Goal: Book appointment/travel/reservation

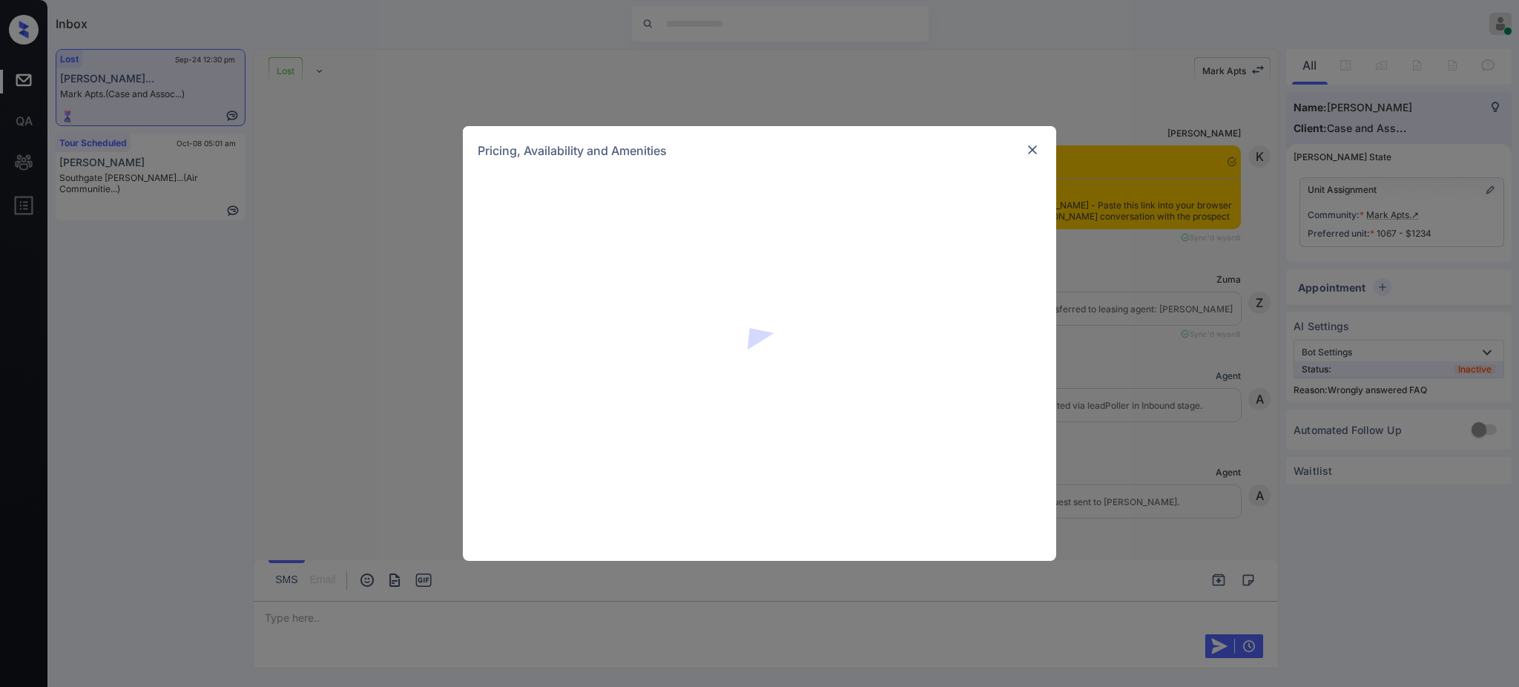
scroll to position [6415, 0]
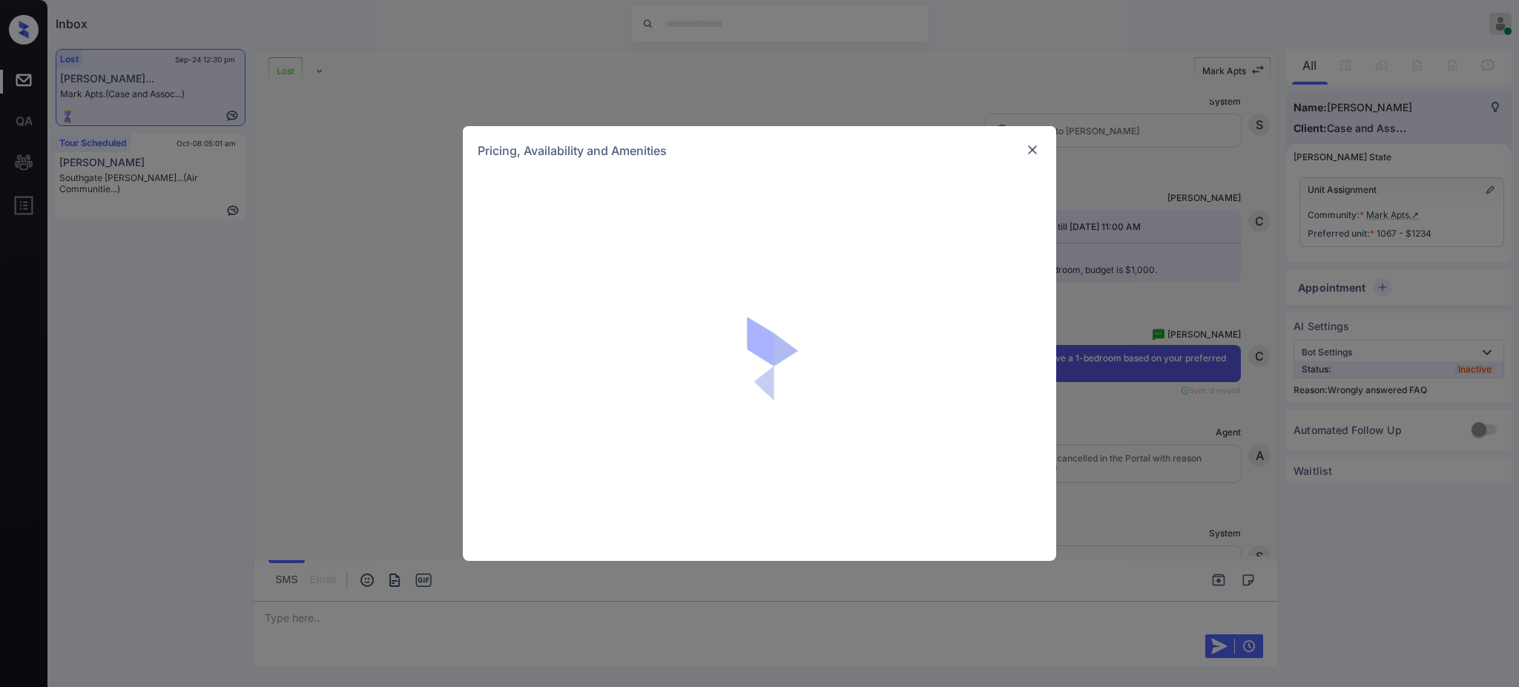
click at [1032, 144] on img at bounding box center [1032, 149] width 15 height 15
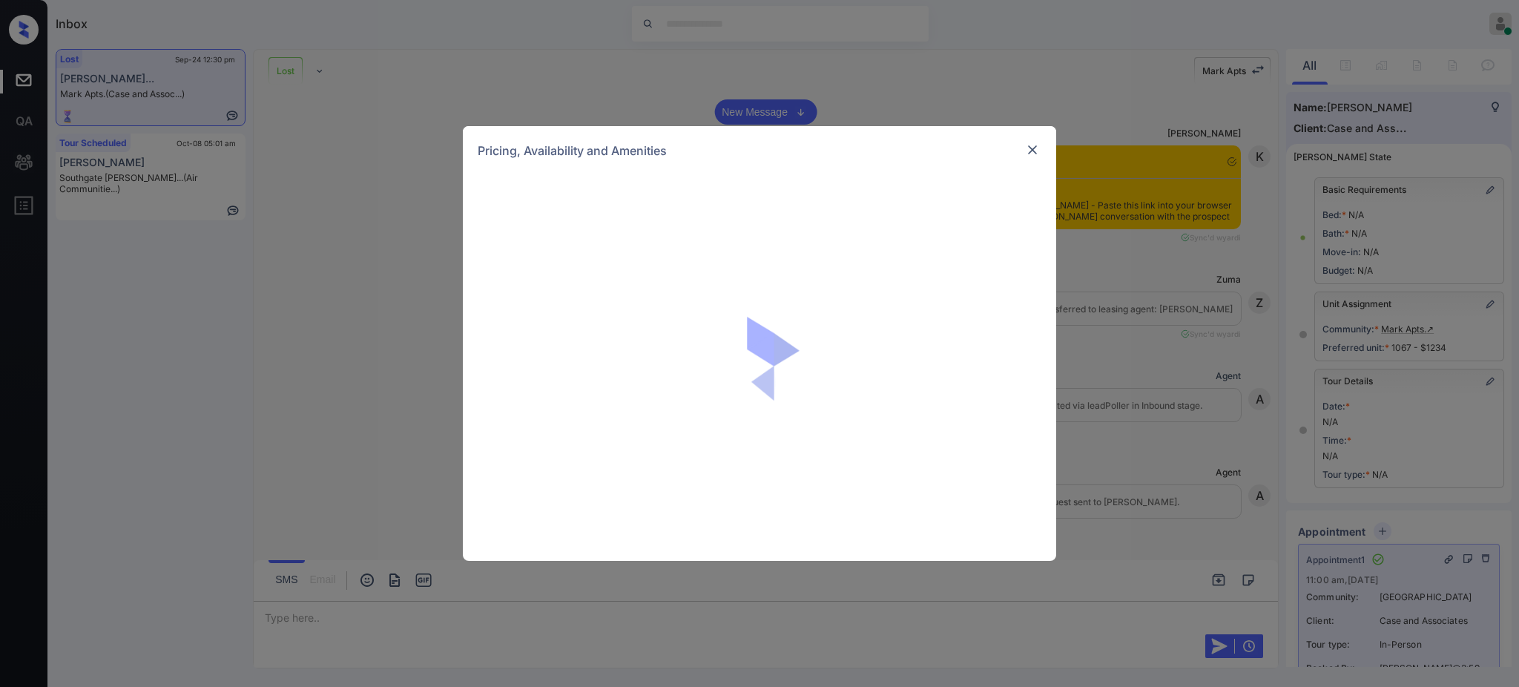
scroll to position [7998, 0]
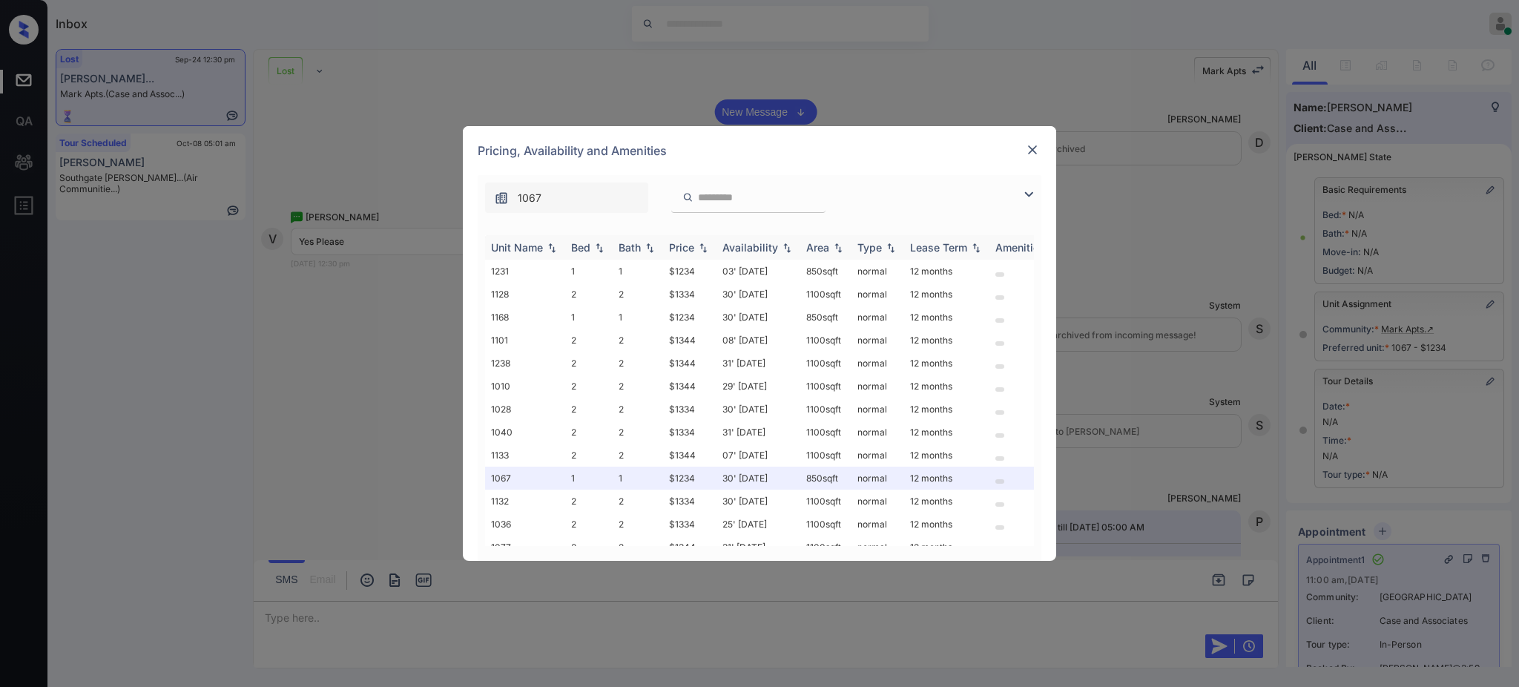
click at [592, 250] on img at bounding box center [599, 247] width 15 height 10
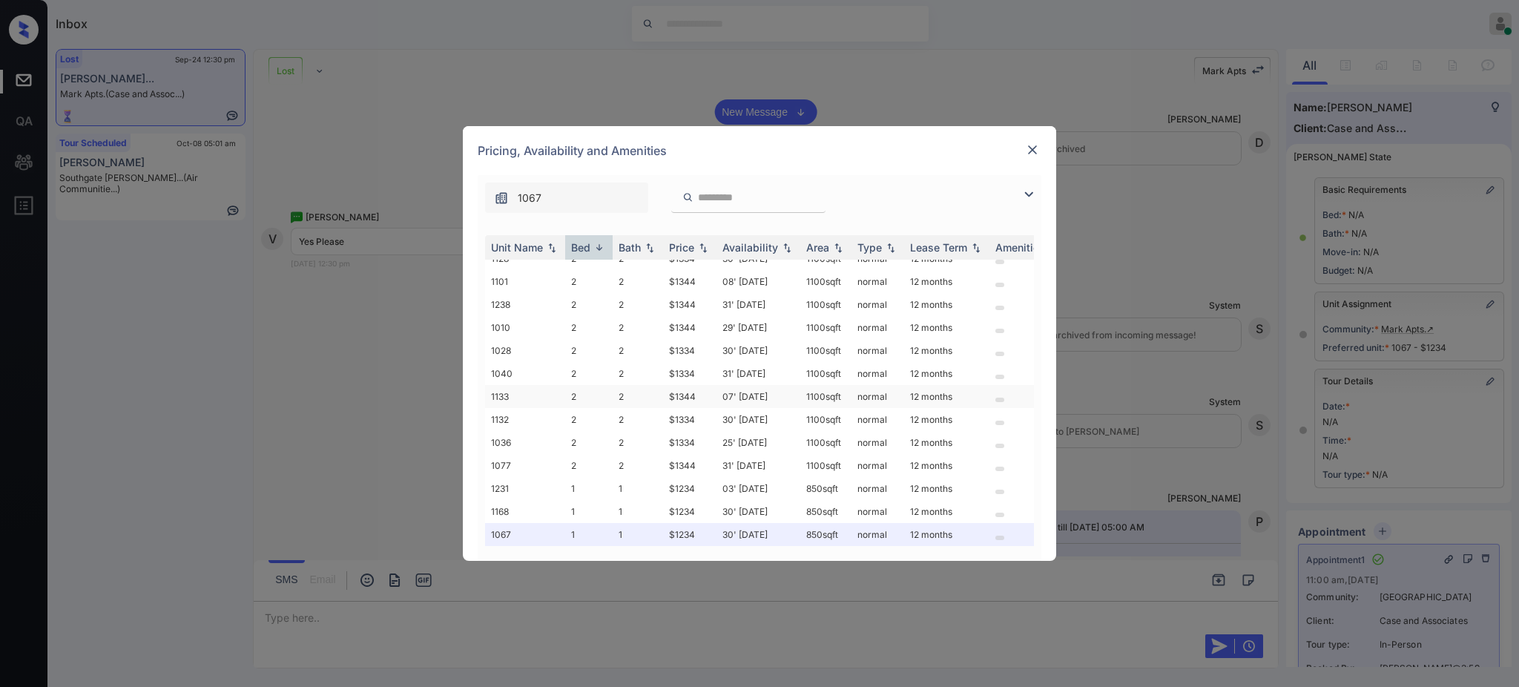
scroll to position [27, 0]
drag, startPoint x: 666, startPoint y: 519, endPoint x: 704, endPoint y: 516, distance: 37.9
click at [704, 523] on td "$1234" at bounding box center [689, 534] width 53 height 23
copy td "$1234"
click at [1029, 152] on img at bounding box center [1032, 149] width 15 height 15
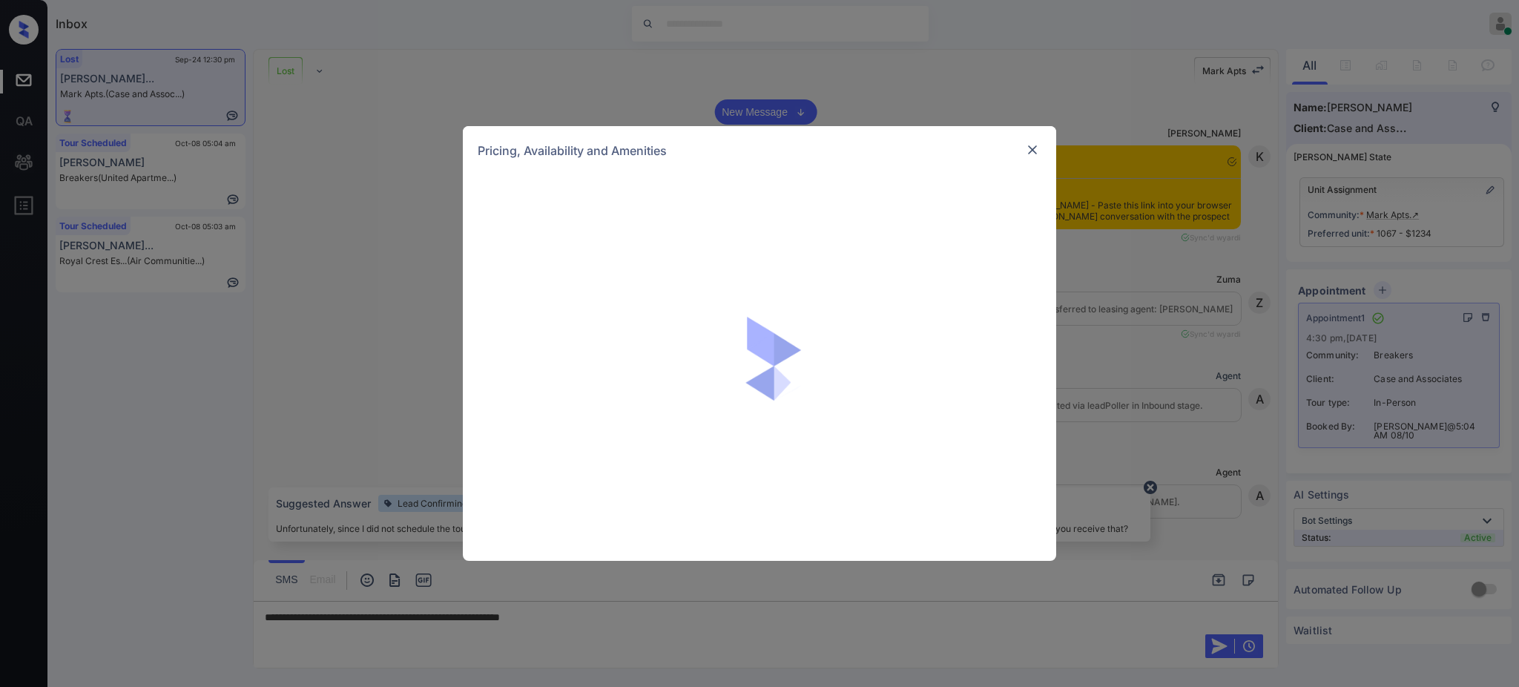
scroll to position [8689, 0]
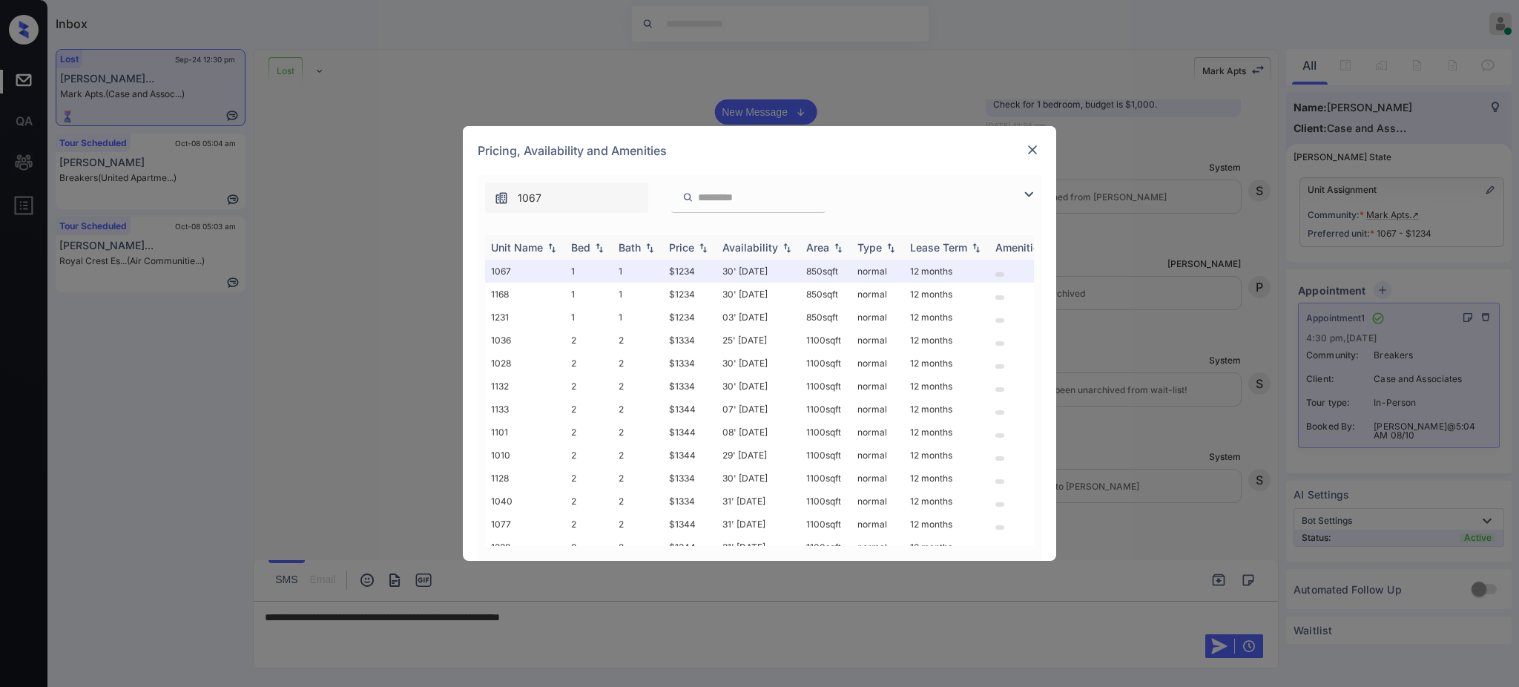
click at [583, 241] on th "Bed" at bounding box center [588, 247] width 47 height 24
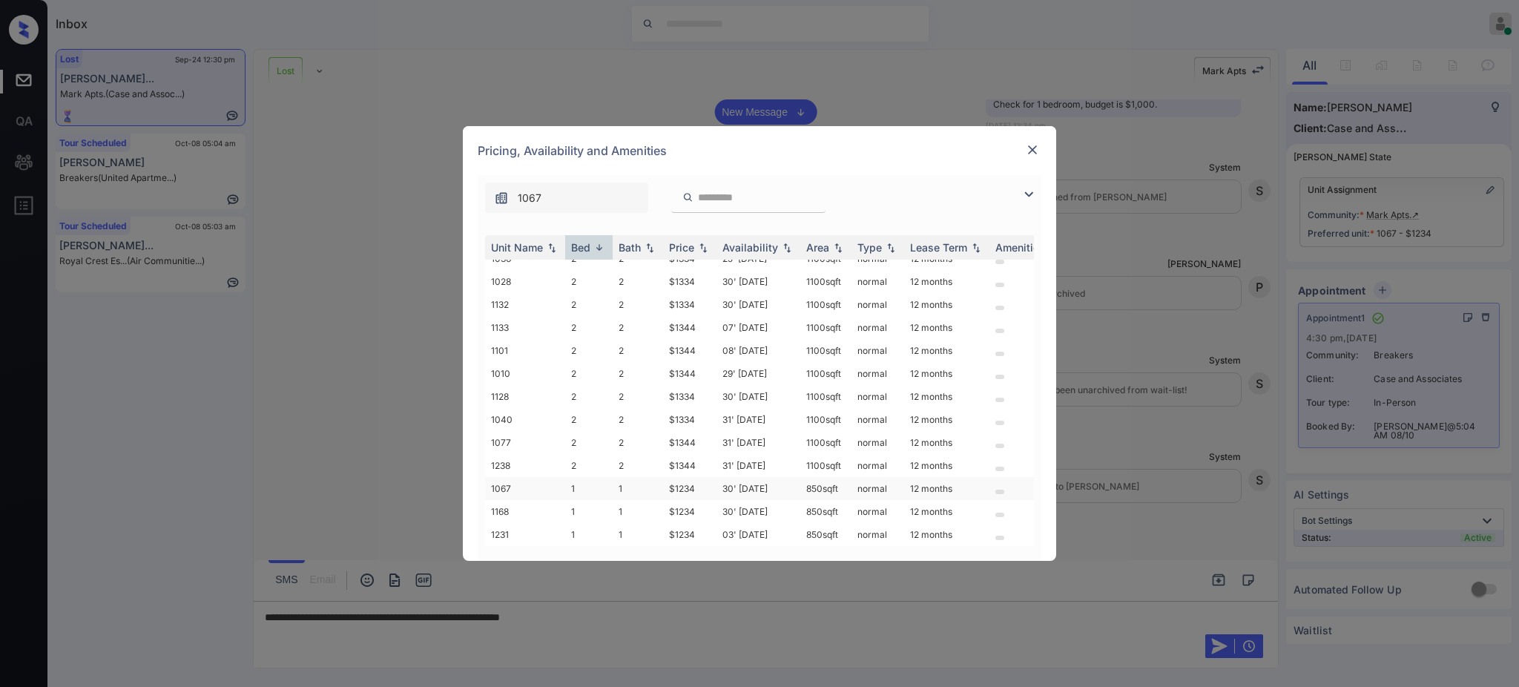
scroll to position [27, 0]
drag, startPoint x: 671, startPoint y: 496, endPoint x: 709, endPoint y: 496, distance: 37.8
click at [703, 500] on td "$1234" at bounding box center [689, 511] width 53 height 23
copy td "$1234"
click at [1032, 151] on img at bounding box center [1032, 149] width 15 height 15
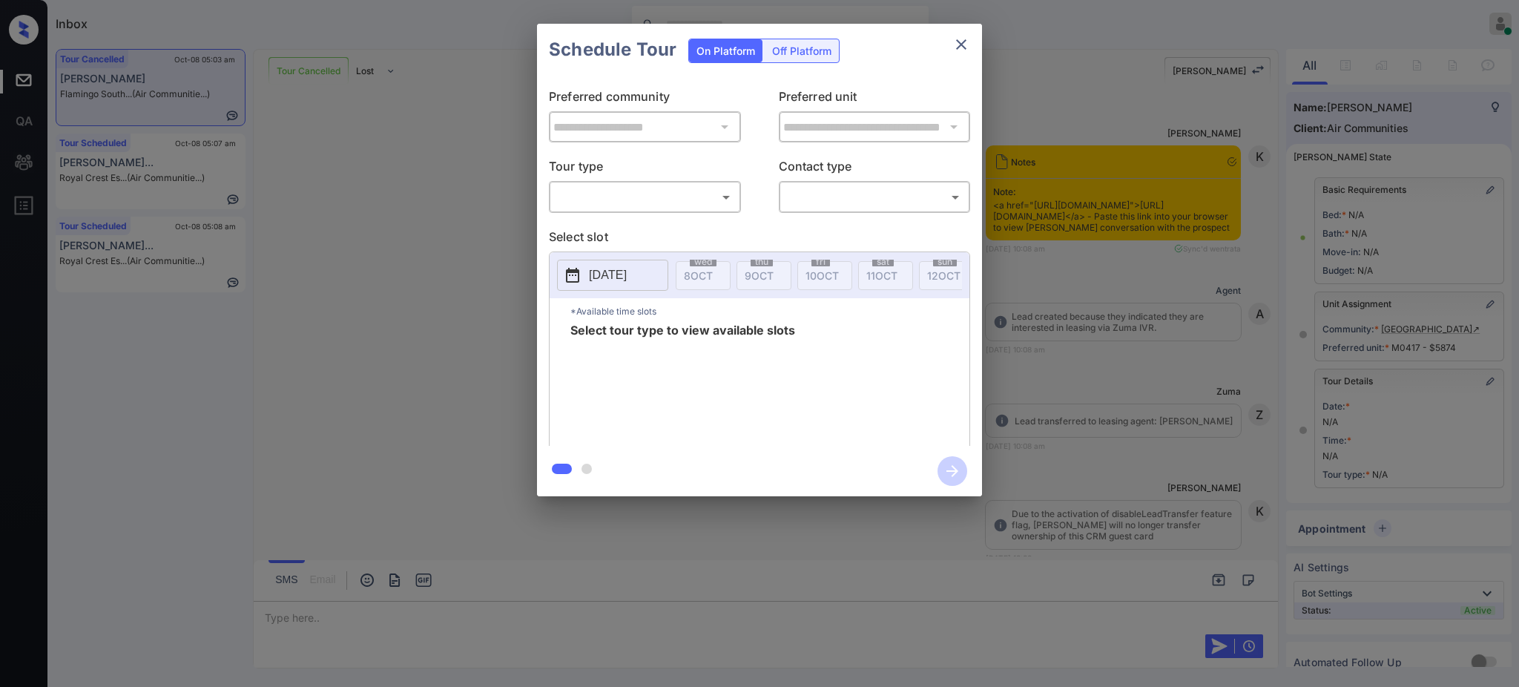
scroll to position [9478, 0]
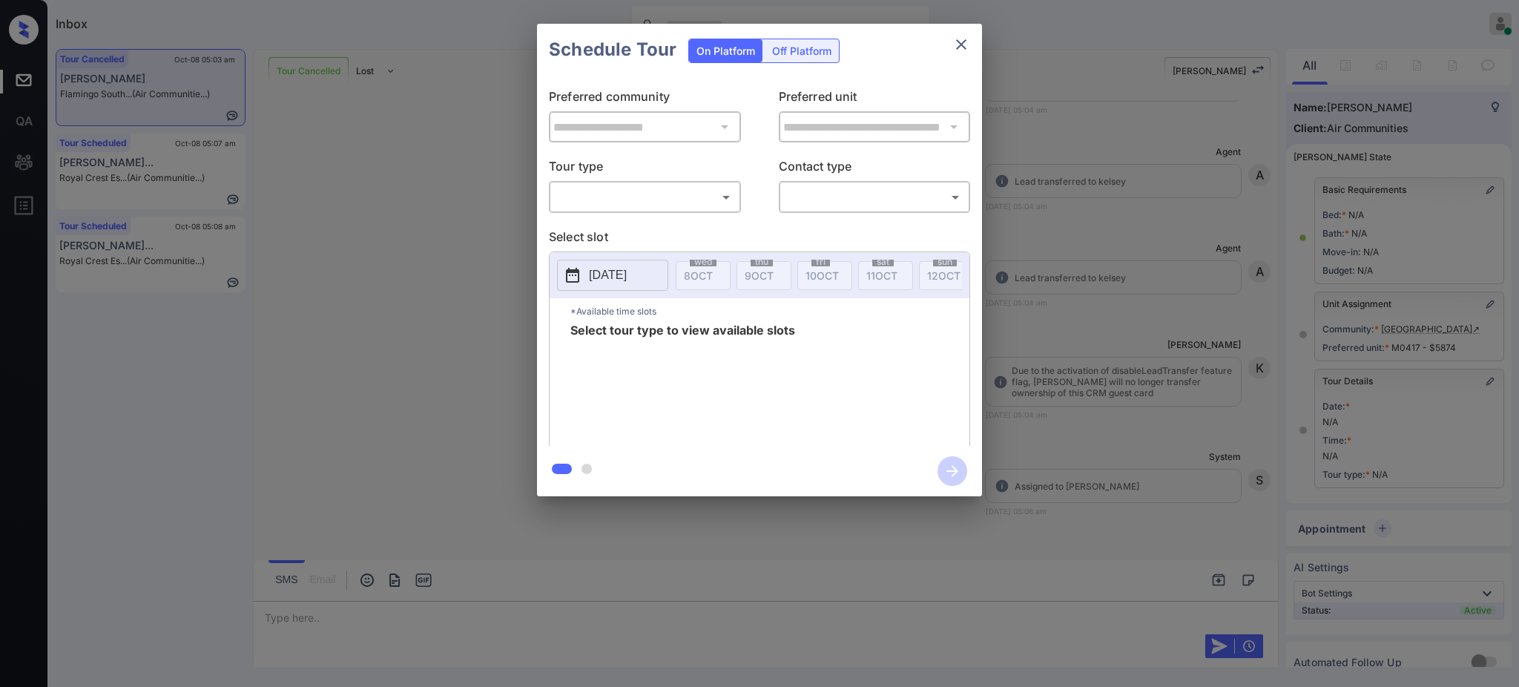
click at [681, 199] on body "Inbox Ajay Kumar Online Set yourself offline Set yourself on break Profile Swit…" at bounding box center [759, 343] width 1519 height 687
click at [641, 225] on li "In Person" at bounding box center [644, 230] width 182 height 27
type input "********"
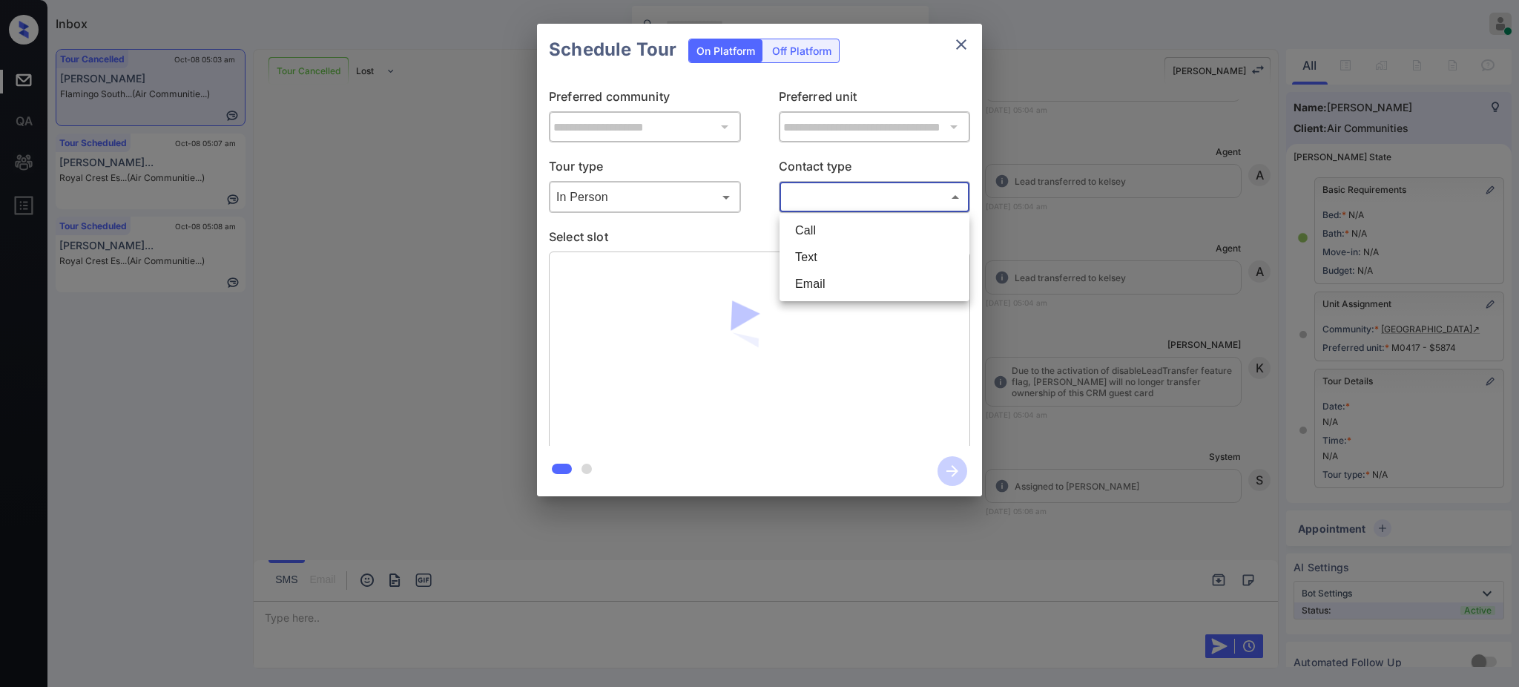
click at [822, 201] on body "Inbox Ajay Kumar Online Set yourself offline Set yourself on break Profile Swit…" at bounding box center [759, 343] width 1519 height 687
click at [811, 251] on li "Text" at bounding box center [874, 257] width 182 height 27
type input "****"
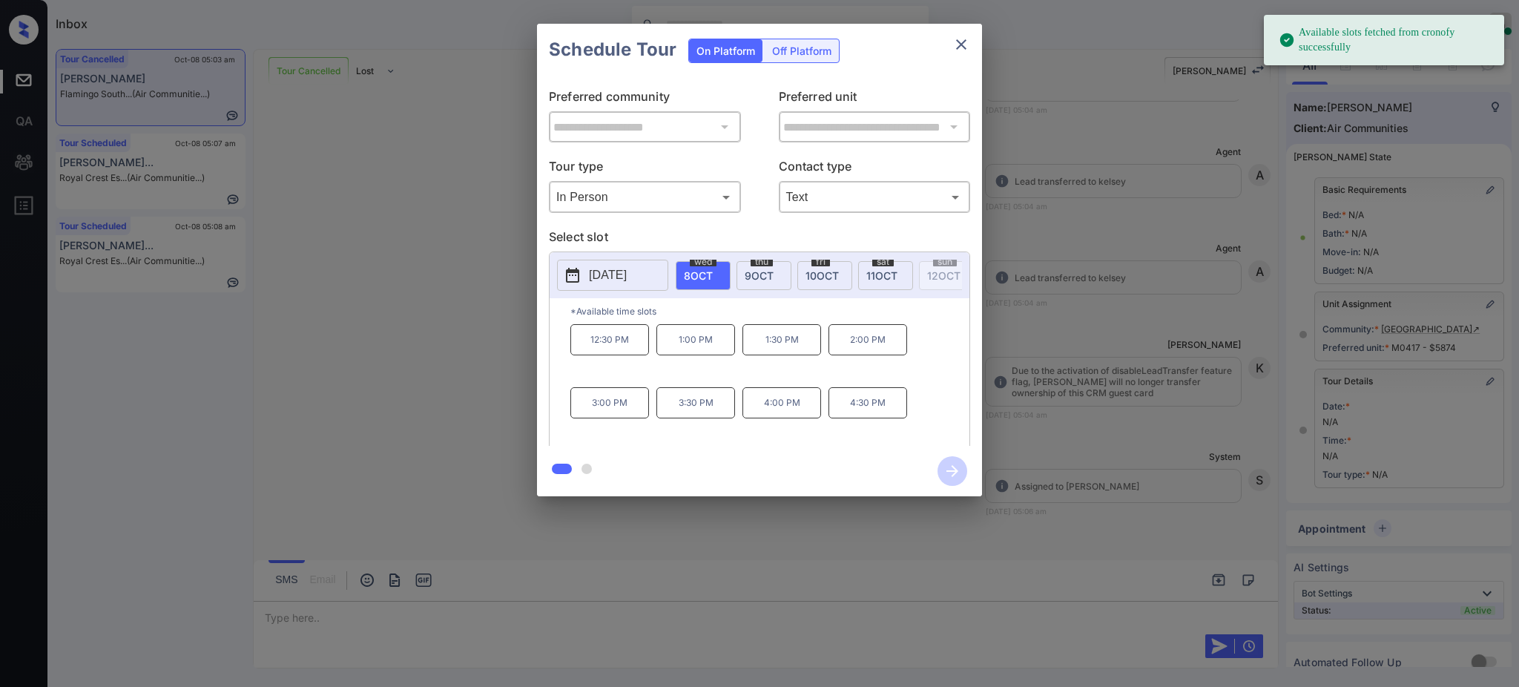
click at [701, 281] on div "wed 8 OCT" at bounding box center [703, 275] width 55 height 29
click at [882, 355] on p "2:00 PM" at bounding box center [867, 339] width 79 height 31
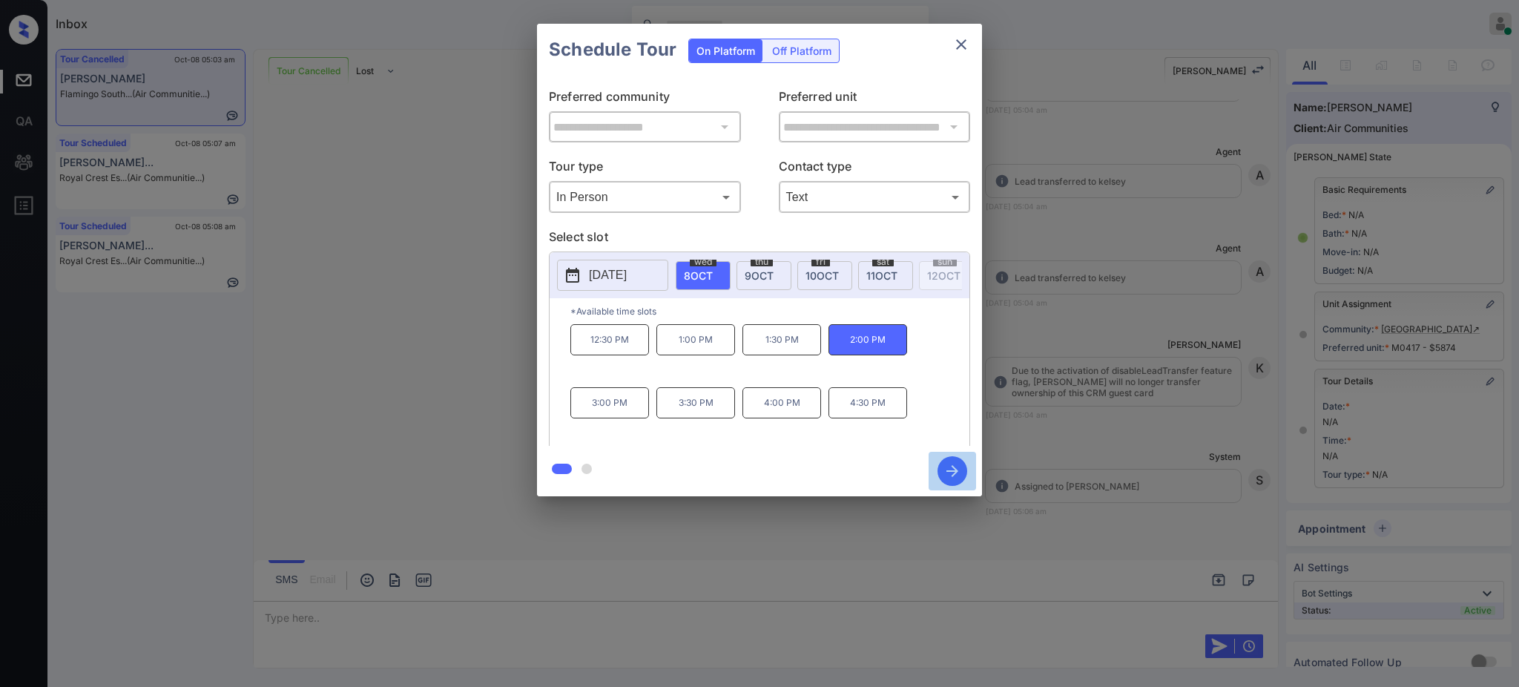
click at [951, 479] on icon "button" at bounding box center [952, 471] width 30 height 30
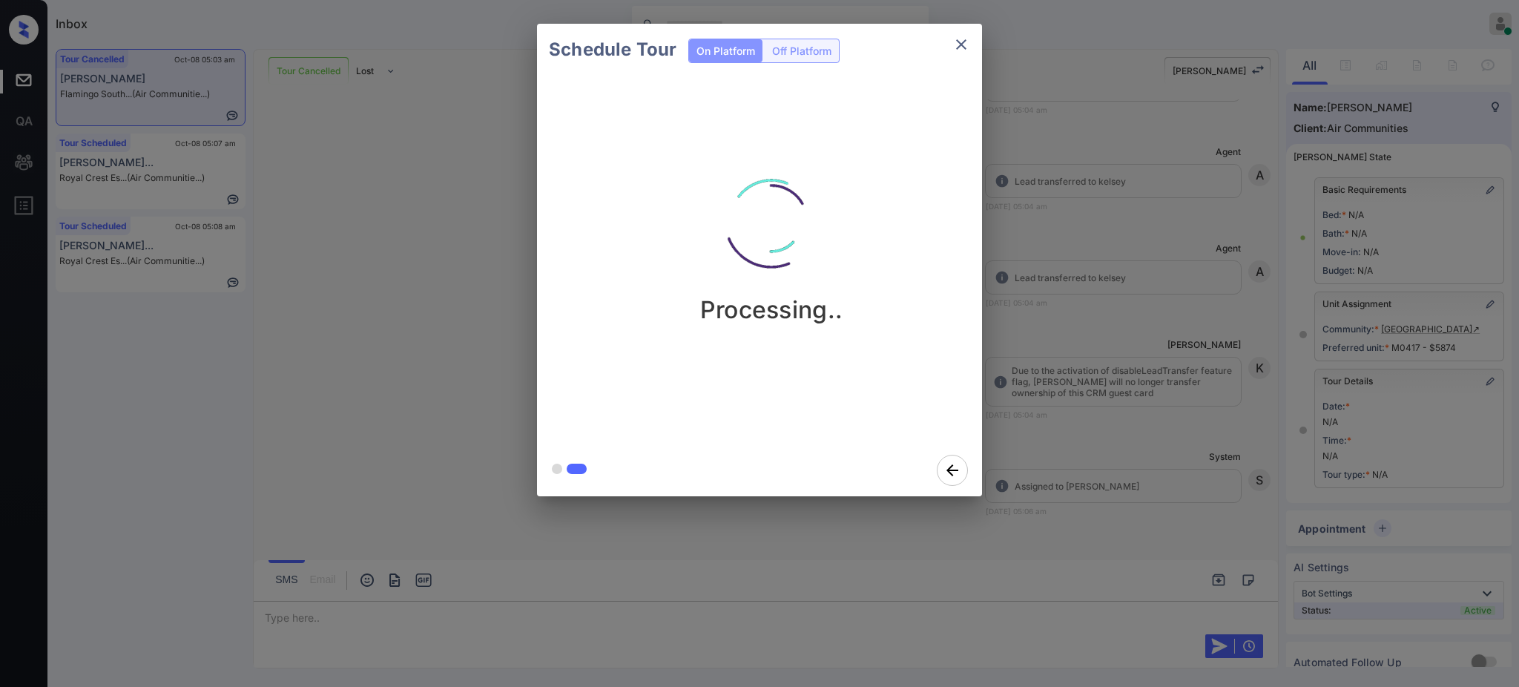
click at [1077, 469] on div "Schedule Tour On Platform Off Platform Processing.." at bounding box center [759, 260] width 1519 height 520
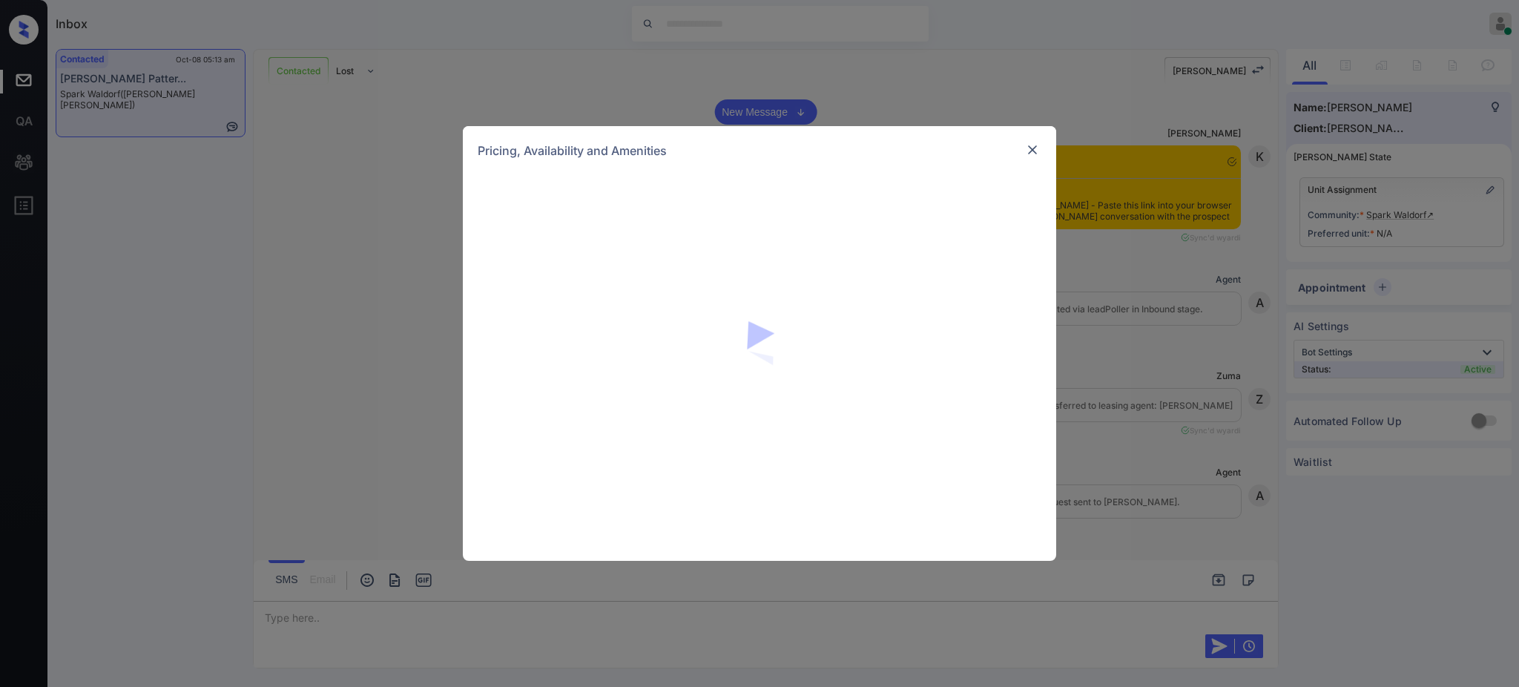
scroll to position [1561, 0]
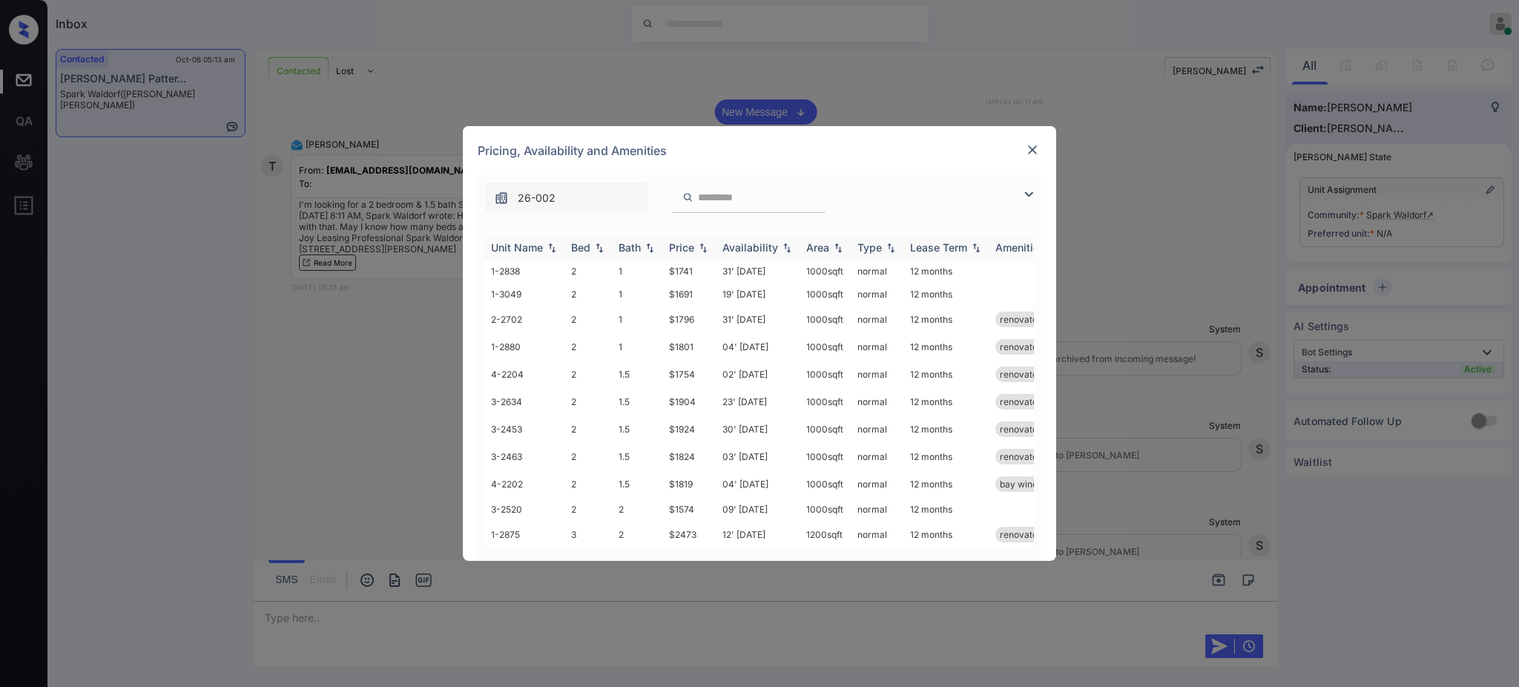
click at [570, 246] on th "Bed" at bounding box center [588, 247] width 47 height 24
click at [575, 249] on div "Bed" at bounding box center [580, 247] width 19 height 13
drag, startPoint x: 661, startPoint y: 435, endPoint x: 709, endPoint y: 440, distance: 47.7
click at [698, 440] on tr "3-2463 2 1.5 $1824 03' [DATE] sqft normal 12 months renovated" at bounding box center [872, 453] width 775 height 27
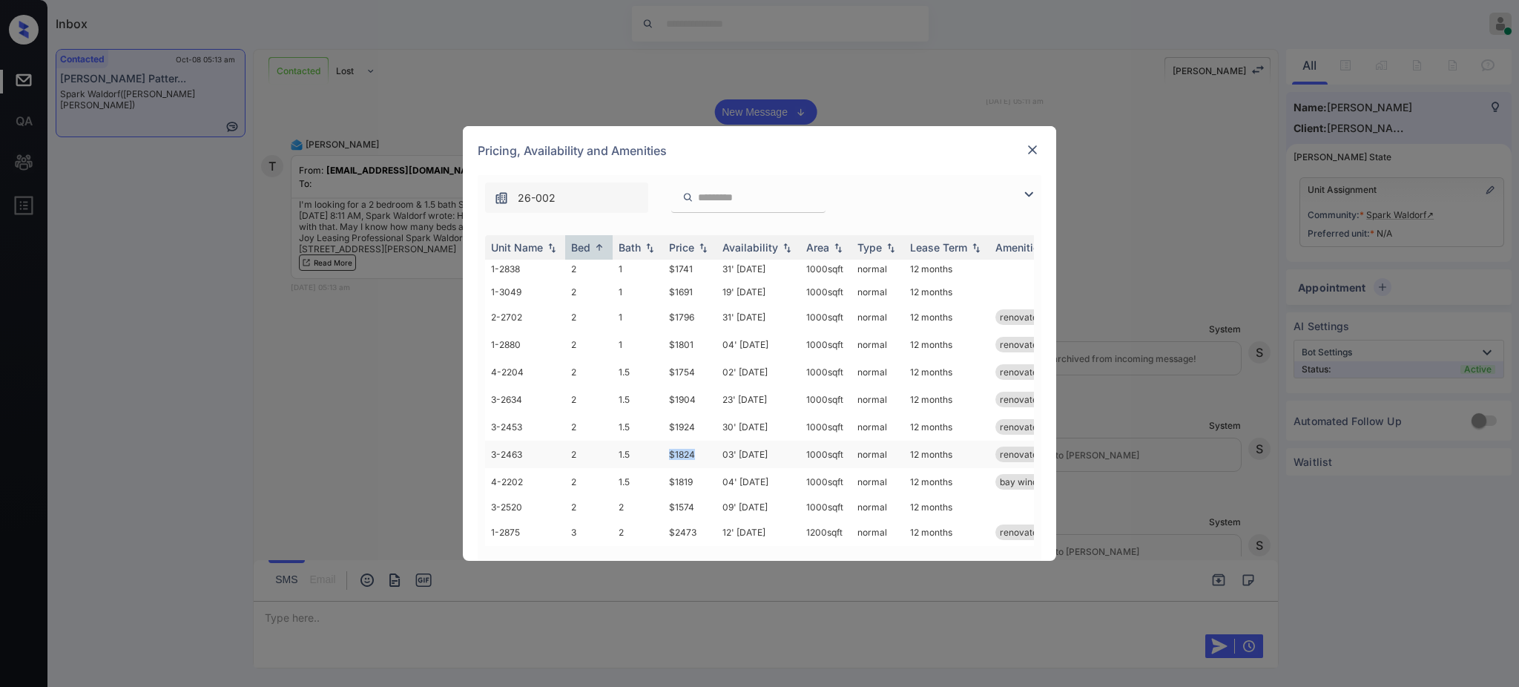
copy tr "$1824"
drag, startPoint x: 660, startPoint y: 361, endPoint x: 703, endPoint y: 366, distance: 43.2
click at [695, 358] on tr "4-2204 2 1.5 $1754 02' [DATE] sqft normal 12 months renovated" at bounding box center [872, 371] width 775 height 27
copy tr "$1754"
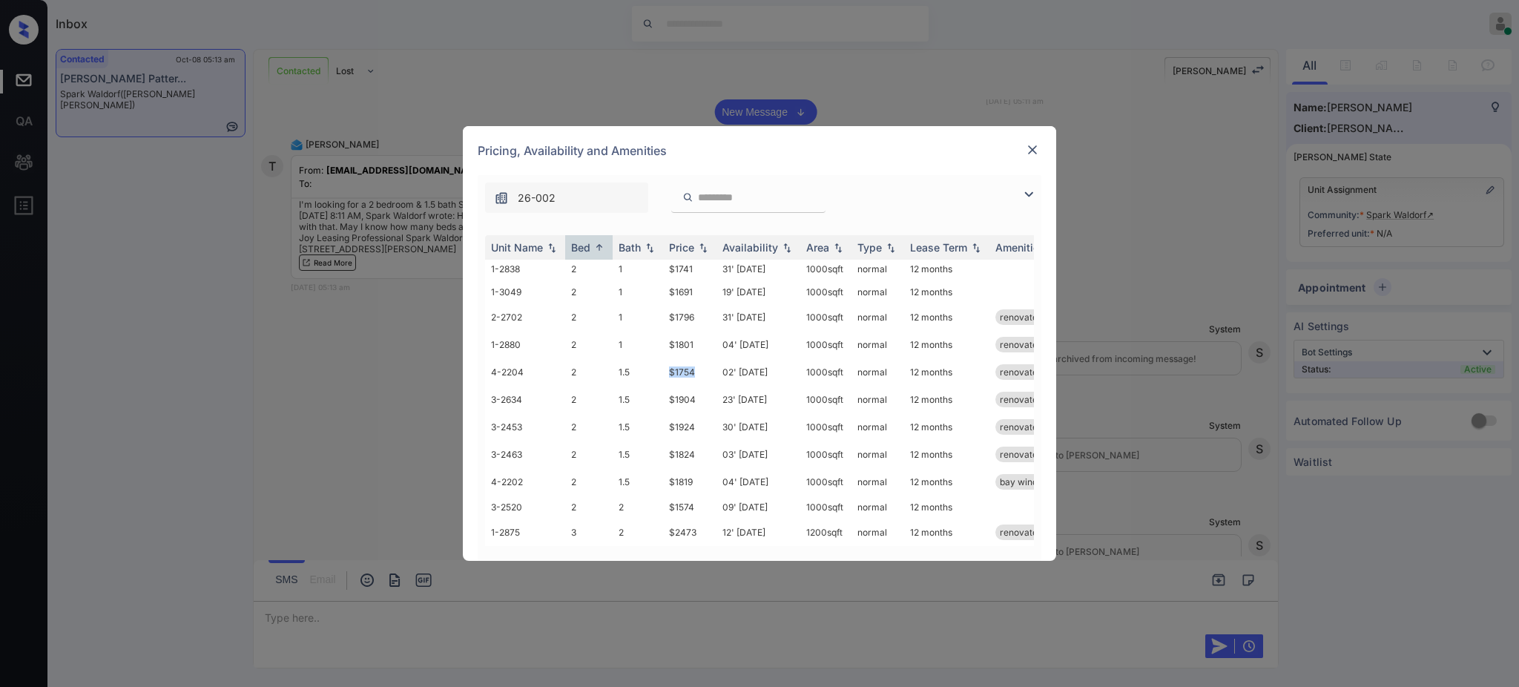
click at [1029, 149] on img at bounding box center [1032, 149] width 15 height 15
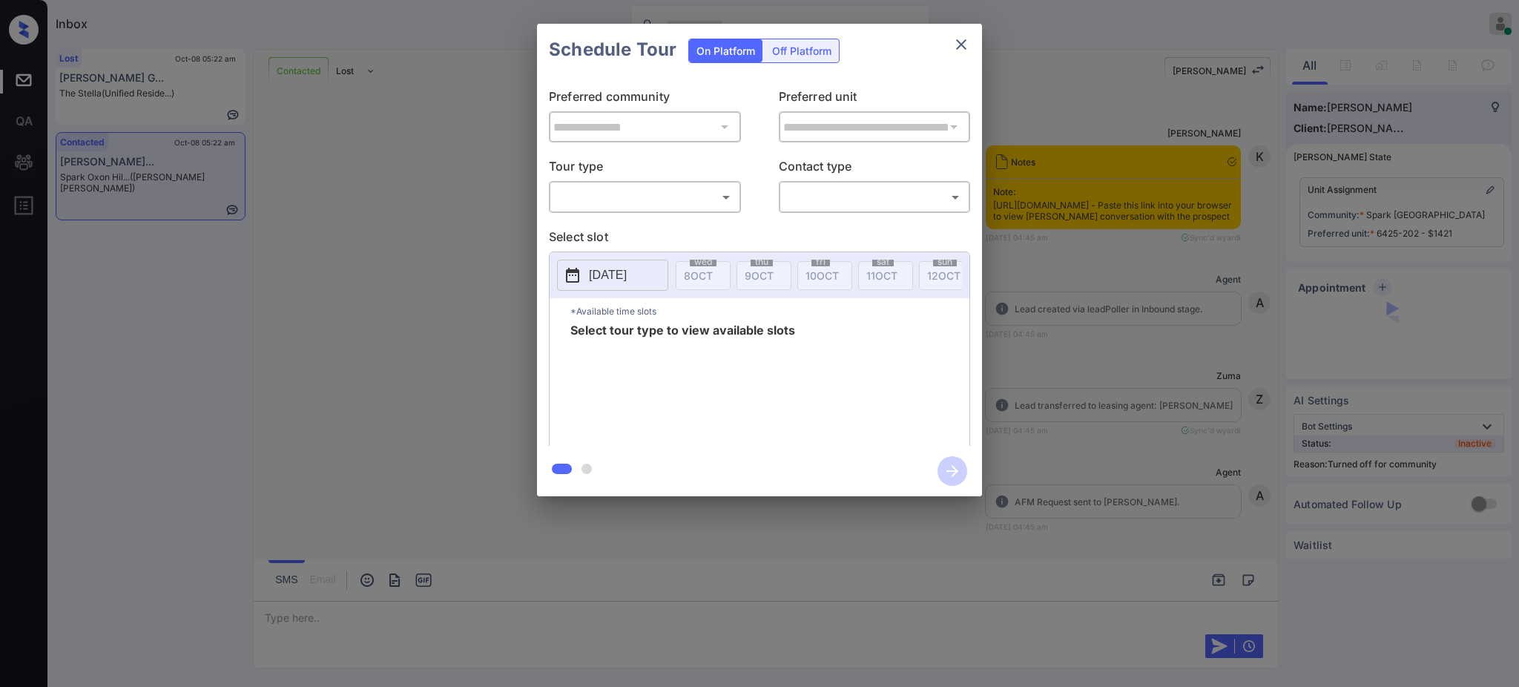
scroll to position [1030, 0]
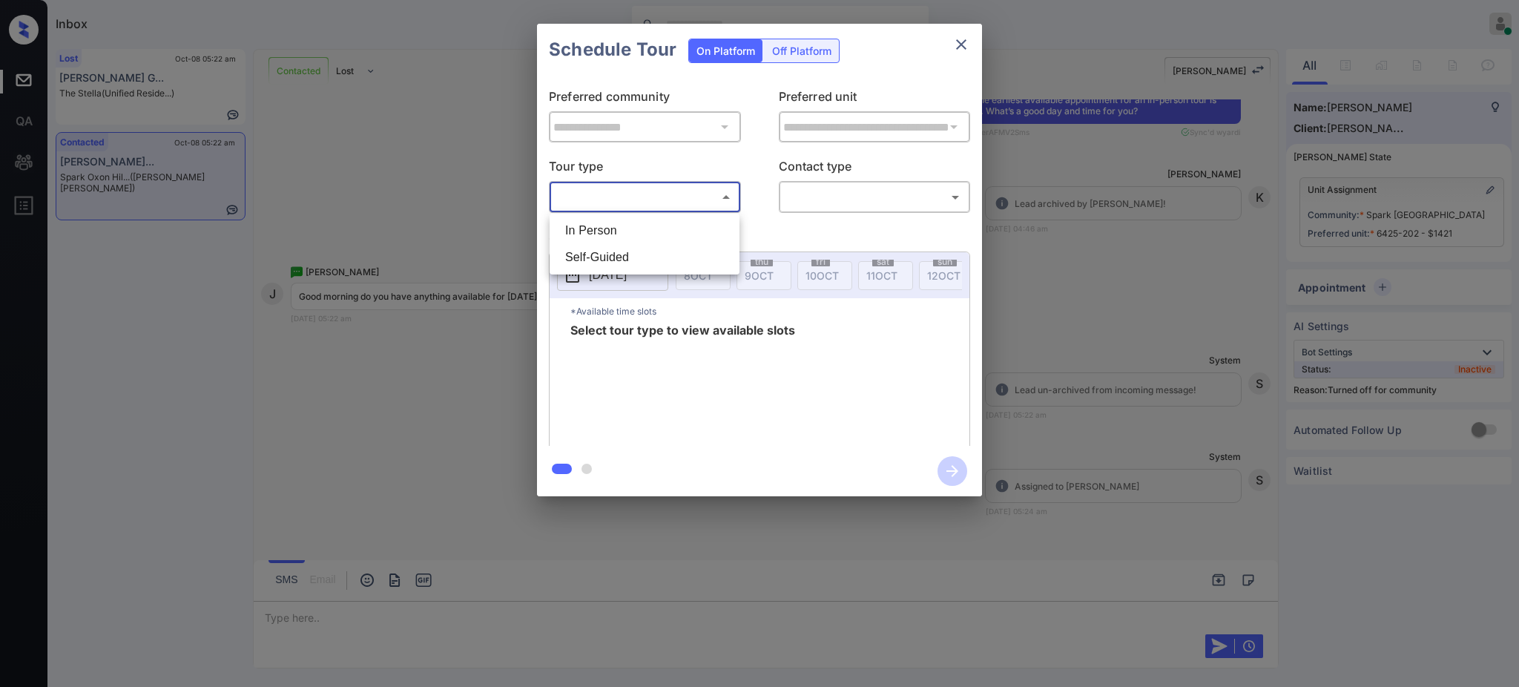
click at [661, 197] on body "Inbox Ajay Kumar Online Set yourself offline Set yourself on break Profile Swit…" at bounding box center [759, 343] width 1519 height 687
click at [629, 234] on li "In Person" at bounding box center [644, 230] width 182 height 27
type input "********"
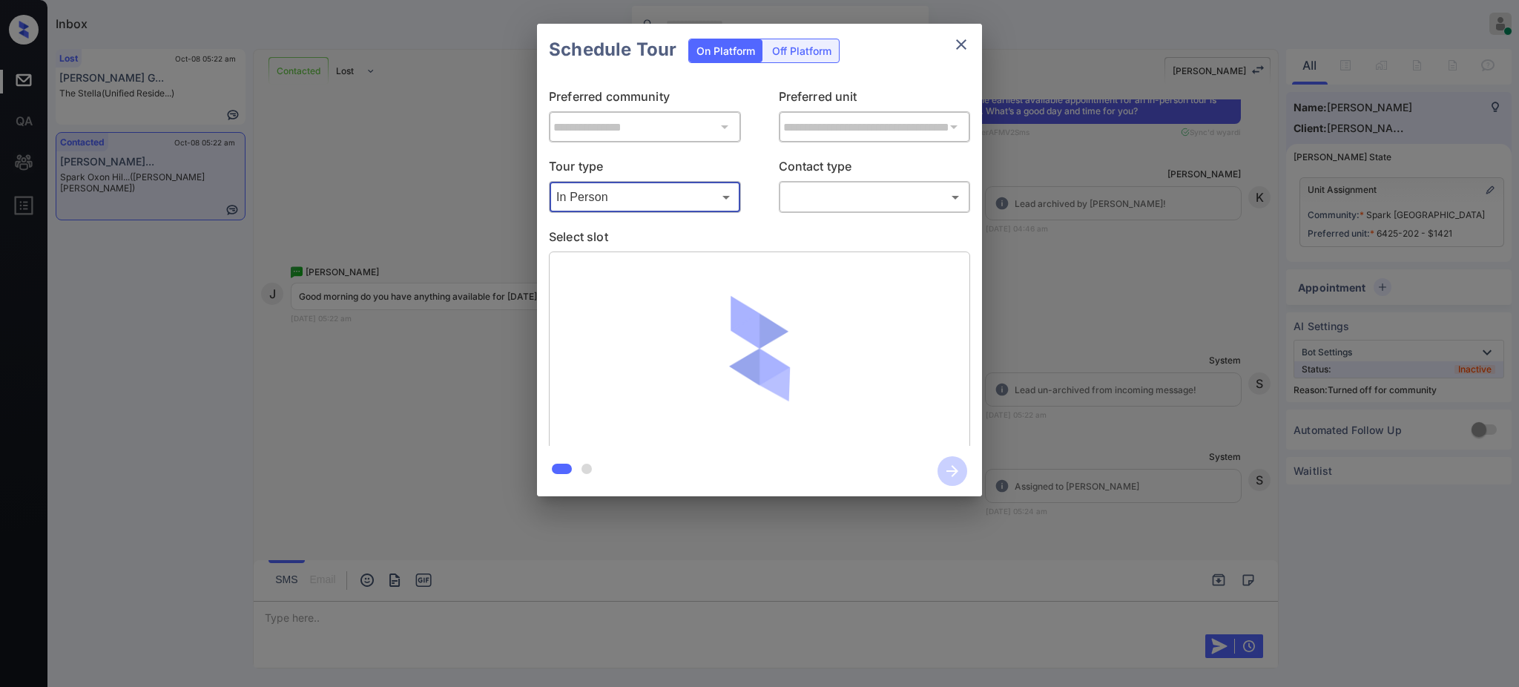
click at [816, 193] on body "Inbox Ajay Kumar Online Set yourself offline Set yourself on break Profile Swit…" at bounding box center [759, 343] width 1519 height 687
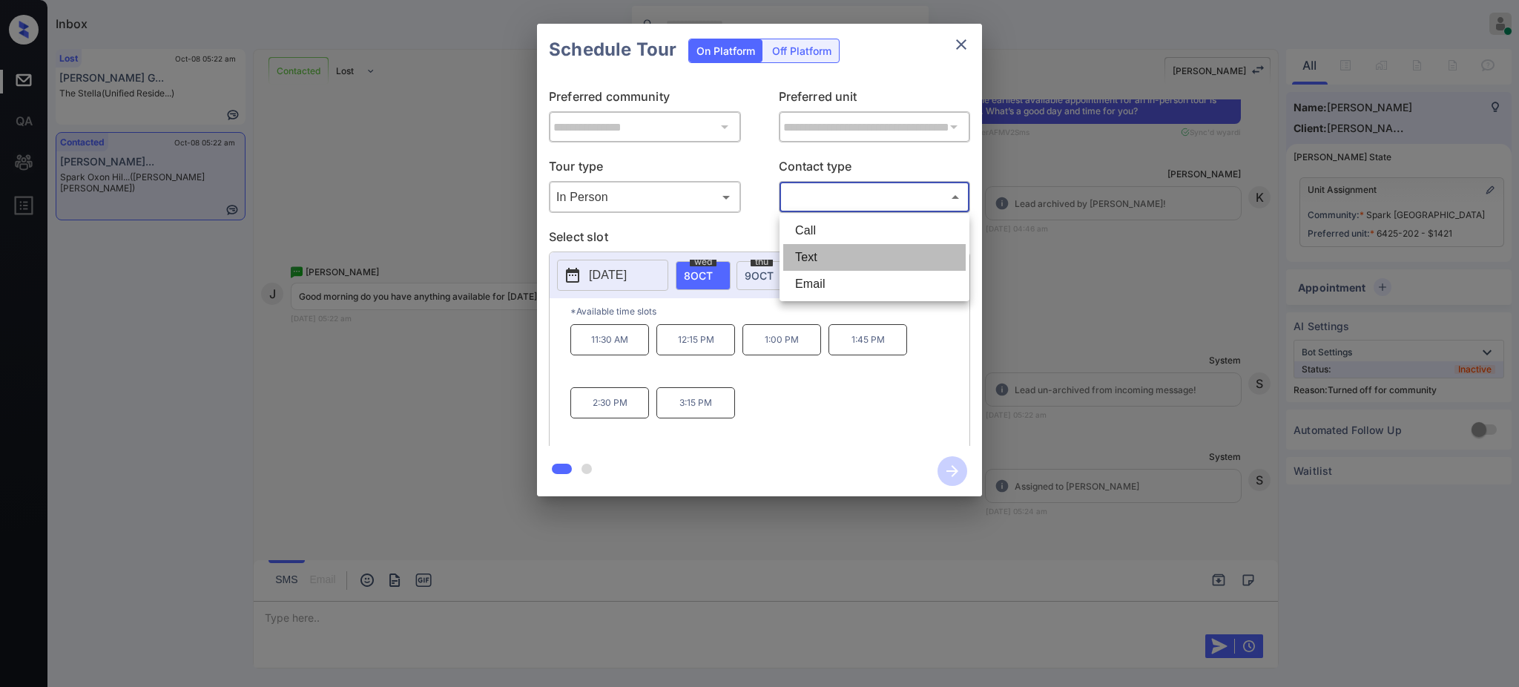
click at [808, 259] on li "Text" at bounding box center [874, 257] width 182 height 27
type input "****"
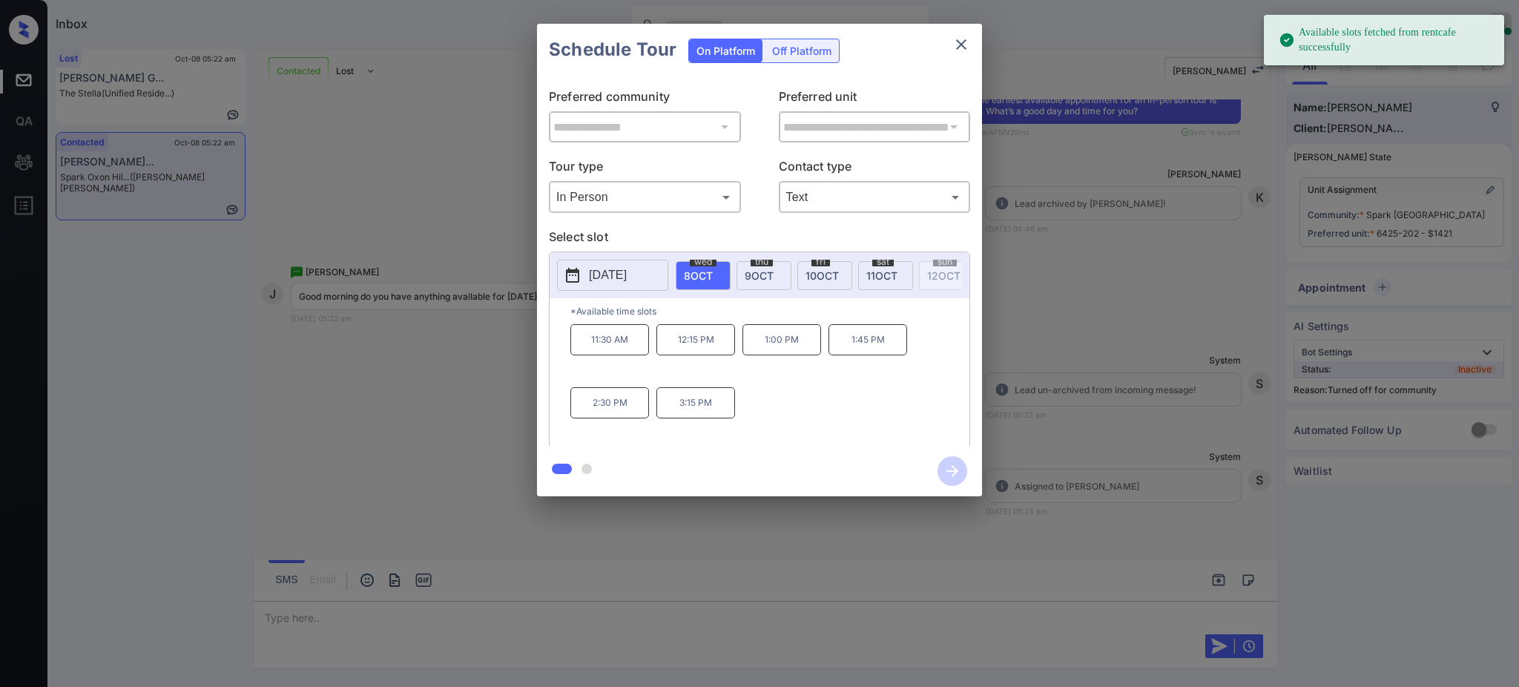
click at [605, 283] on p "[DATE]" at bounding box center [608, 275] width 38 height 18
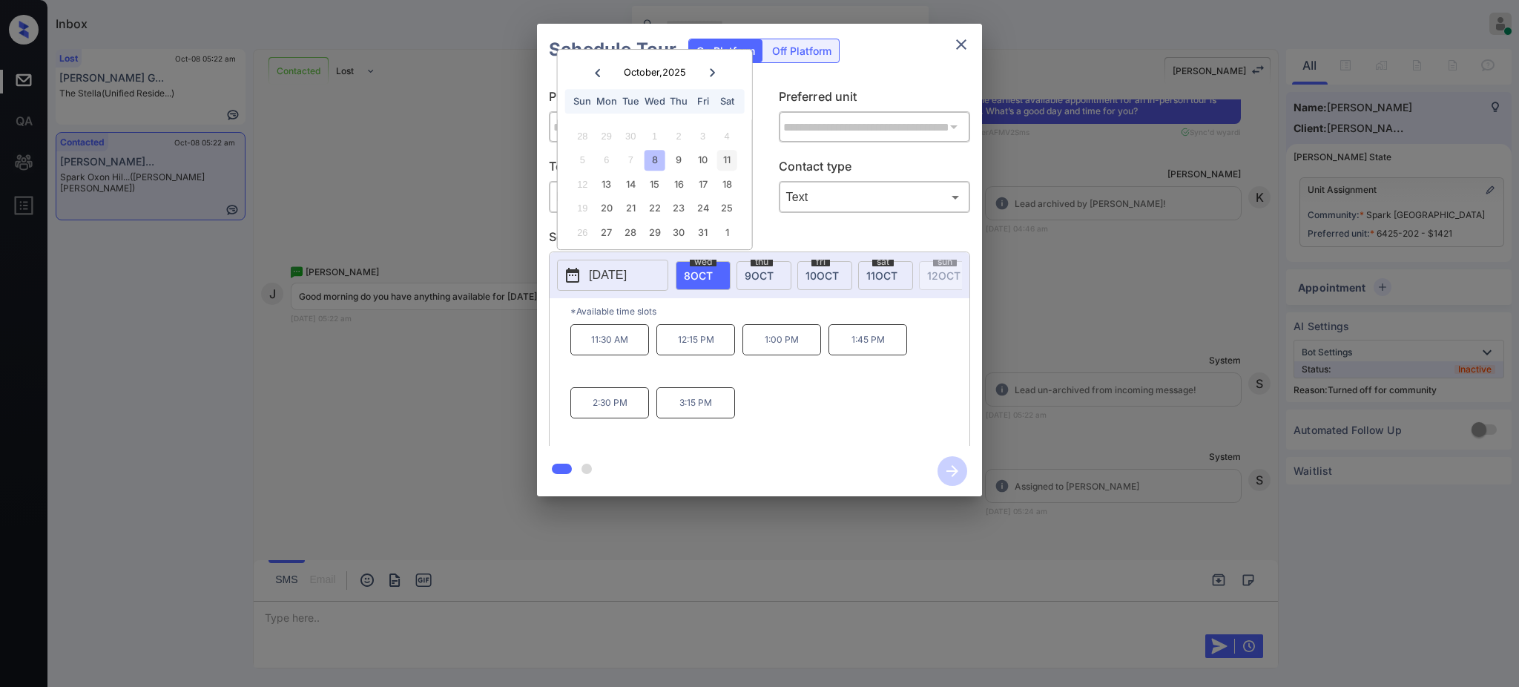
click at [727, 161] on div "11" at bounding box center [726, 160] width 20 height 20
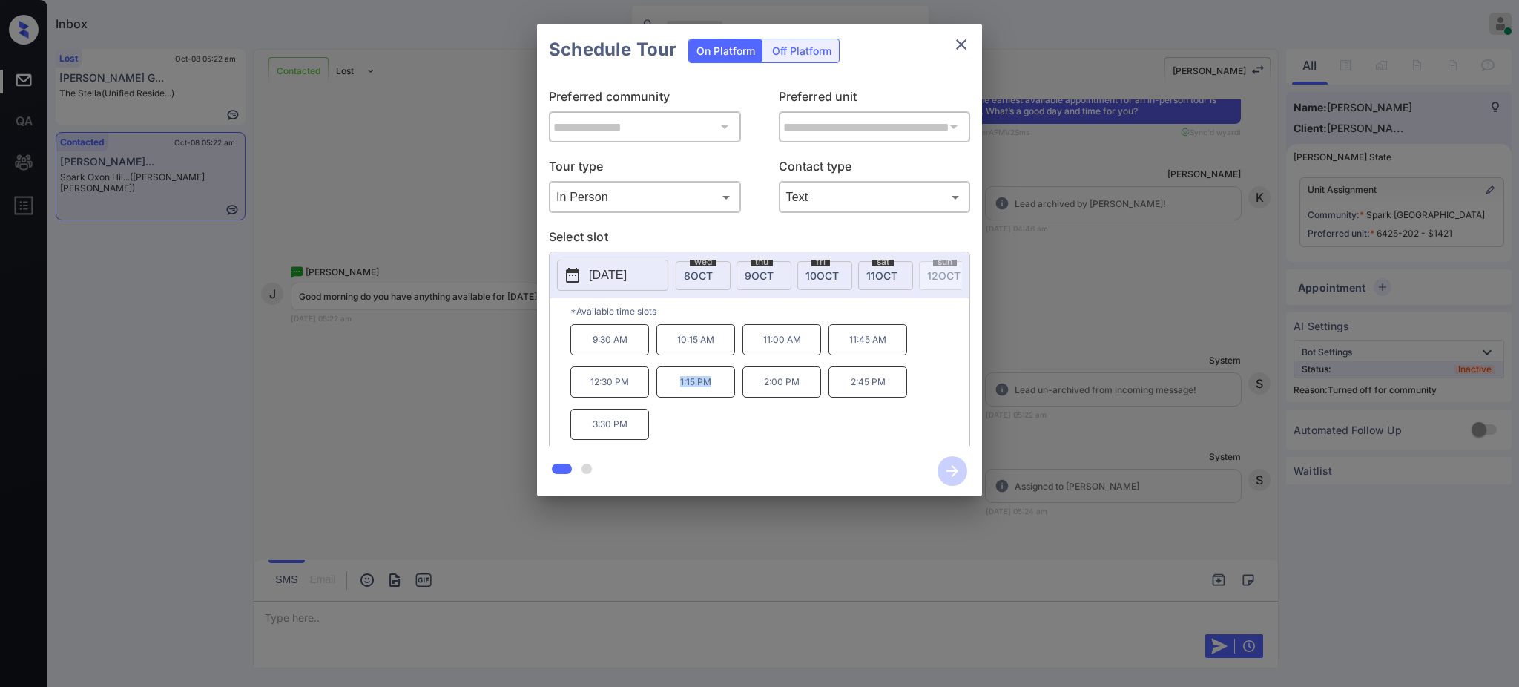
drag, startPoint x: 667, startPoint y: 395, endPoint x: 790, endPoint y: 211, distance: 220.9
click at [719, 395] on p "1:15 PM" at bounding box center [695, 381] width 79 height 31
copy p "1:15 PM"
click at [962, 44] on icon "close" at bounding box center [961, 44] width 10 height 10
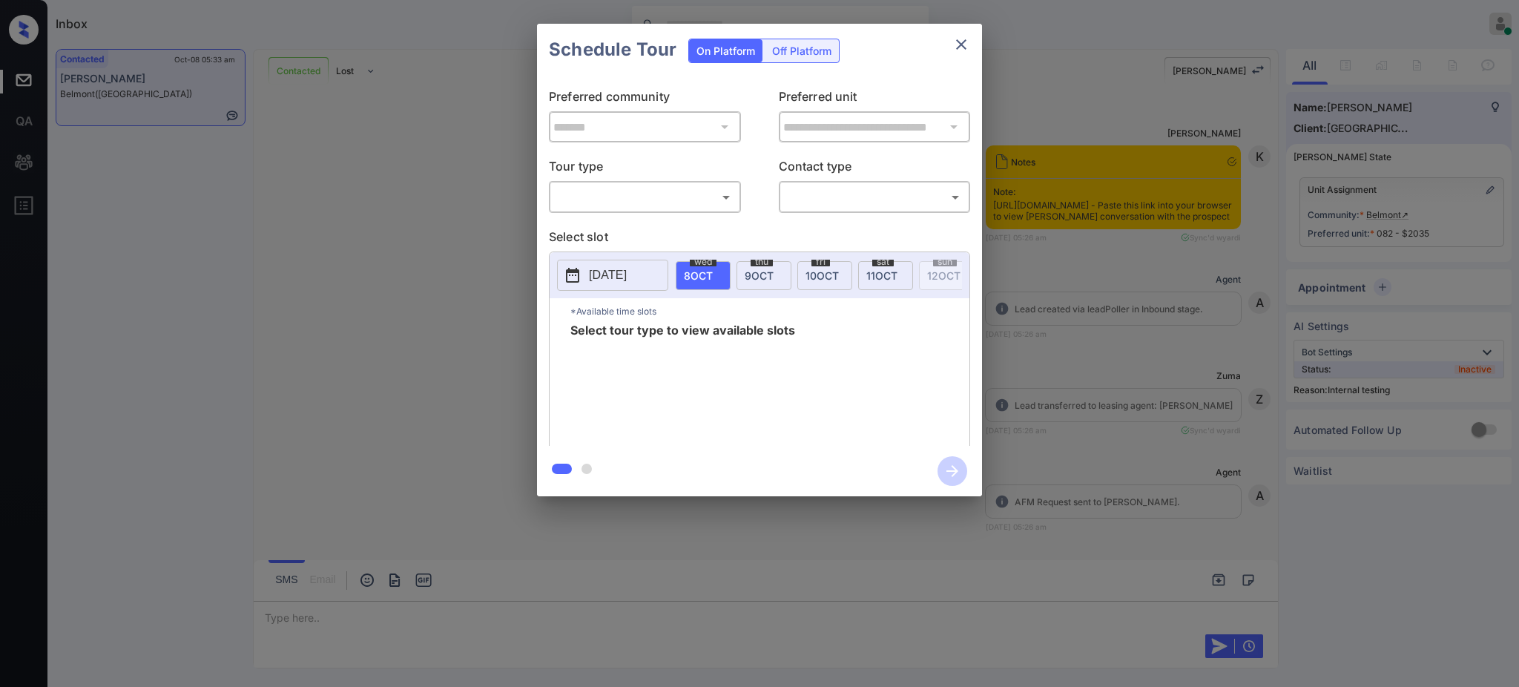
click at [651, 197] on body "Inbox Ajay Kumar Online Set yourself offline Set yourself on break Profile Swit…" at bounding box center [759, 343] width 1519 height 687
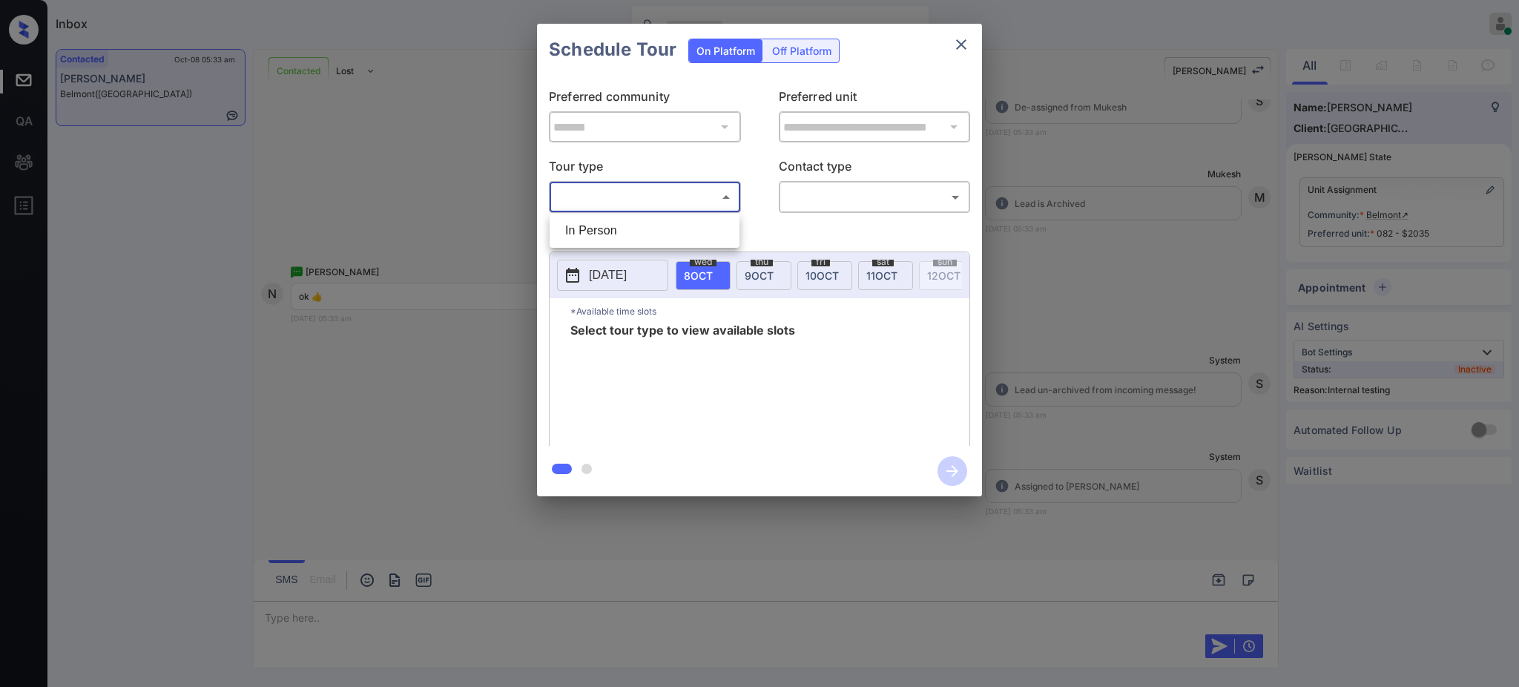
click at [643, 222] on li "In Person" at bounding box center [644, 230] width 182 height 27
type input "********"
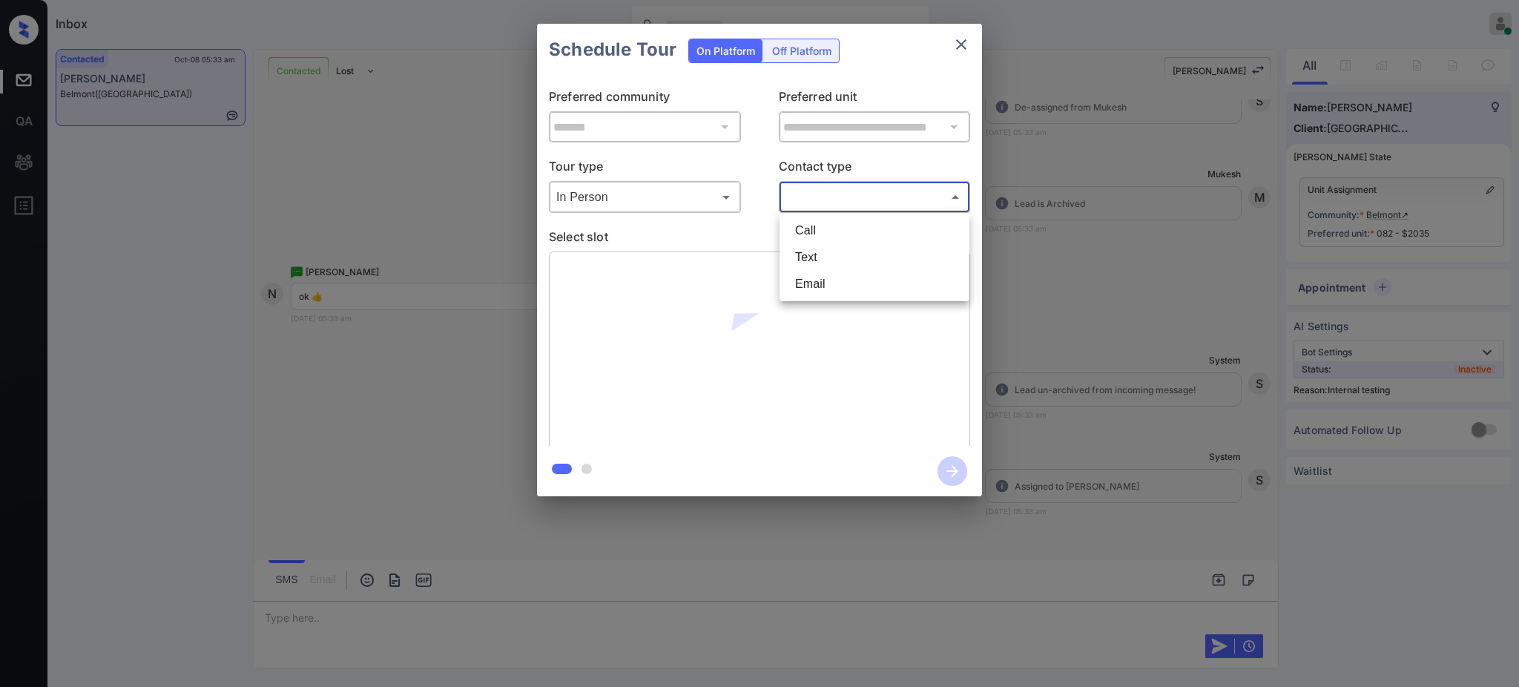
click at [813, 196] on body "Inbox Ajay Kumar Online Set yourself offline Set yourself on break Profile Swit…" at bounding box center [759, 343] width 1519 height 687
click at [815, 256] on li "Text" at bounding box center [874, 257] width 182 height 27
type input "****"
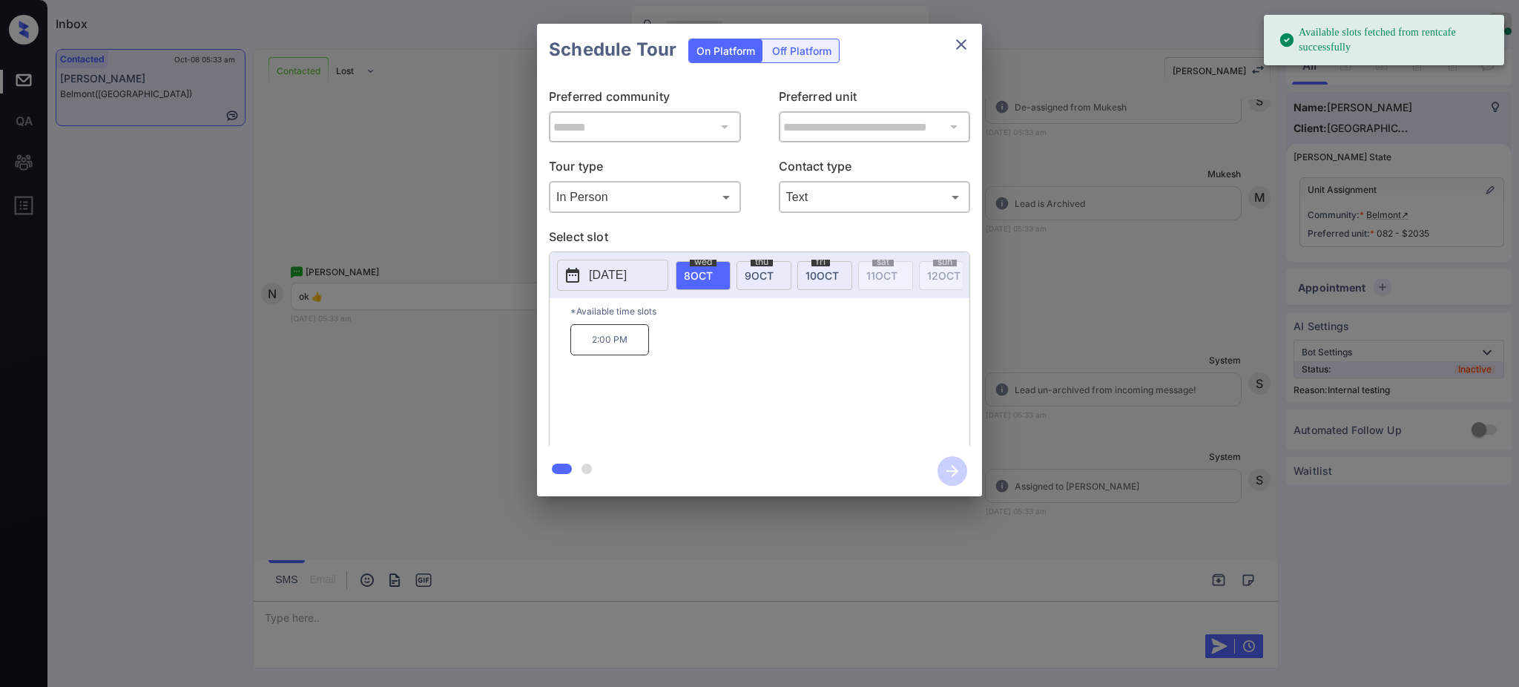
click at [619, 285] on button "2025-10-08" at bounding box center [612, 275] width 111 height 31
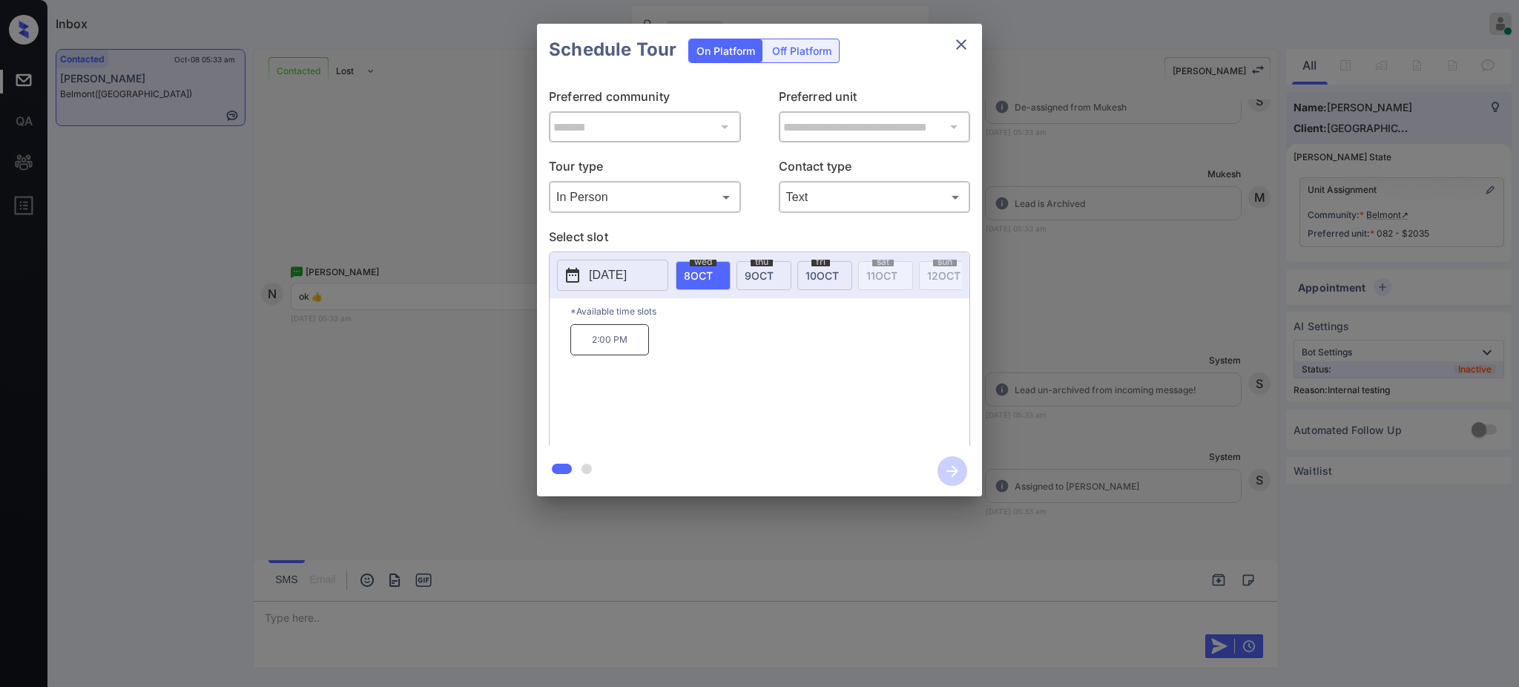
click at [300, 617] on div at bounding box center [759, 343] width 1519 height 687
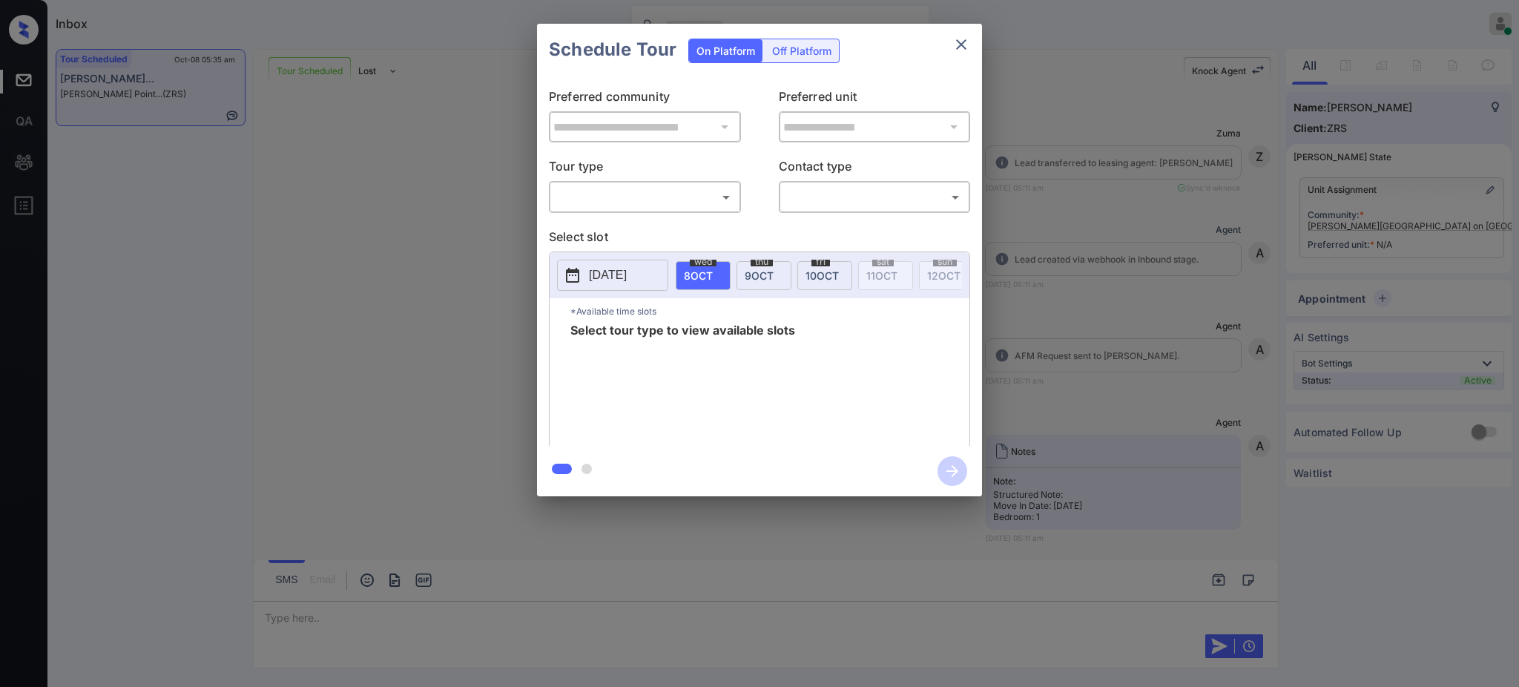
scroll to position [1121, 0]
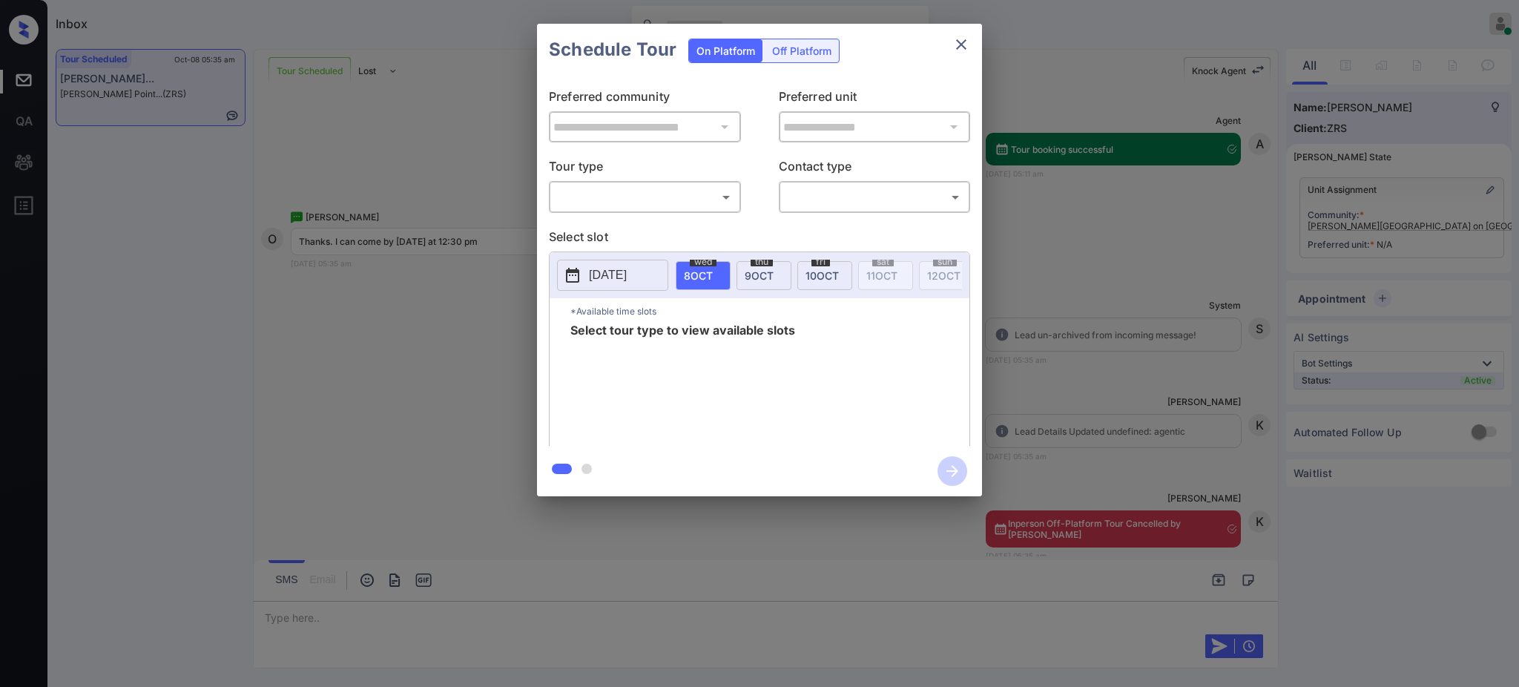
click at [598, 197] on body "Inbox [PERSON_NAME] Online Set yourself offline Set yourself on break Profile S…" at bounding box center [759, 343] width 1519 height 687
click at [595, 230] on li "In Person" at bounding box center [644, 230] width 182 height 27
type input "********"
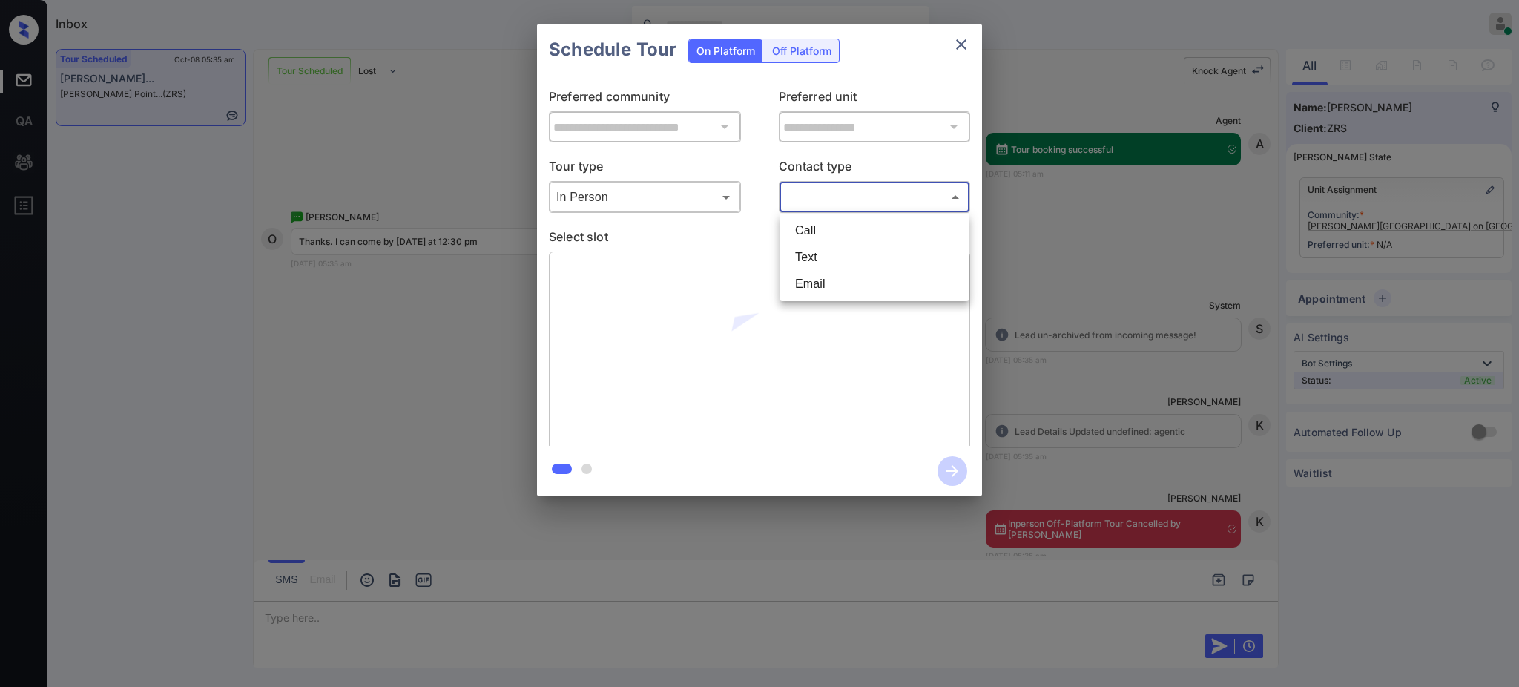
click at [851, 195] on body "Inbox Ajay Kumar Online Set yourself offline Set yourself on break Profile Swit…" at bounding box center [759, 343] width 1519 height 687
click at [809, 248] on li "Text" at bounding box center [874, 257] width 182 height 27
type input "****"
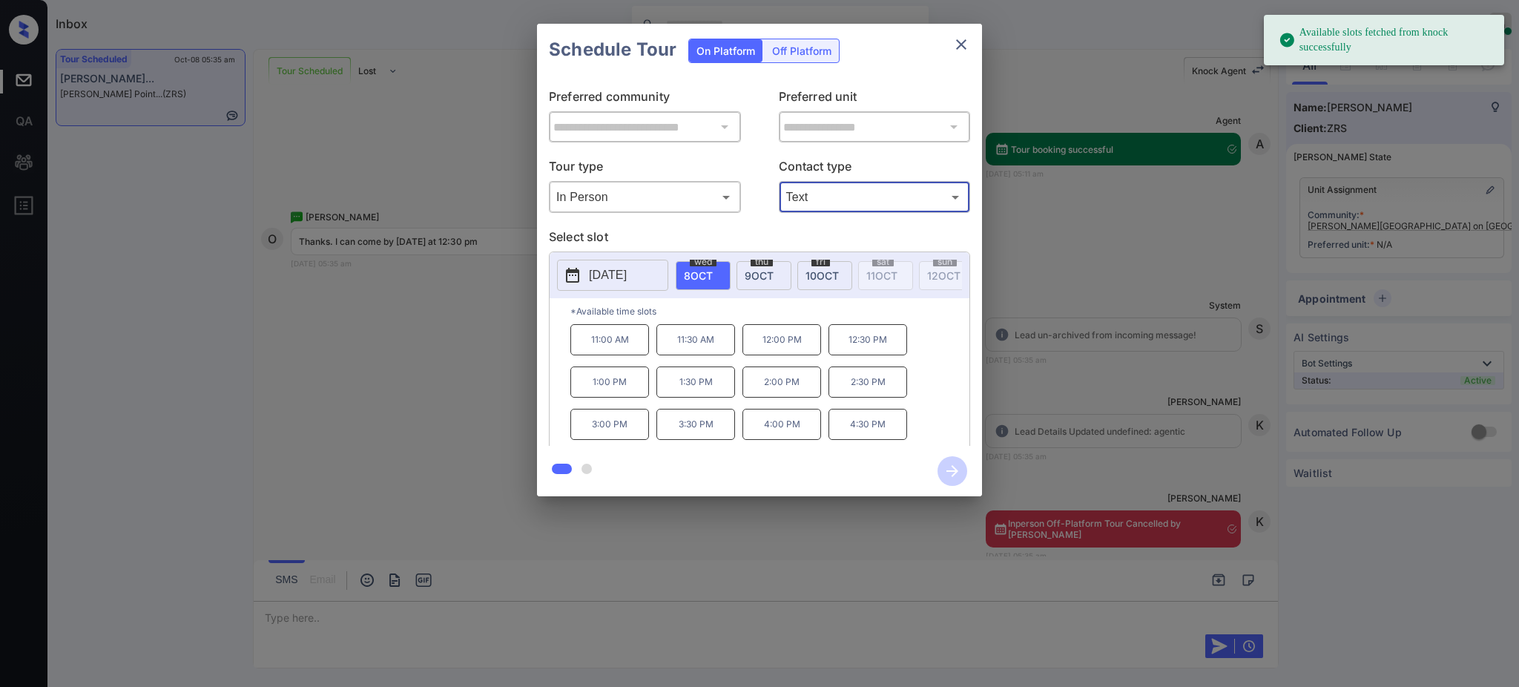
click at [627, 273] on p "[DATE]" at bounding box center [608, 275] width 38 height 18
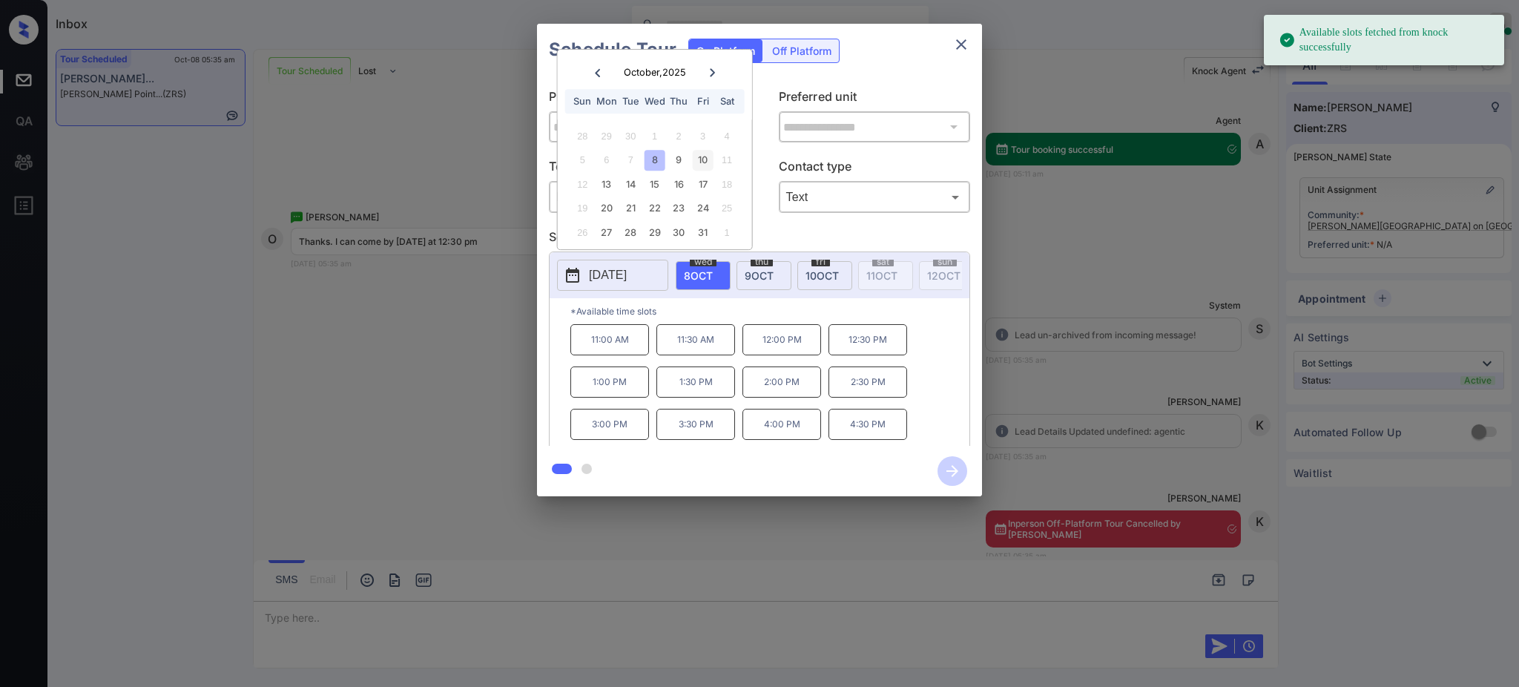
click at [696, 161] on div "10" at bounding box center [703, 160] width 20 height 20
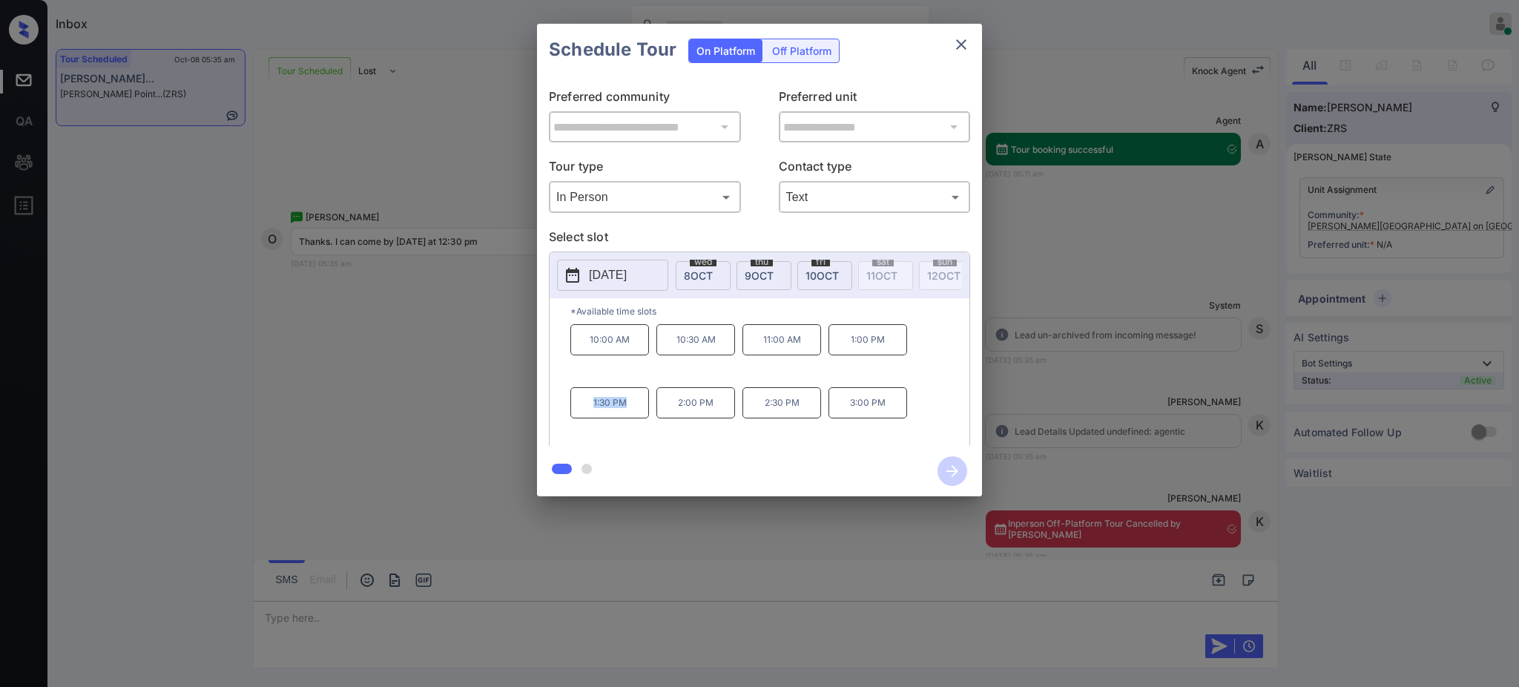
drag, startPoint x: 573, startPoint y: 416, endPoint x: 841, endPoint y: 289, distance: 296.2
click at [629, 412] on p "1:30 PM" at bounding box center [609, 402] width 79 height 31
click at [841, 369] on div "10:00 AM 10:30 AM 11:00 AM 1:00 PM 1:30 PM 2:00 PM 2:30 PM 3:00 PM" at bounding box center [769, 383] width 399 height 119
drag, startPoint x: 841, startPoint y: 344, endPoint x: 951, endPoint y: 63, distance: 301.7
click at [898, 348] on p "1:00 PM" at bounding box center [867, 339] width 79 height 31
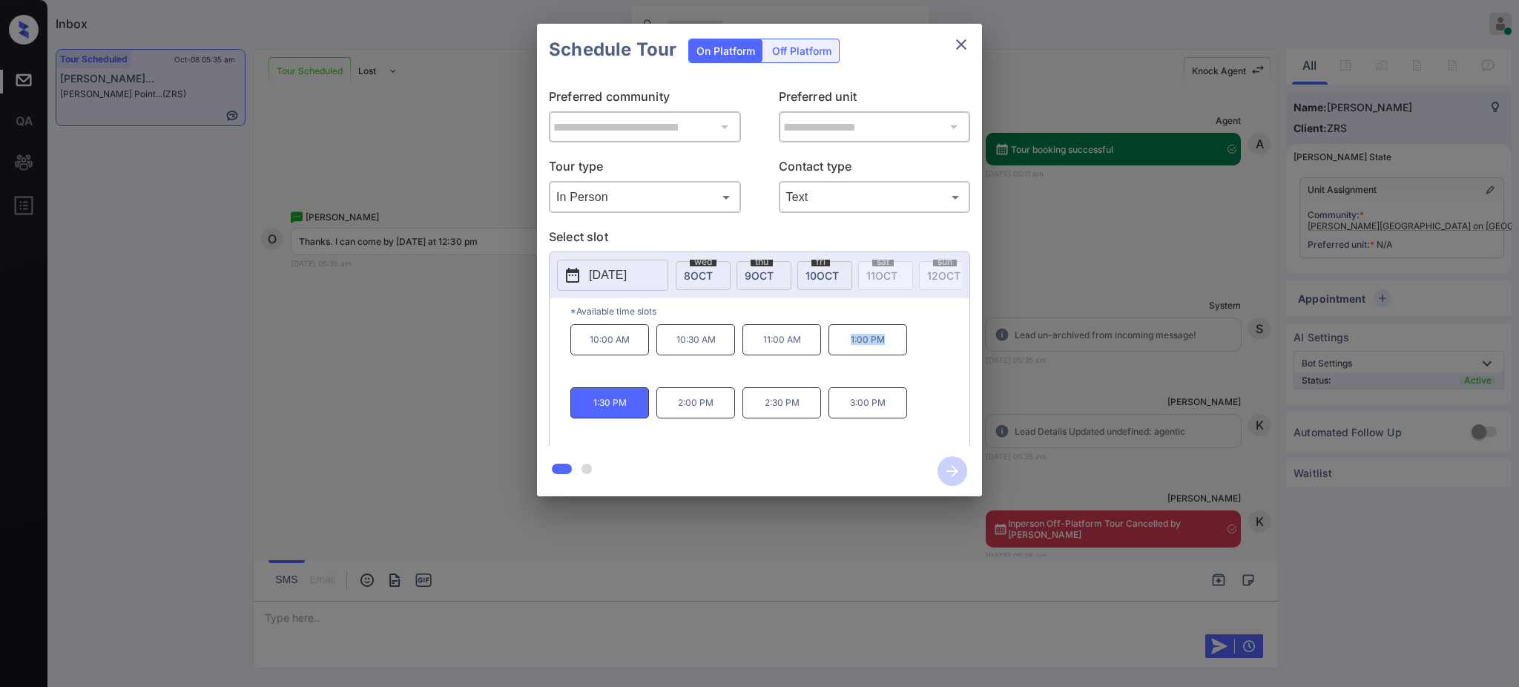
copy p "1:00 PM"
click at [954, 46] on icon "close" at bounding box center [961, 45] width 18 height 18
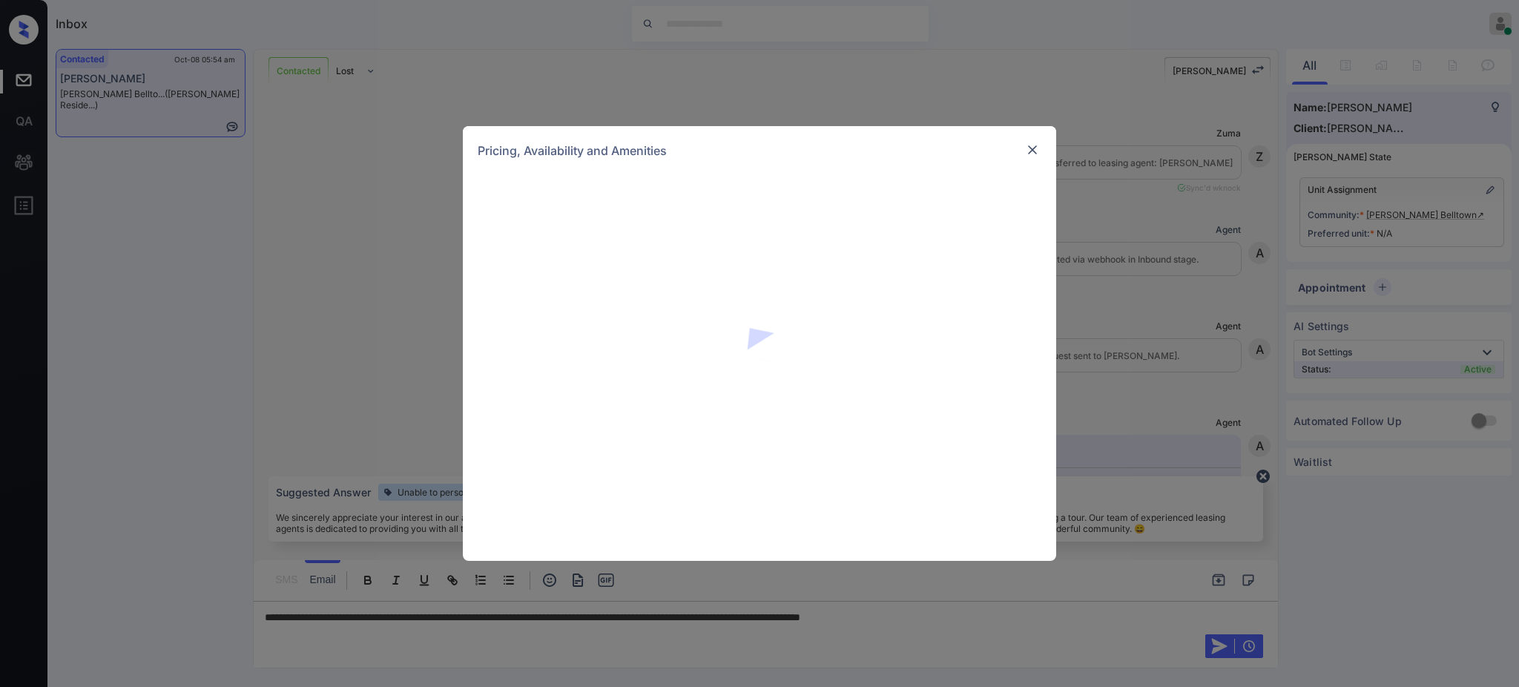
scroll to position [2473, 0]
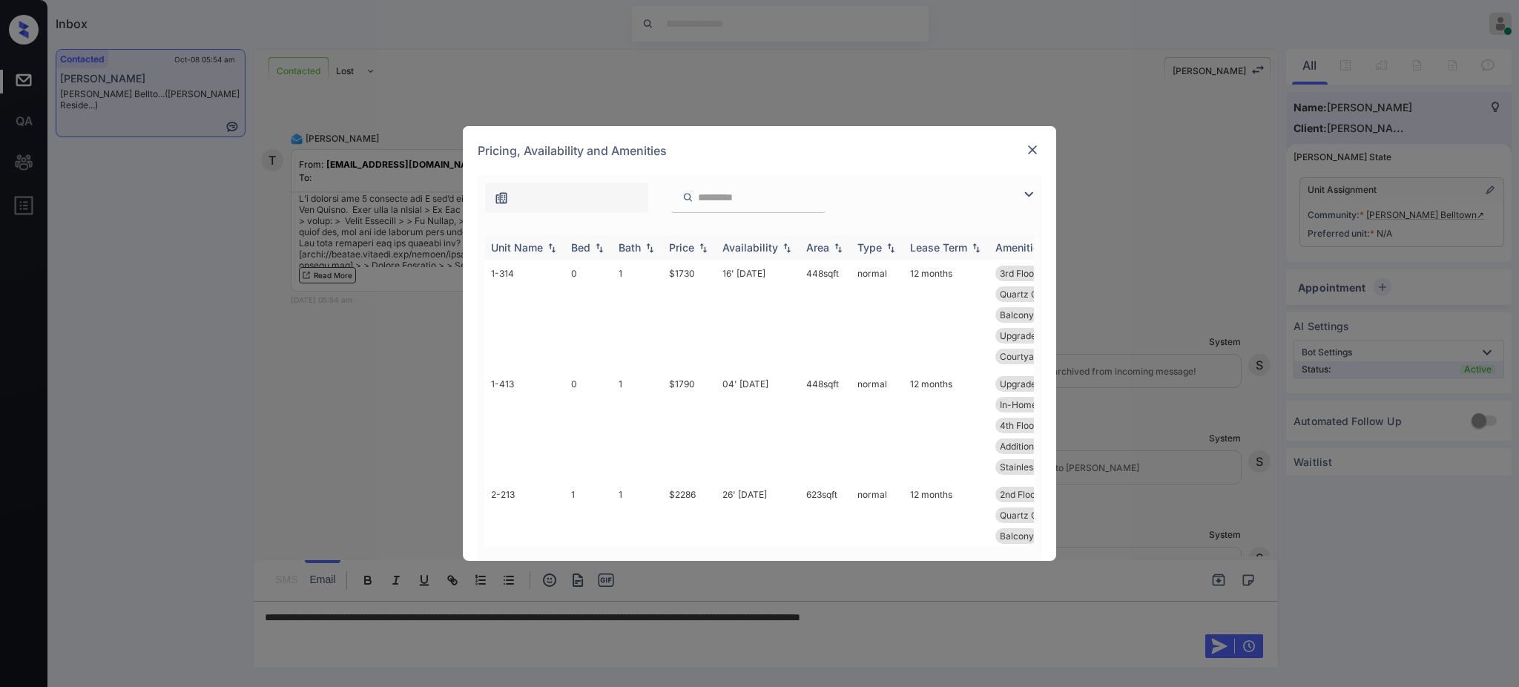
click at [581, 240] on th "Bed" at bounding box center [588, 247] width 47 height 24
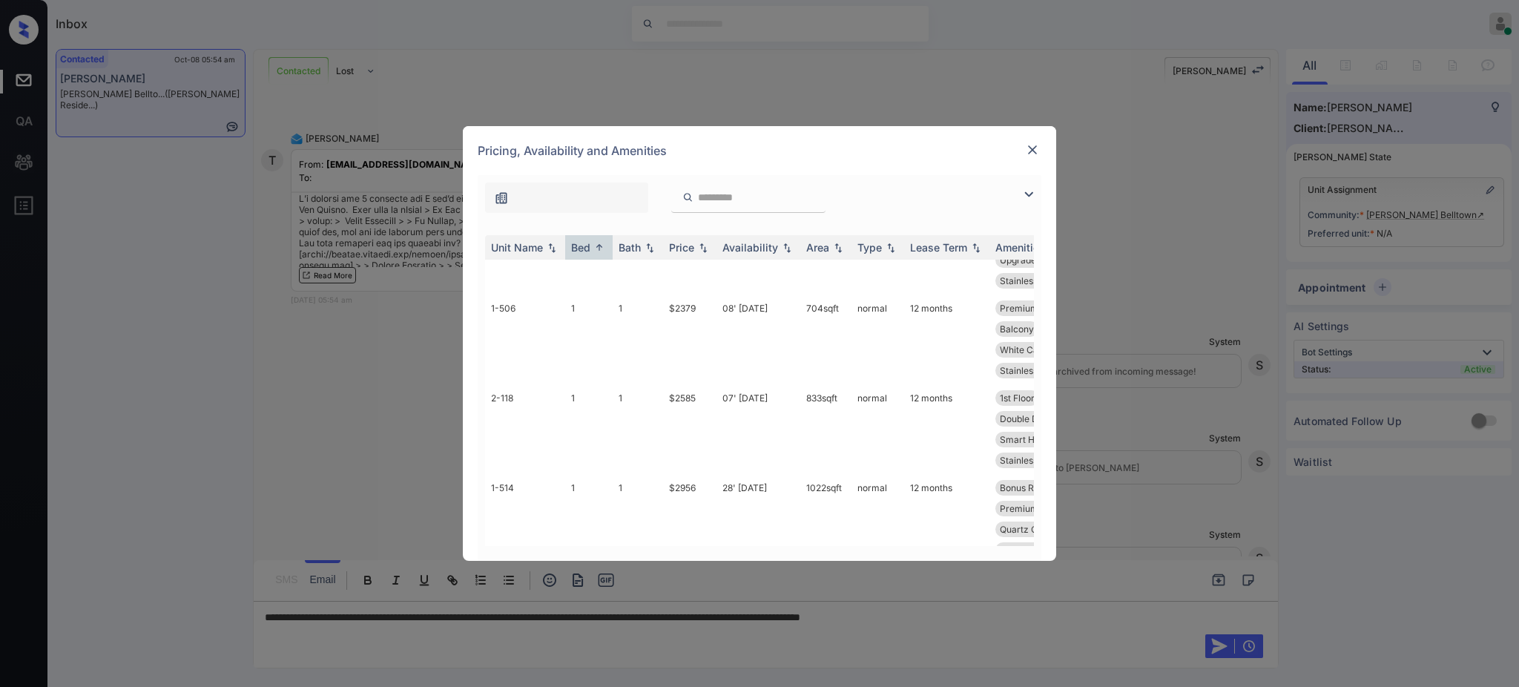
scroll to position [99, 0]
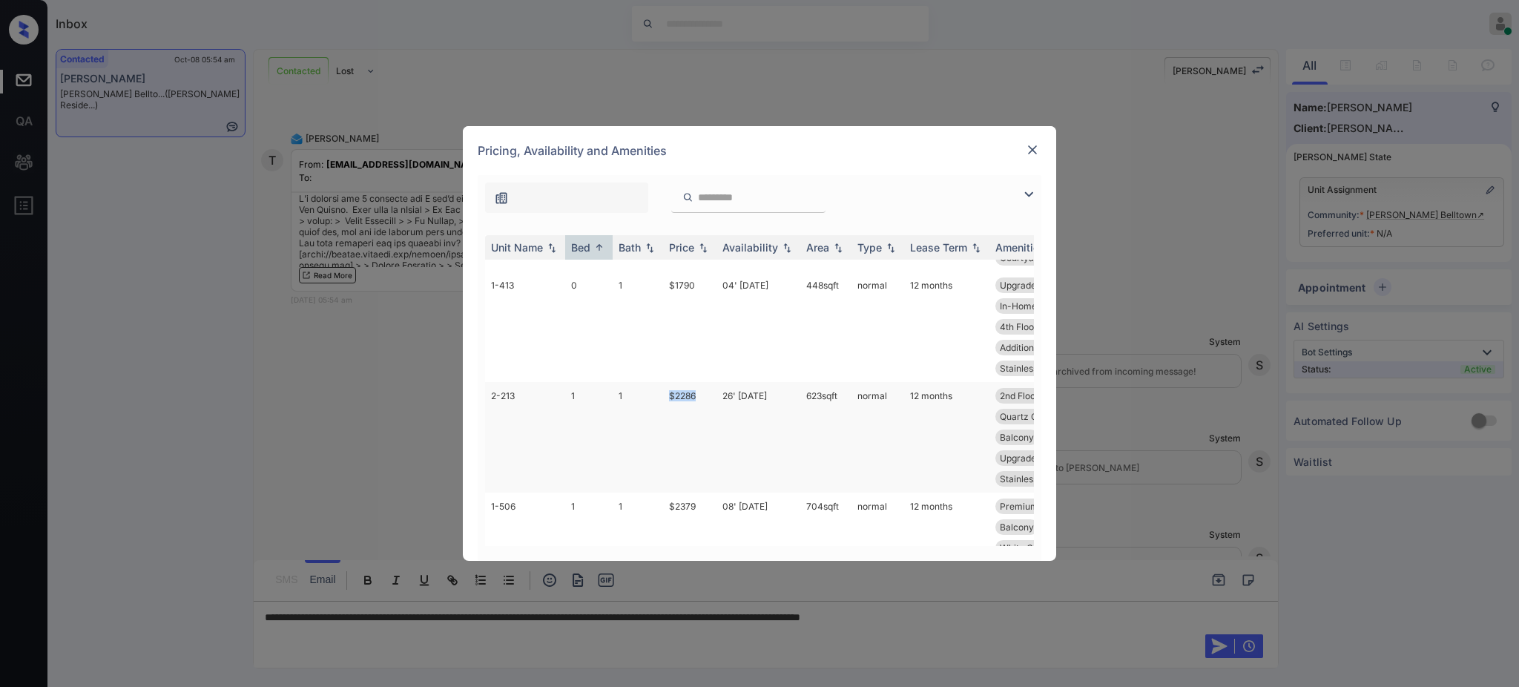
drag, startPoint x: 660, startPoint y: 400, endPoint x: 703, endPoint y: 392, distance: 43.8
click at [703, 392] on tr "2-213 1 1 $2286 26' [DATE] 623 sqft normal 12 months 2nd Floor Vinyl Plank - 1.…" at bounding box center [872, 437] width 775 height 110
copy tr "$2286"
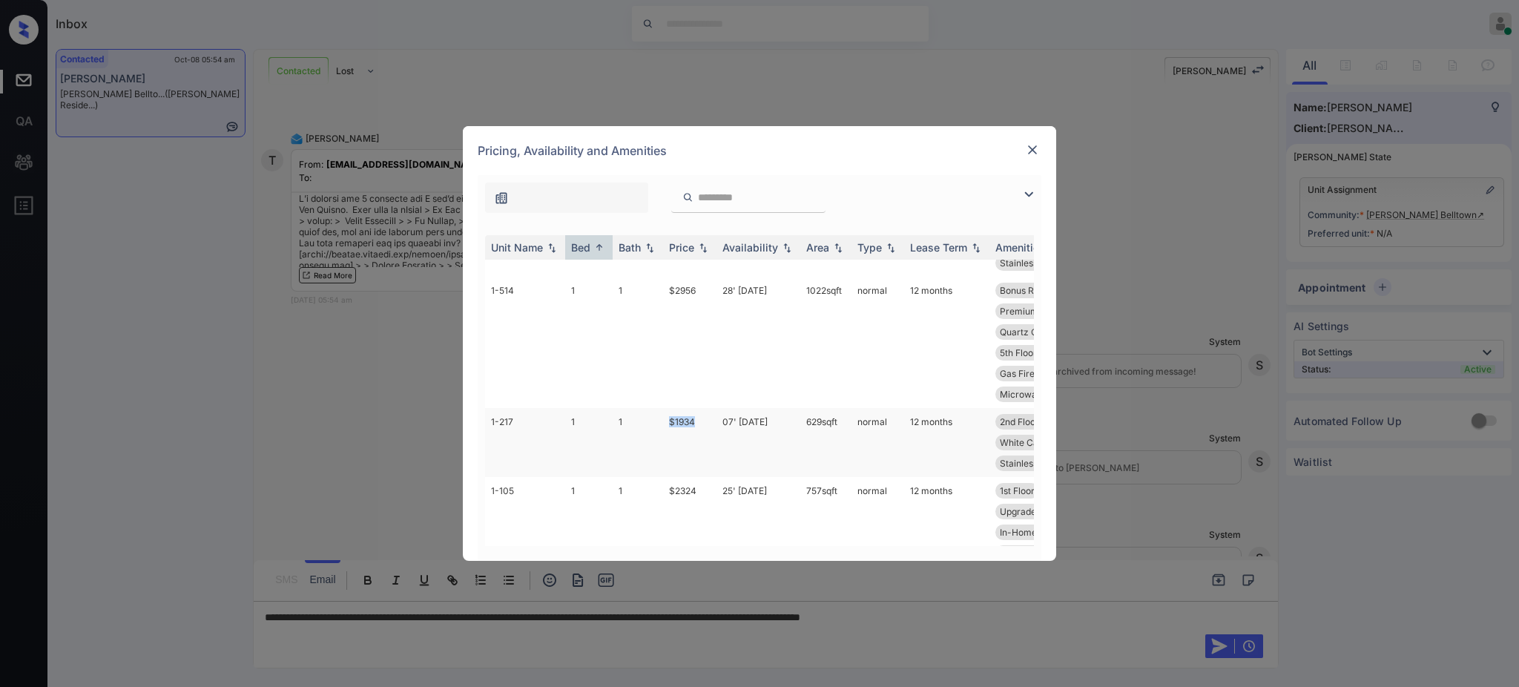
drag, startPoint x: 663, startPoint y: 421, endPoint x: 696, endPoint y: 424, distance: 32.8
click at [696, 424] on td "$1934" at bounding box center [689, 442] width 53 height 69
copy td "$1934"
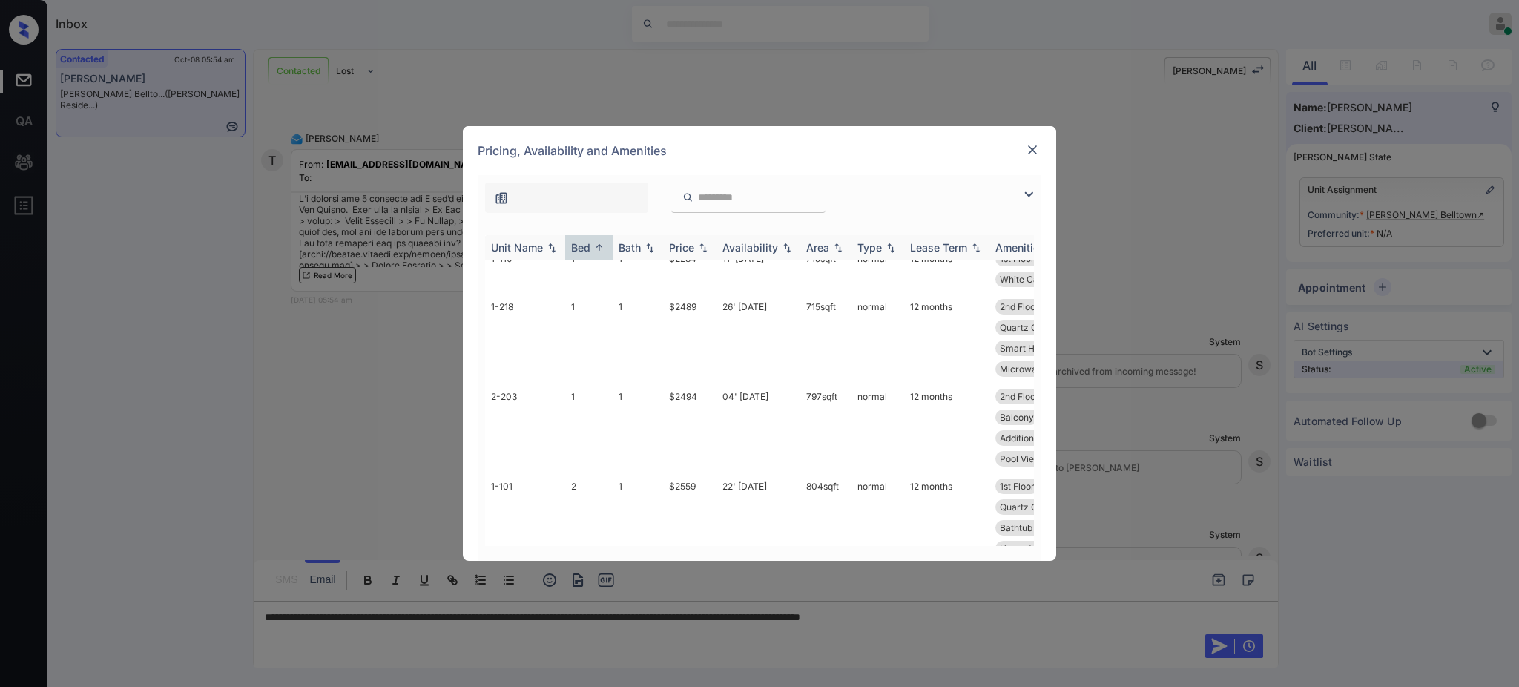
scroll to position [890, 0]
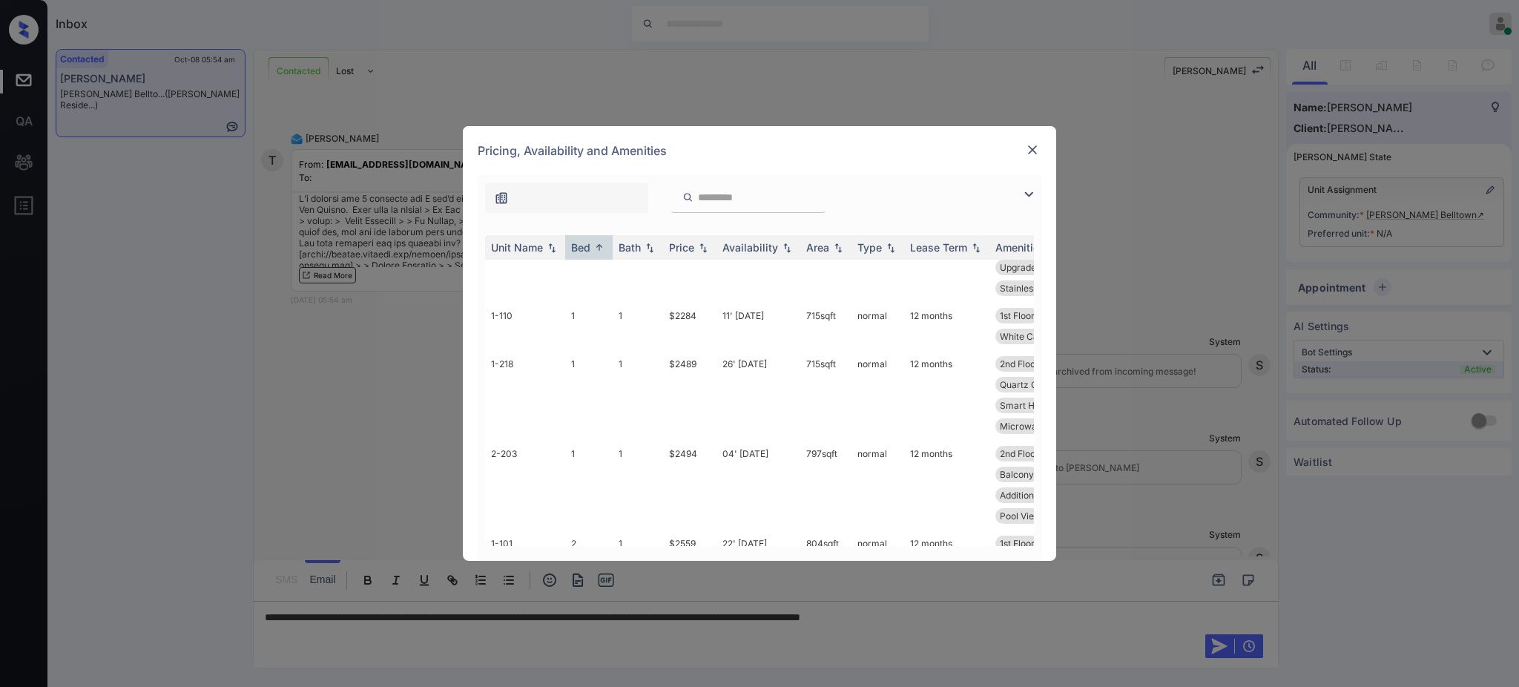
click at [1028, 145] on img at bounding box center [1032, 149] width 15 height 15
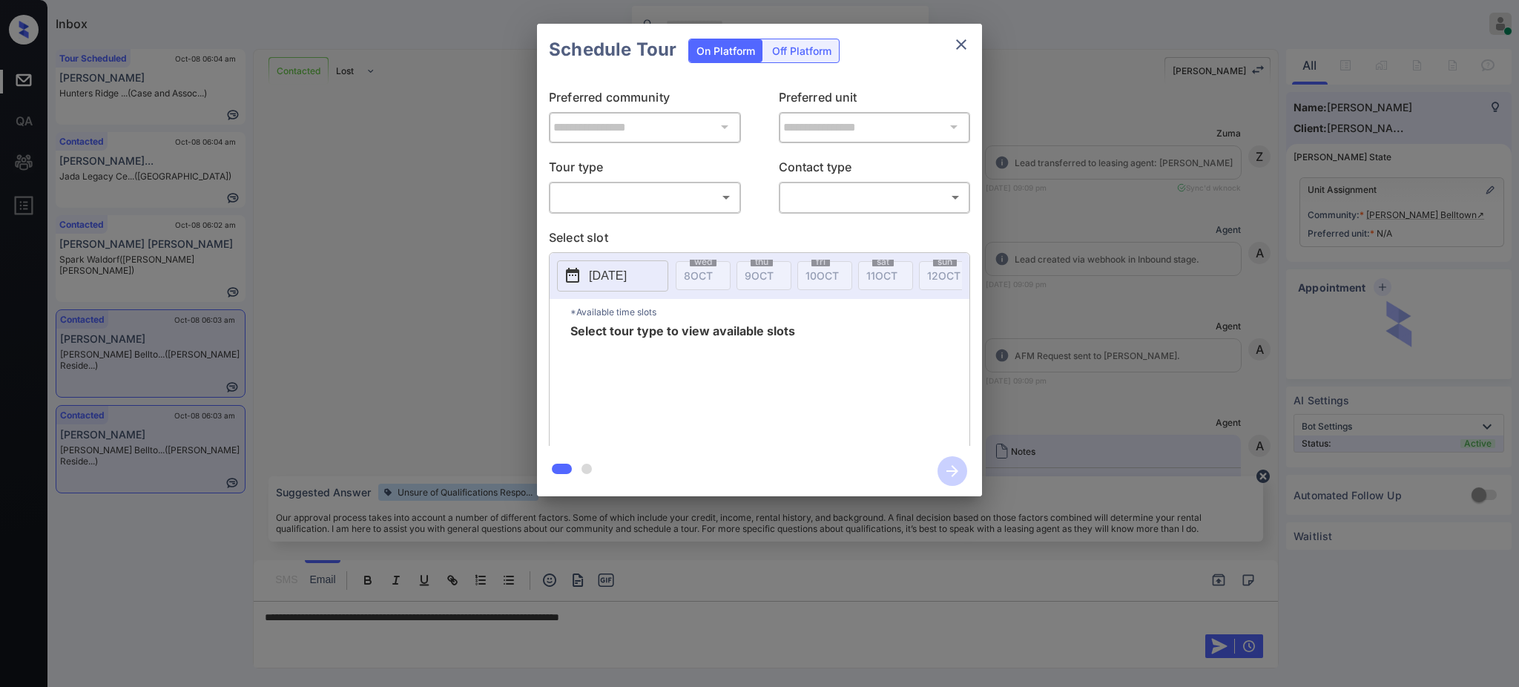
scroll to position [3105, 0]
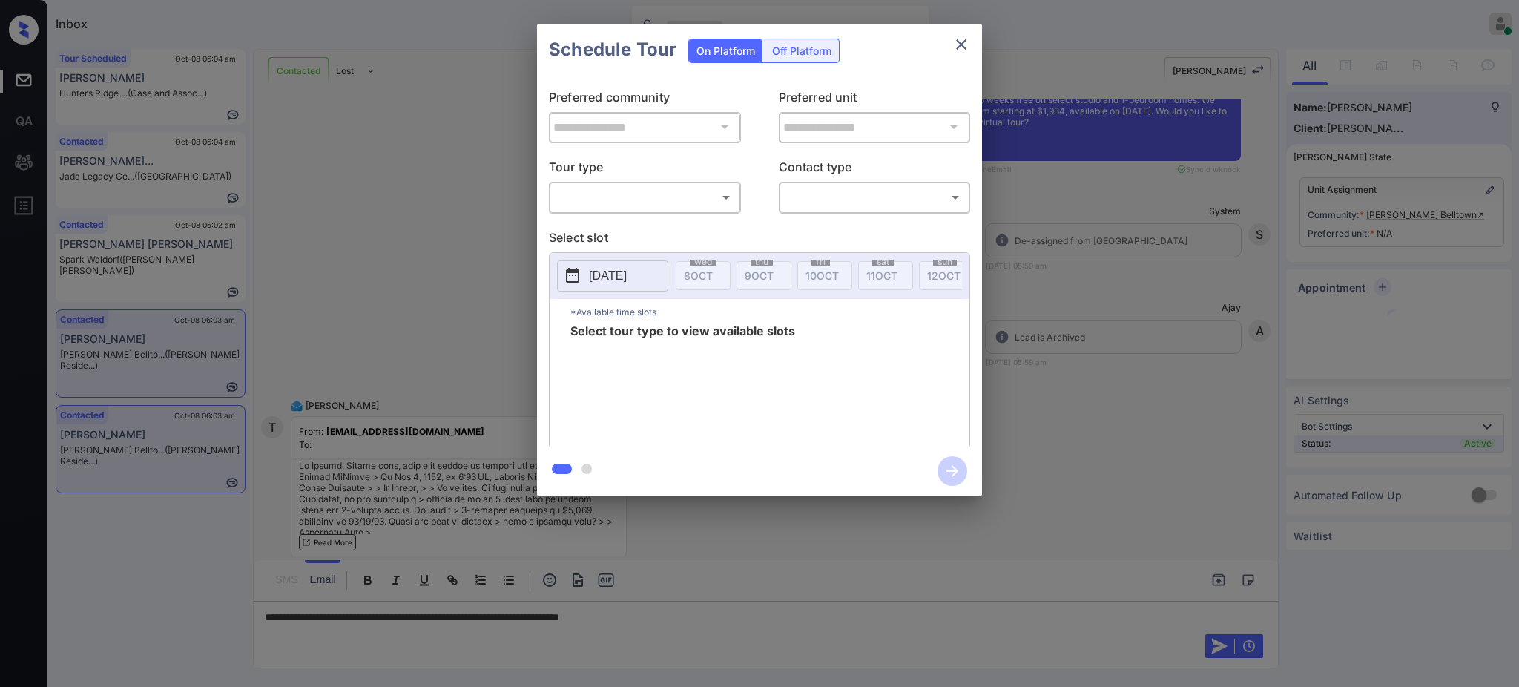
drag, startPoint x: 609, startPoint y: 213, endPoint x: 612, endPoint y: 201, distance: 12.2
click at [610, 213] on div "**********" at bounding box center [759, 261] width 445 height 370
click at [612, 199] on body "Inbox [PERSON_NAME] Online Set yourself offline Set yourself on break Profile S…" at bounding box center [759, 343] width 1519 height 687
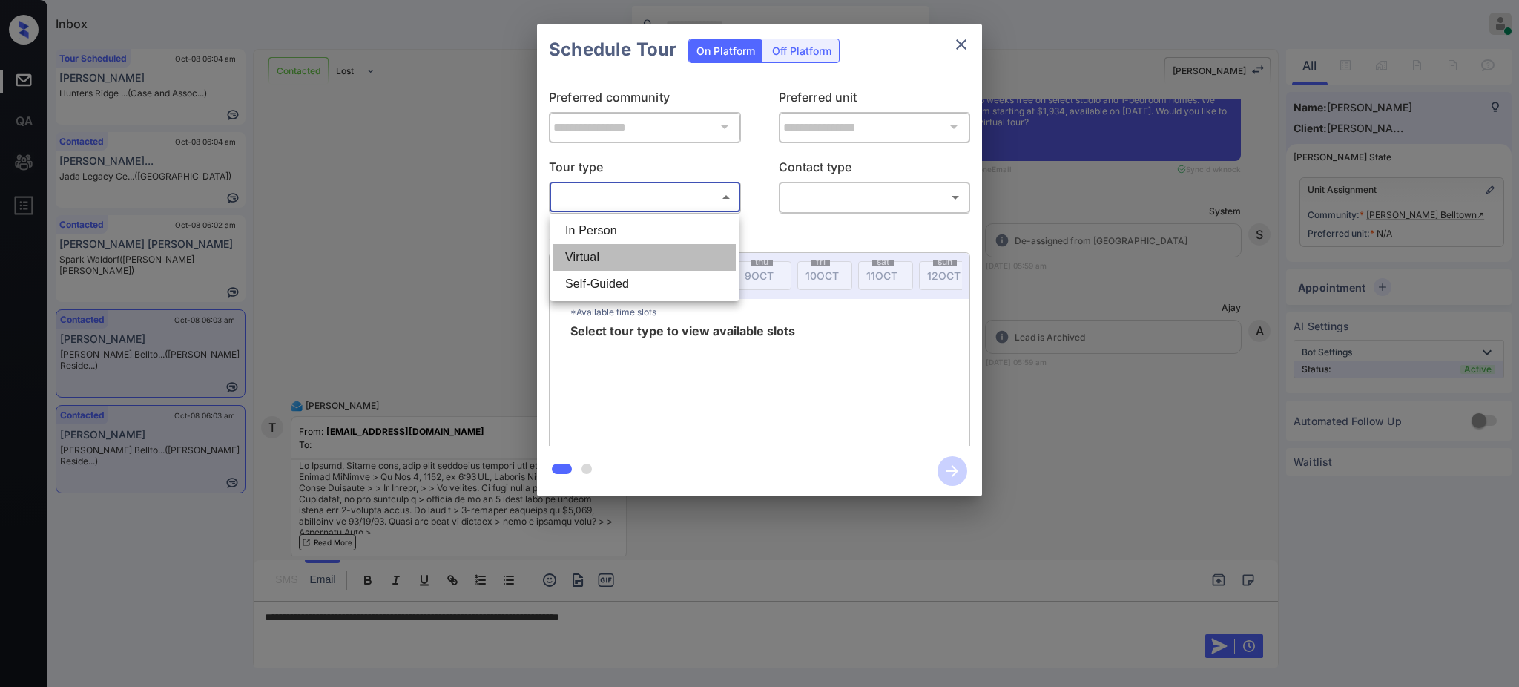
click at [591, 259] on li "Virtual" at bounding box center [644, 257] width 182 height 27
type input "*******"
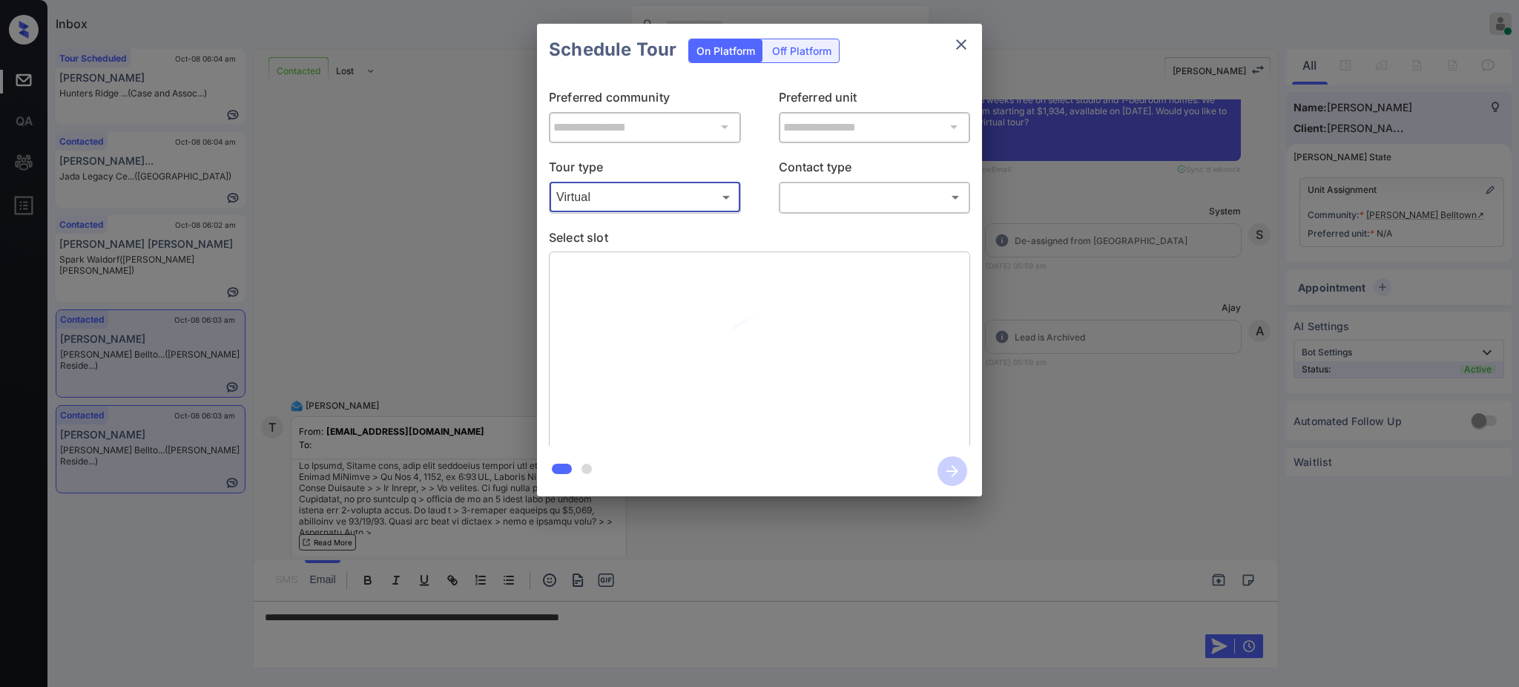
click at [851, 191] on body "Inbox [PERSON_NAME] Online Set yourself offline Set yourself on break Profile S…" at bounding box center [759, 343] width 1519 height 687
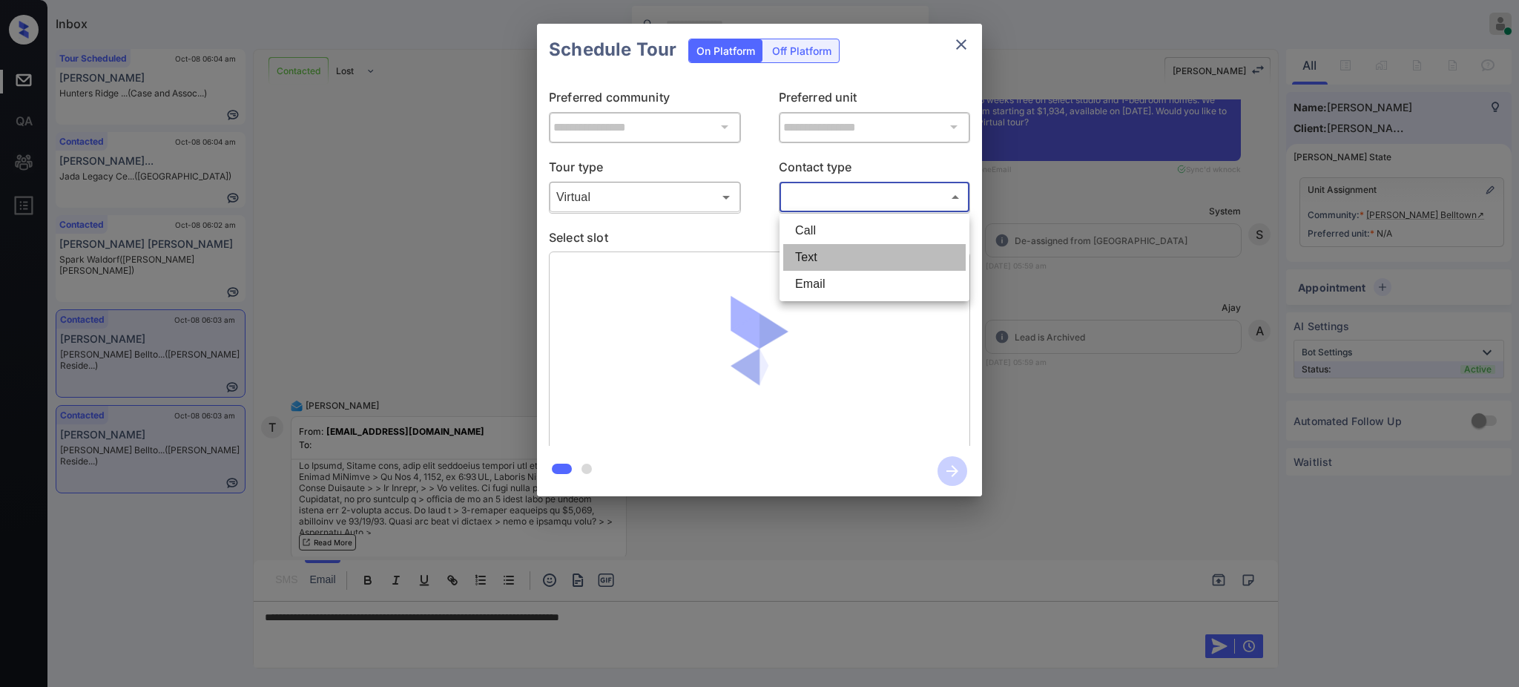
click at [813, 254] on li "Text" at bounding box center [874, 257] width 182 height 27
type input "****"
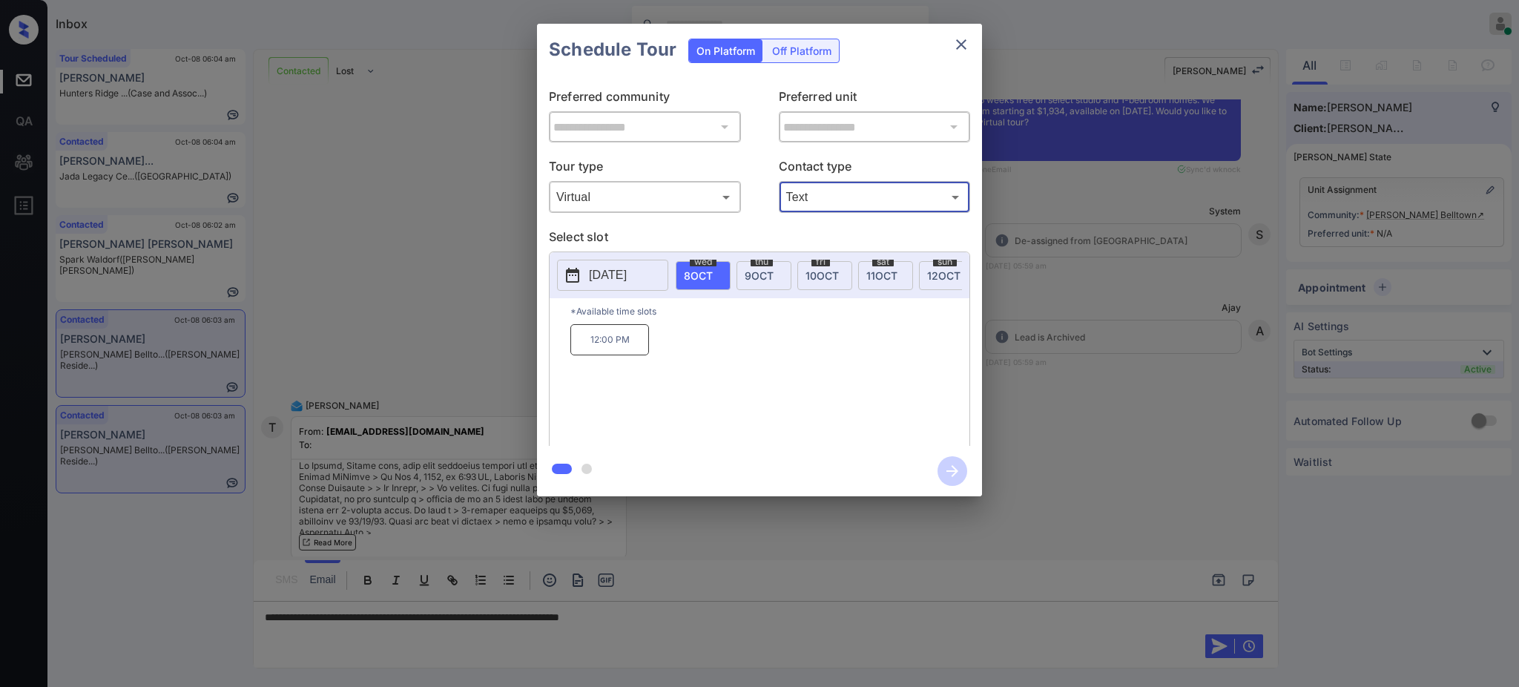
click at [692, 281] on div "wed 8 OCT" at bounding box center [703, 275] width 55 height 29
drag, startPoint x: 576, startPoint y: 352, endPoint x: 753, endPoint y: 257, distance: 201.4
click at [678, 349] on div "12:00 PM" at bounding box center [769, 383] width 399 height 119
copy p "12:00 PM"
click at [952, 44] on icon "close" at bounding box center [961, 45] width 18 height 18
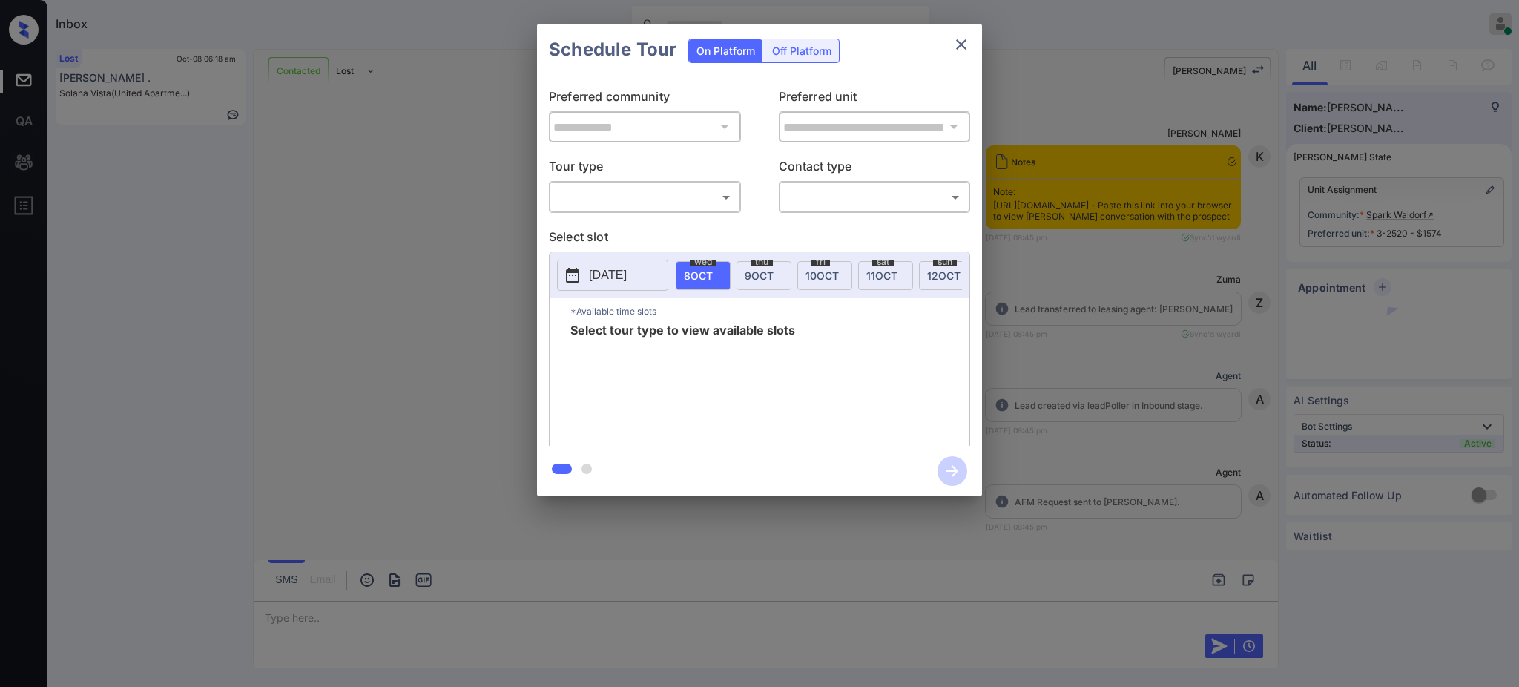
scroll to position [3093, 0]
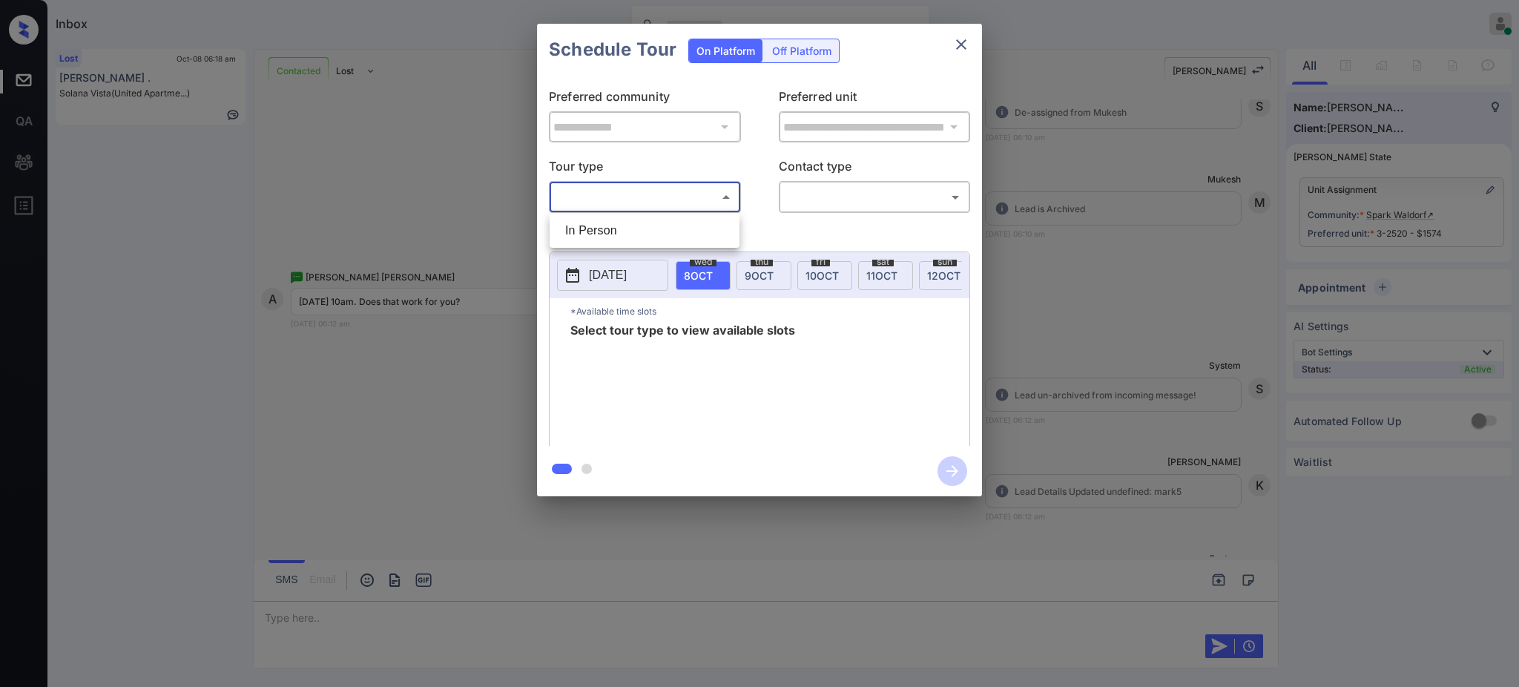
click at [645, 202] on body "Inbox [PERSON_NAME] Online Set yourself offline Set yourself on break Profile S…" at bounding box center [759, 343] width 1519 height 687
click at [634, 217] on li "In Person" at bounding box center [644, 230] width 182 height 27
type input "********"
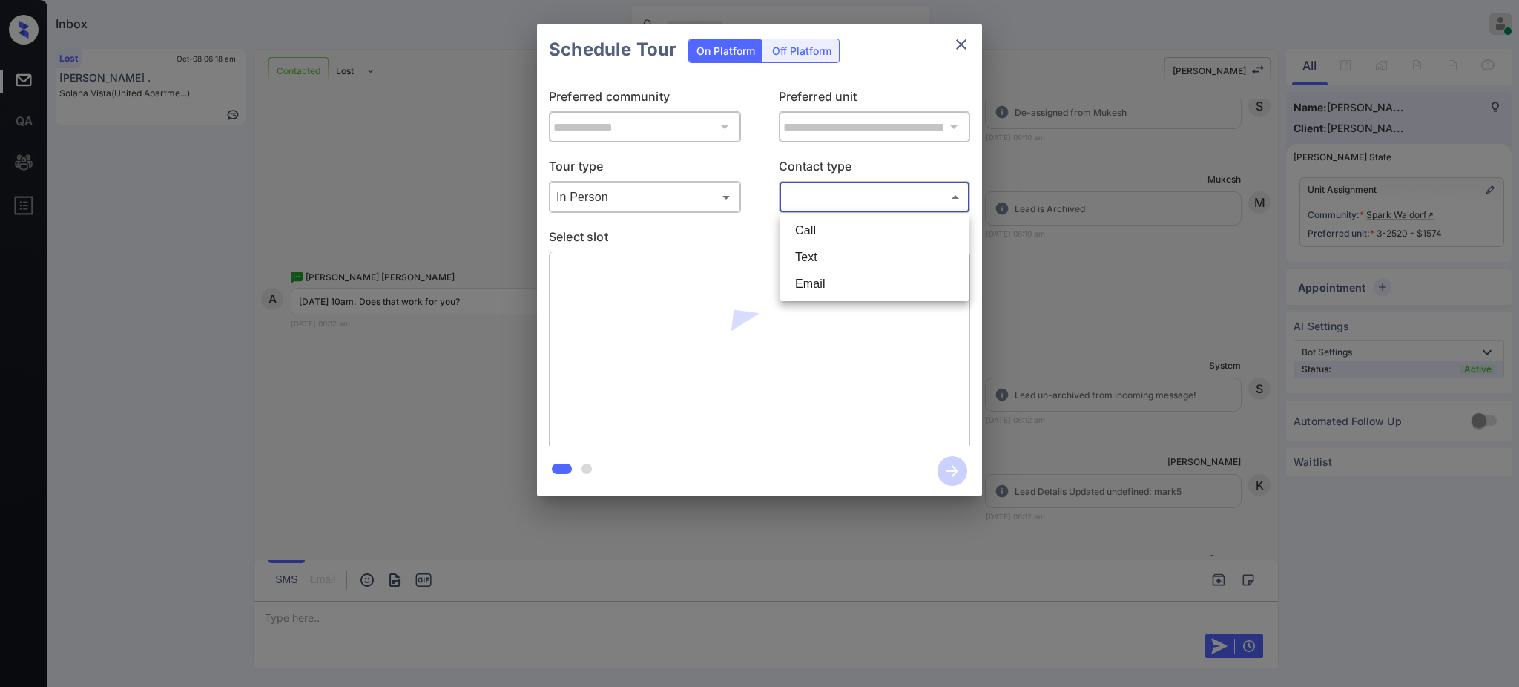
click at [819, 196] on body "Inbox Ajay Kumar Online Set yourself offline Set yourself on break Profile Swit…" at bounding box center [759, 343] width 1519 height 687
click at [802, 254] on li "Text" at bounding box center [874, 257] width 182 height 27
type input "****"
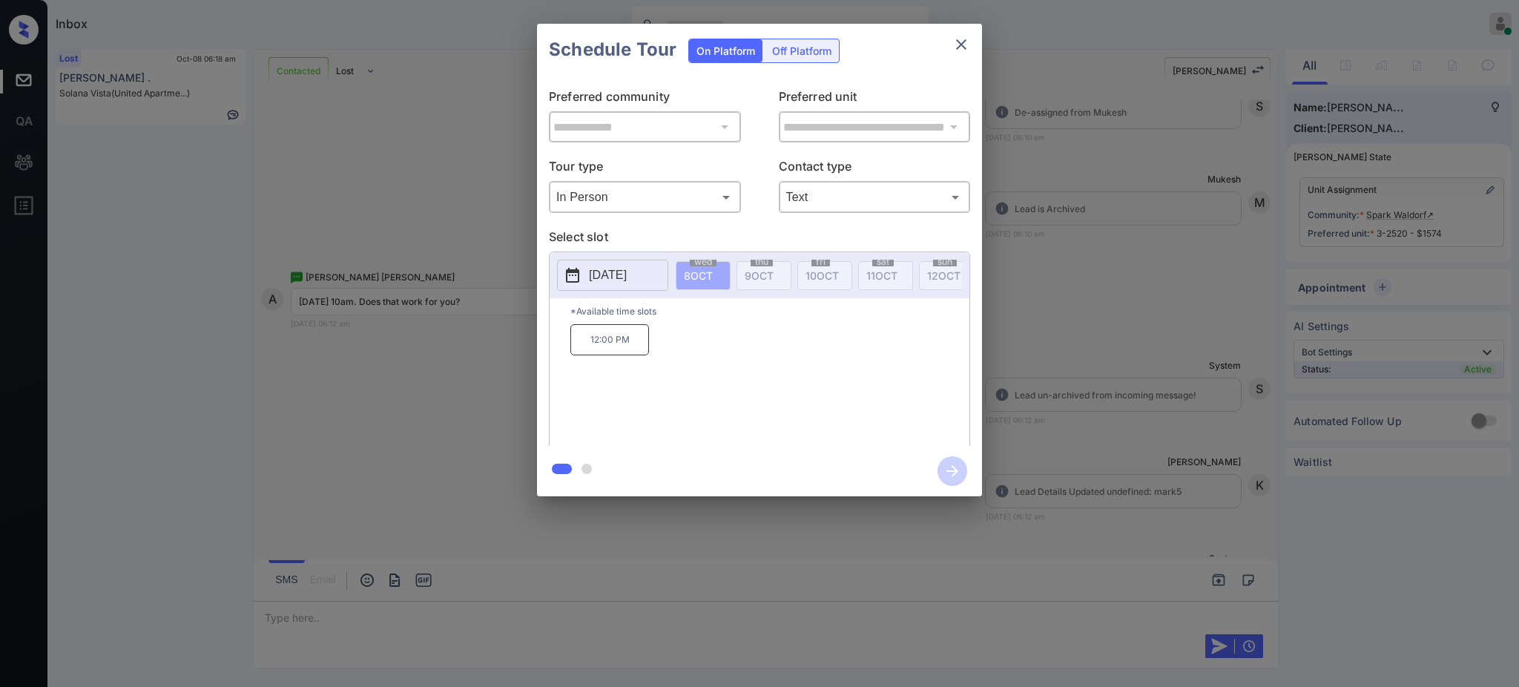
click at [627, 281] on p "[DATE]" at bounding box center [608, 275] width 38 height 18
click at [1137, 307] on div "**********" at bounding box center [759, 260] width 1519 height 520
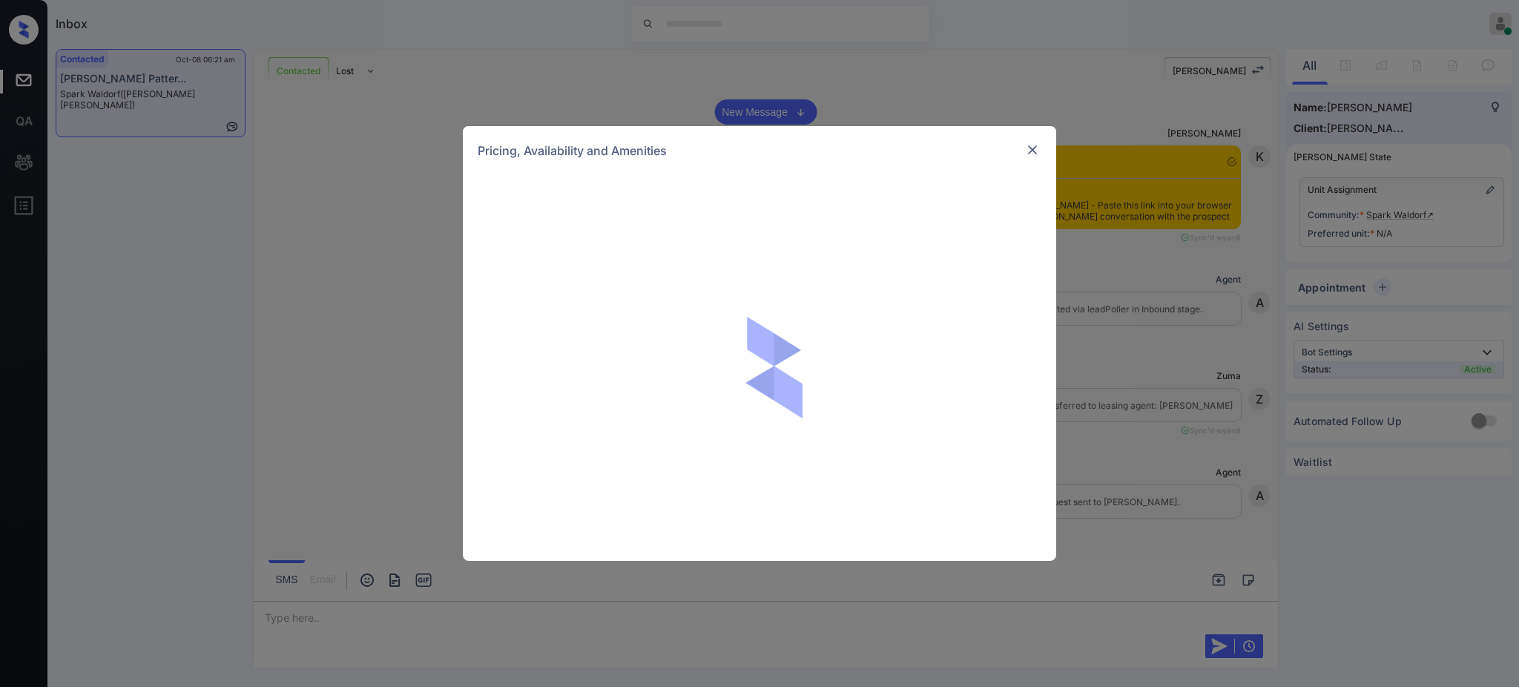
scroll to position [1520, 0]
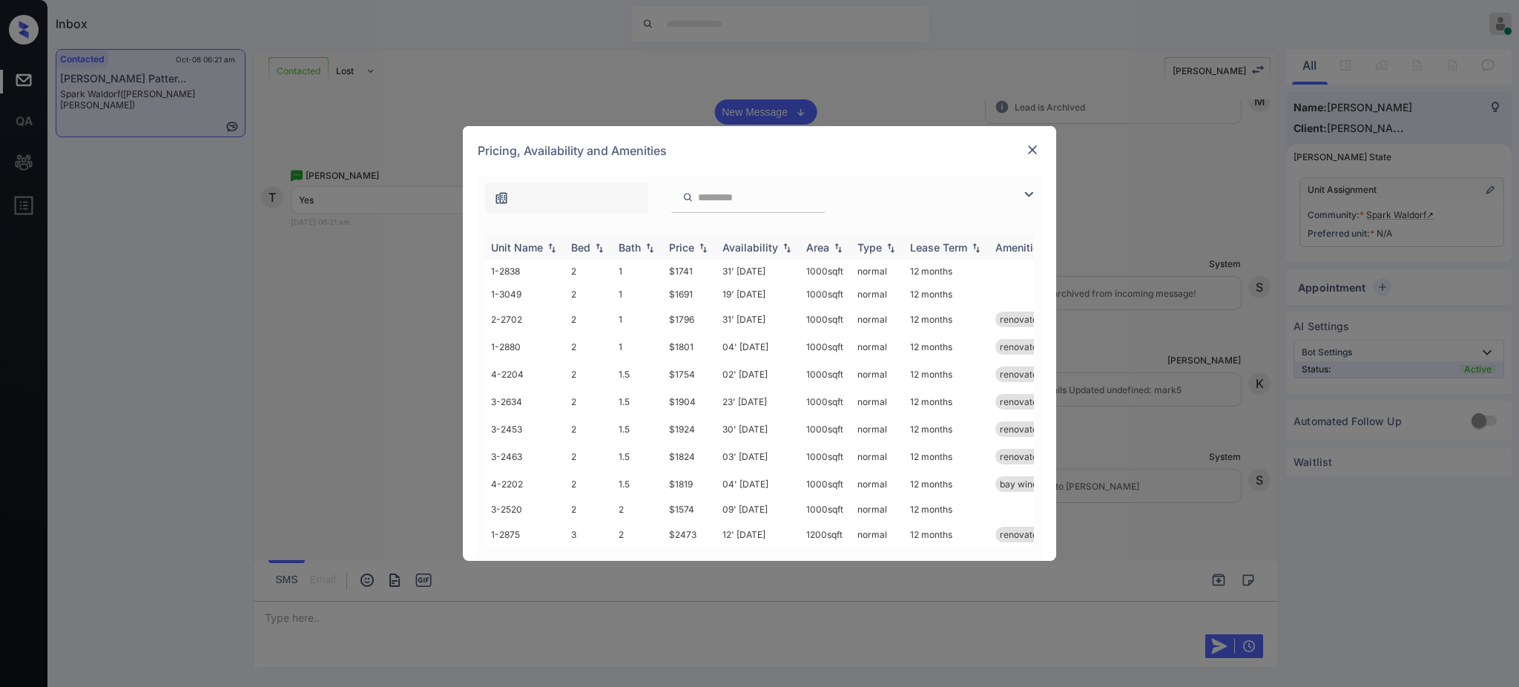
click at [583, 240] on th "Bed" at bounding box center [588, 247] width 47 height 24
drag, startPoint x: 666, startPoint y: 517, endPoint x: 721, endPoint y: 519, distance: 54.9
click at [701, 523] on td "$1574" at bounding box center [689, 534] width 53 height 23
copy td "$1574"
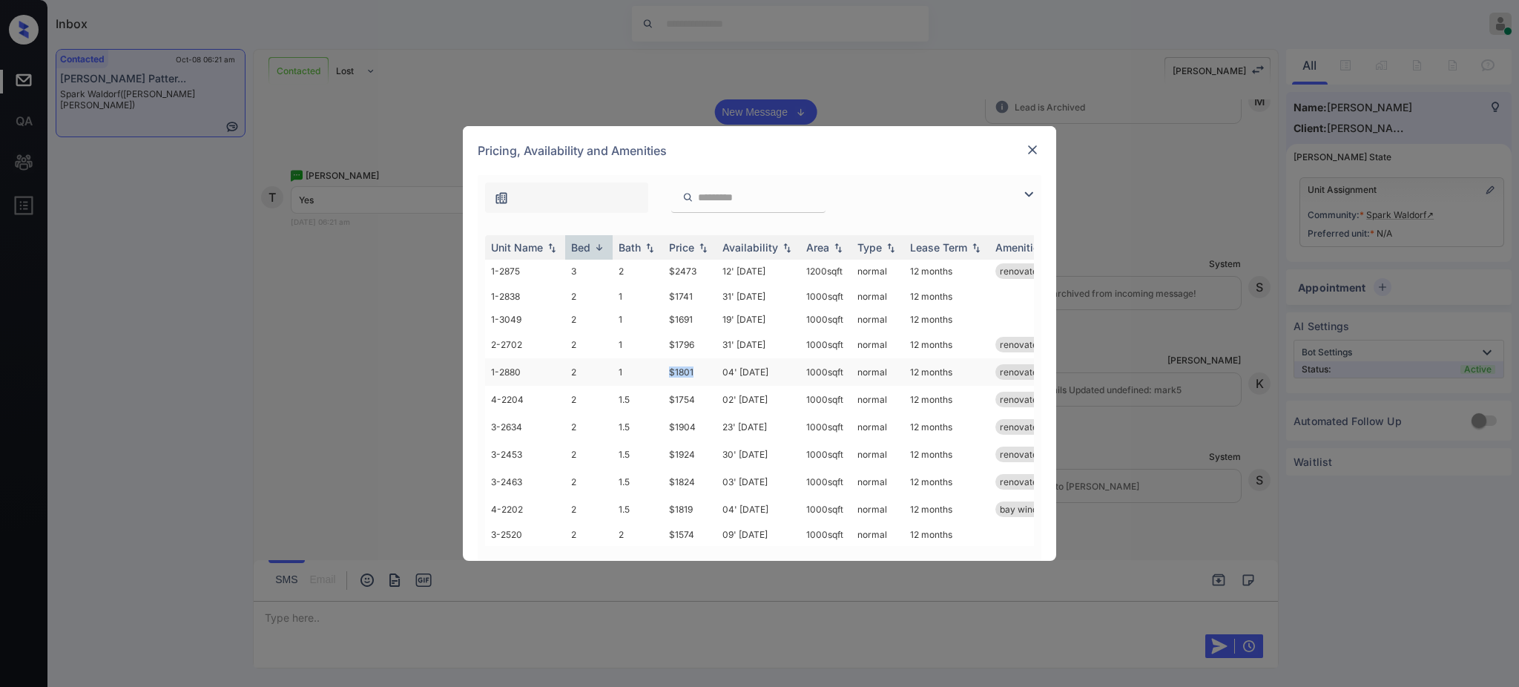
drag, startPoint x: 661, startPoint y: 357, endPoint x: 709, endPoint y: 357, distance: 47.5
click at [707, 358] on tr "1-2880 2 1 $1801 04' [DATE] sqft normal 12 months renovated" at bounding box center [872, 371] width 775 height 27
copy tr "$1801"
drag, startPoint x: 661, startPoint y: 337, endPoint x: 730, endPoint y: 333, distance: 68.4
click at [713, 331] on tr "2-2702 2 1 $1796 31' [DATE] sqft normal 12 months renovated" at bounding box center [872, 344] width 775 height 27
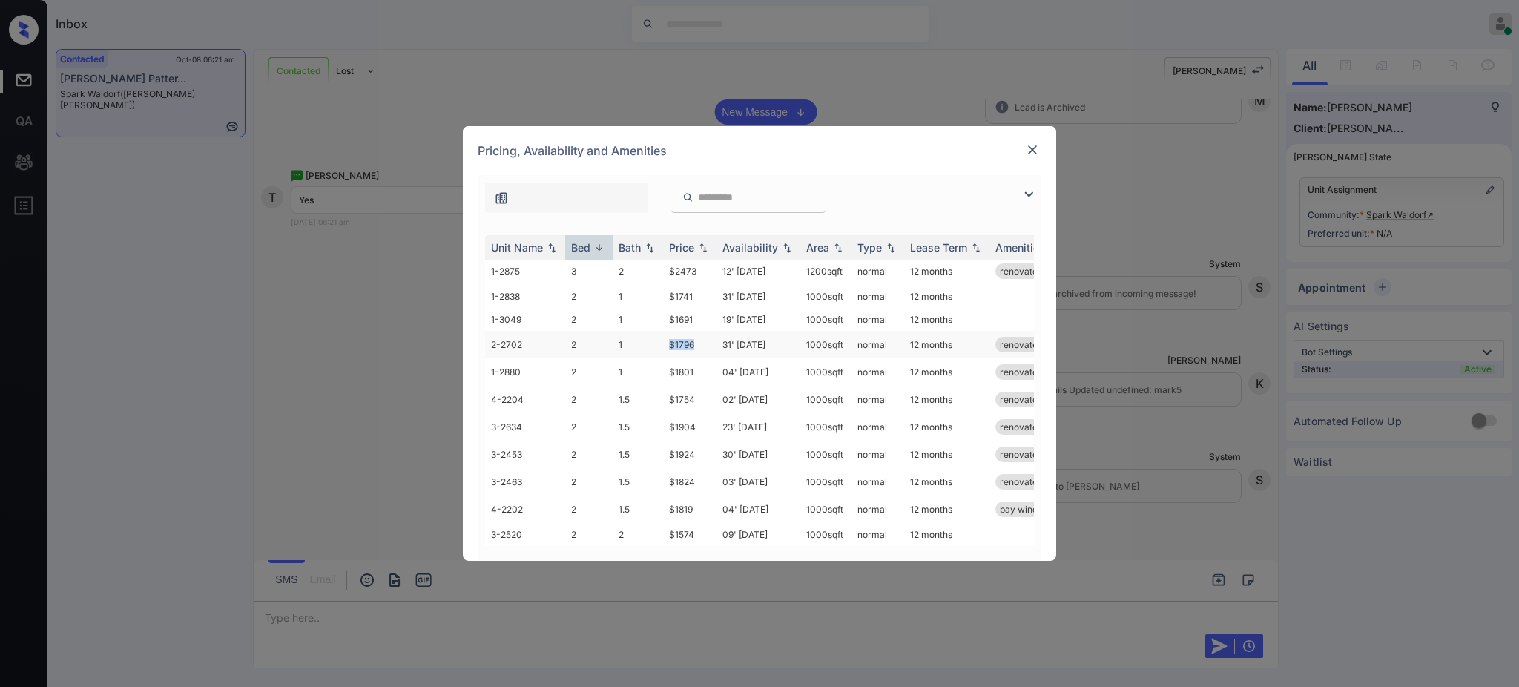
copy tr "$1796"
drag, startPoint x: 665, startPoint y: 303, endPoint x: 698, endPoint y: 311, distance: 33.6
click at [696, 308] on td "$1691" at bounding box center [689, 319] width 53 height 23
drag, startPoint x: 661, startPoint y: 291, endPoint x: 709, endPoint y: 286, distance: 48.4
click at [699, 285] on tr "1-2838 2 1 $1741 31' [DATE] sqft normal 12 months" at bounding box center [872, 296] width 775 height 23
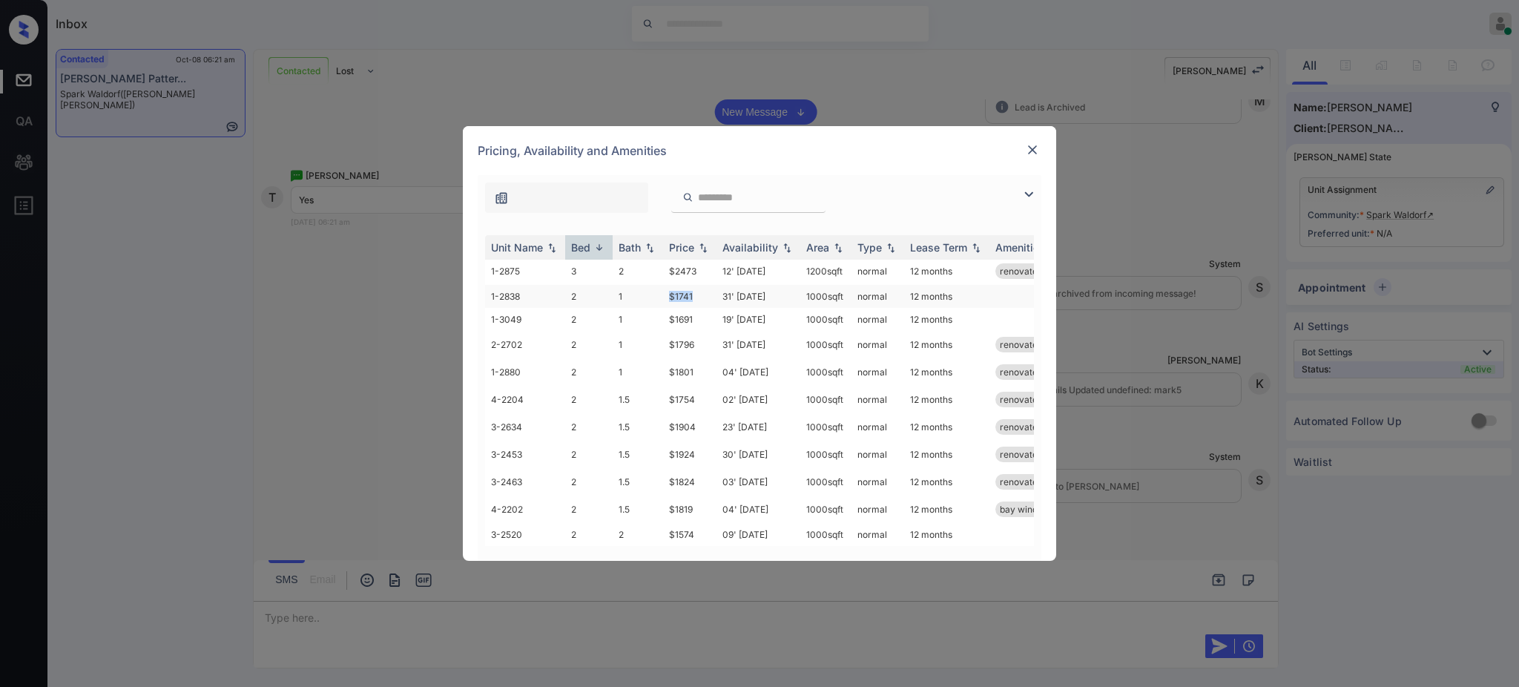
copy tr "$1741"
click at [1033, 147] on img at bounding box center [1032, 149] width 15 height 15
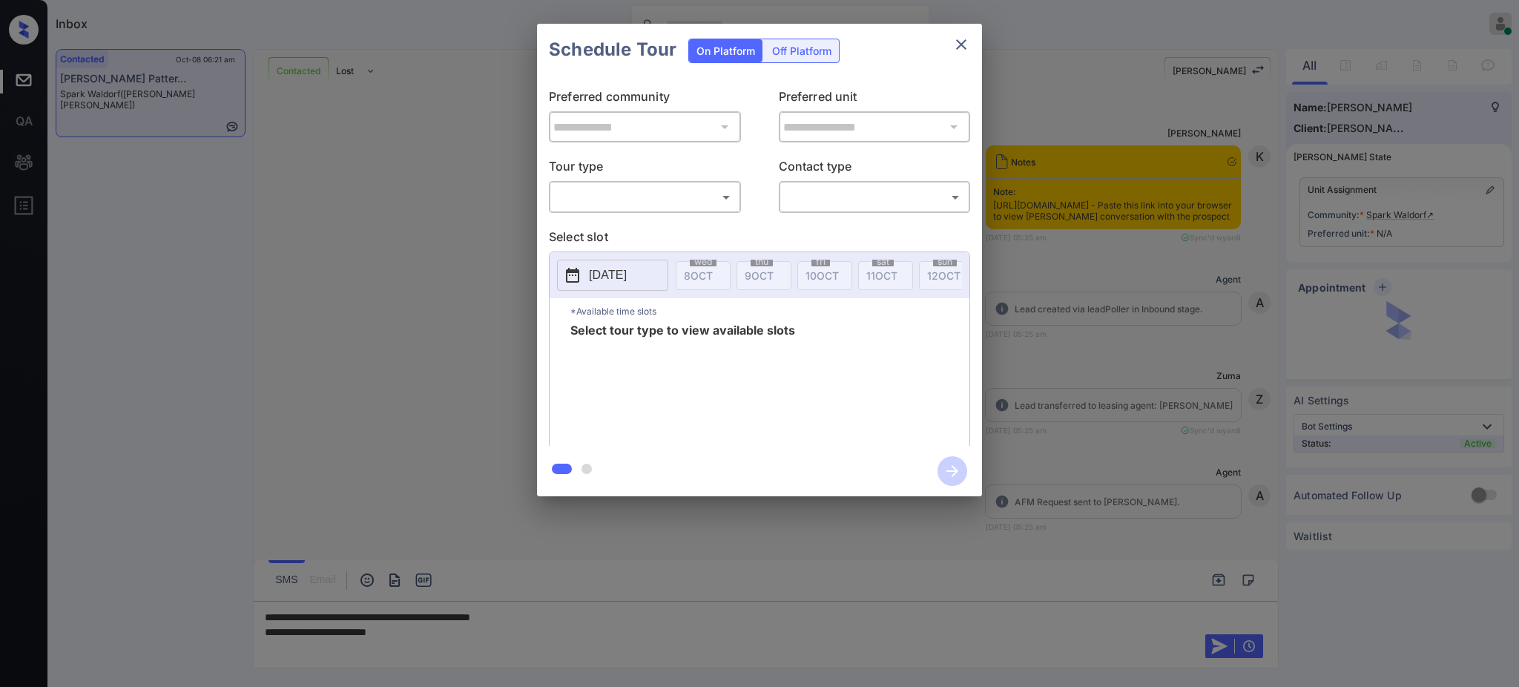
scroll to position [1520, 0]
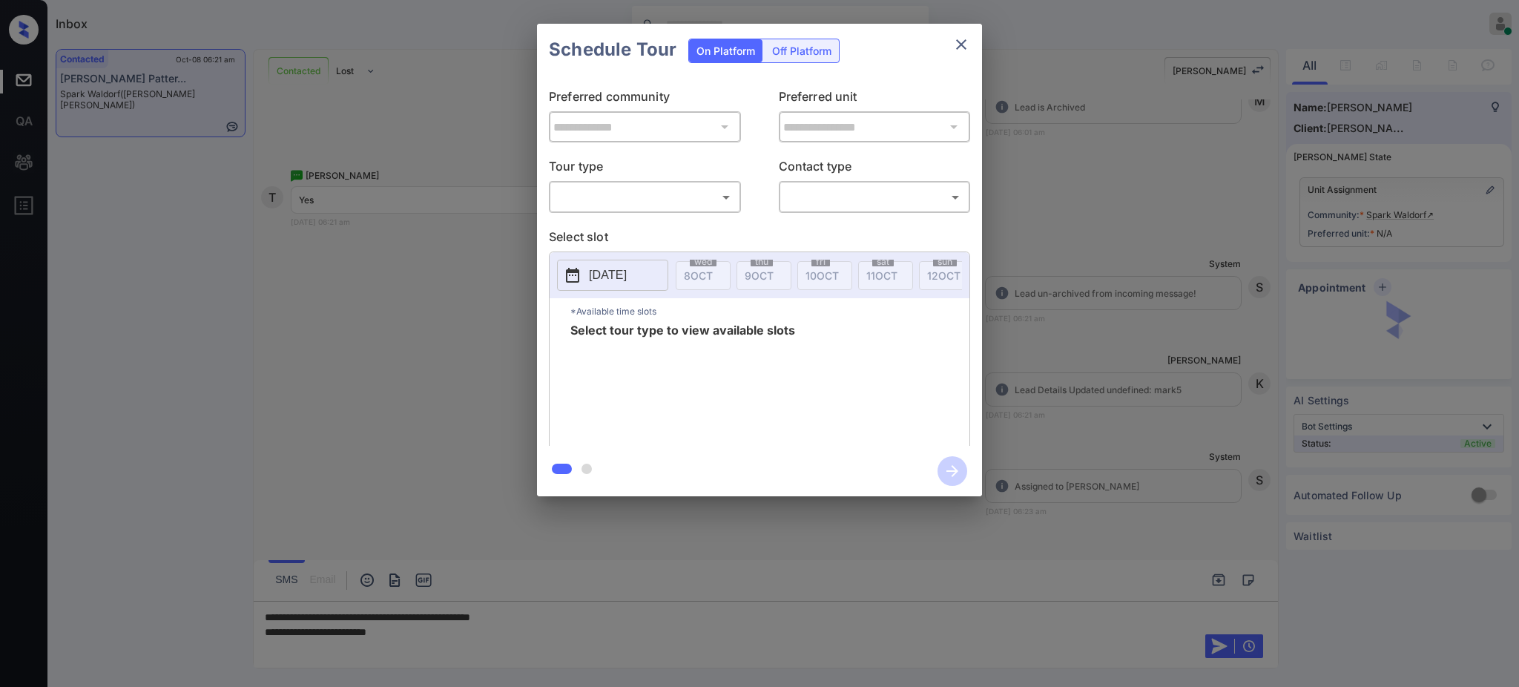
click at [637, 199] on body "Inbox [PERSON_NAME] Online Set yourself offline Set yourself on break Profile S…" at bounding box center [759, 343] width 1519 height 687
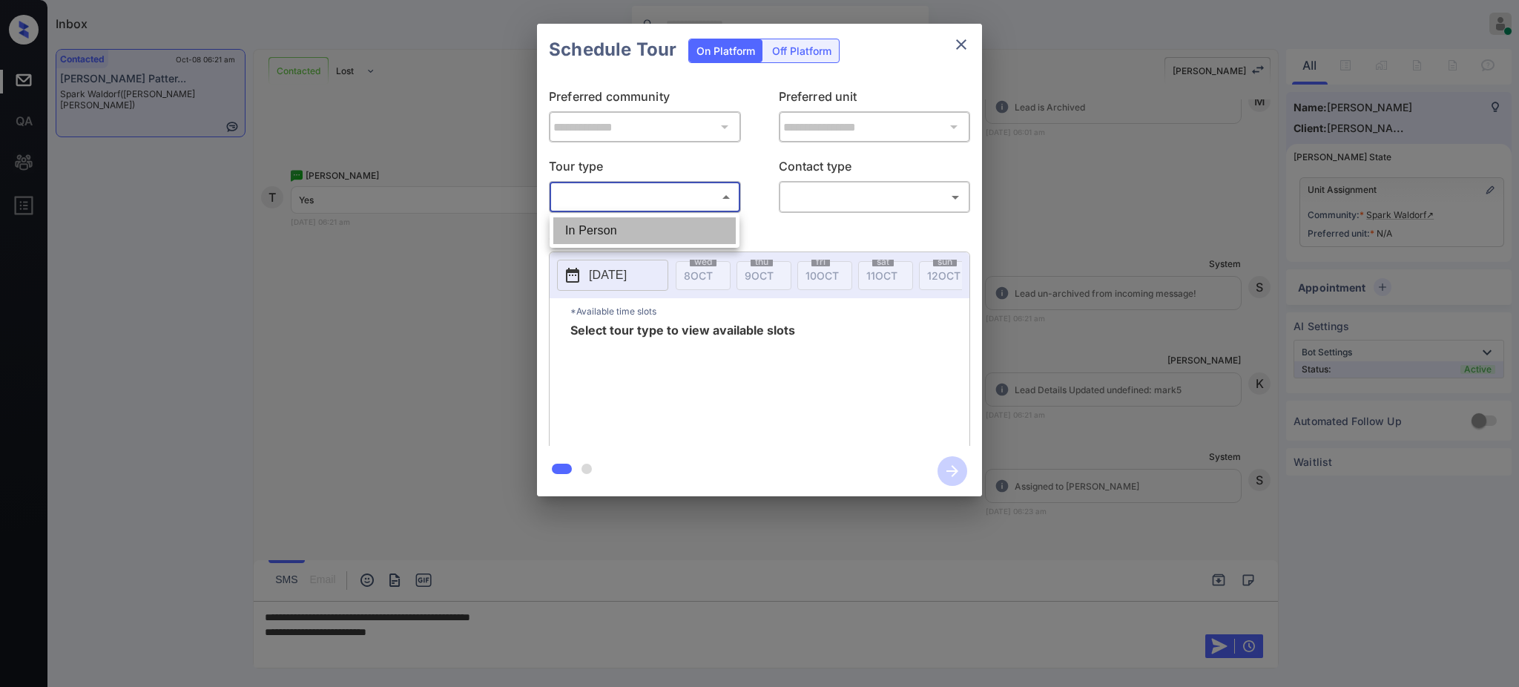
click at [621, 226] on li "In Person" at bounding box center [644, 230] width 182 height 27
type input "********"
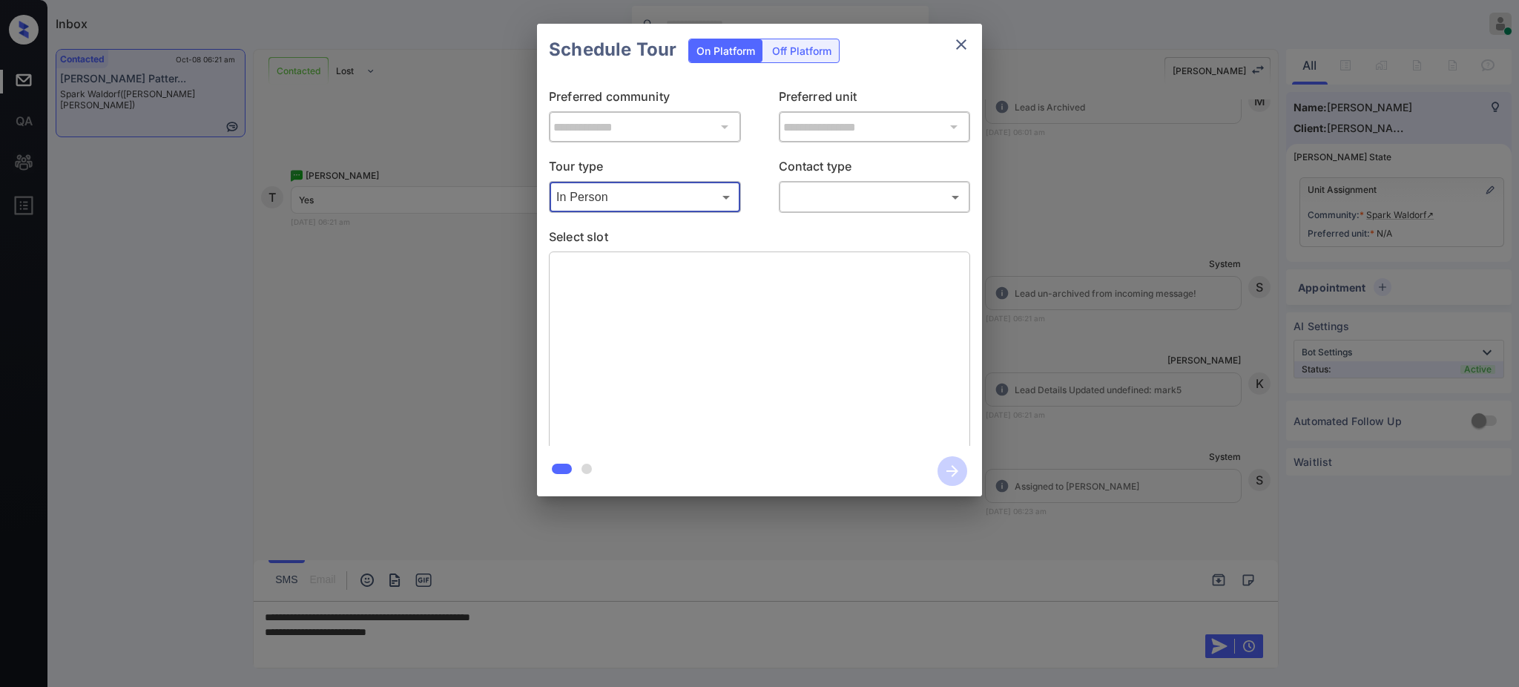
click at [817, 202] on body "Inbox [PERSON_NAME] Online Set yourself offline Set yourself on break Profile S…" at bounding box center [759, 343] width 1519 height 687
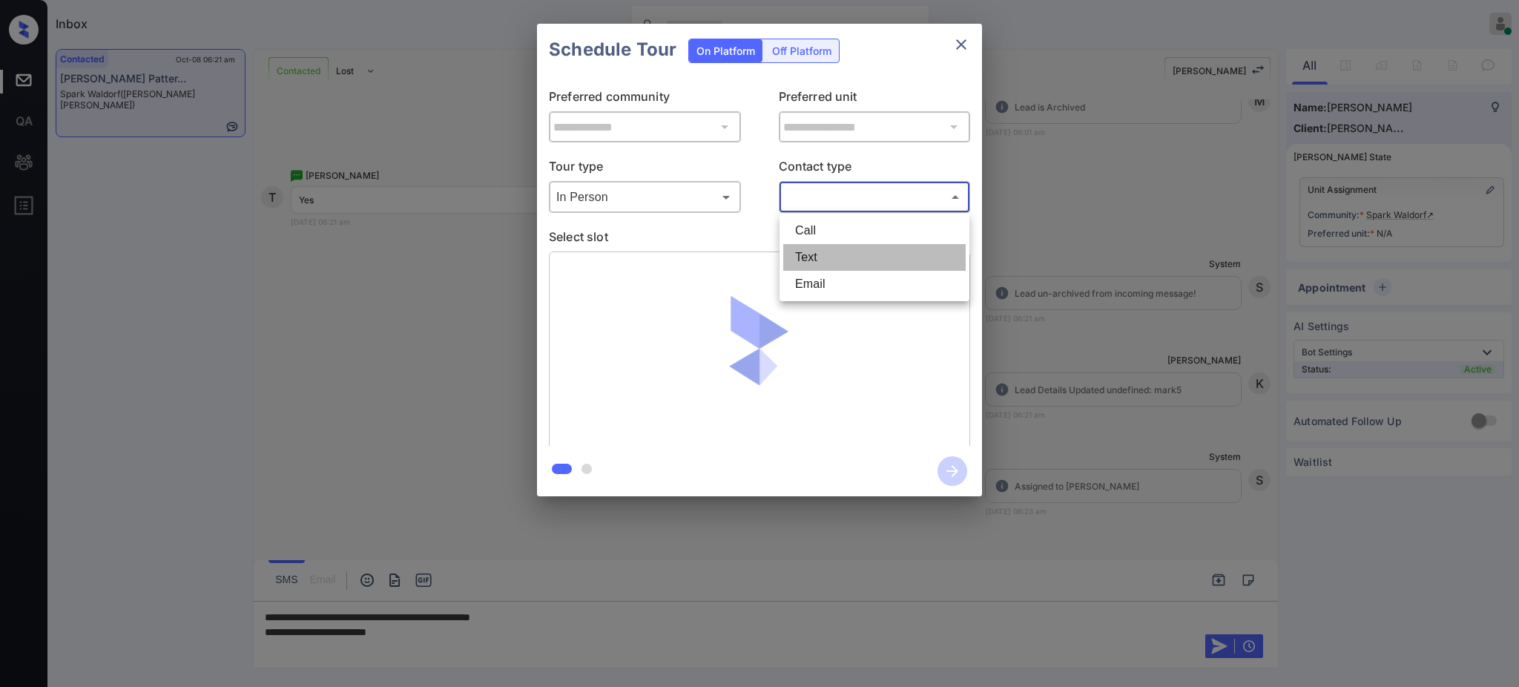
click at [822, 254] on li "Text" at bounding box center [874, 257] width 182 height 27
type input "****"
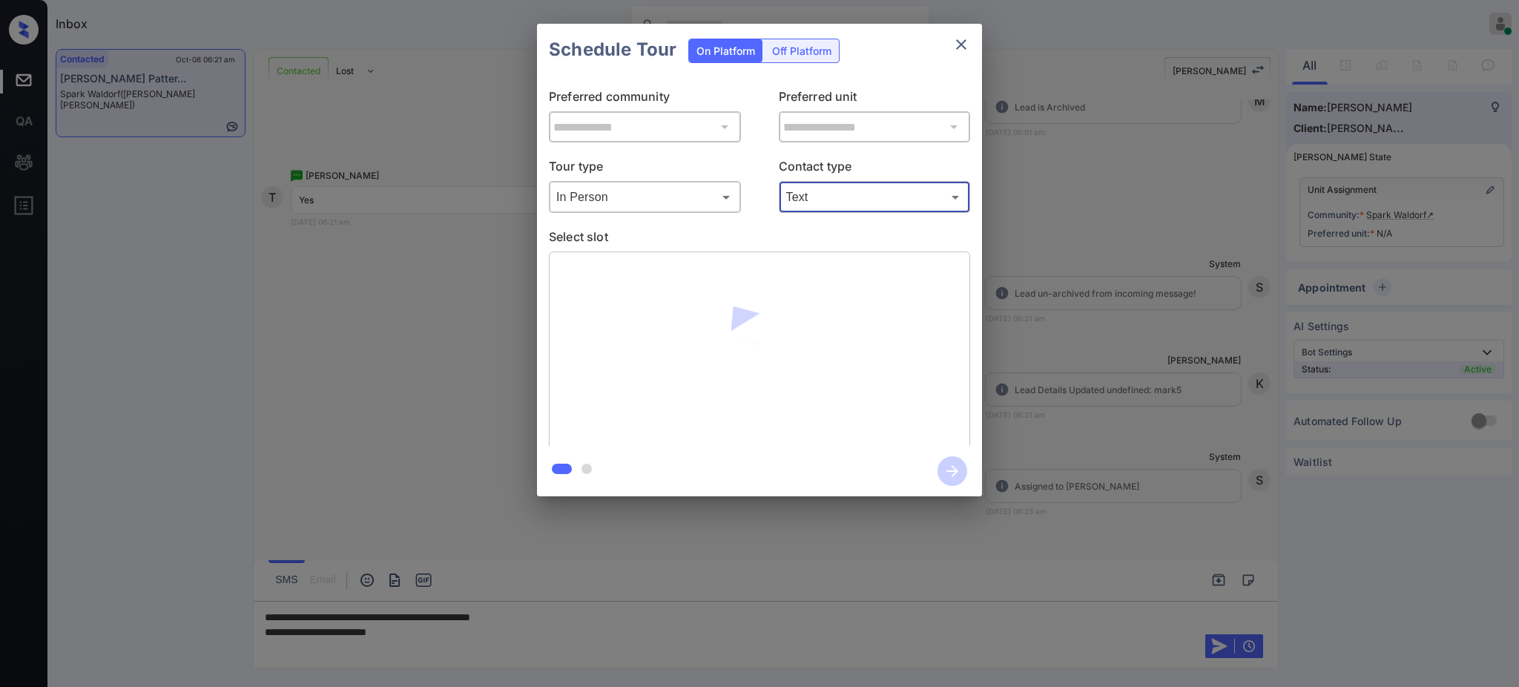
click at [1214, 258] on div "**********" at bounding box center [759, 260] width 1519 height 520
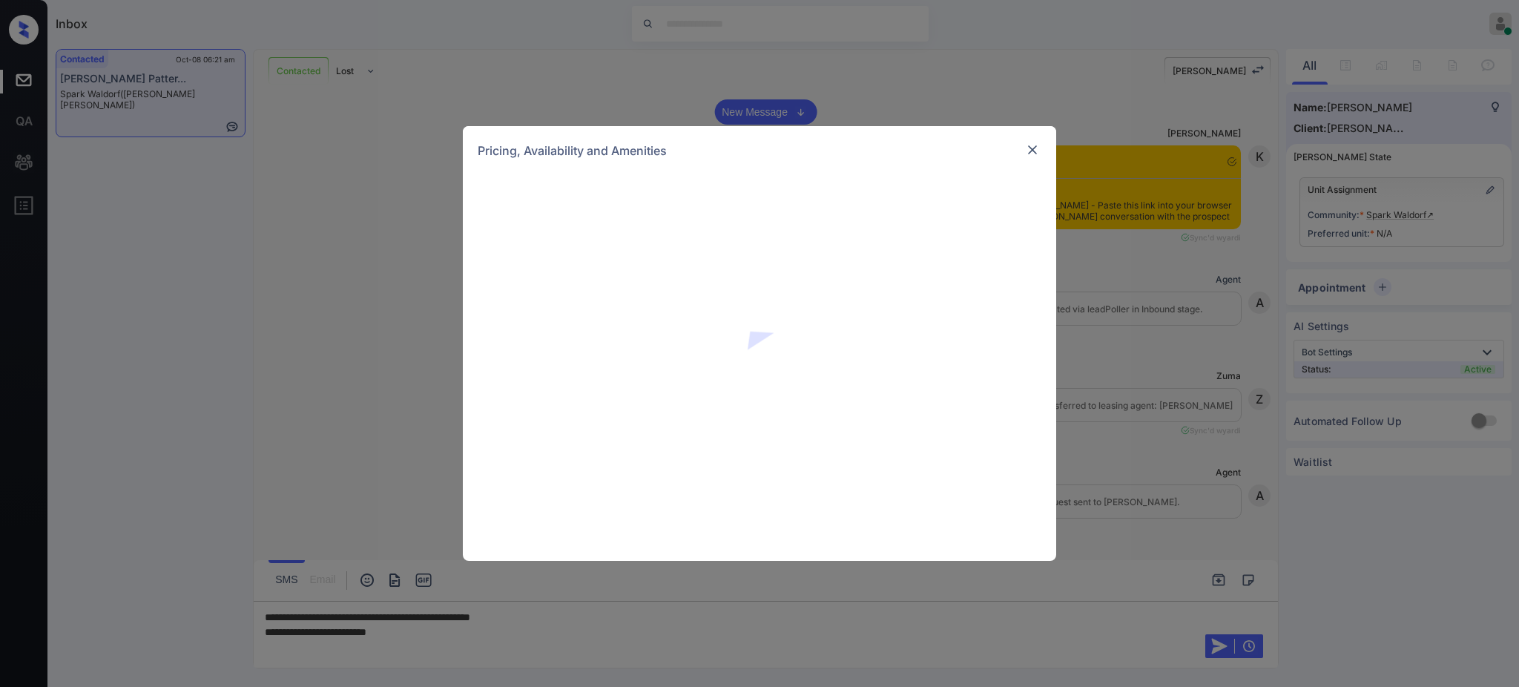
scroll to position [1520, 0]
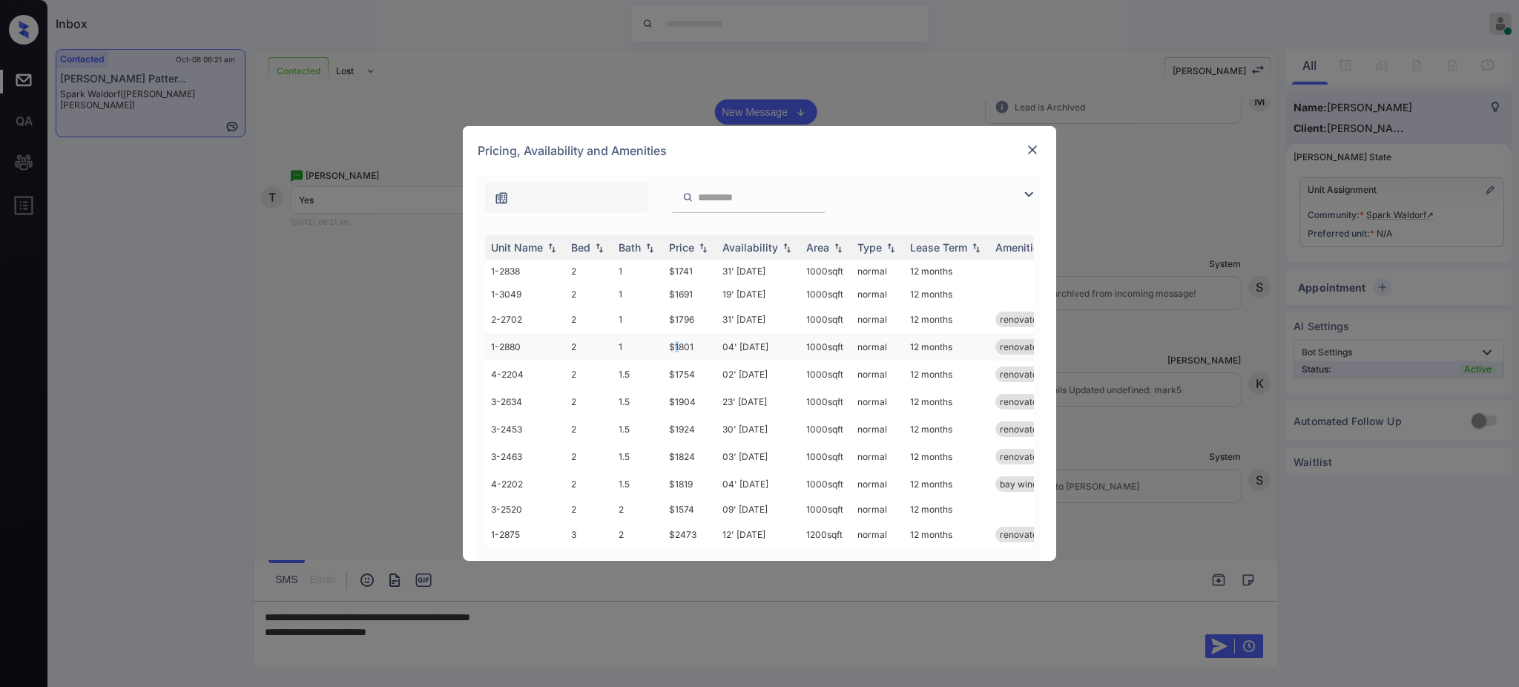
click at [677, 345] on td "$1801" at bounding box center [689, 346] width 53 height 27
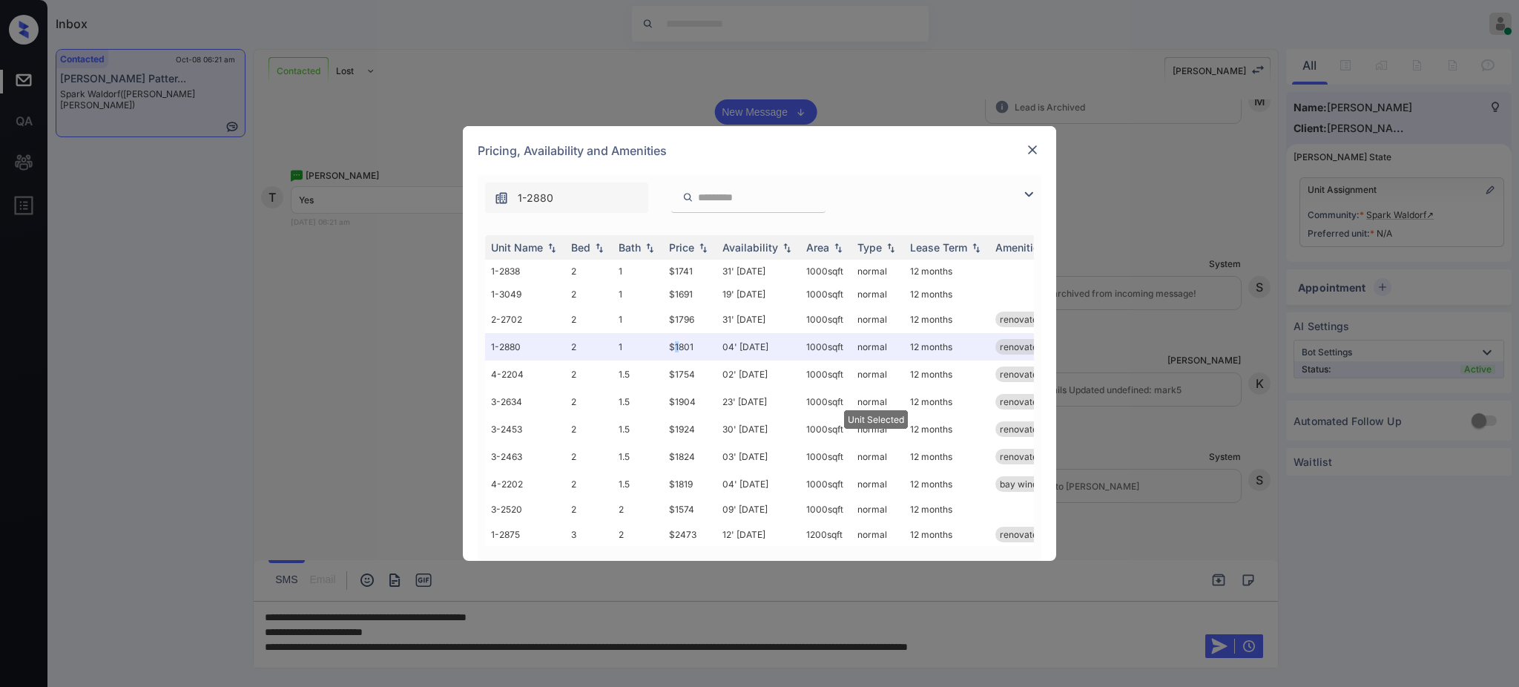
click at [1025, 156] on img at bounding box center [1032, 149] width 15 height 15
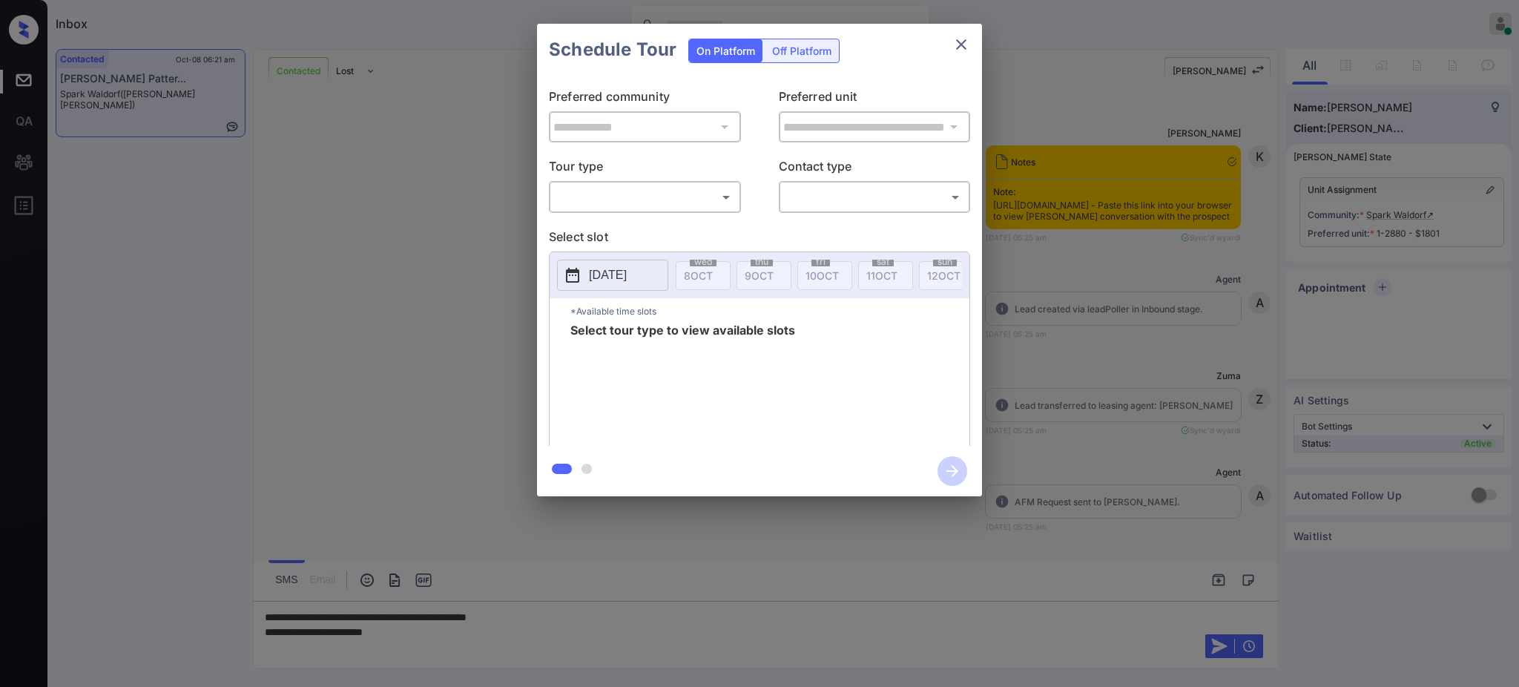
scroll to position [1520, 0]
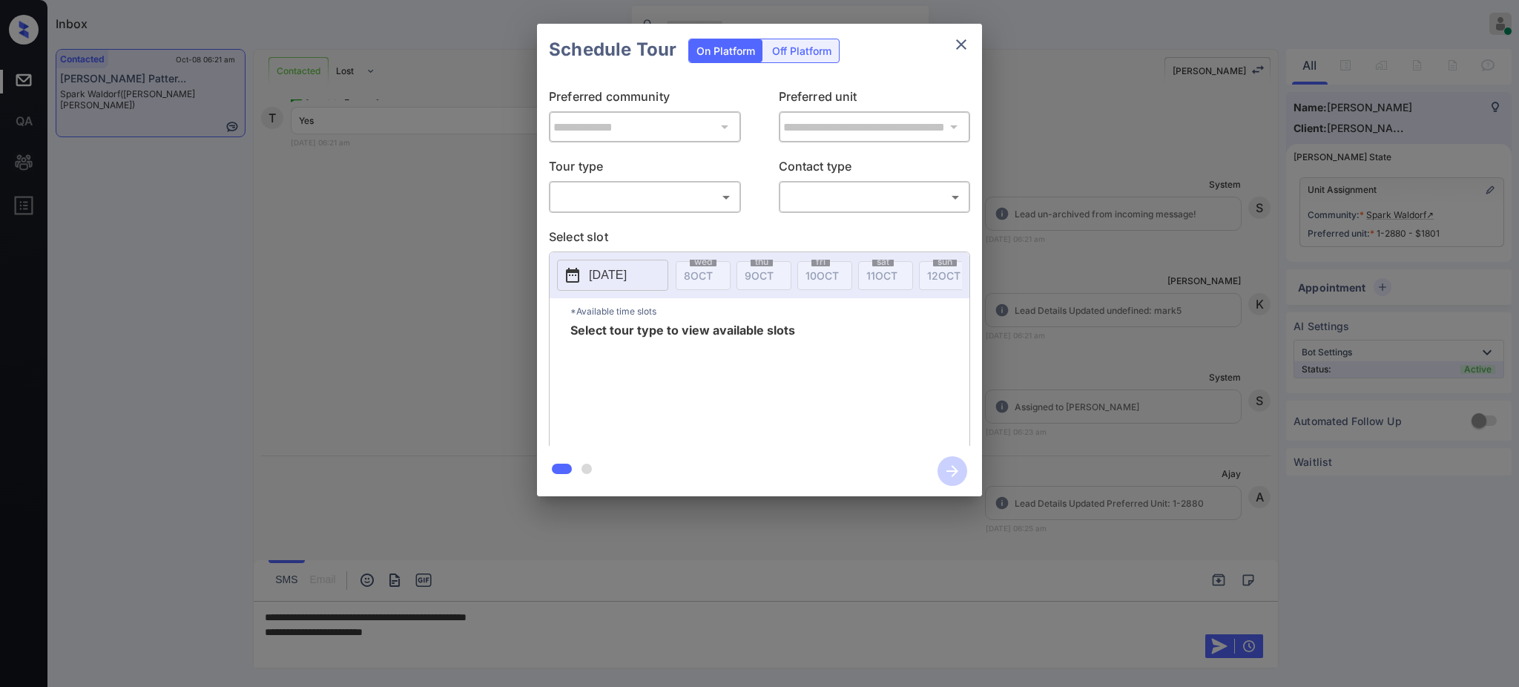
click at [618, 211] on div "​ ​" at bounding box center [645, 197] width 192 height 32
click at [635, 185] on body "Inbox Ajay Kumar Online Set yourself offline Set yourself on break Profile Swit…" at bounding box center [759, 343] width 1519 height 687
click at [634, 227] on li "In Person" at bounding box center [644, 230] width 182 height 27
type input "********"
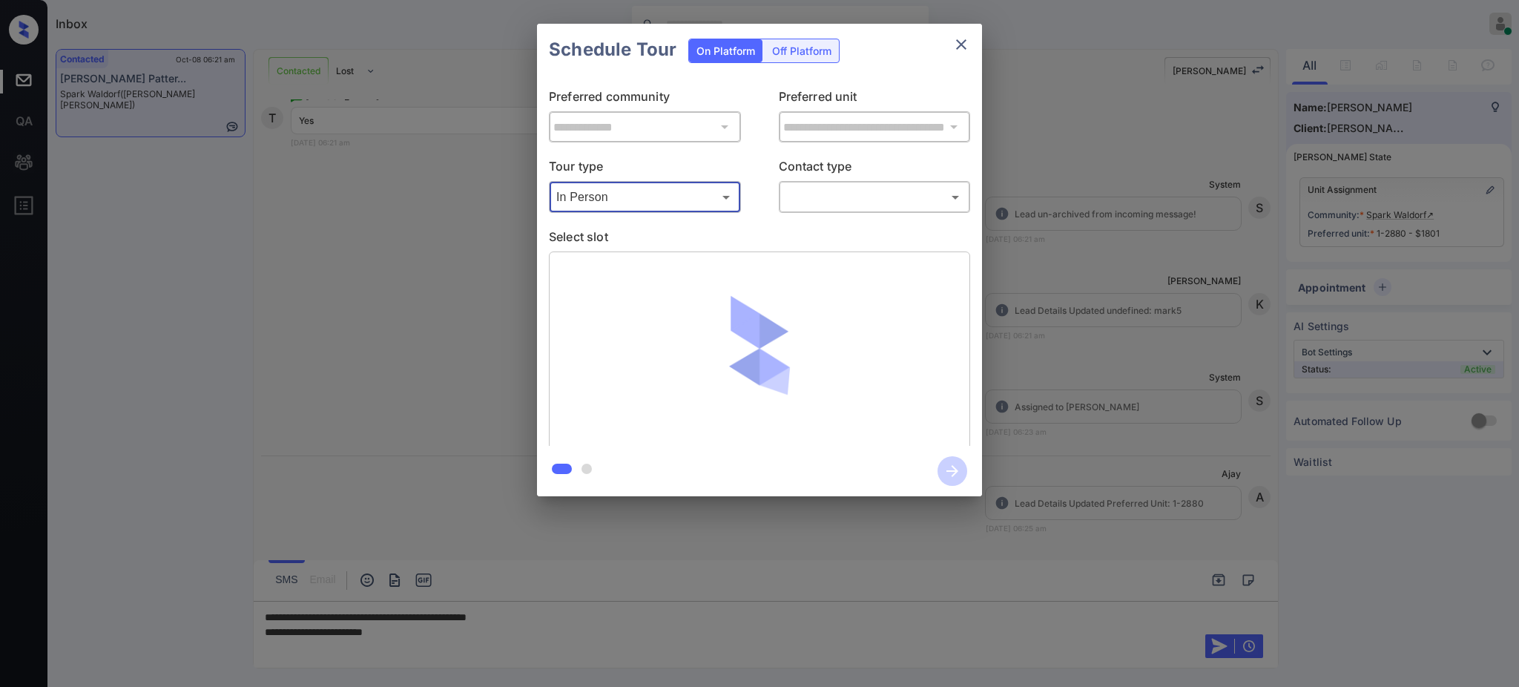
click at [821, 201] on body "Inbox Ajay Kumar Online Set yourself offline Set yourself on break Profile Swit…" at bounding box center [759, 343] width 1519 height 687
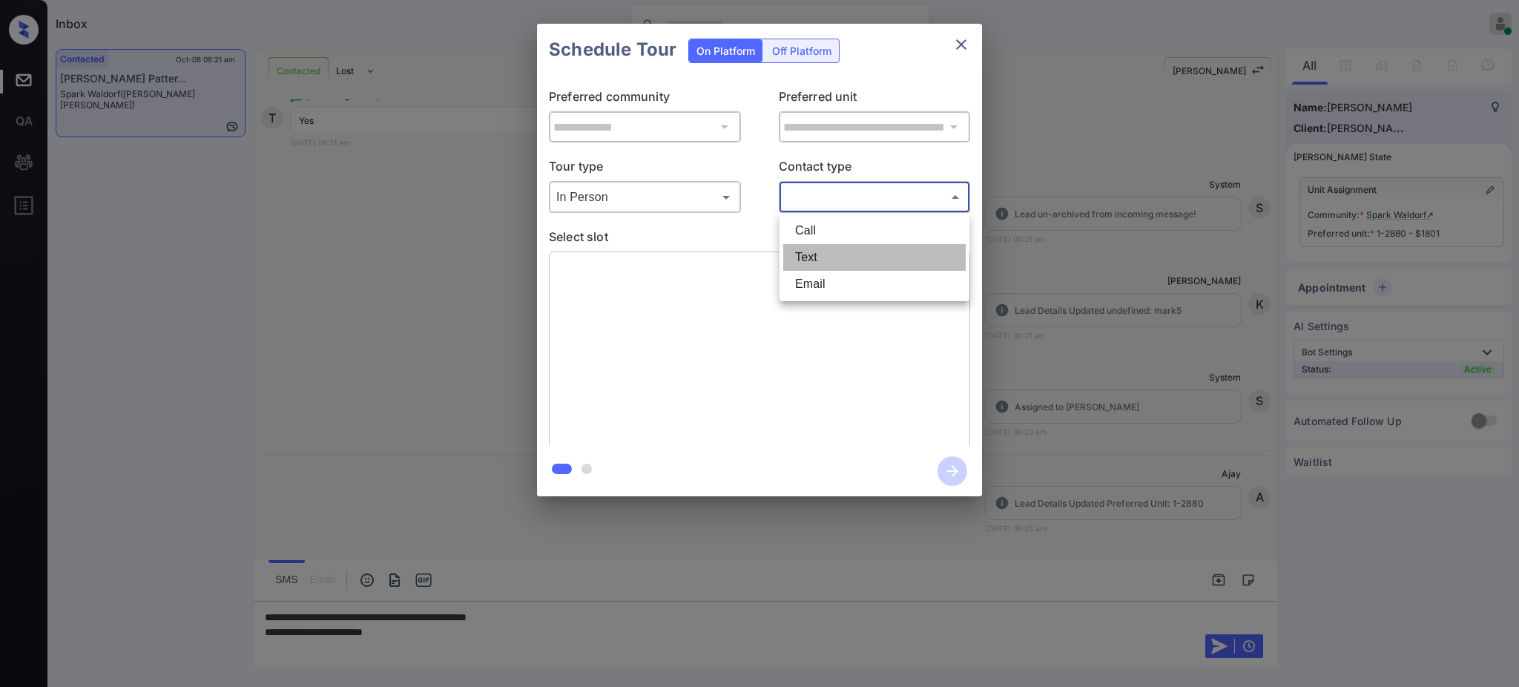
click at [820, 258] on li "Text" at bounding box center [874, 257] width 182 height 27
type input "****"
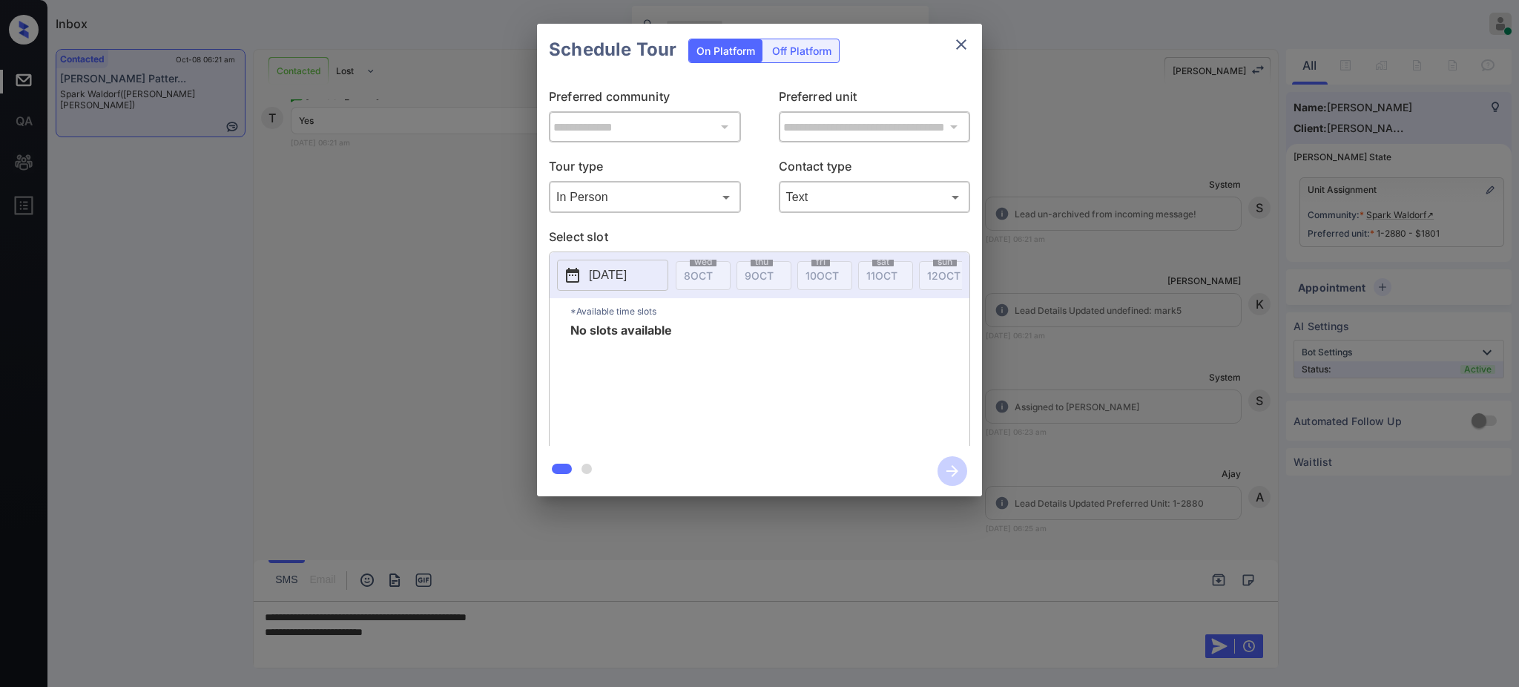
click at [655, 289] on button "2025-10-08" at bounding box center [612, 275] width 111 height 31
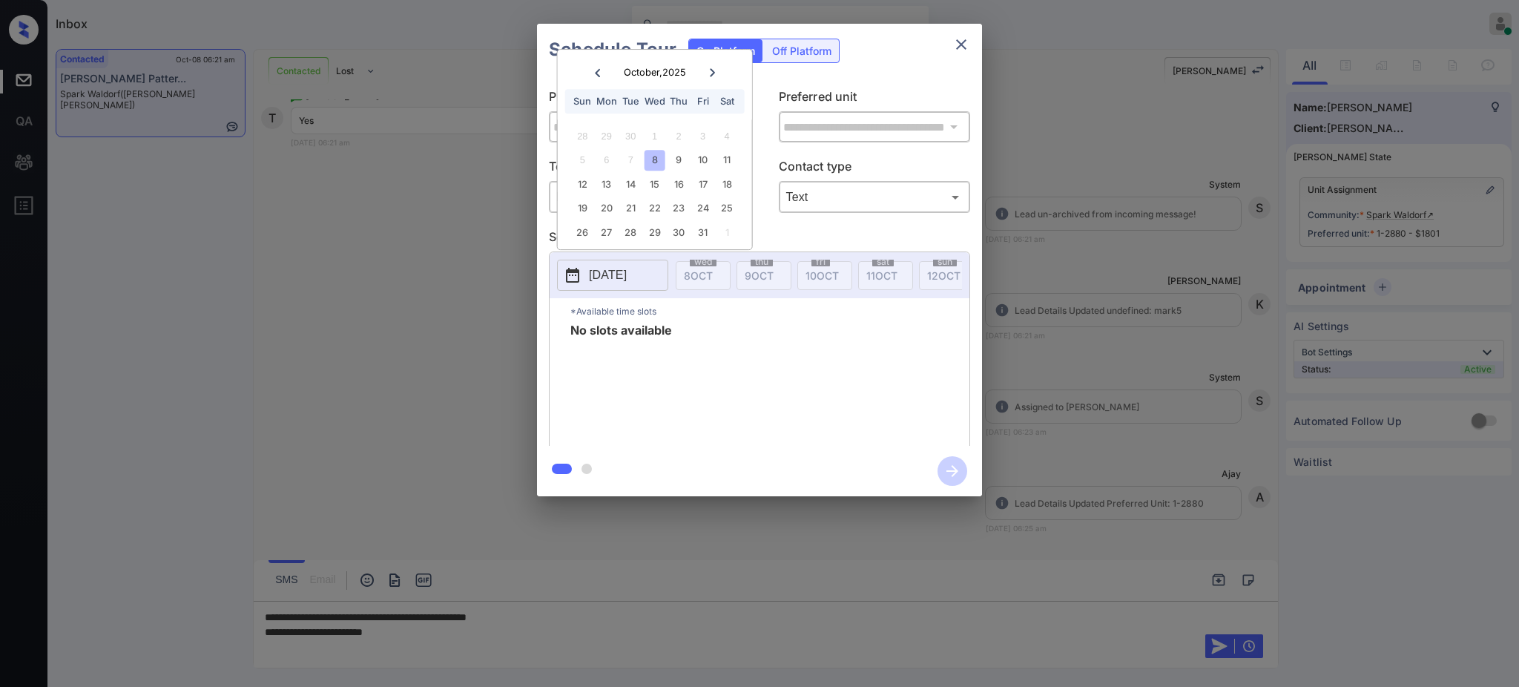
click at [715, 198] on div "19 20 21 22 23 24 25" at bounding box center [654, 209] width 185 height 24
click at [730, 203] on div "25" at bounding box center [726, 208] width 20 height 20
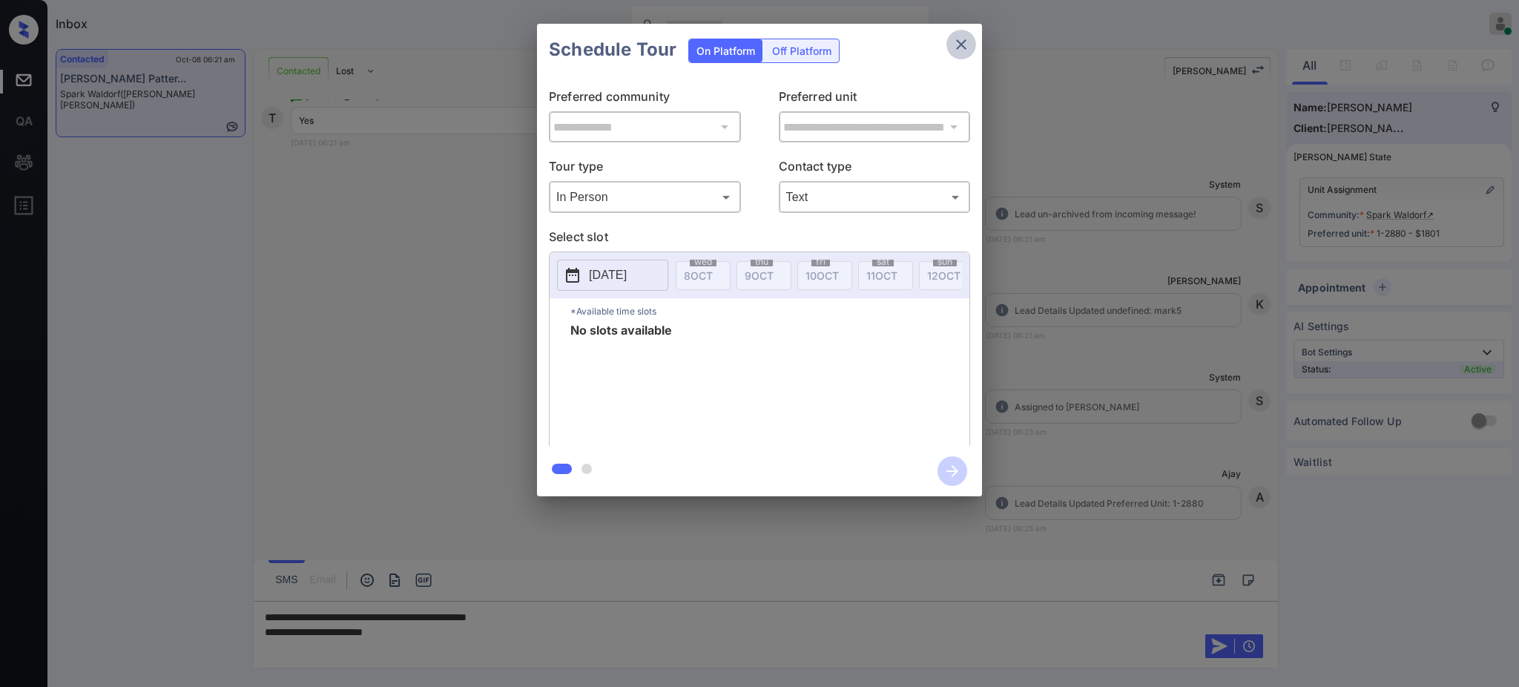
click at [953, 37] on icon "close" at bounding box center [961, 45] width 18 height 18
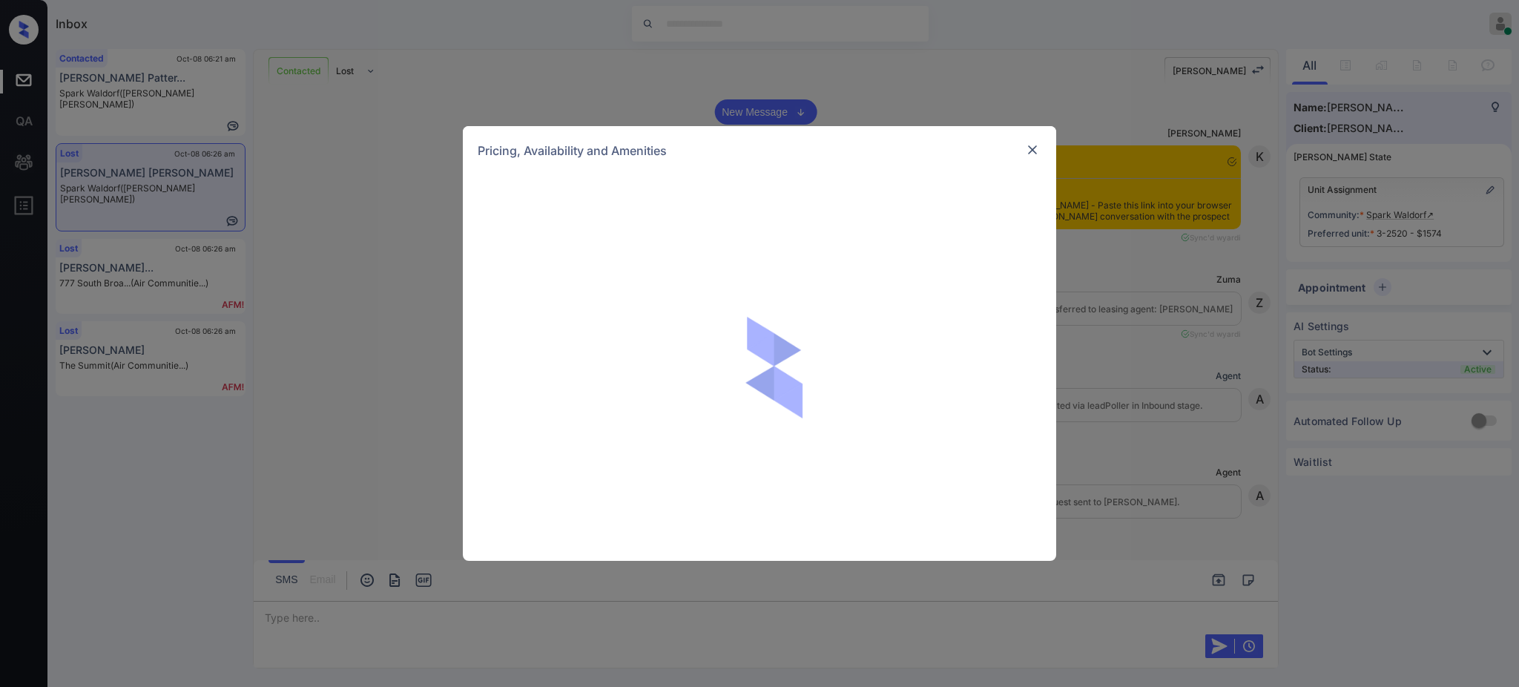
scroll to position [4196, 0]
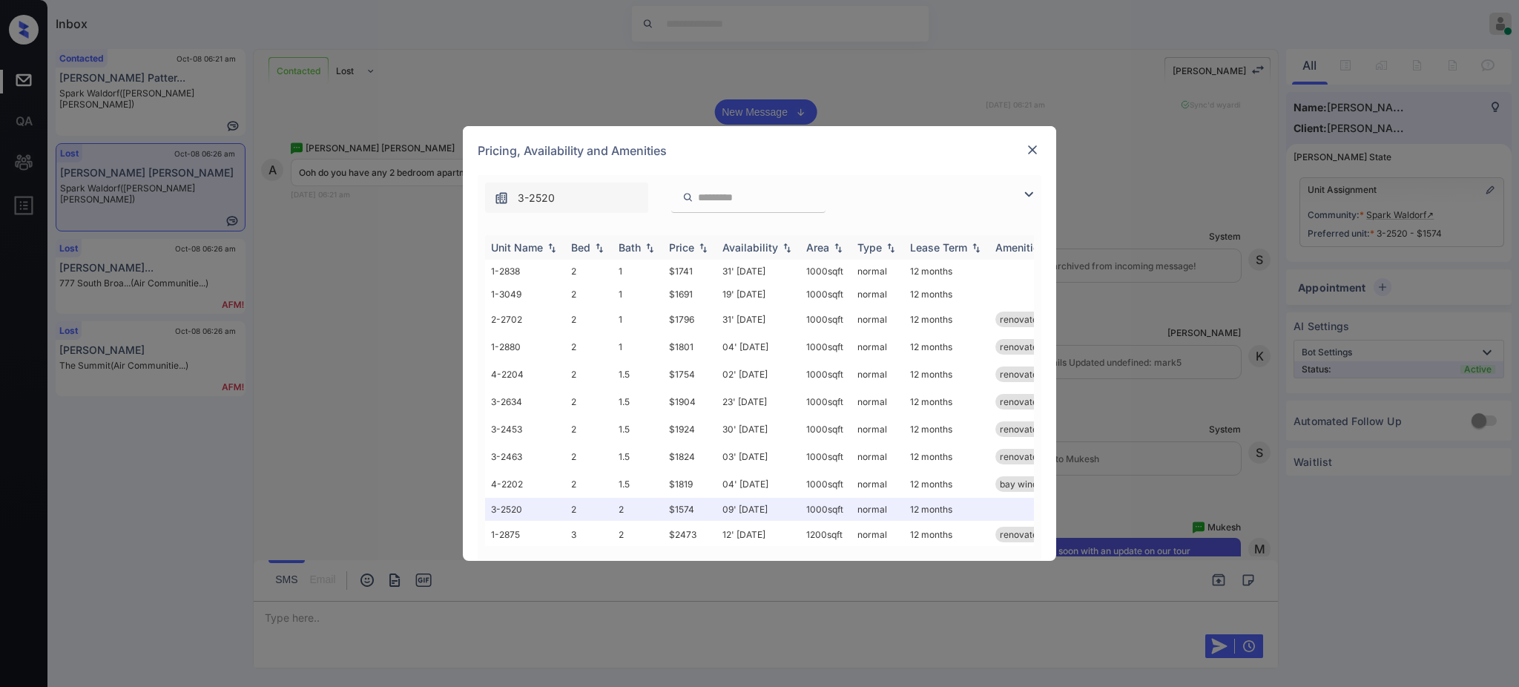
click at [575, 249] on div "Bed" at bounding box center [580, 247] width 19 height 13
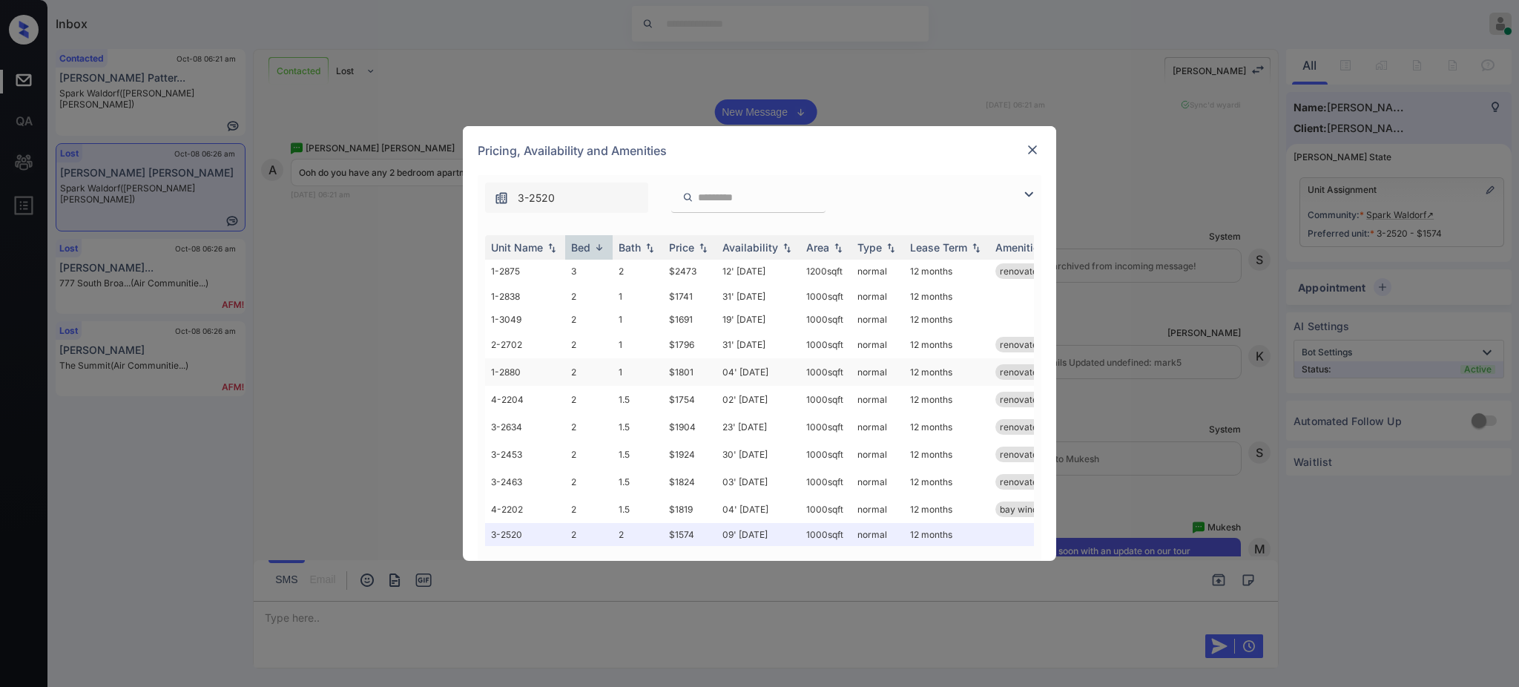
scroll to position [17, 0]
drag, startPoint x: 656, startPoint y: 495, endPoint x: 708, endPoint y: 498, distance: 52.7
click at [694, 495] on tr "4-2202 2 1.5 $1819 04' Nov 25 1000 sqft normal 12 months bay window renovated" at bounding box center [872, 508] width 775 height 27
copy tr "$1819"
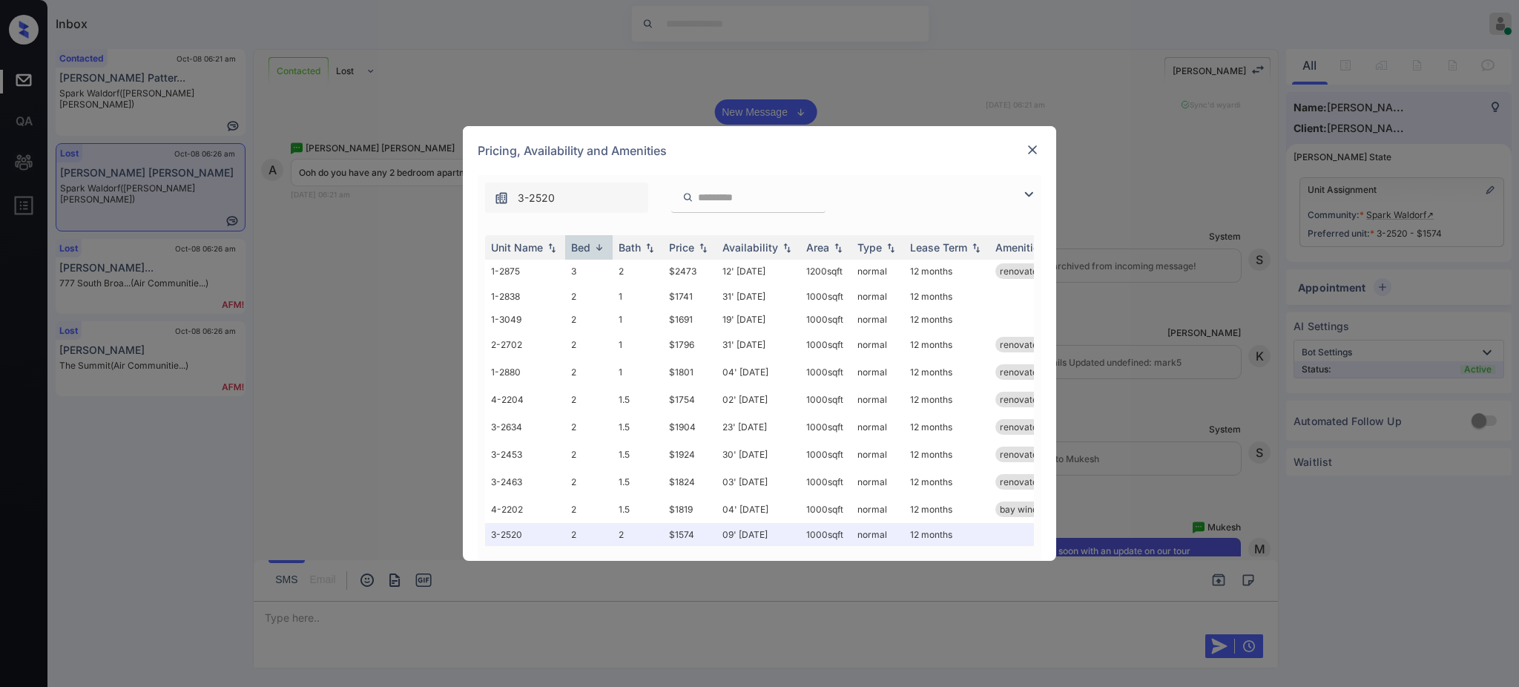
click at [1023, 153] on div at bounding box center [1032, 150] width 18 height 18
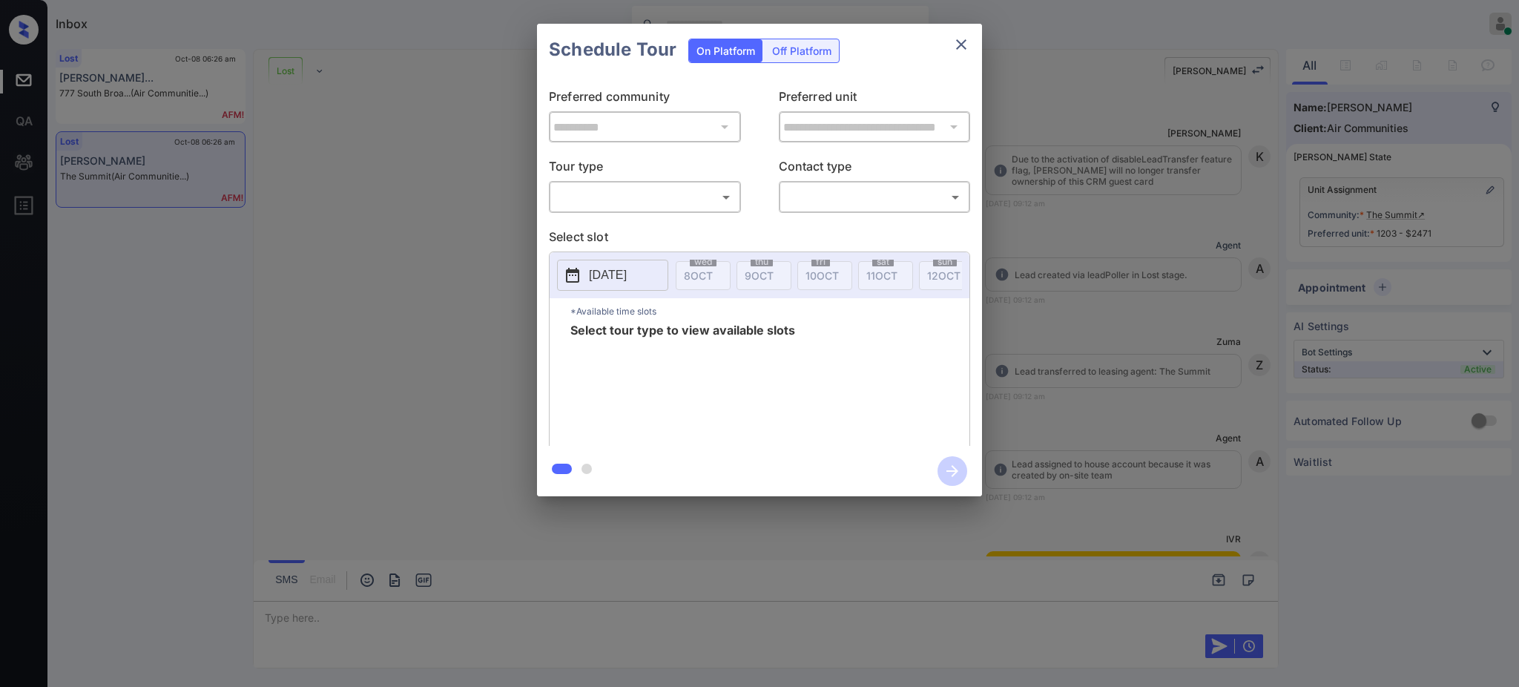
scroll to position [1485, 0]
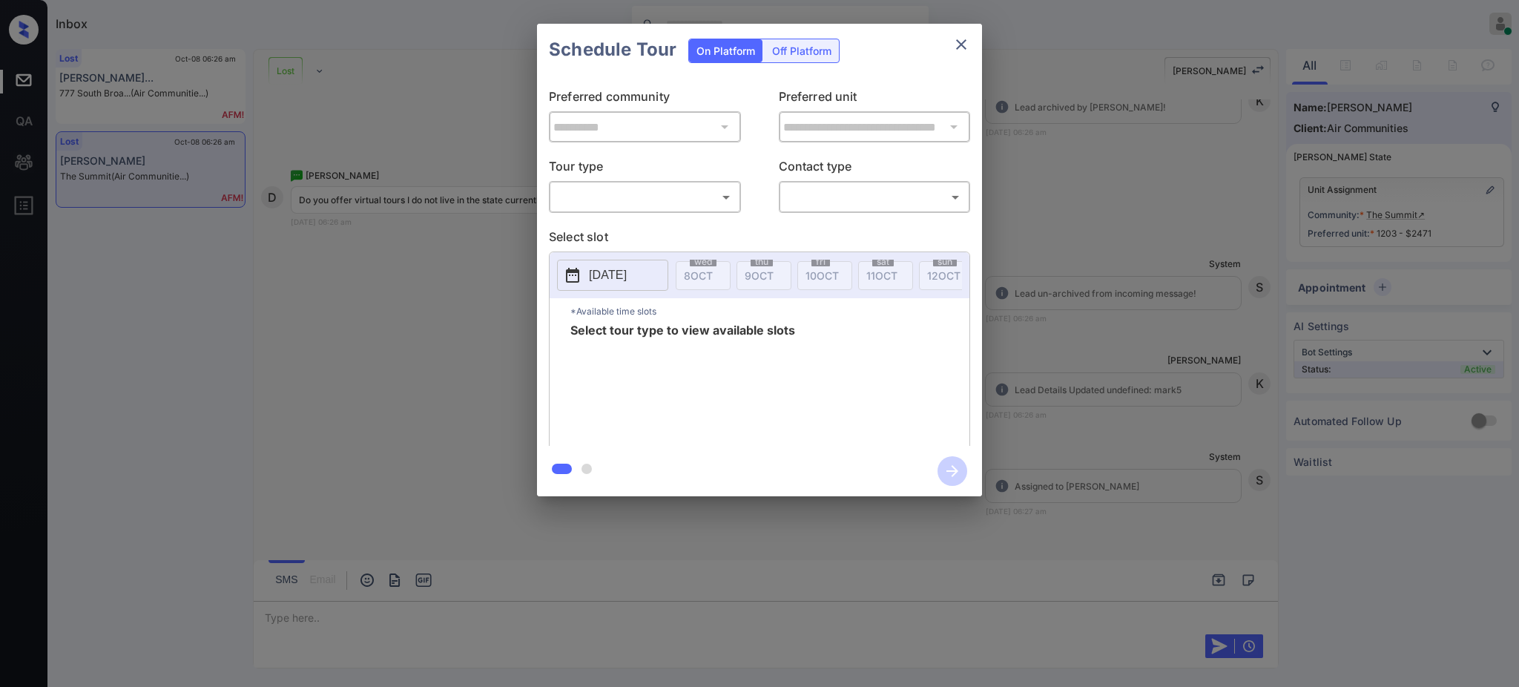
click at [673, 191] on body "Inbox [PERSON_NAME] Online Set yourself offline Set yourself on break Profile S…" at bounding box center [759, 343] width 1519 height 687
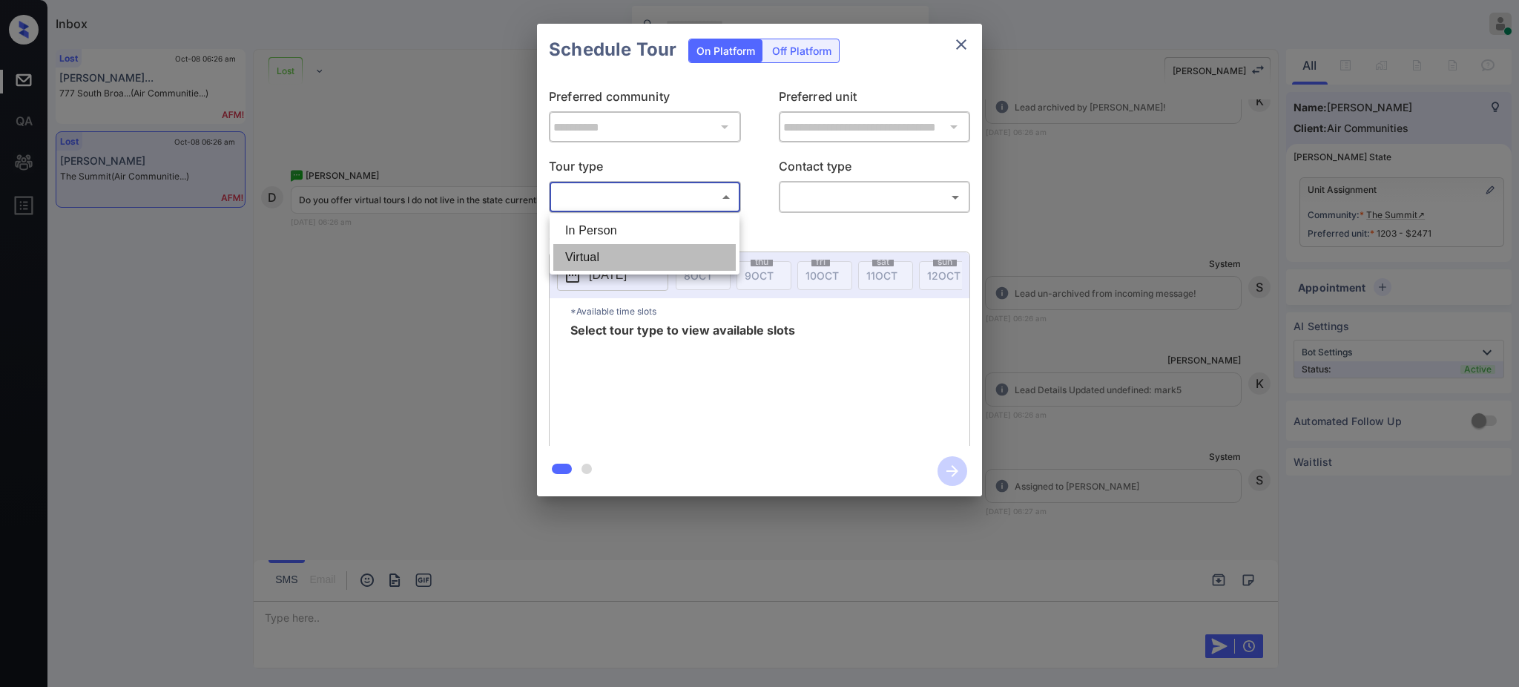
click at [598, 248] on li "Virtual" at bounding box center [644, 257] width 182 height 27
type input "*******"
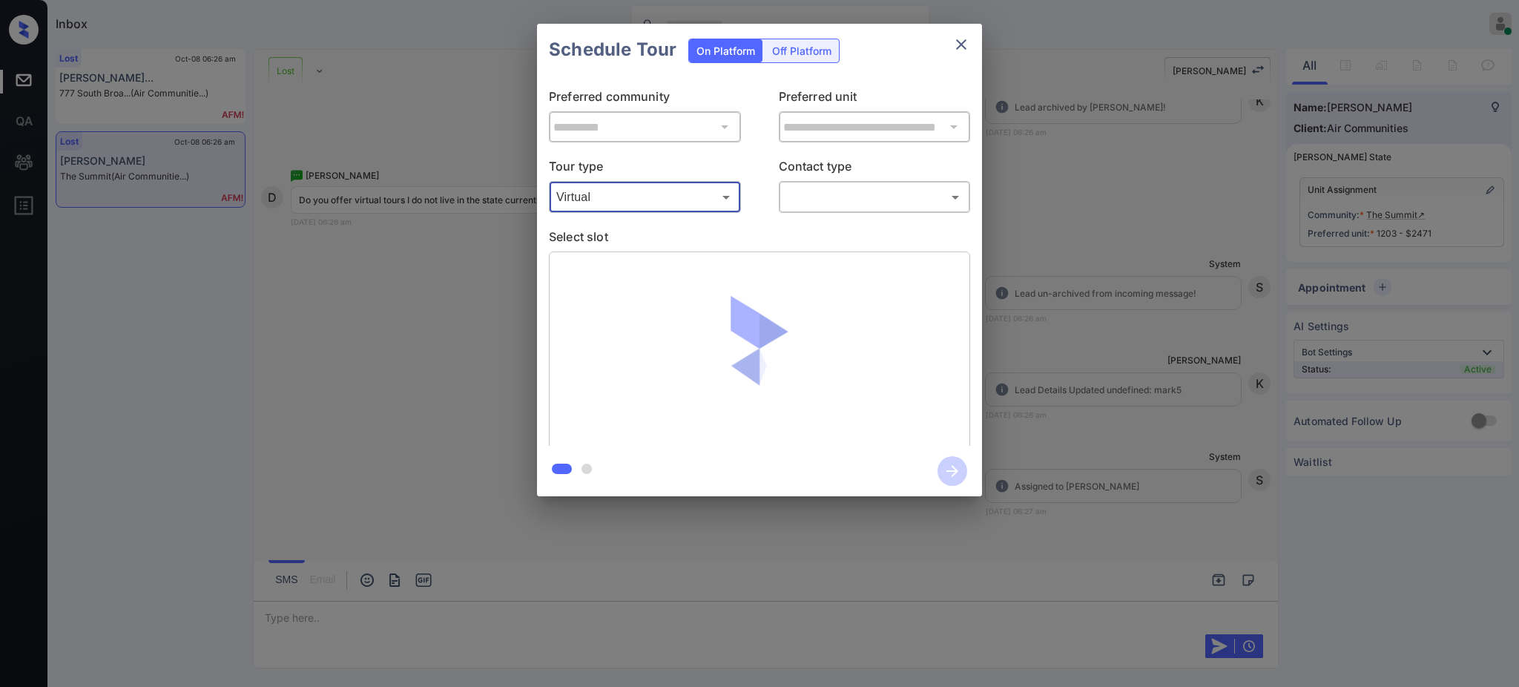
click at [1172, 235] on div "**********" at bounding box center [759, 260] width 1519 height 520
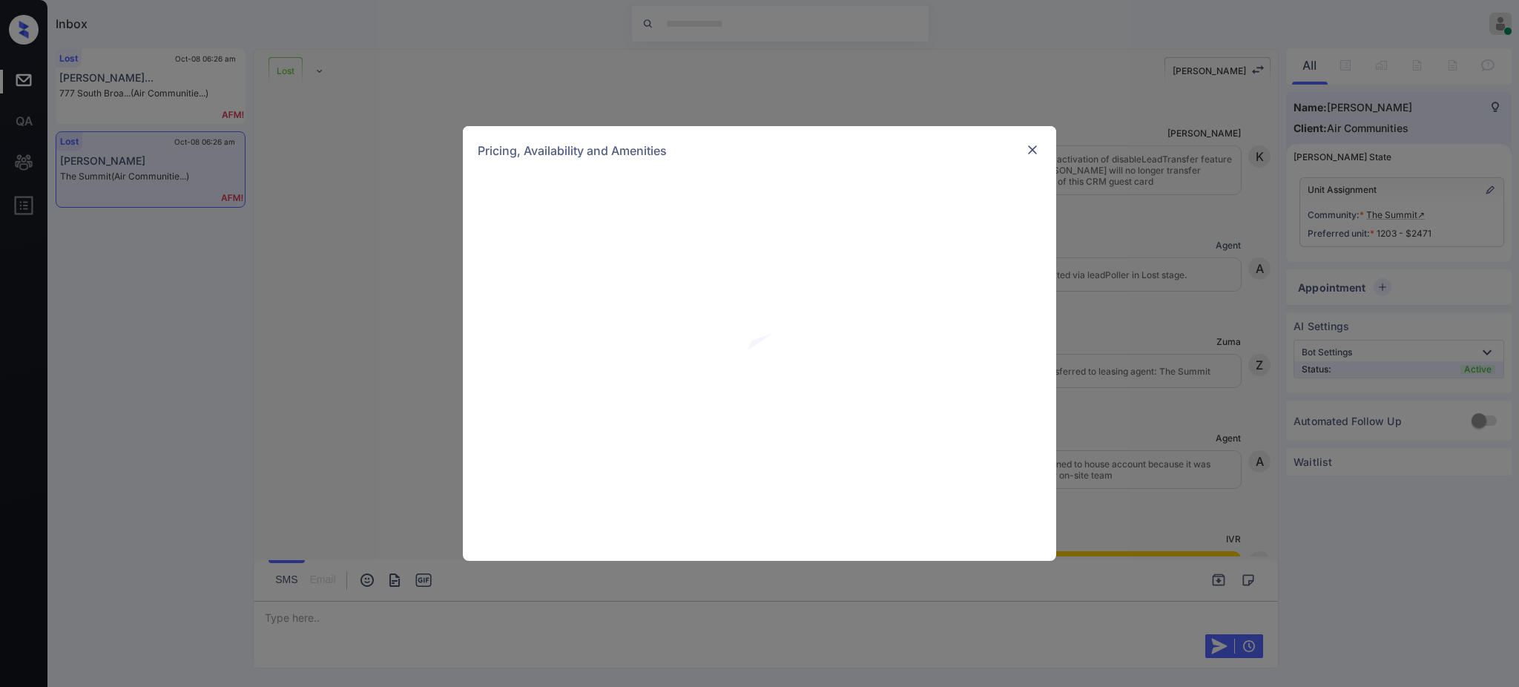
scroll to position [1485, 0]
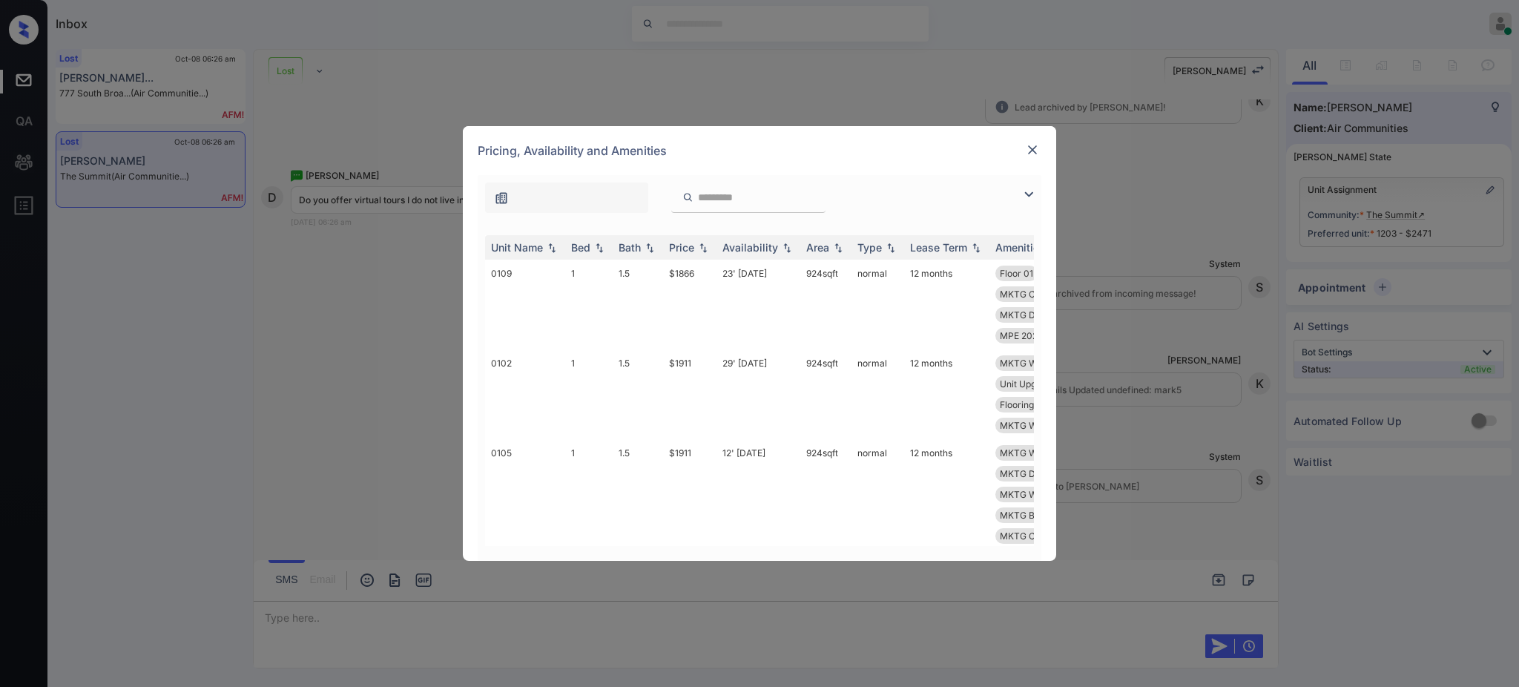
click at [713, 195] on input "search" at bounding box center [757, 197] width 122 height 13
paste input "****"
type input "****"
drag, startPoint x: 654, startPoint y: 272, endPoint x: 740, endPoint y: 268, distance: 86.1
click at [710, 271] on tr "1203 2 2 $2471 24' Nov 25 1123 sqft normal 12 months Flooring Wood 2... View Ci…" at bounding box center [872, 315] width 775 height 110
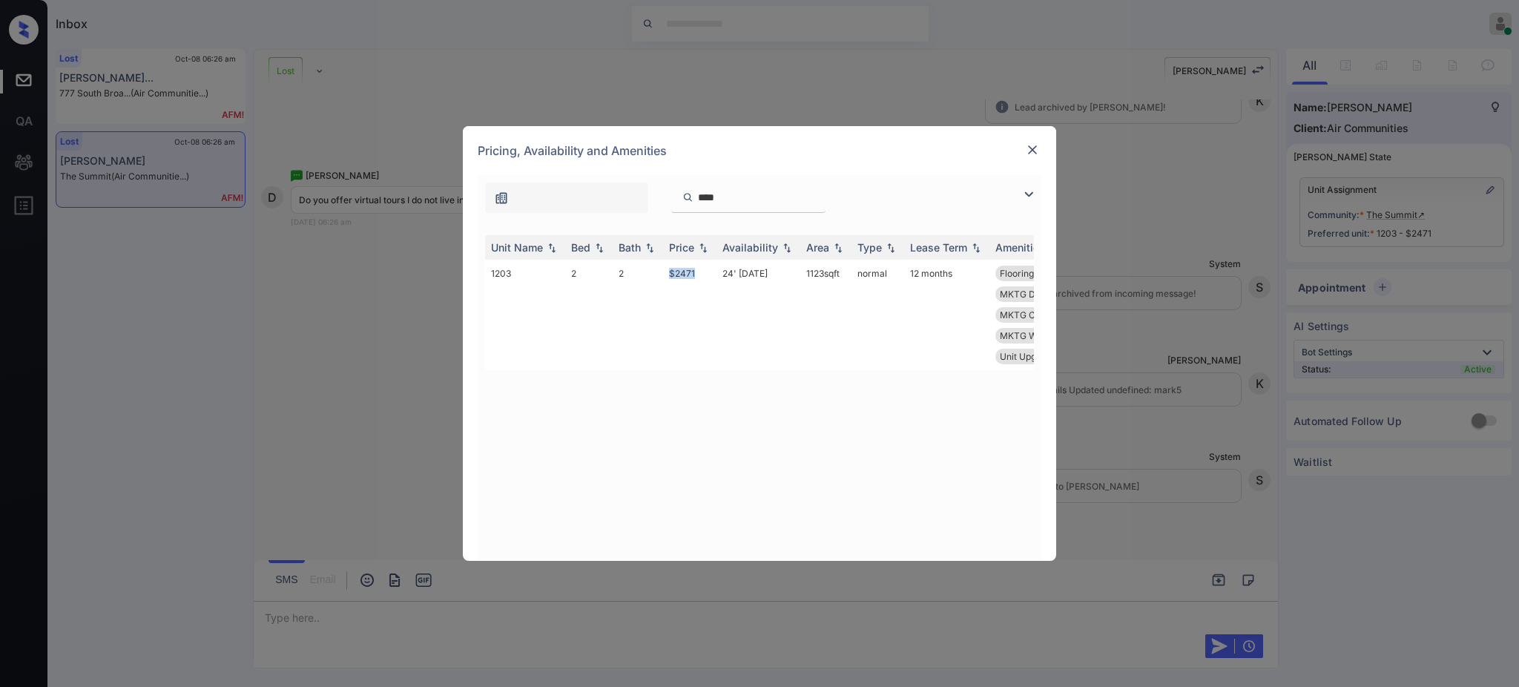
copy tr "$2471"
click at [1029, 148] on img at bounding box center [1032, 149] width 15 height 15
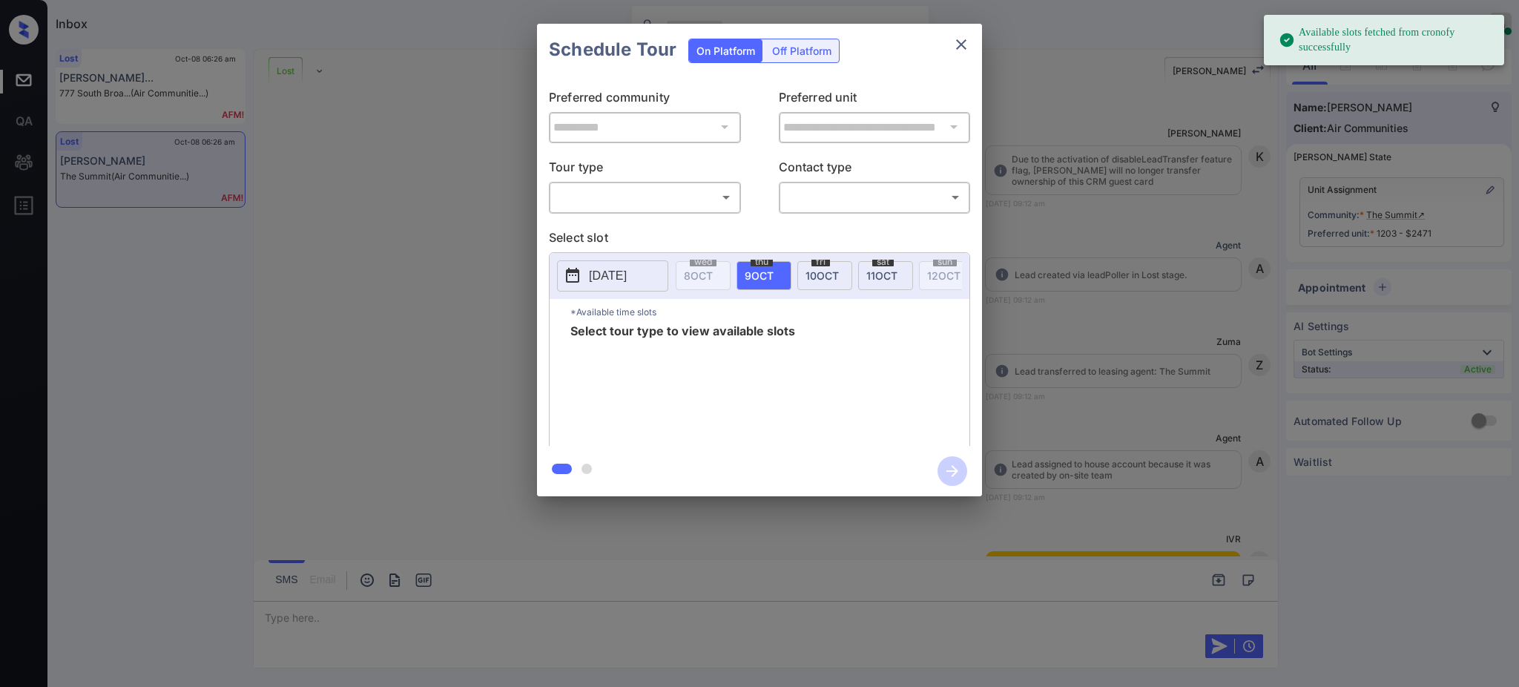
scroll to position [1485, 0]
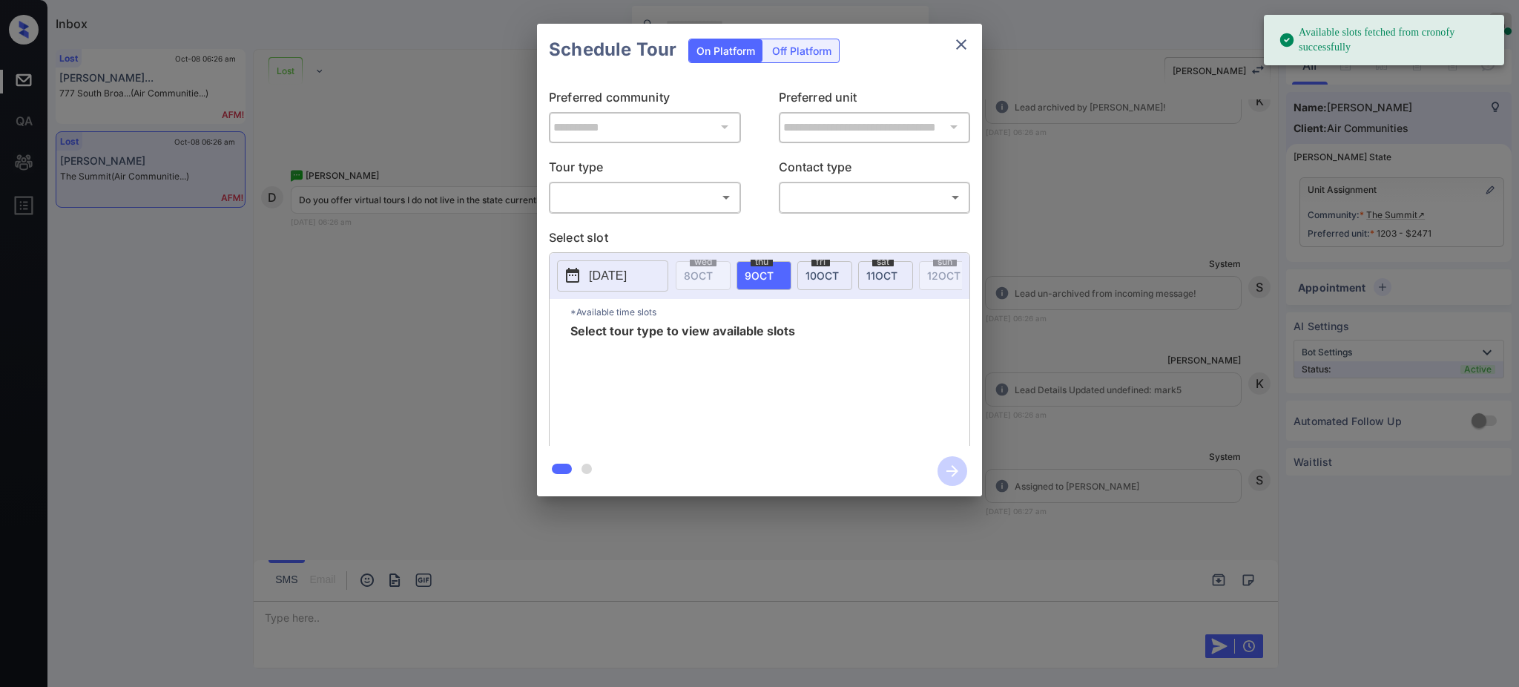
click at [702, 194] on body "Available slots fetched from cronofy successfully Inbox [PERSON_NAME] Online Se…" at bounding box center [759, 343] width 1519 height 687
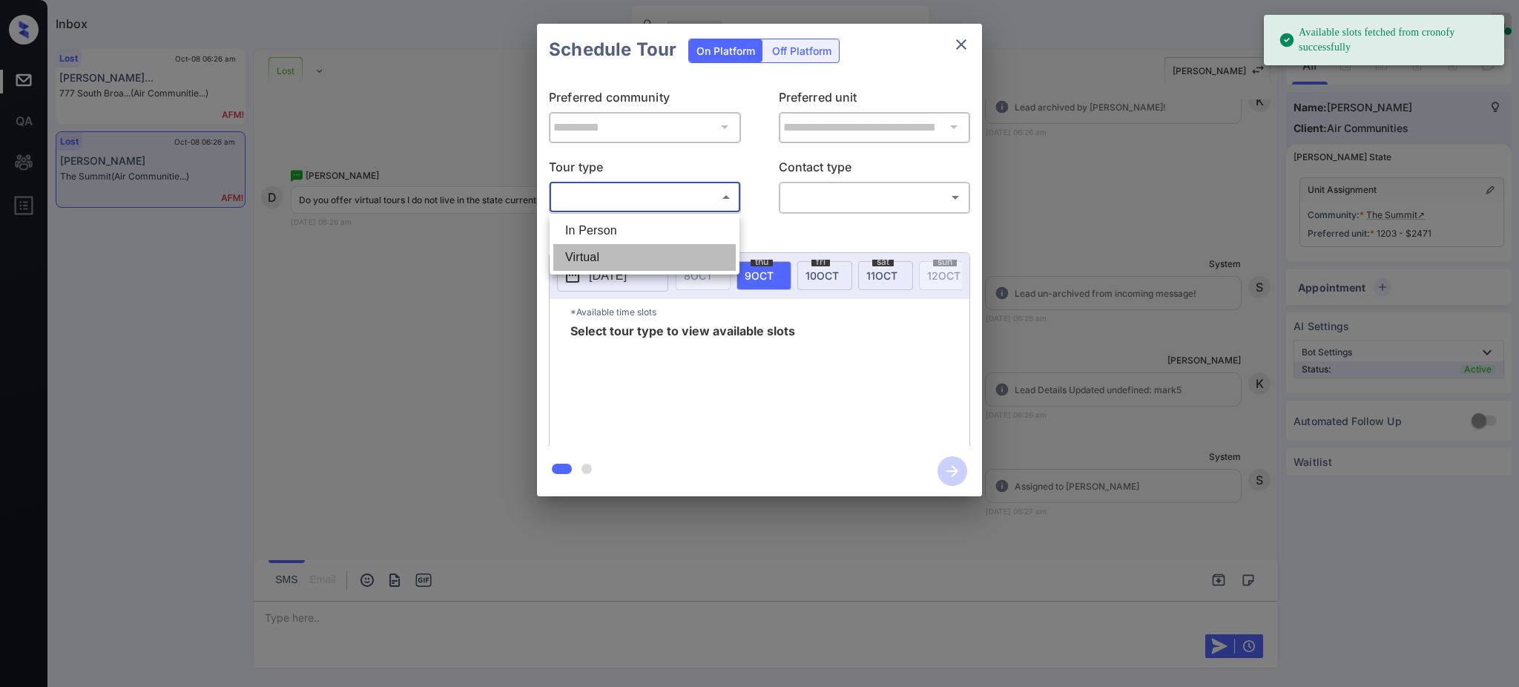
click at [627, 253] on li "Virtual" at bounding box center [644, 257] width 182 height 27
type input "*******"
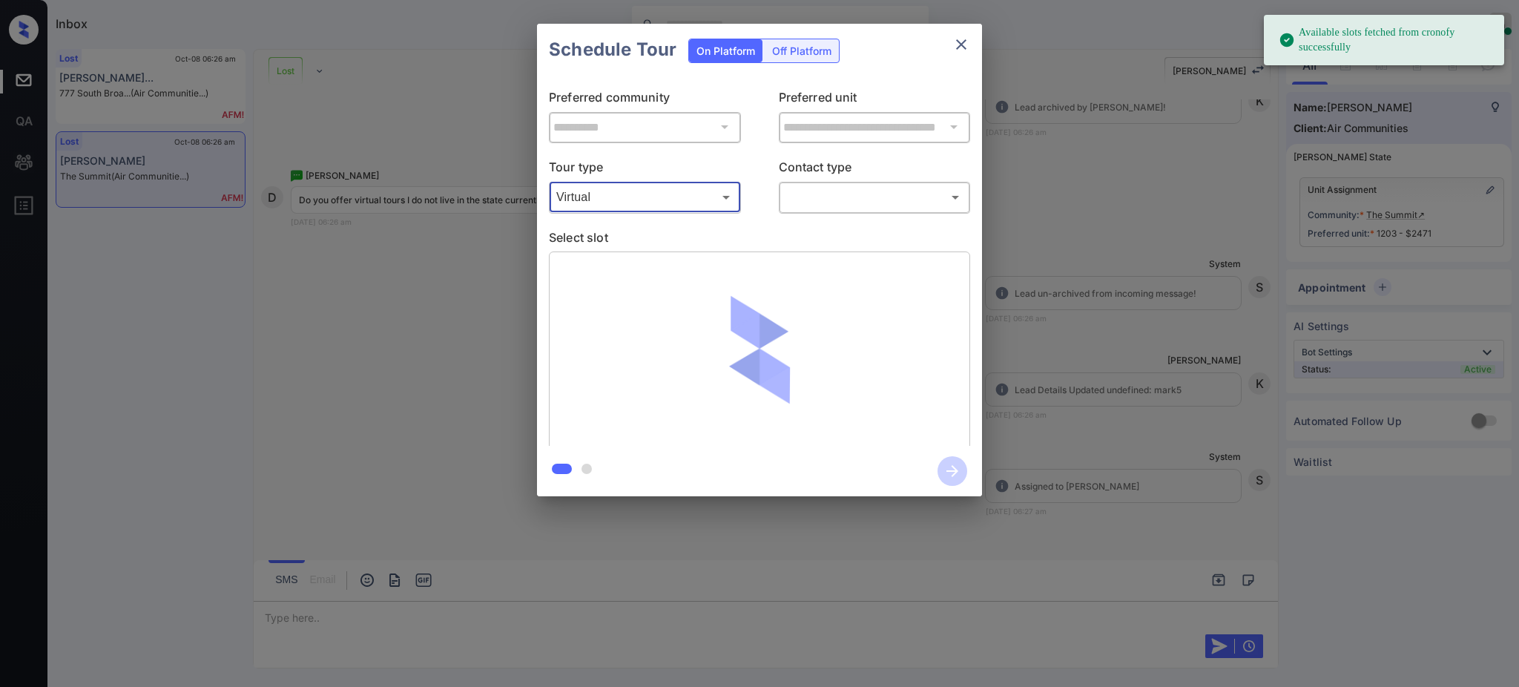
click at [900, 196] on body "Available slots fetched from cronofy successfully Inbox [PERSON_NAME] Online Se…" at bounding box center [759, 343] width 1519 height 687
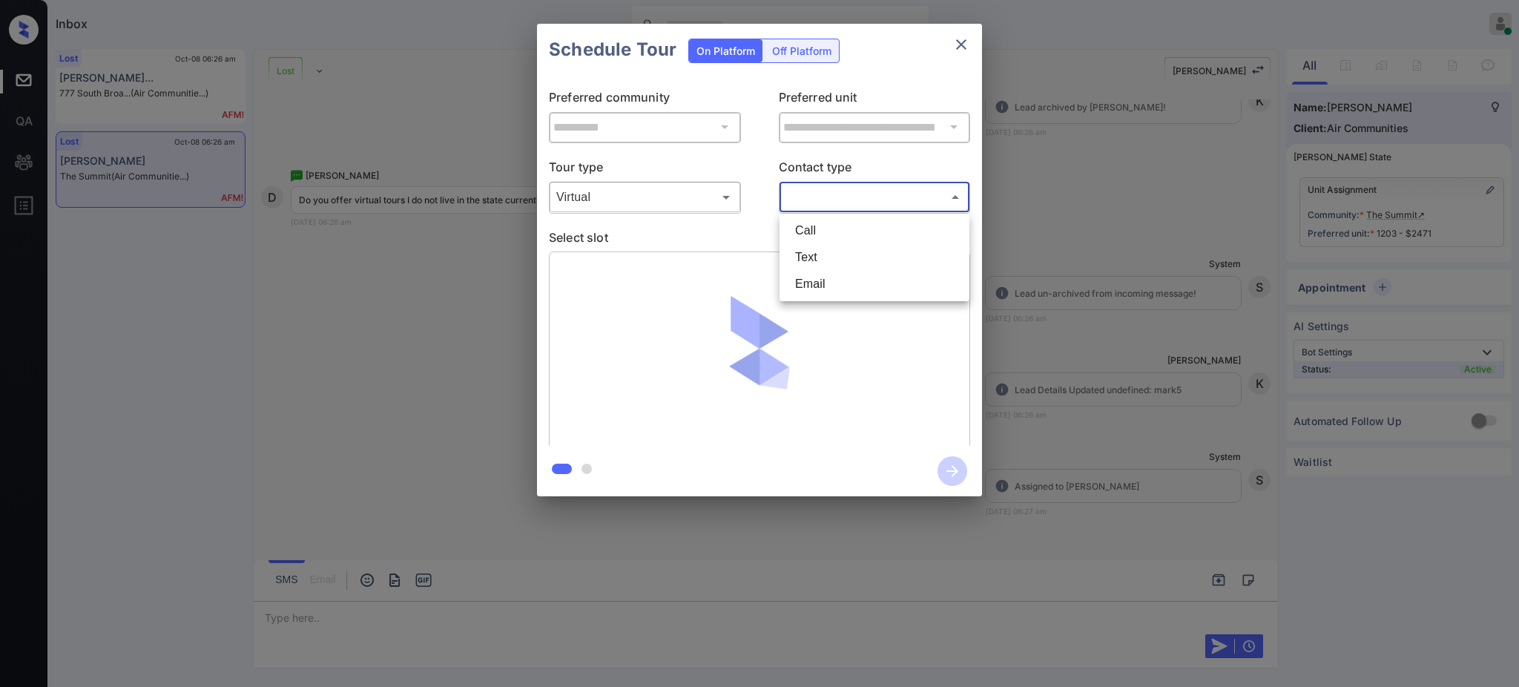
click at [827, 259] on li "Text" at bounding box center [874, 257] width 182 height 27
type input "****"
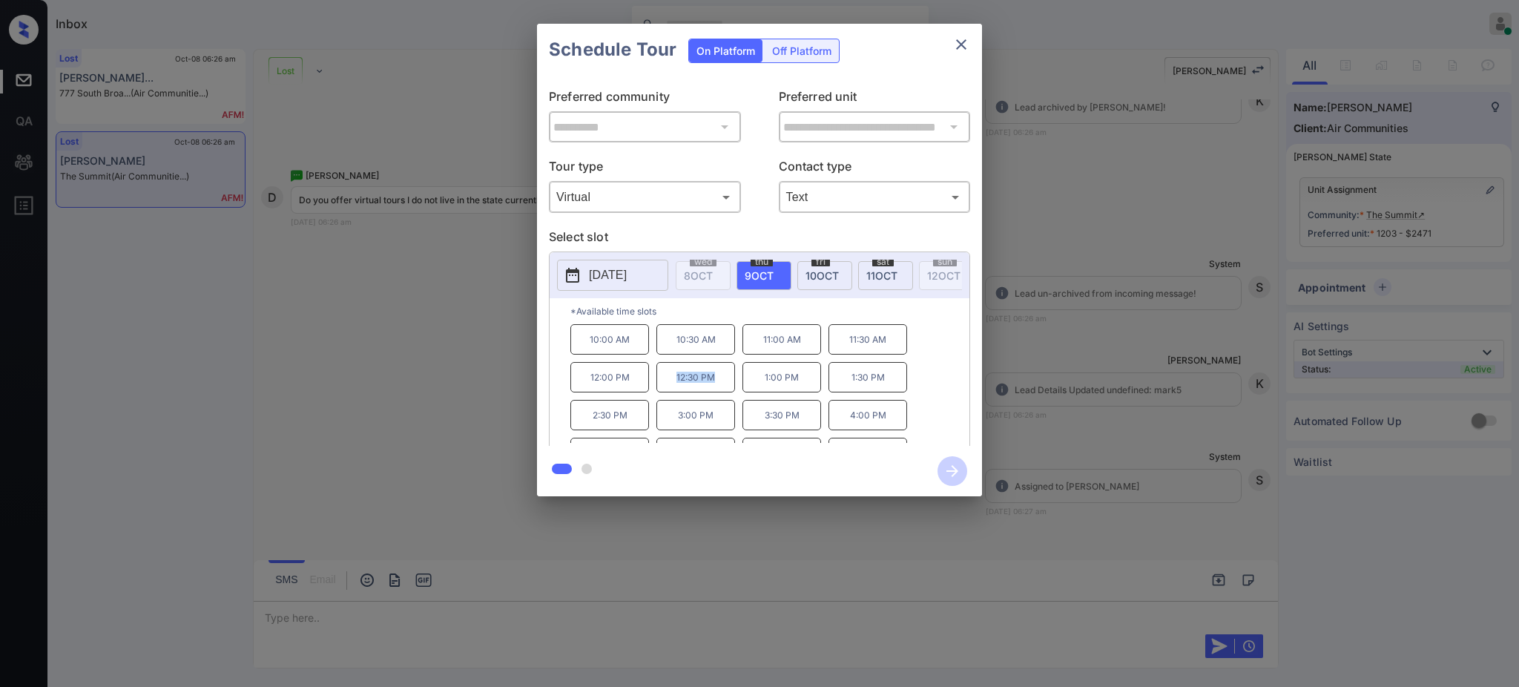
drag, startPoint x: 686, startPoint y: 392, endPoint x: 758, endPoint y: 334, distance: 92.8
click at [724, 391] on p "12:30 PM" at bounding box center [695, 377] width 79 height 30
copy p "12:30 PM"
click at [946, 44] on button "close" at bounding box center [961, 45] width 30 height 30
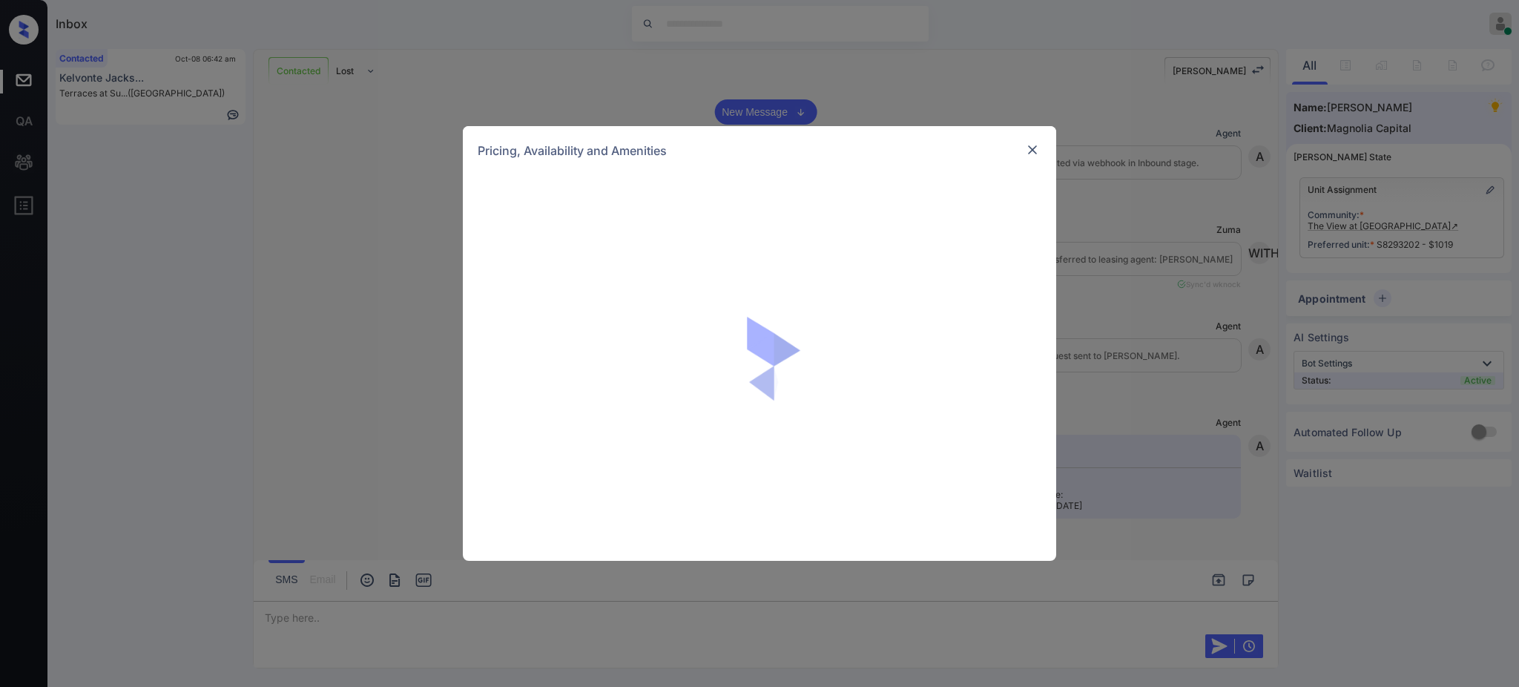
scroll to position [1524, 0]
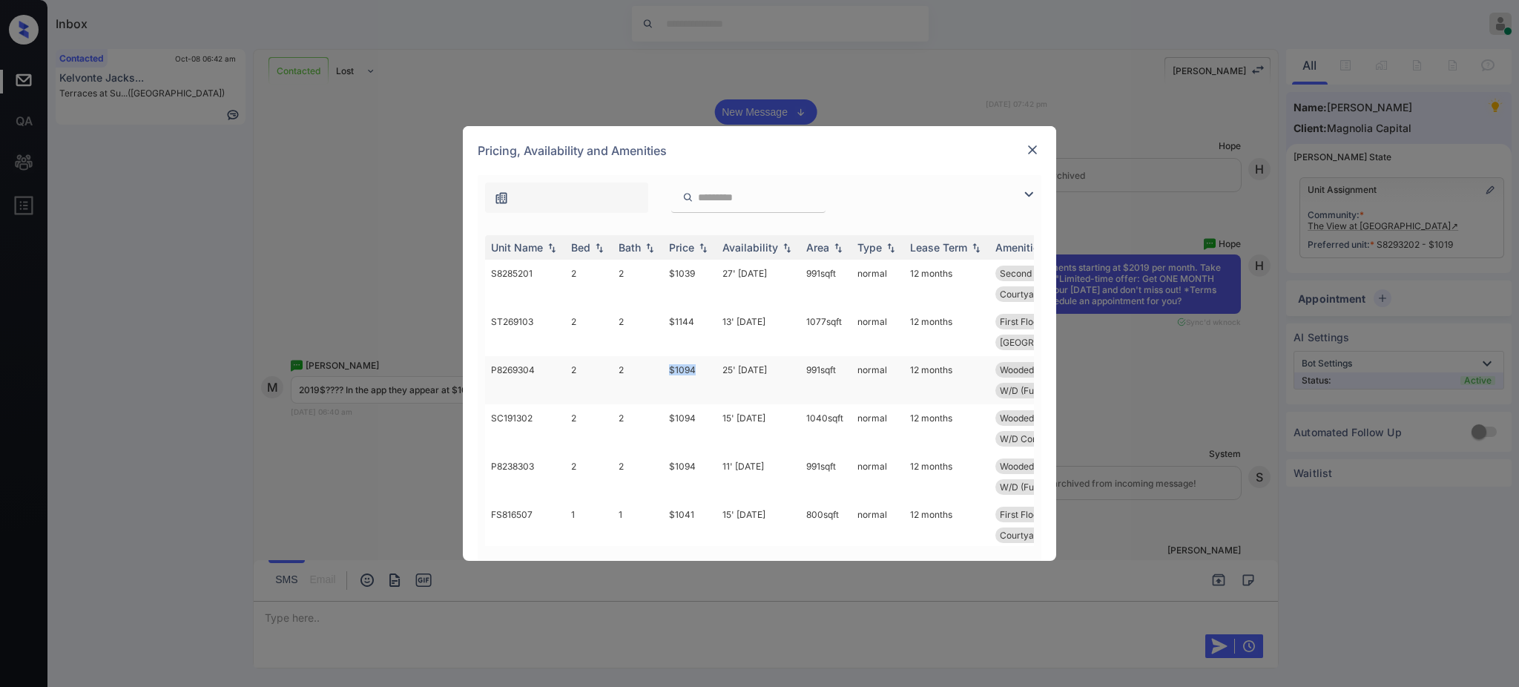
drag, startPoint x: 659, startPoint y: 372, endPoint x: 698, endPoint y: 372, distance: 38.6
click at [698, 372] on tr "P8269304 2 2 $1094 25' [DATE] 991 sqft normal 12 months Wooded View Third Floor…" at bounding box center [872, 380] width 775 height 48
copy tr "$1094"
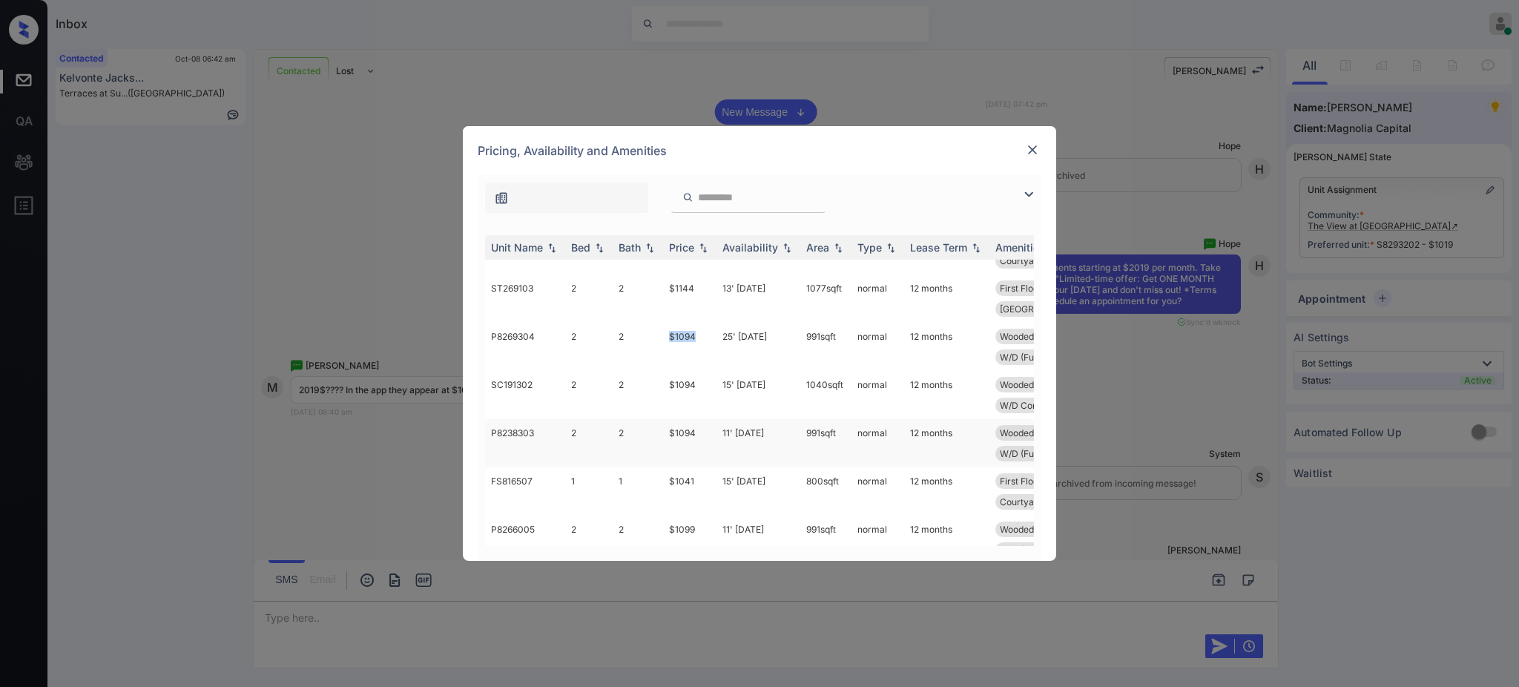
scroll to position [0, 0]
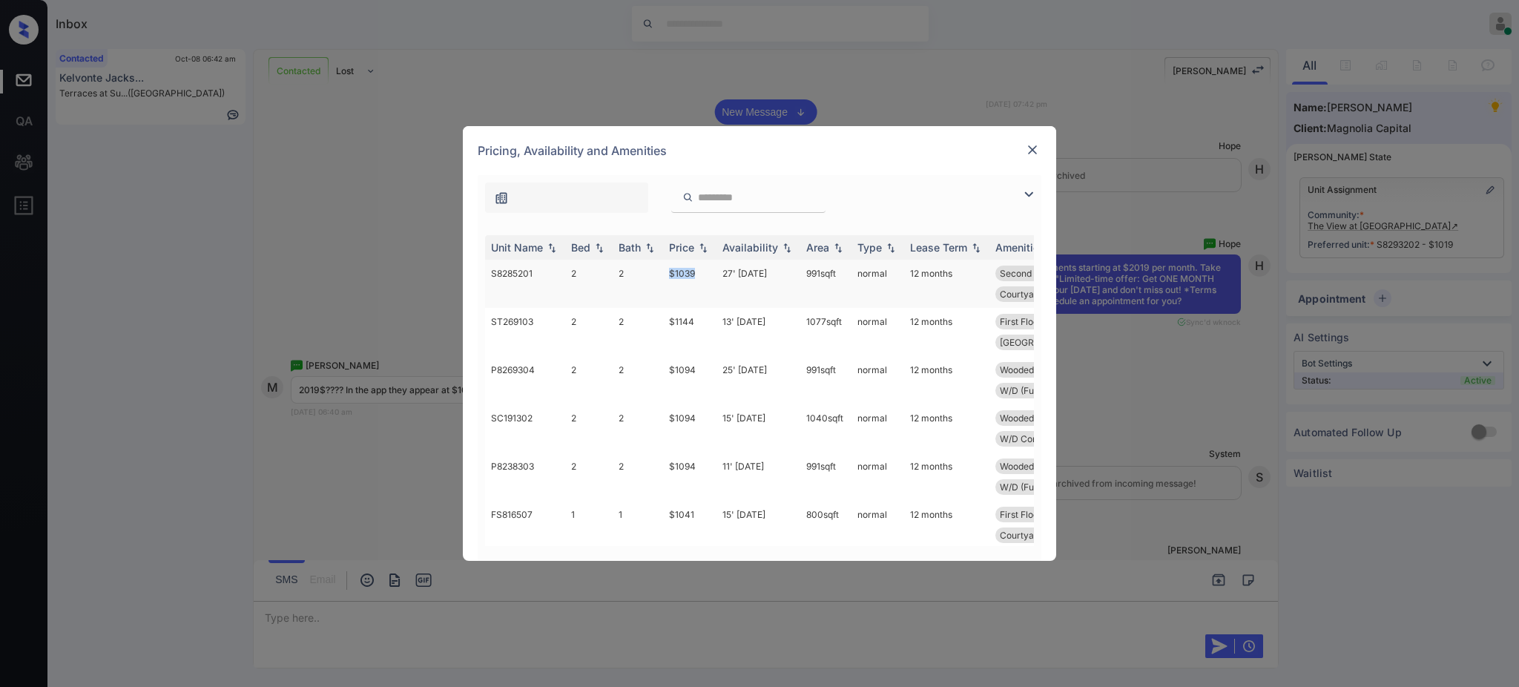
drag, startPoint x: 662, startPoint y: 274, endPoint x: 713, endPoint y: 291, distance: 53.7
click at [695, 274] on td "$1039" at bounding box center [689, 284] width 53 height 48
copy td "$1039"
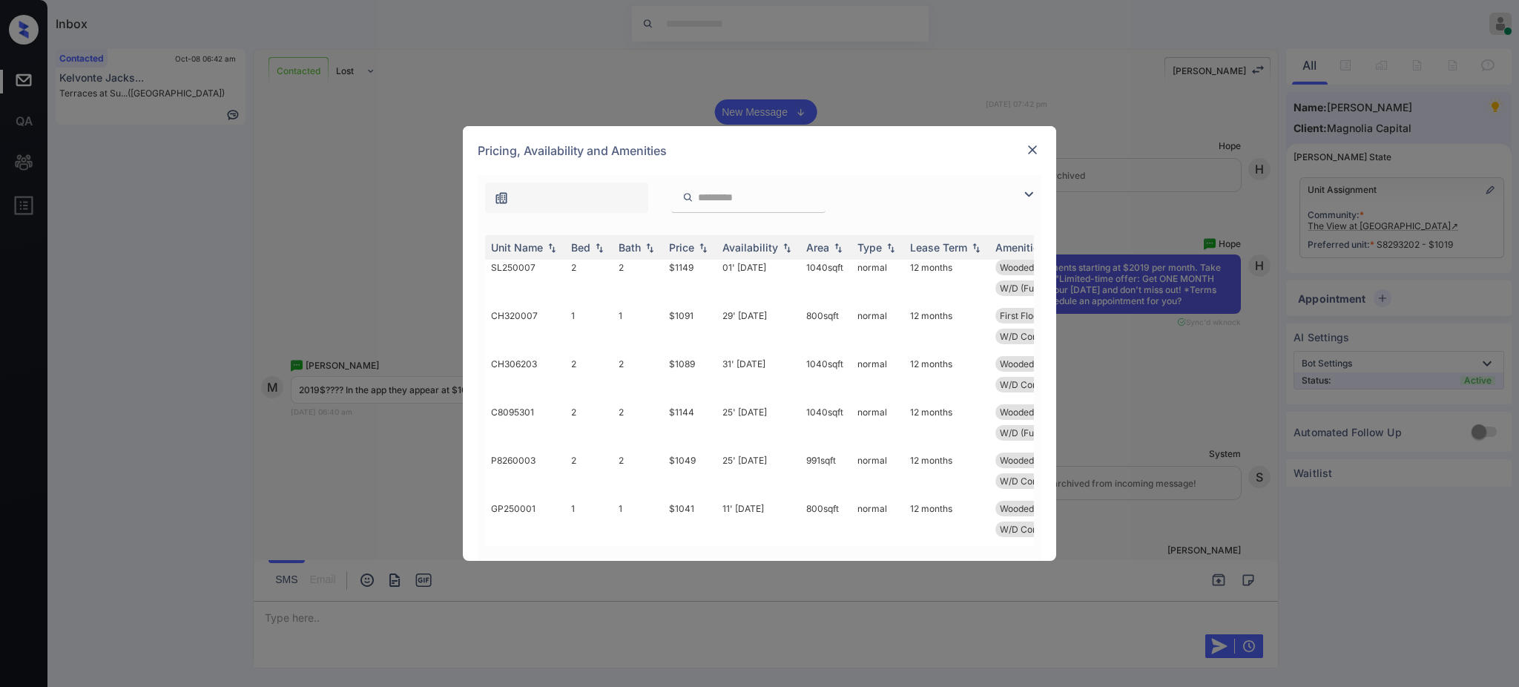
click at [1027, 149] on img at bounding box center [1032, 149] width 15 height 15
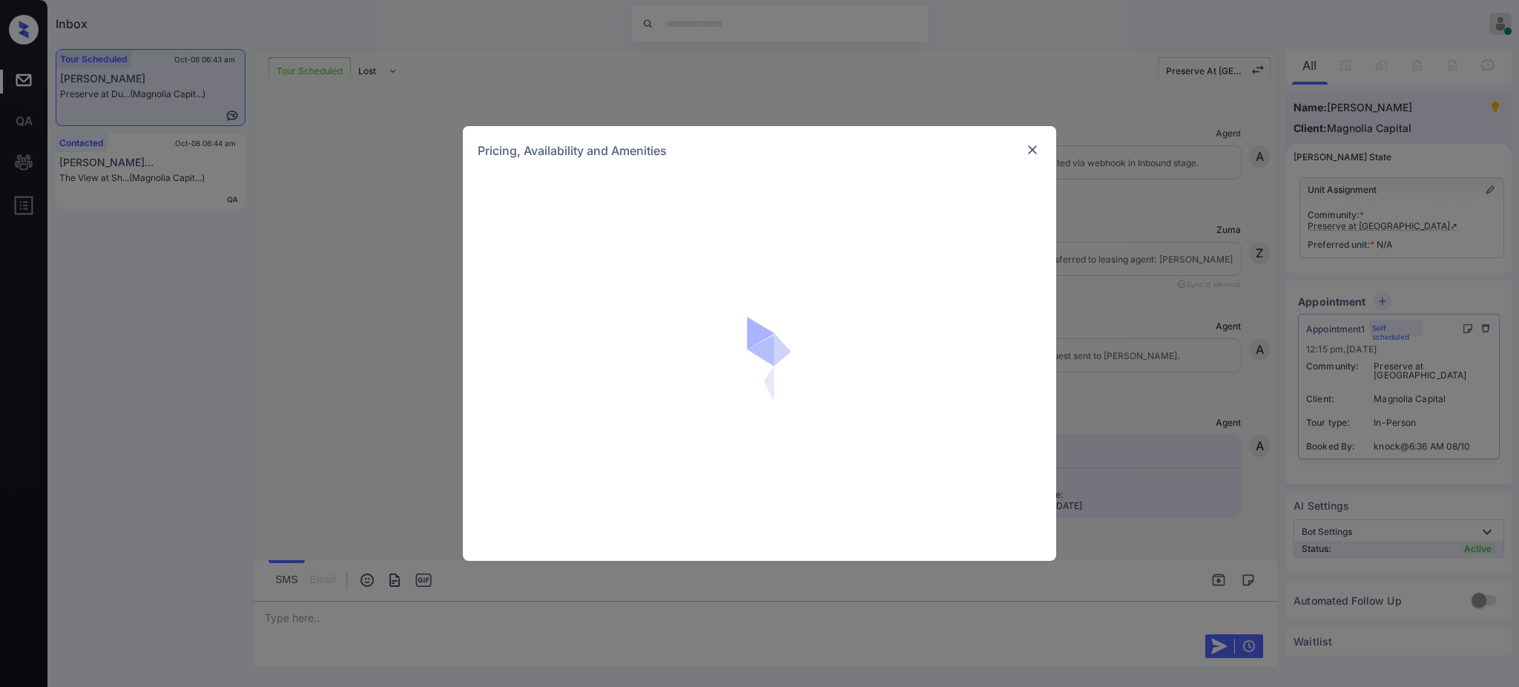
scroll to position [1255, 0]
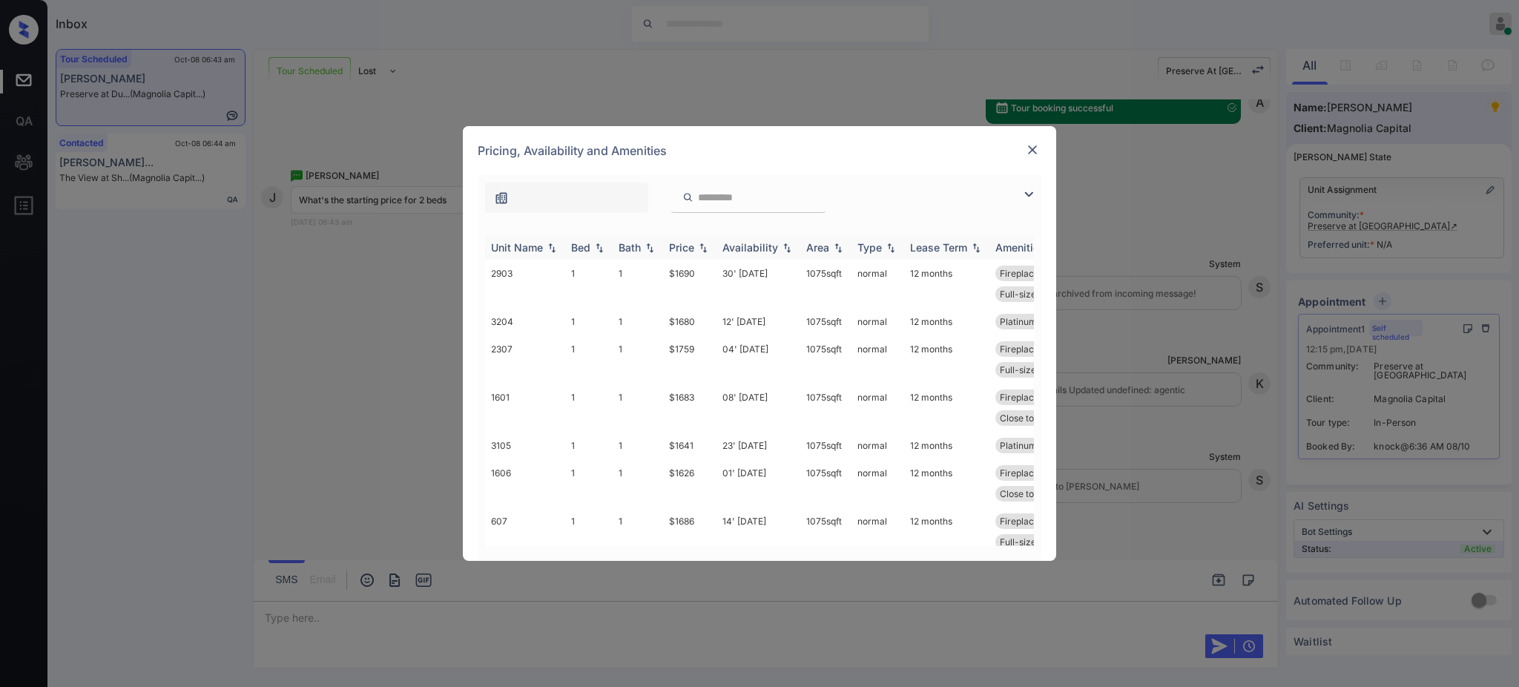
click at [581, 243] on div "Bed" at bounding box center [580, 247] width 19 height 13
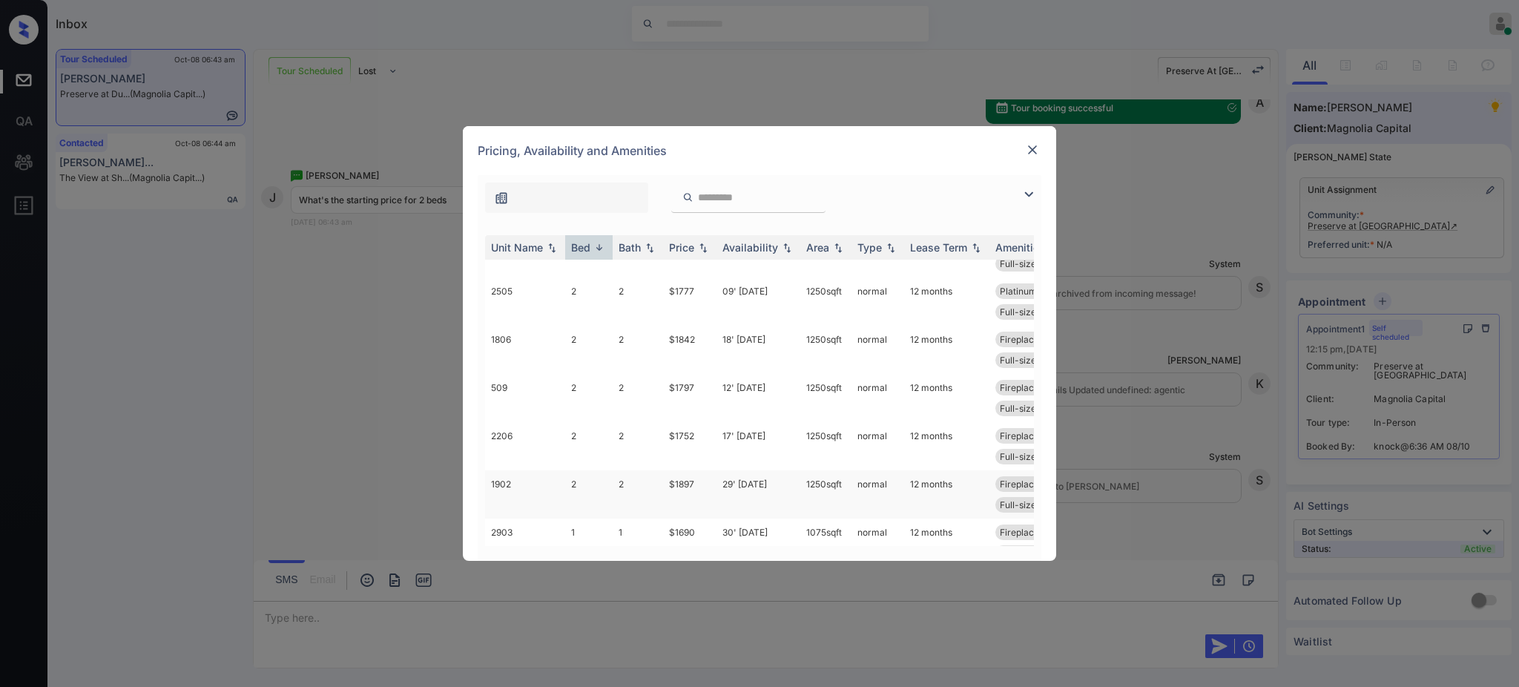
scroll to position [494, 0]
drag, startPoint x: 654, startPoint y: 483, endPoint x: 698, endPoint y: 484, distance: 43.8
click at [698, 484] on tr "3204 1 1 $1680 12' Oct 25 1075 sqft normal 12 months Platinum - 1 Be... 1-Bed T…" at bounding box center [872, 481] width 775 height 27
copy tr "$1680"
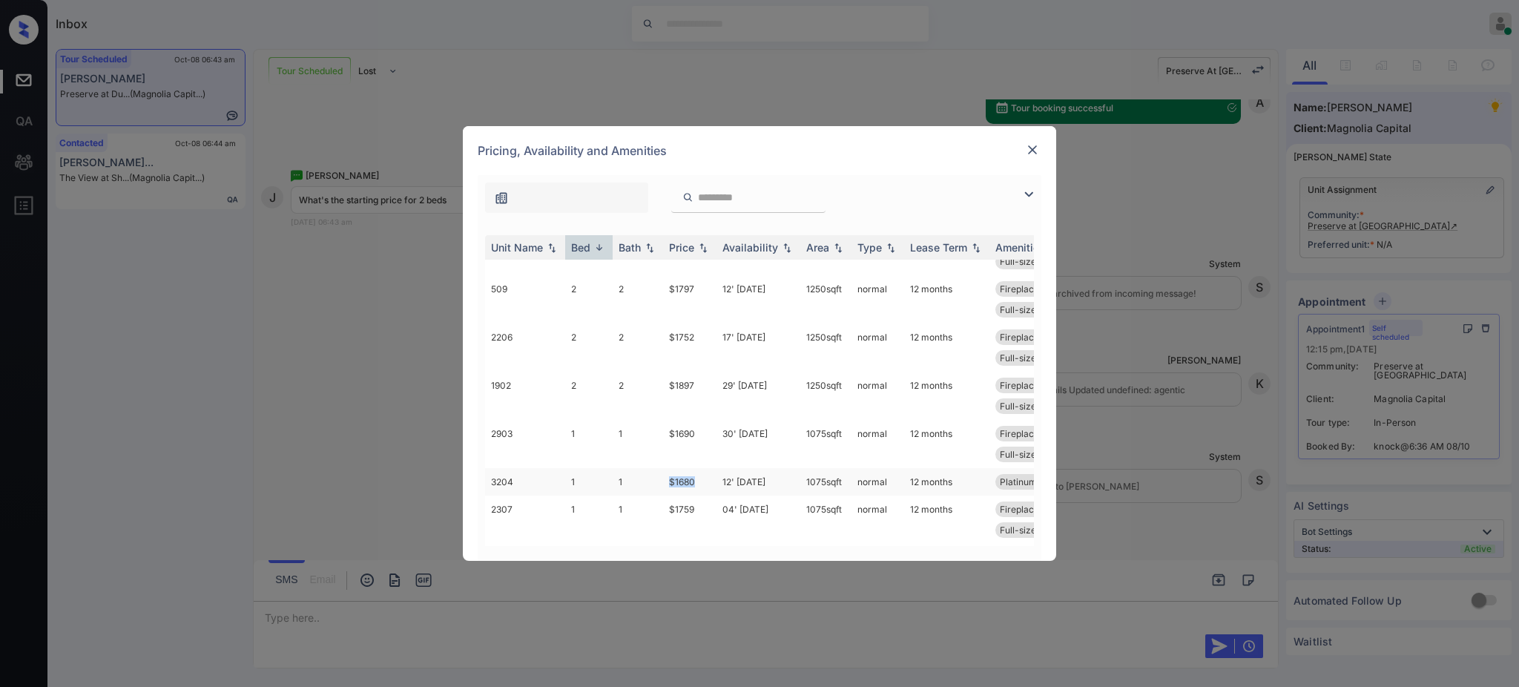
copy tr "$1680"
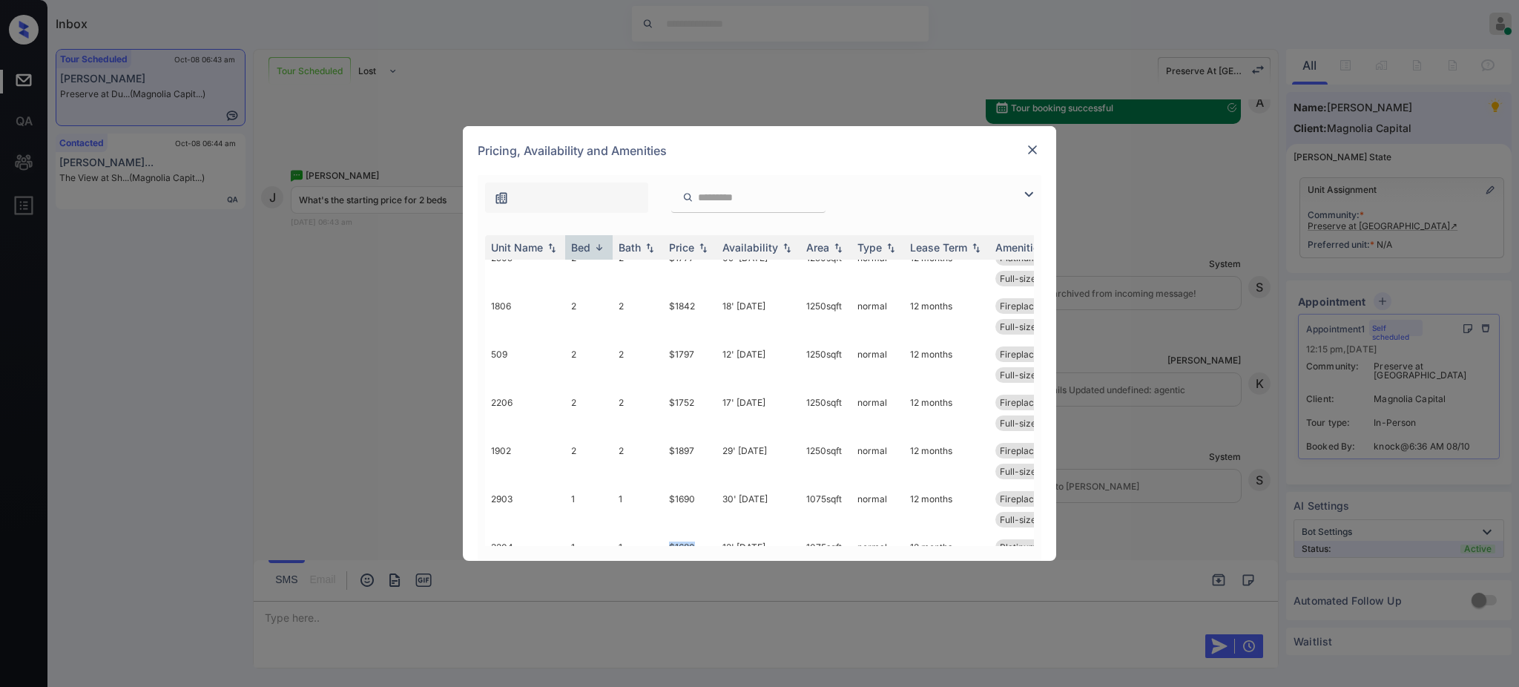
scroll to position [409, 0]
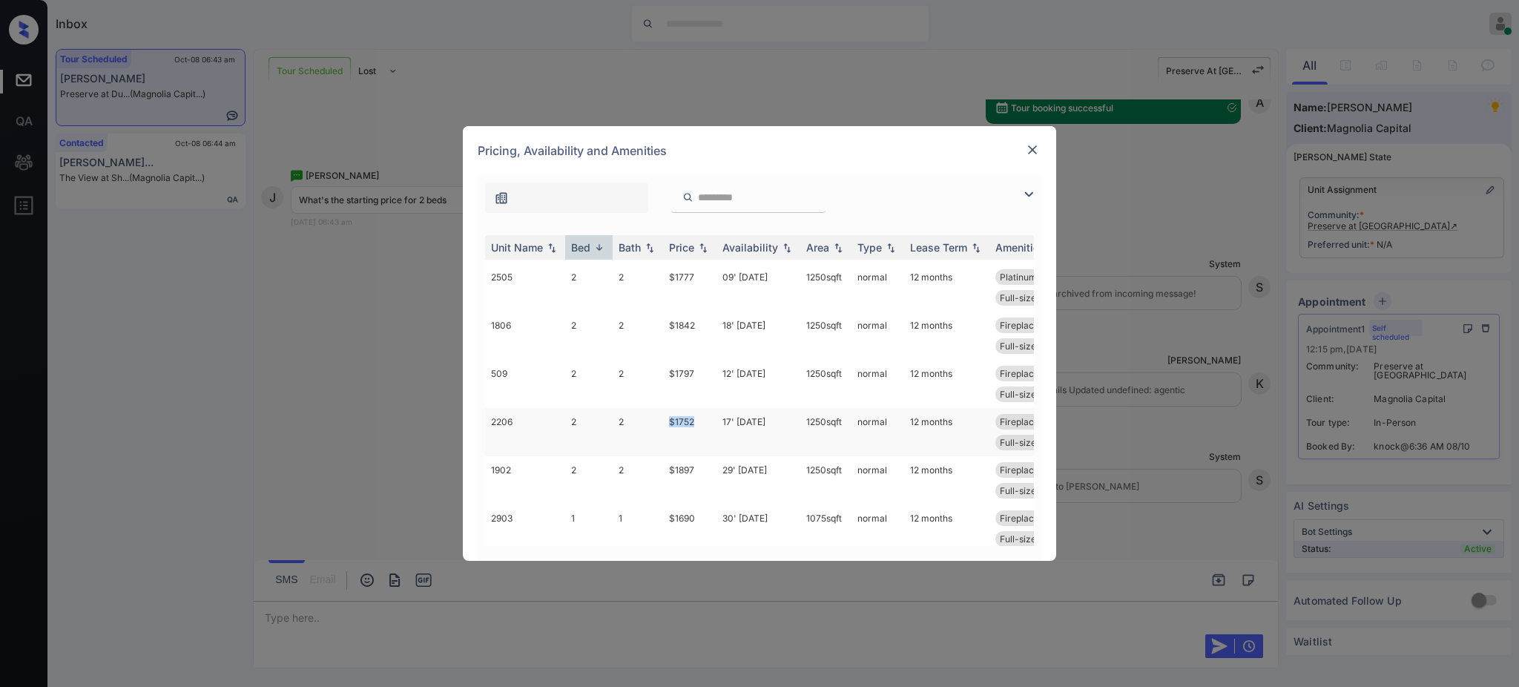
drag, startPoint x: 660, startPoint y: 426, endPoint x: 702, endPoint y: 423, distance: 42.4
click at [702, 423] on tr "2206 2 2 $1752 17' Nov 25 1250 sqft normal 12 months Fireplace Platinum - 2 Be.…" at bounding box center [872, 432] width 775 height 48
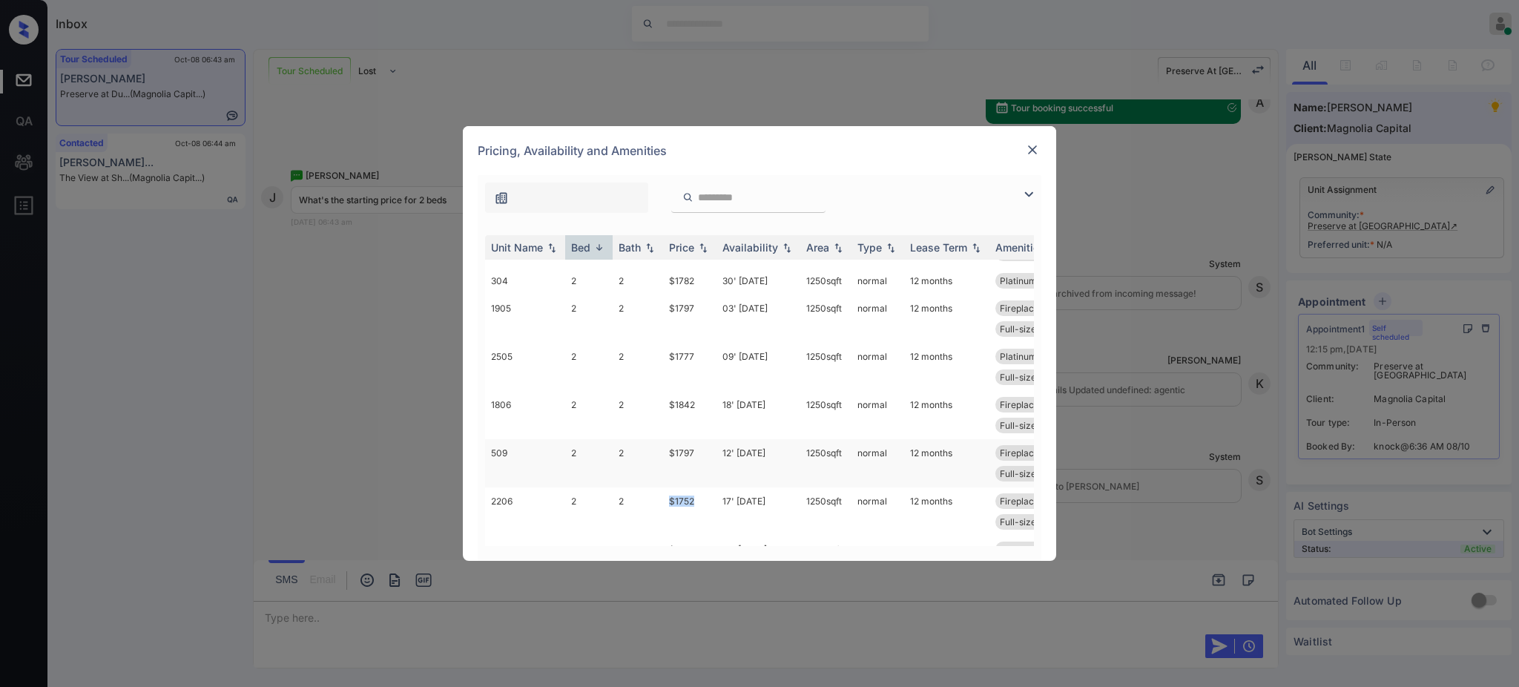
scroll to position [211, 0]
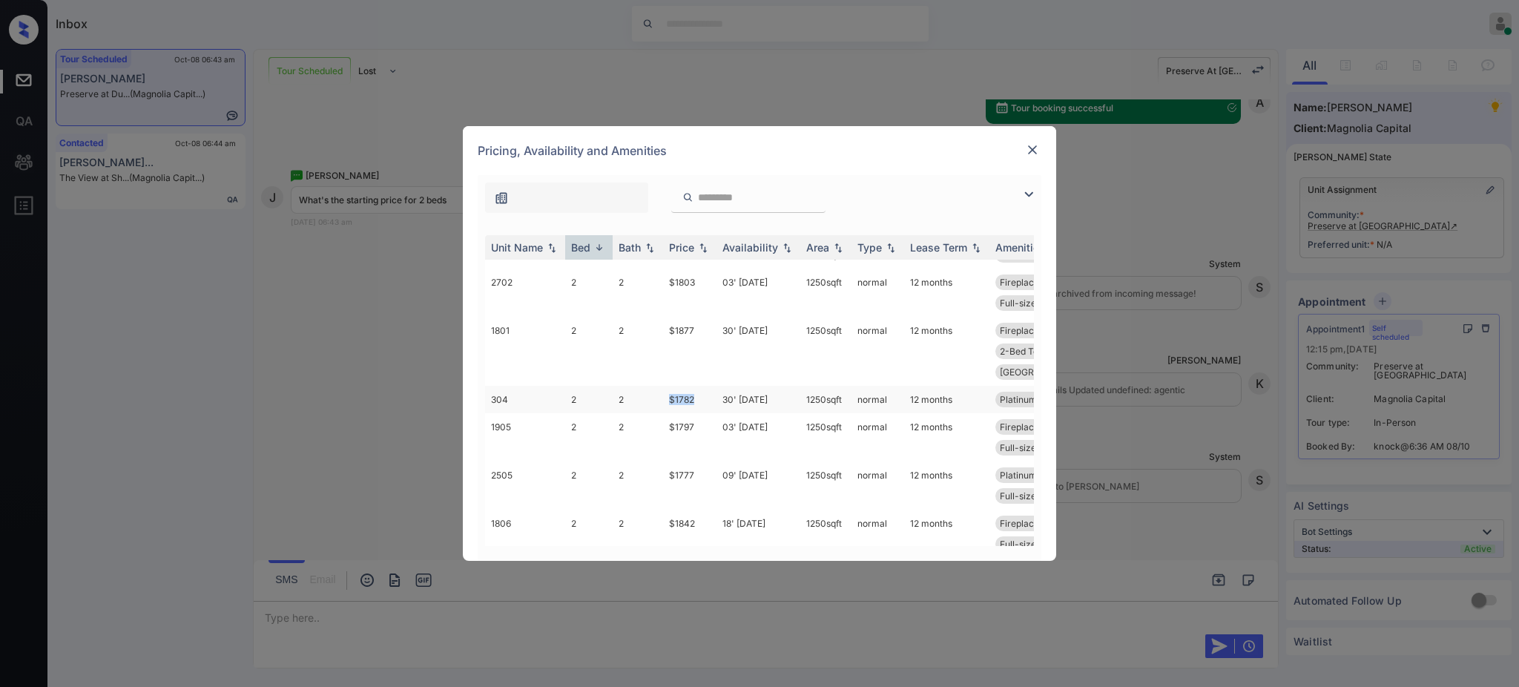
drag, startPoint x: 667, startPoint y: 401, endPoint x: 707, endPoint y: 395, distance: 40.6
click at [707, 395] on td "$1782" at bounding box center [689, 399] width 53 height 27
copy td "$1782"
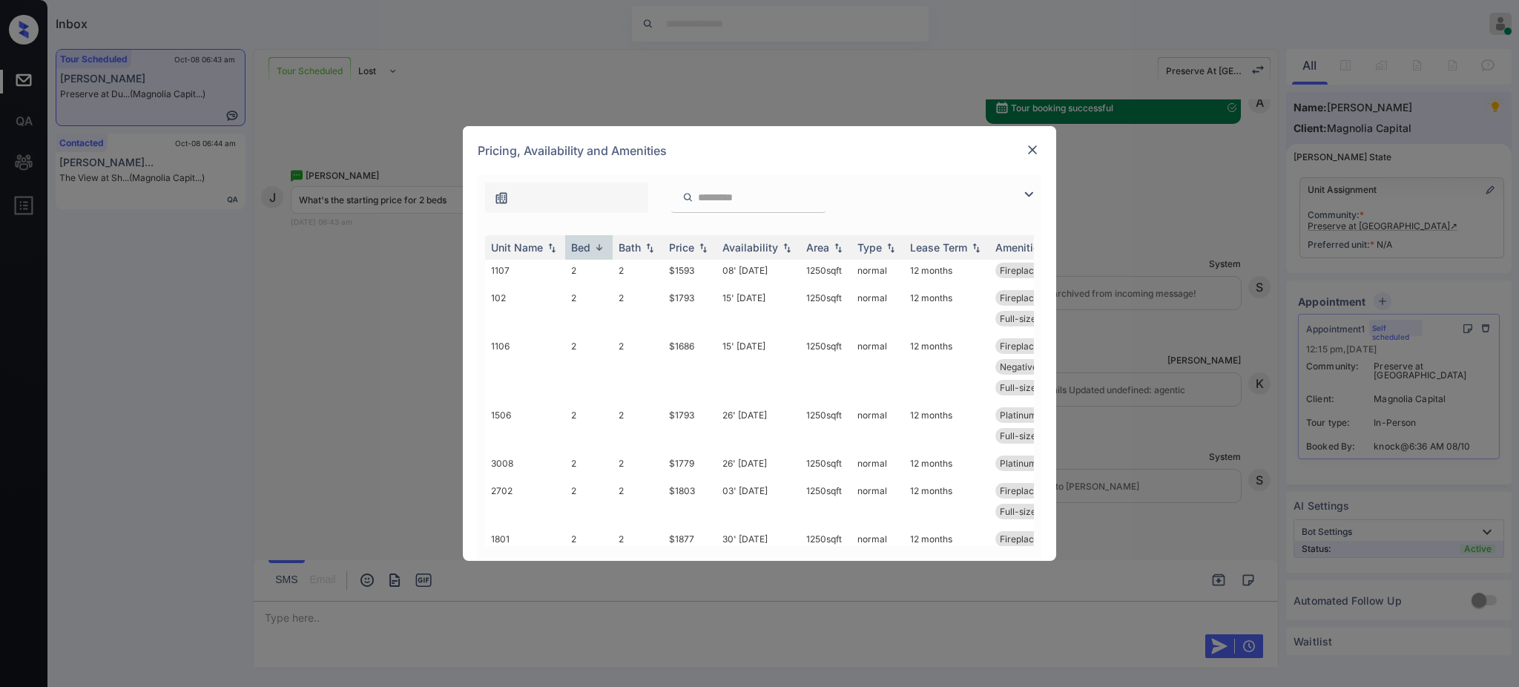
scroll to position [0, 0]
drag, startPoint x: 648, startPoint y: 269, endPoint x: 696, endPoint y: 314, distance: 66.1
click at [695, 277] on tr "1107 2 2 $1593 08' Dec 25 1250 sqft normal 12 months Fireplace Forest View 2-Be…" at bounding box center [872, 273] width 775 height 27
copy tr "$1593"
drag, startPoint x: 656, startPoint y: 351, endPoint x: 699, endPoint y: 349, distance: 42.3
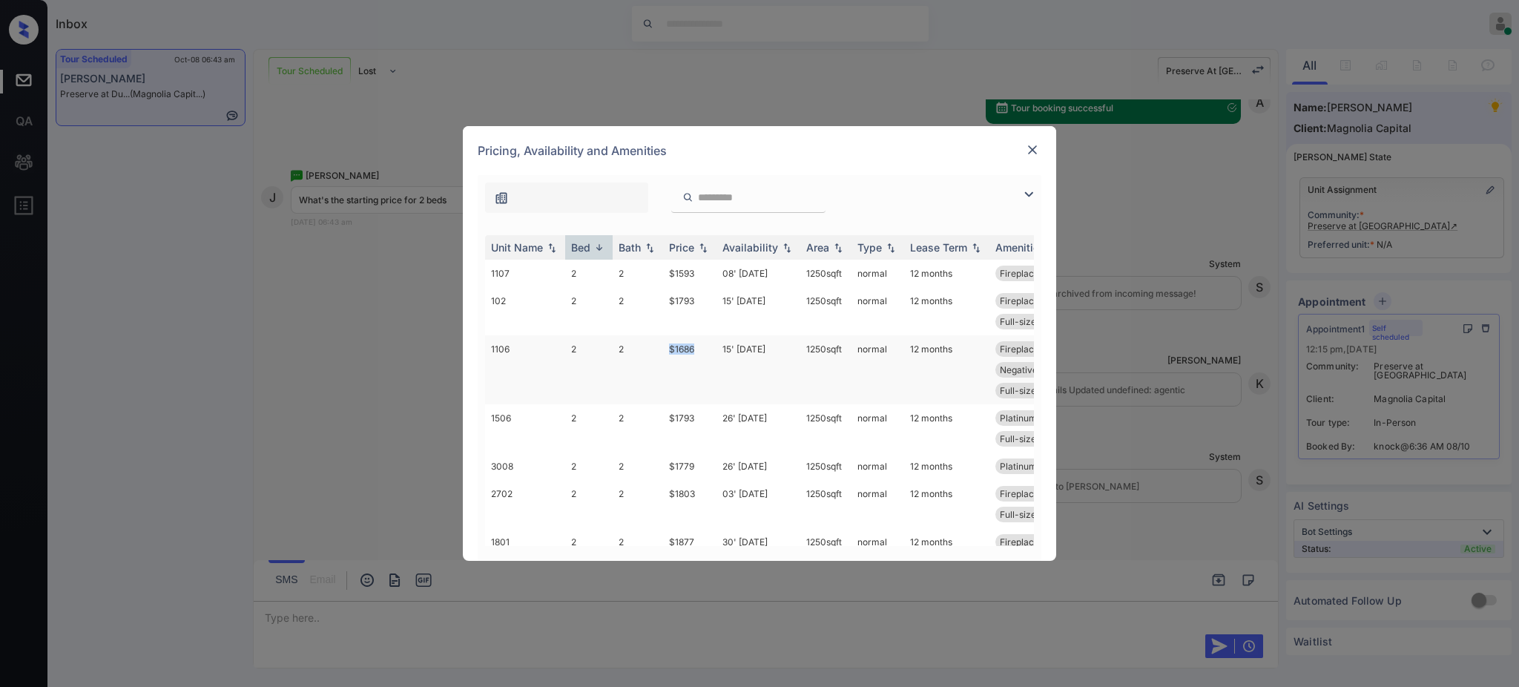
click at [699, 349] on tr "1106 2 2 $1686 15' Aug 25 1250 sqft normal 12 months Fireplace Platinum - 2 Be.…" at bounding box center [872, 369] width 775 height 69
copy tr "$1686"
click at [1034, 154] on img at bounding box center [1032, 149] width 15 height 15
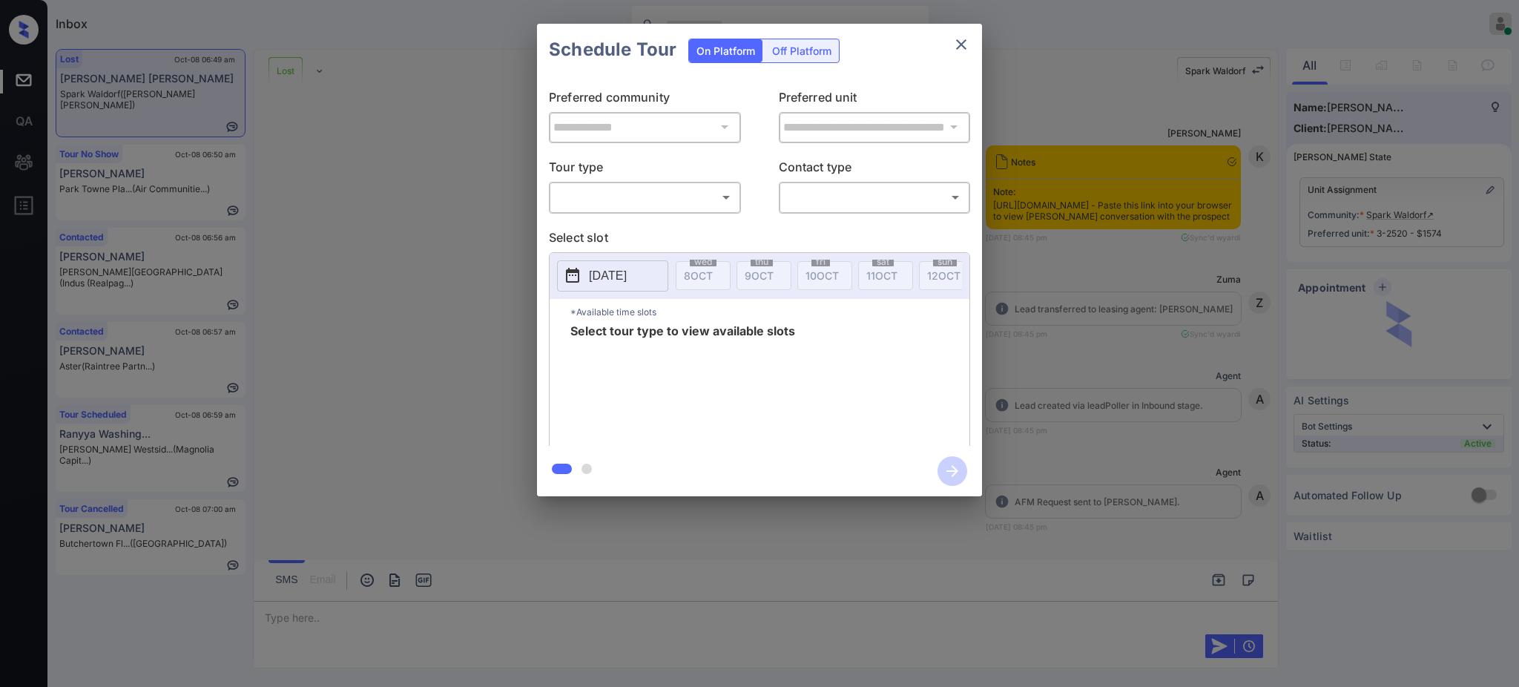
click at [645, 206] on body "Inbox [PERSON_NAME] Online Set yourself offline Set yourself on break Profile S…" at bounding box center [759, 343] width 1519 height 687
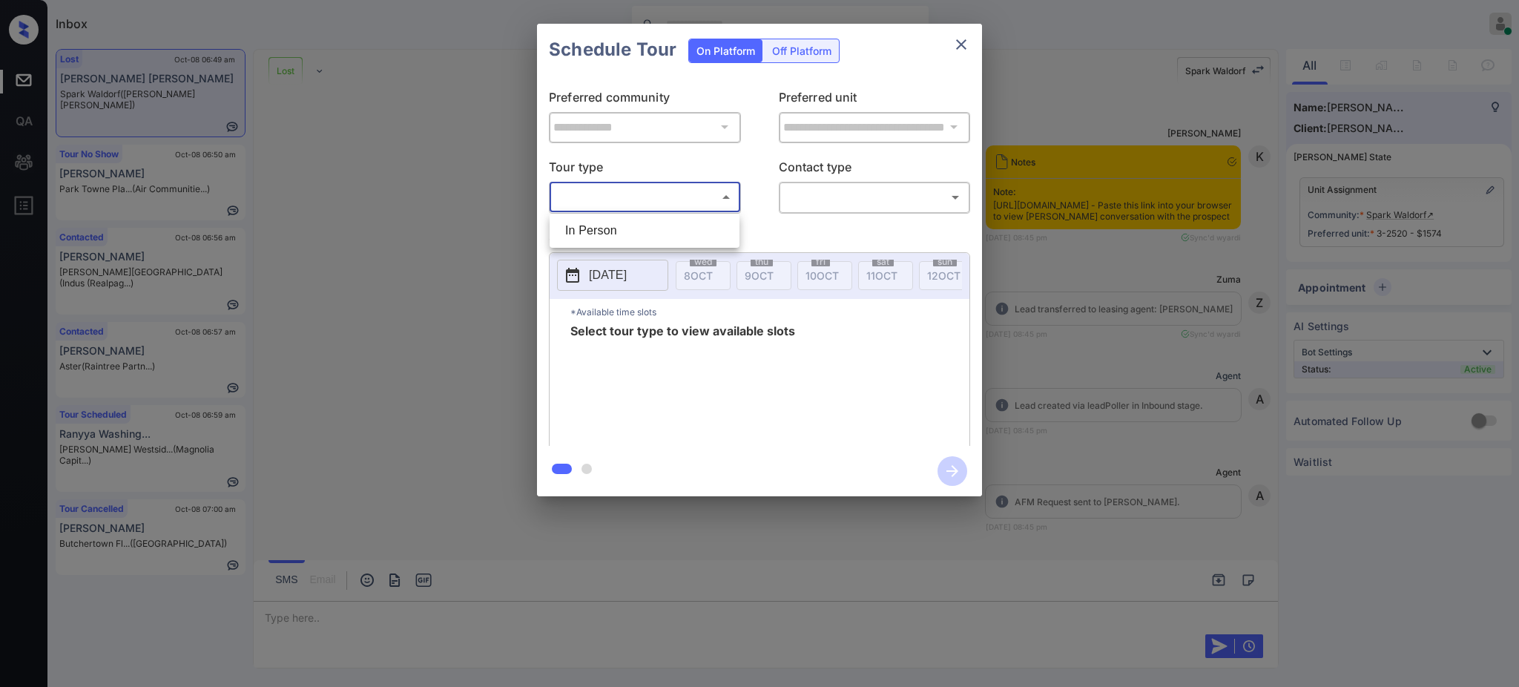
scroll to position [6274, 0]
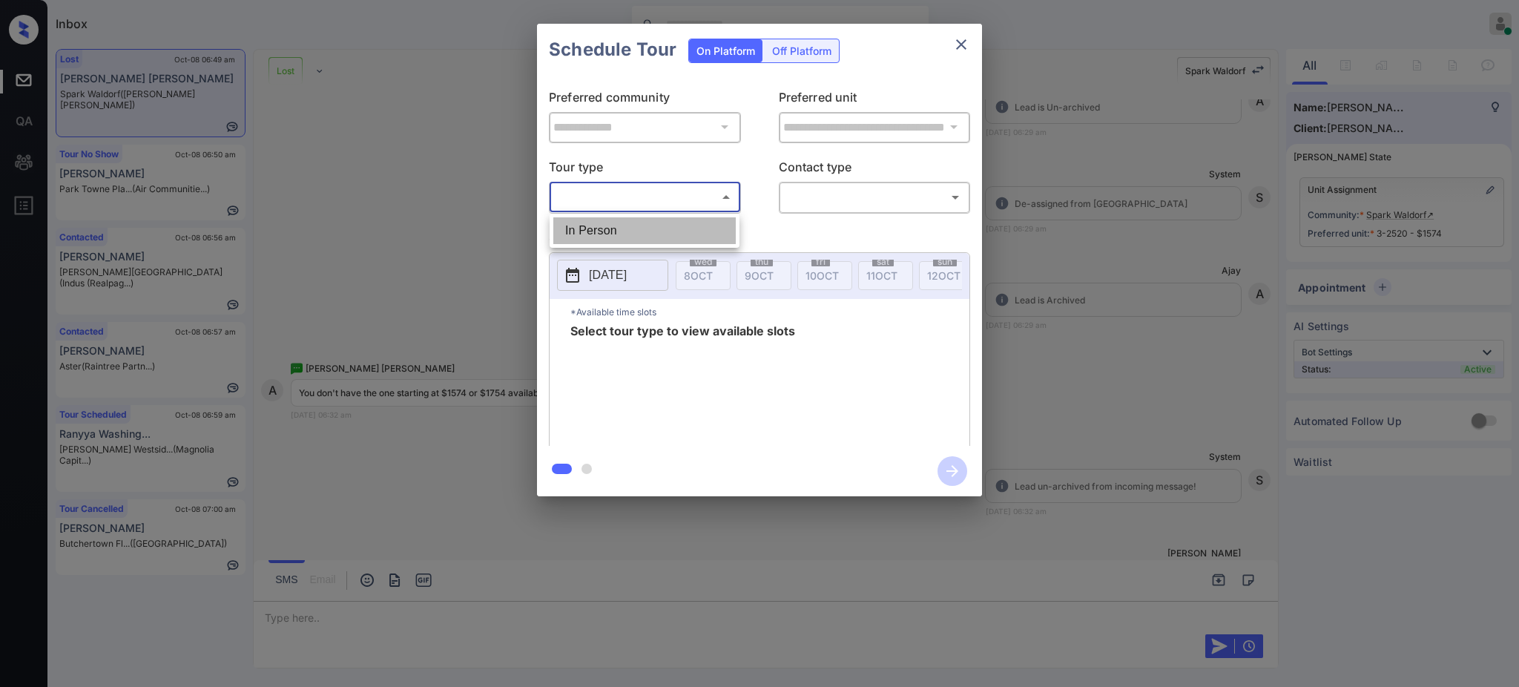
click at [626, 228] on li "In Person" at bounding box center [644, 230] width 182 height 27
type input "********"
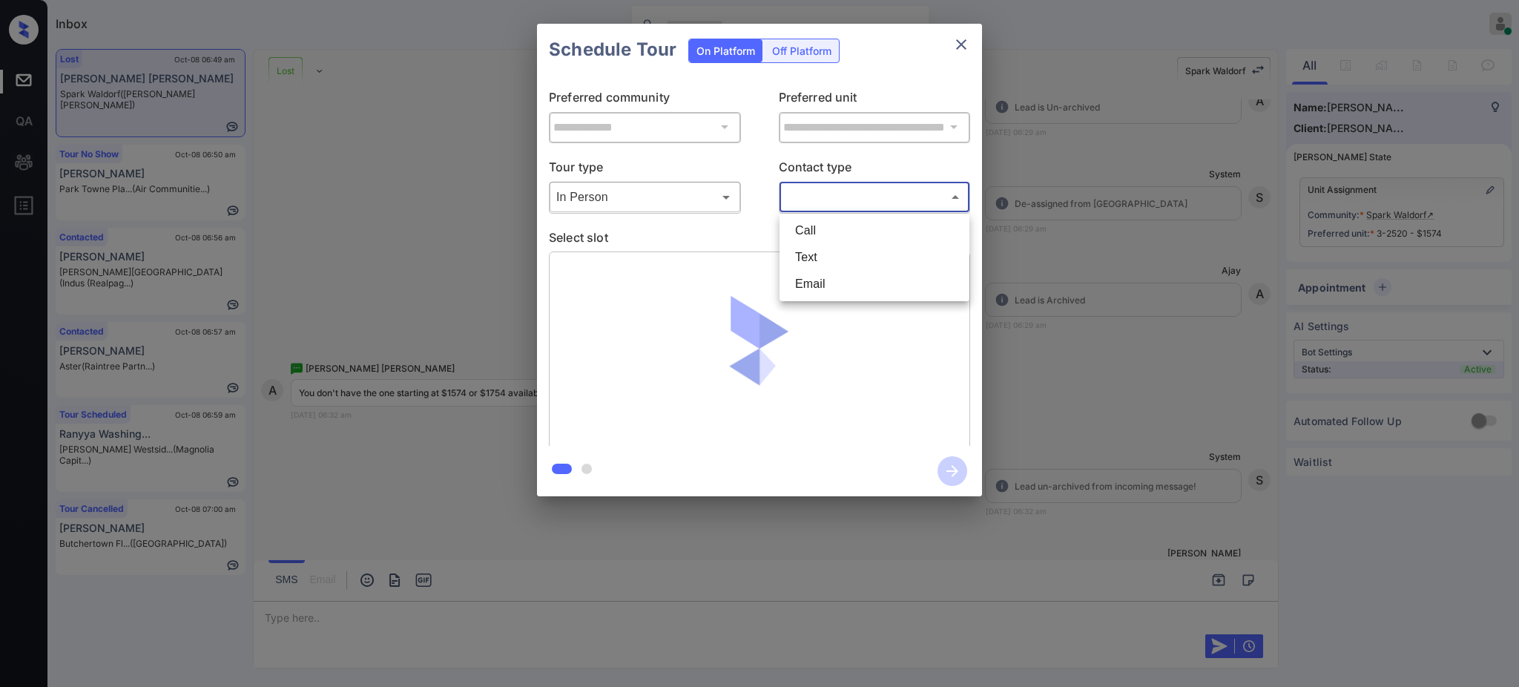
click at [798, 200] on body "Inbox Ajay Kumar Online Set yourself offline Set yourself on break Profile Swit…" at bounding box center [759, 343] width 1519 height 687
click at [819, 265] on li "Text" at bounding box center [874, 257] width 182 height 27
type input "****"
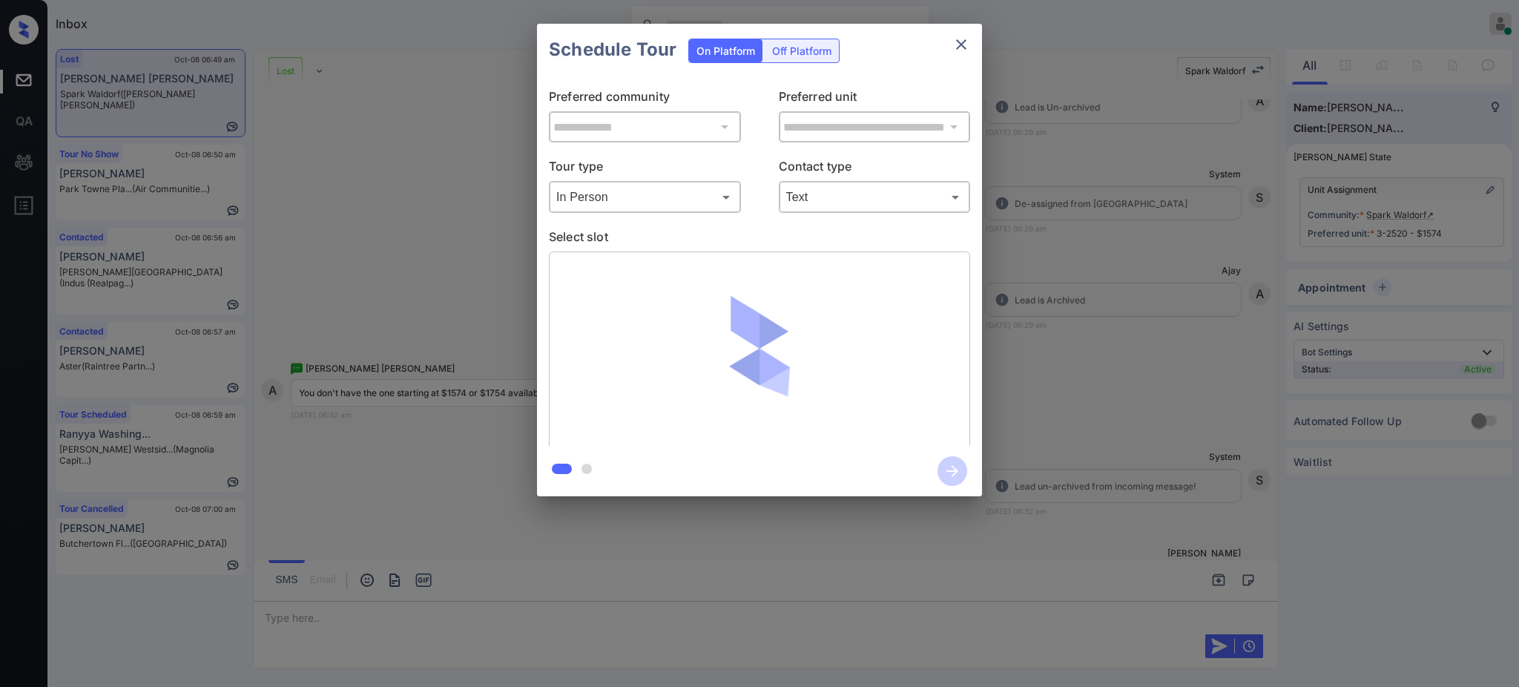
click at [676, 230] on p "Select slot" at bounding box center [759, 240] width 421 height 24
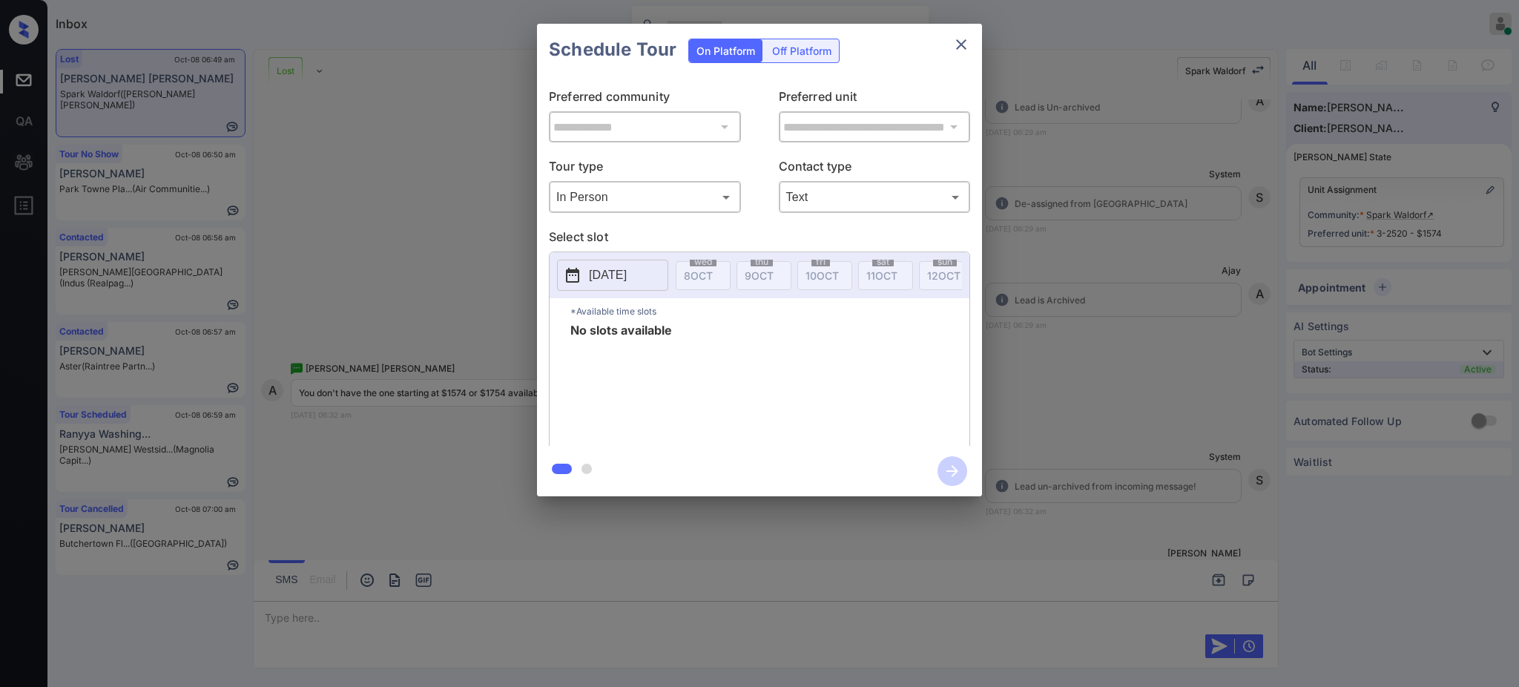
click at [587, 282] on button "2025-10-08" at bounding box center [612, 275] width 111 height 31
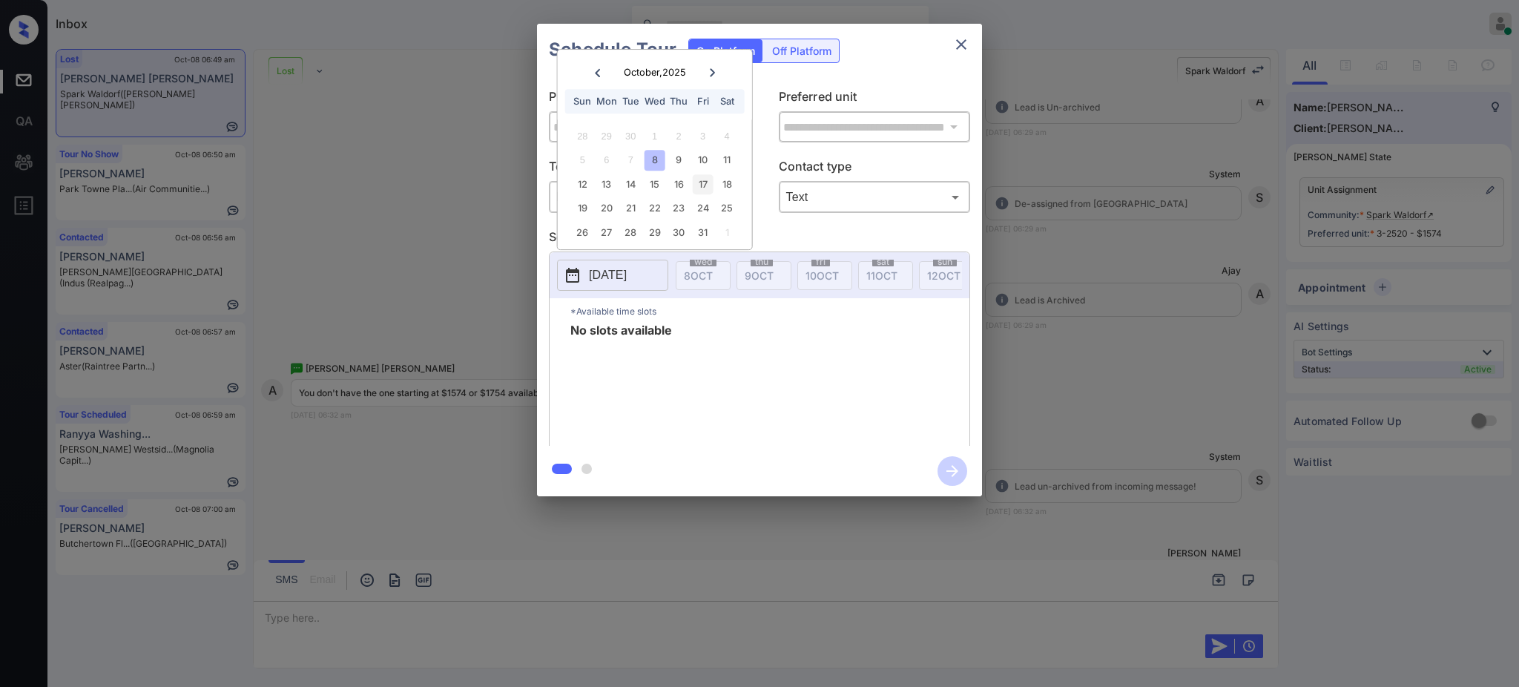
click at [698, 176] on div "17" at bounding box center [703, 184] width 20 height 20
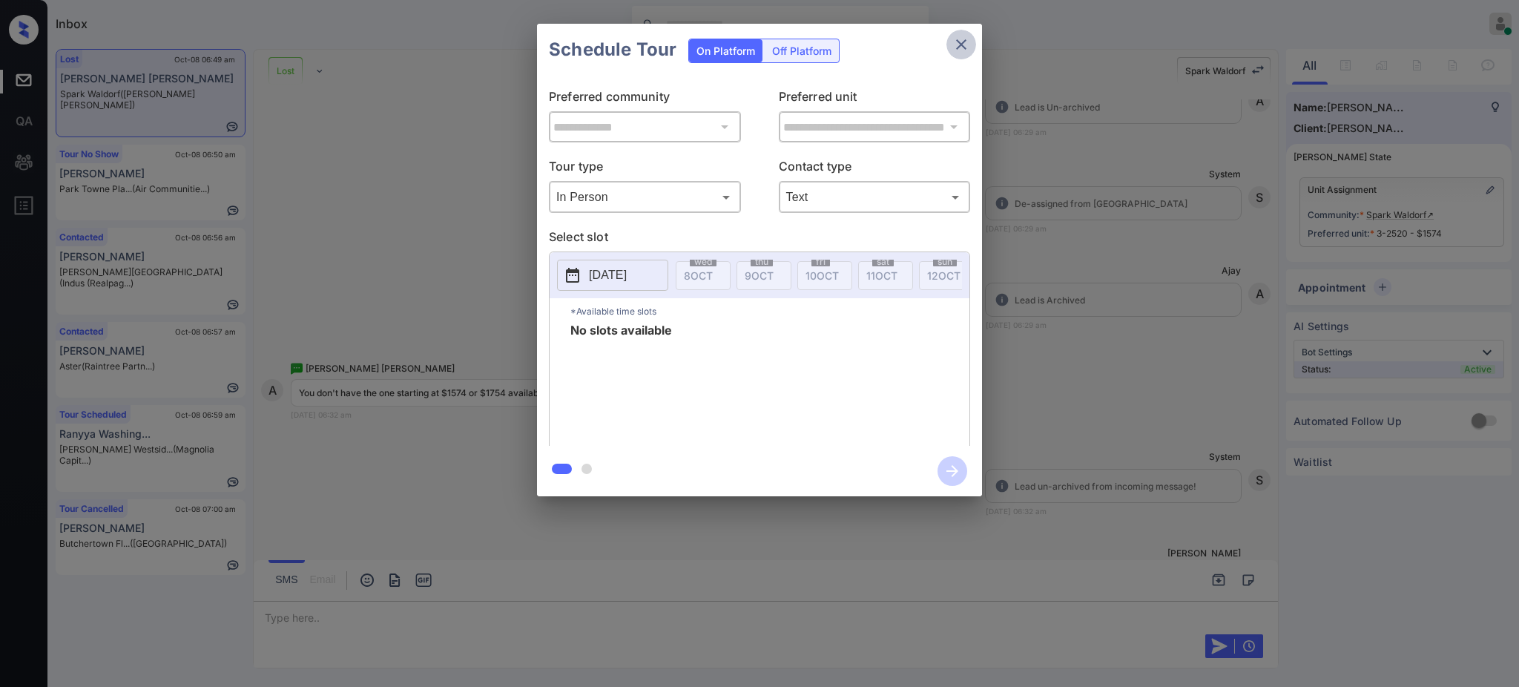
click at [961, 46] on icon "close" at bounding box center [961, 45] width 18 height 18
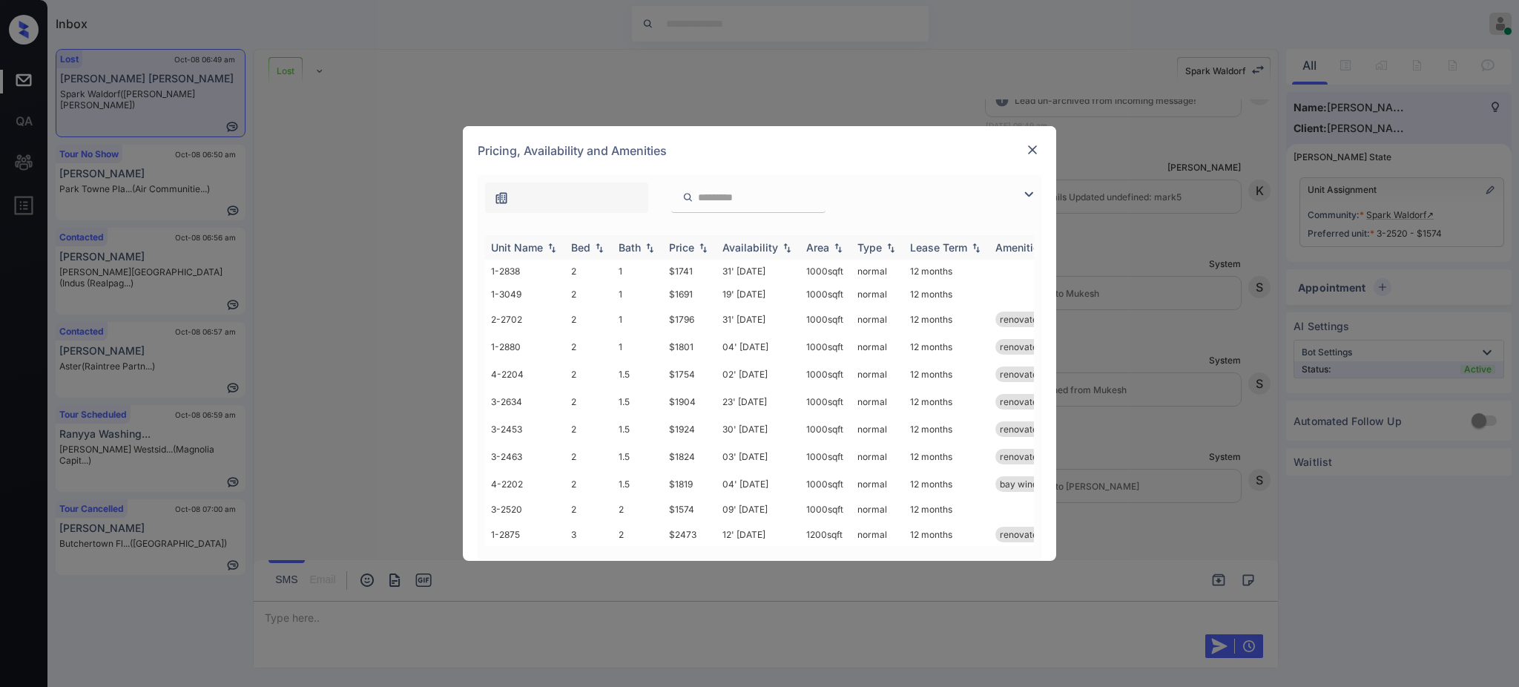
click at [582, 242] on div "Bed" at bounding box center [580, 247] width 19 height 13
drag, startPoint x: 664, startPoint y: 518, endPoint x: 703, endPoint y: 518, distance: 38.6
click at [703, 523] on td "$1574" at bounding box center [689, 534] width 53 height 23
copy td "$1574"
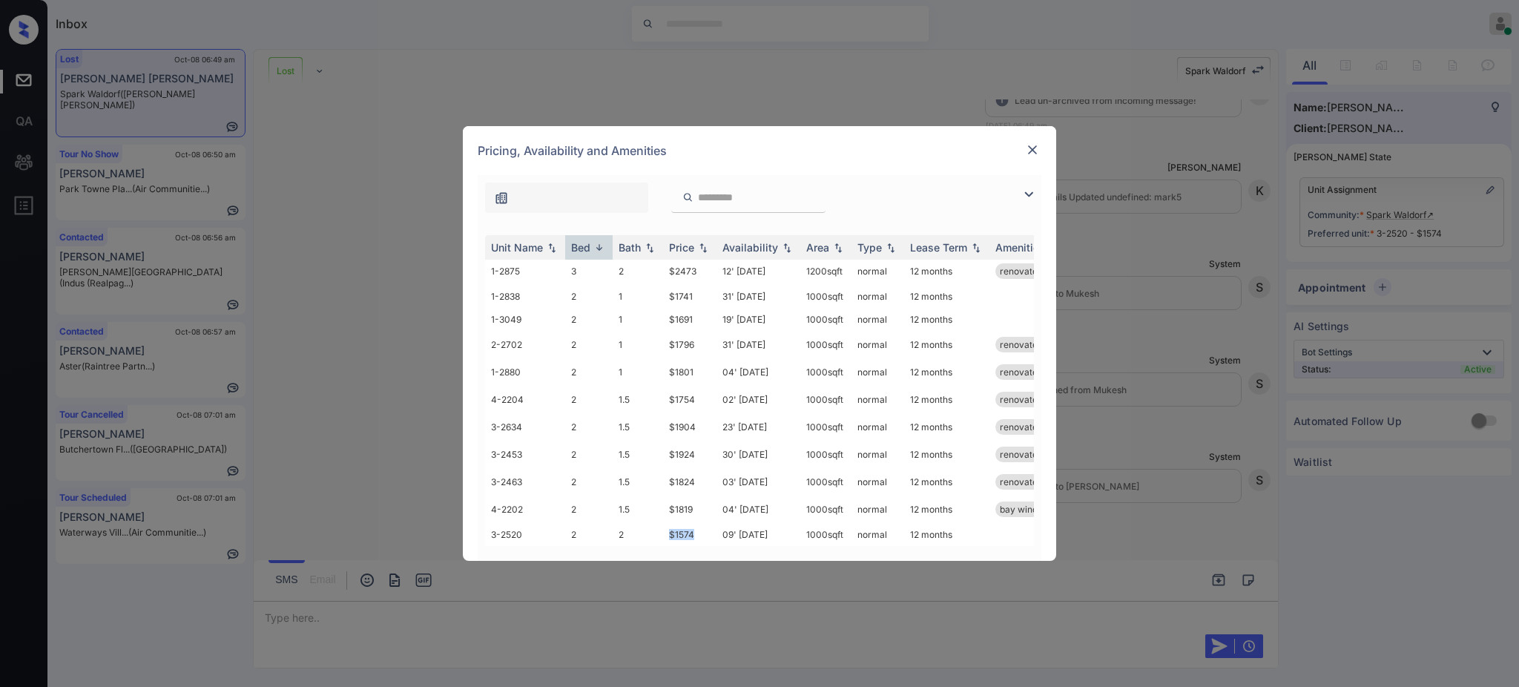
click at [1028, 150] on img at bounding box center [1032, 149] width 15 height 15
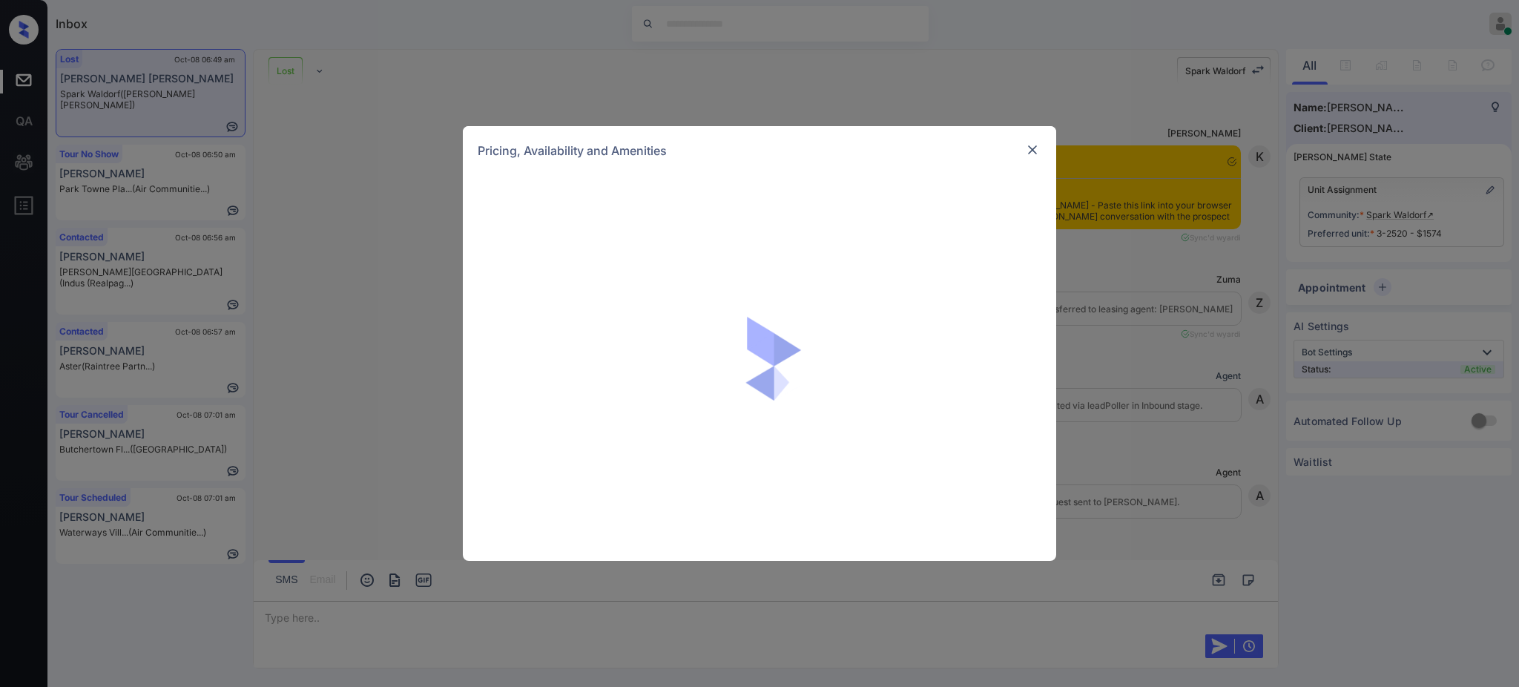
scroll to position [8439, 0]
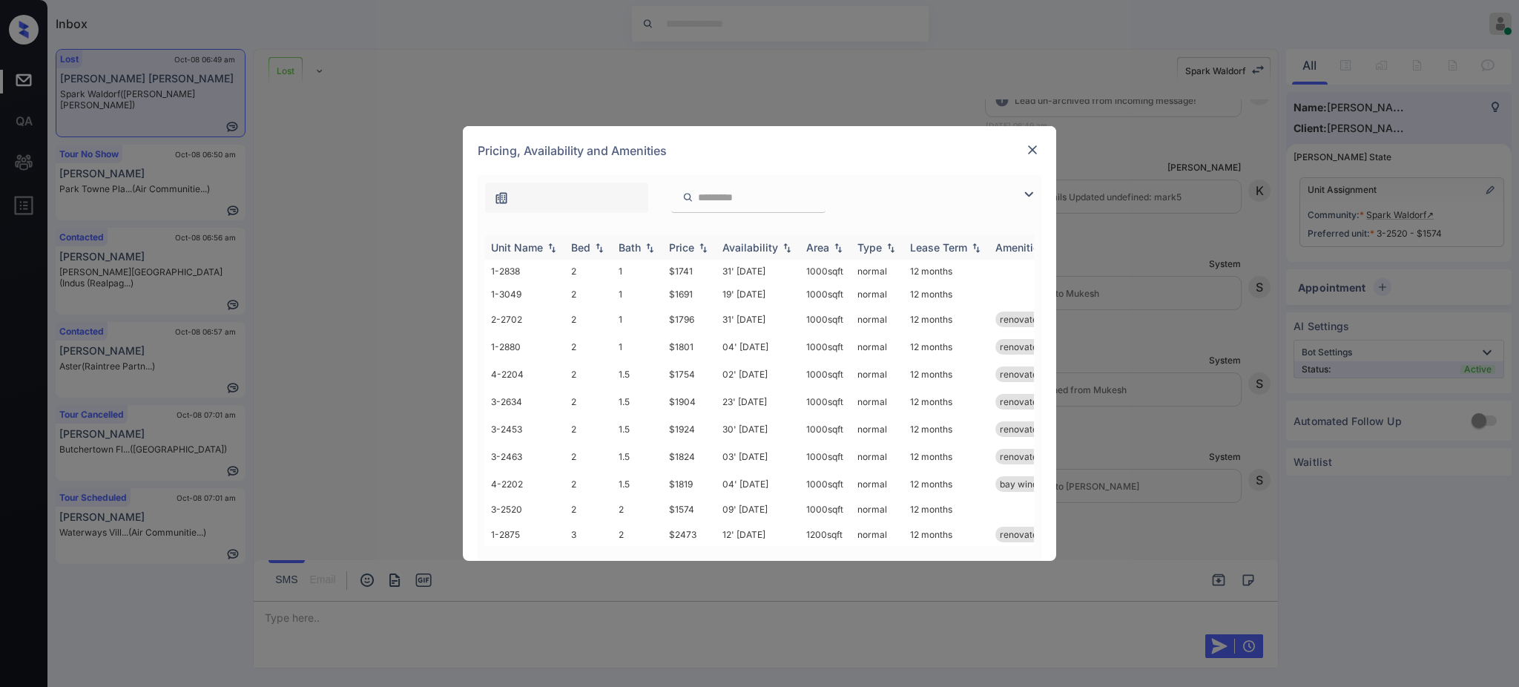
click at [572, 238] on th "Bed" at bounding box center [588, 247] width 47 height 24
click at [1026, 147] on img at bounding box center [1032, 149] width 15 height 15
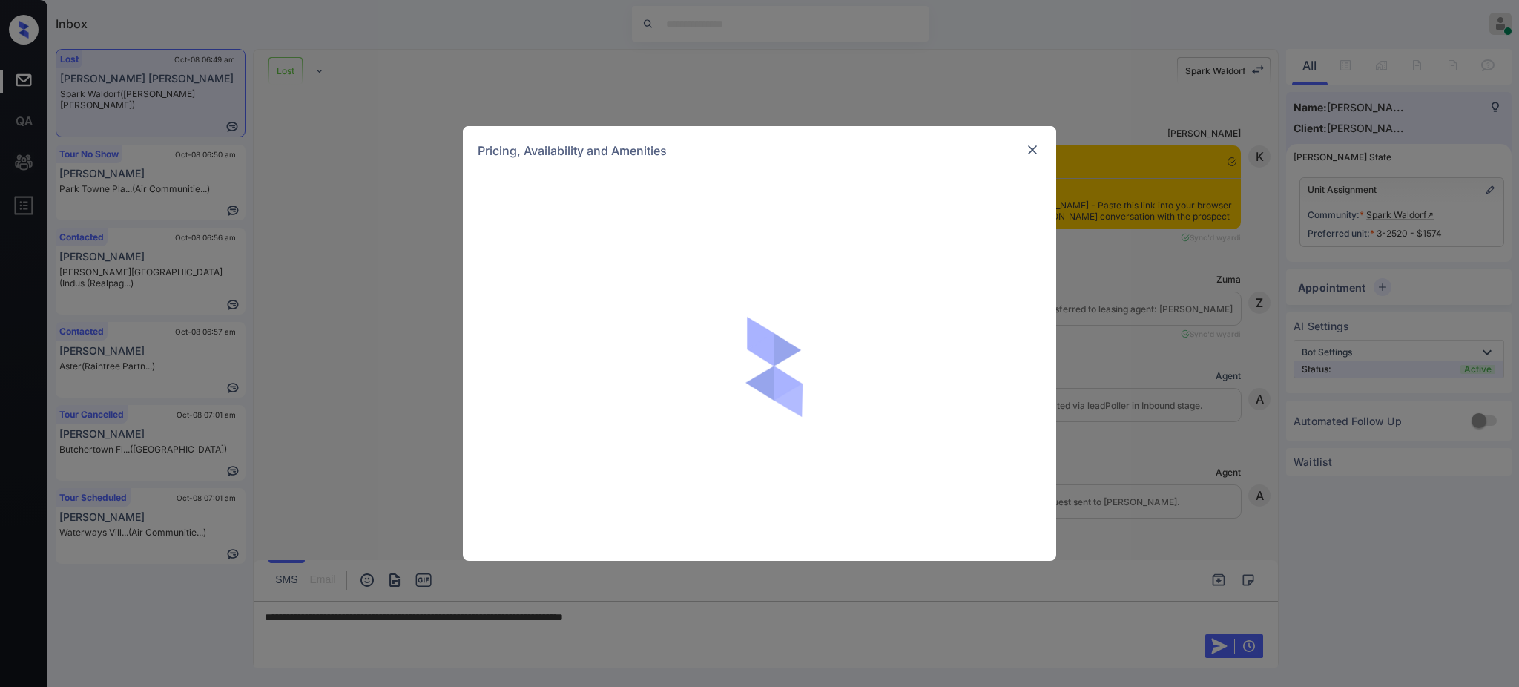
scroll to position [8439, 0]
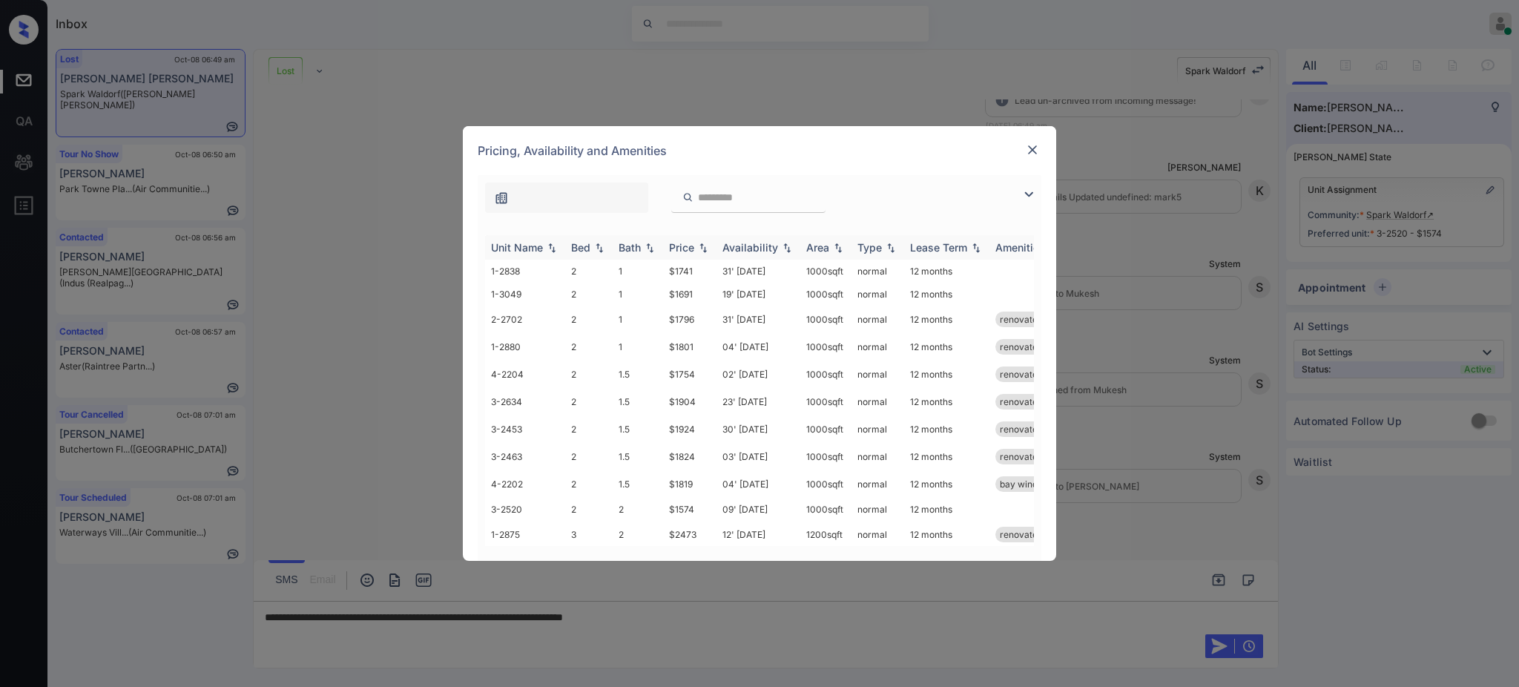
click at [590, 243] on div "Bed" at bounding box center [580, 247] width 19 height 13
drag, startPoint x: 662, startPoint y: 518, endPoint x: 702, endPoint y: 518, distance: 40.0
click at [699, 523] on td "$1574" at bounding box center [689, 534] width 53 height 23
copy td "$1574"
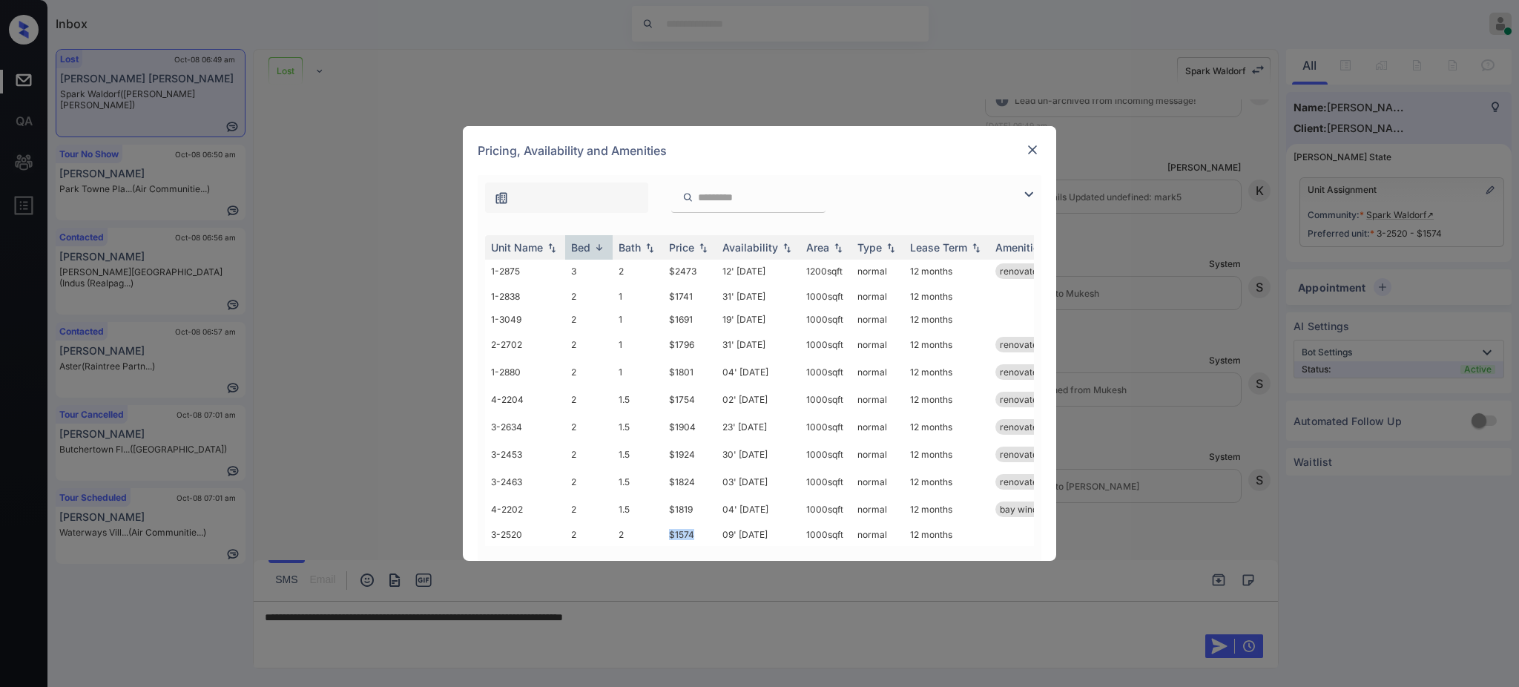
click at [1029, 148] on img at bounding box center [1032, 149] width 15 height 15
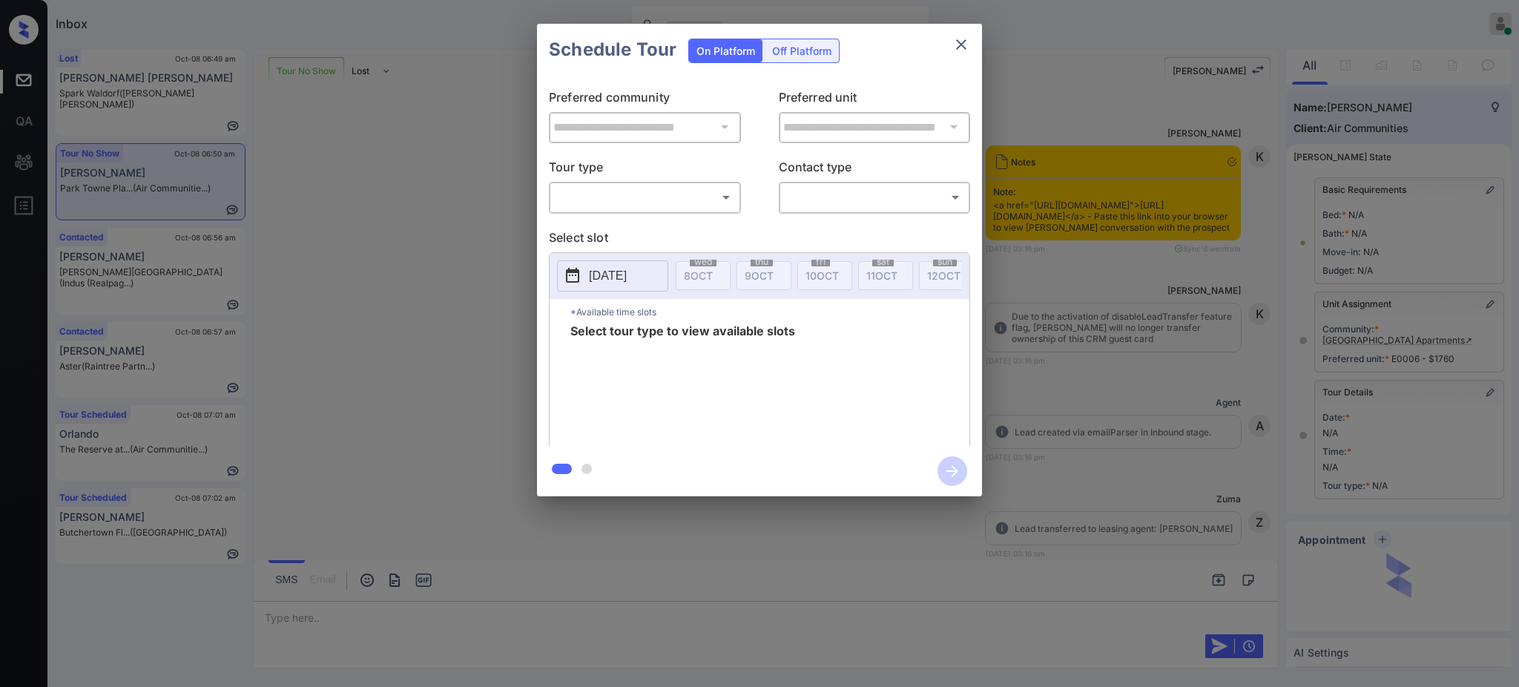
scroll to position [6718, 0]
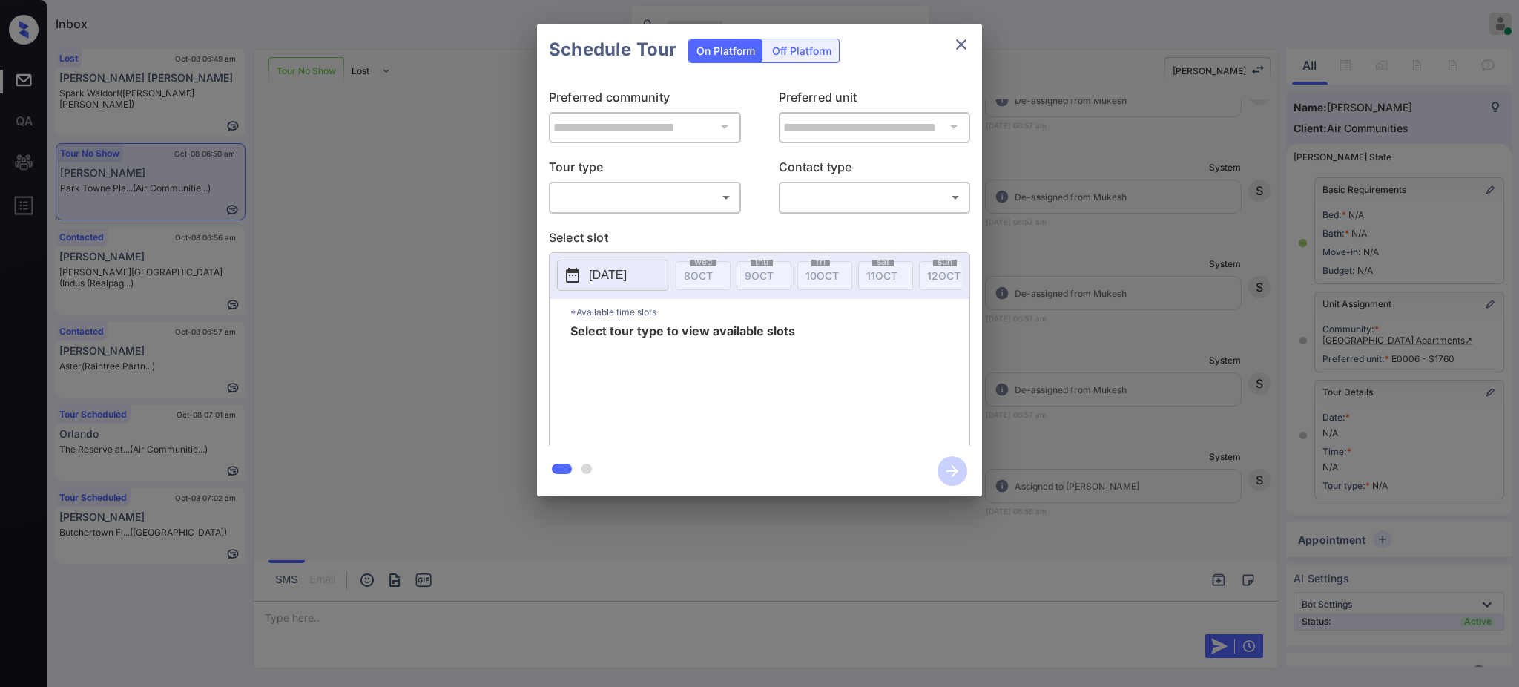
drag, startPoint x: 570, startPoint y: 176, endPoint x: 589, endPoint y: 205, distance: 34.8
click at [570, 176] on p "Tour type" at bounding box center [645, 169] width 192 height 24
drag, startPoint x: 589, startPoint y: 205, endPoint x: 599, endPoint y: 208, distance: 10.8
click at [590, 205] on body "Inbox [PERSON_NAME] Online Set yourself offline Set yourself on break Profile S…" at bounding box center [759, 343] width 1519 height 687
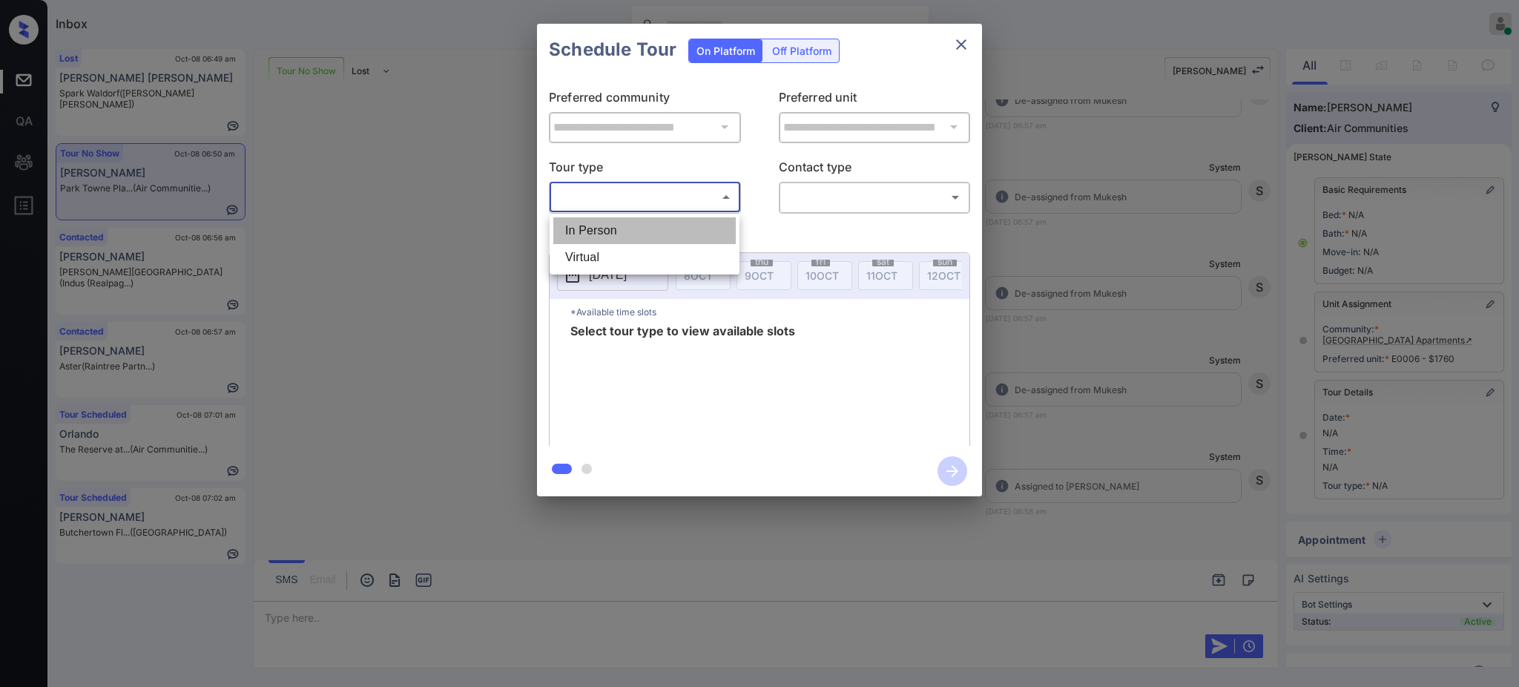
drag, startPoint x: 607, startPoint y: 221, endPoint x: 615, endPoint y: 231, distance: 13.7
click at [609, 225] on li "In Person" at bounding box center [644, 230] width 182 height 27
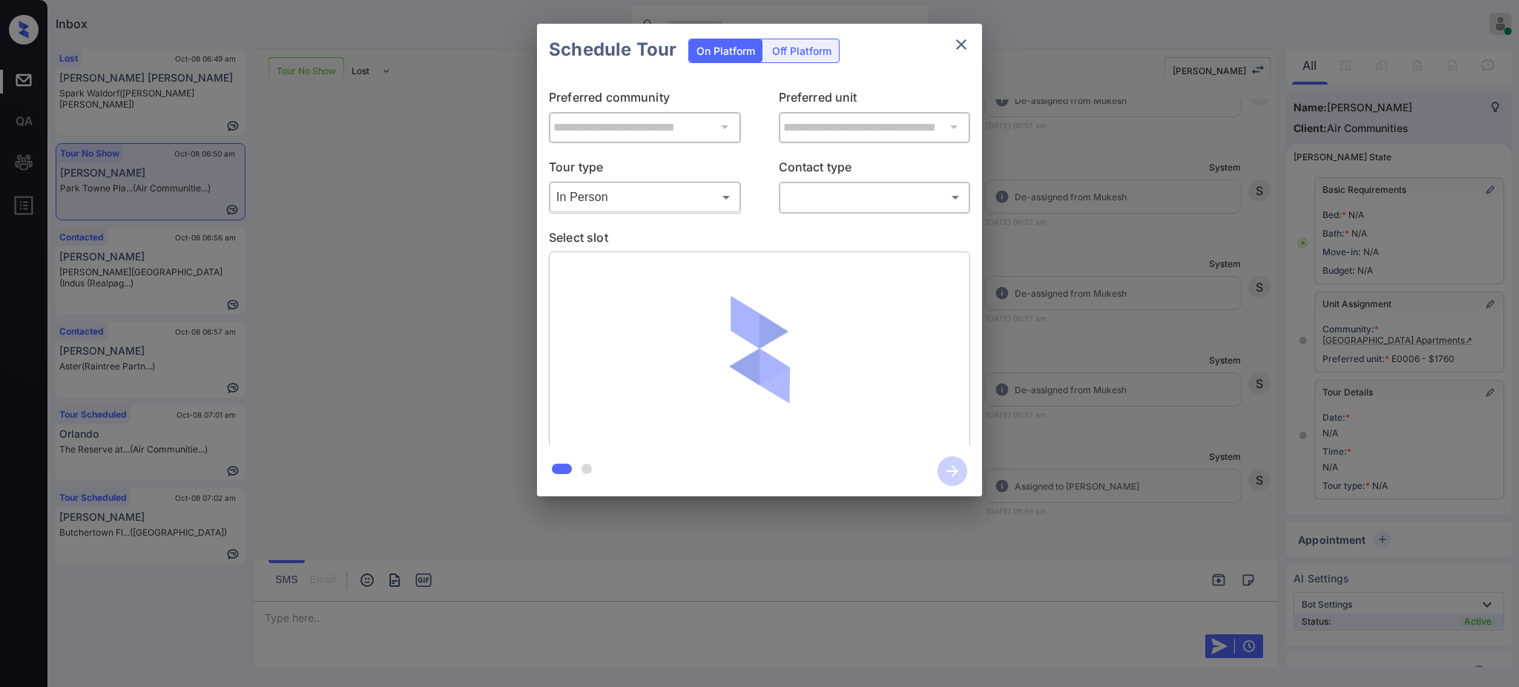
drag, startPoint x: 595, startPoint y: 184, endPoint x: 597, endPoint y: 202, distance: 18.7
click at [595, 183] on div "In Person ******** ​" at bounding box center [645, 197] width 192 height 32
click at [598, 205] on body "Inbox Ajay Kumar Online Set yourself offline Set yourself on break Profile Swit…" at bounding box center [759, 343] width 1519 height 687
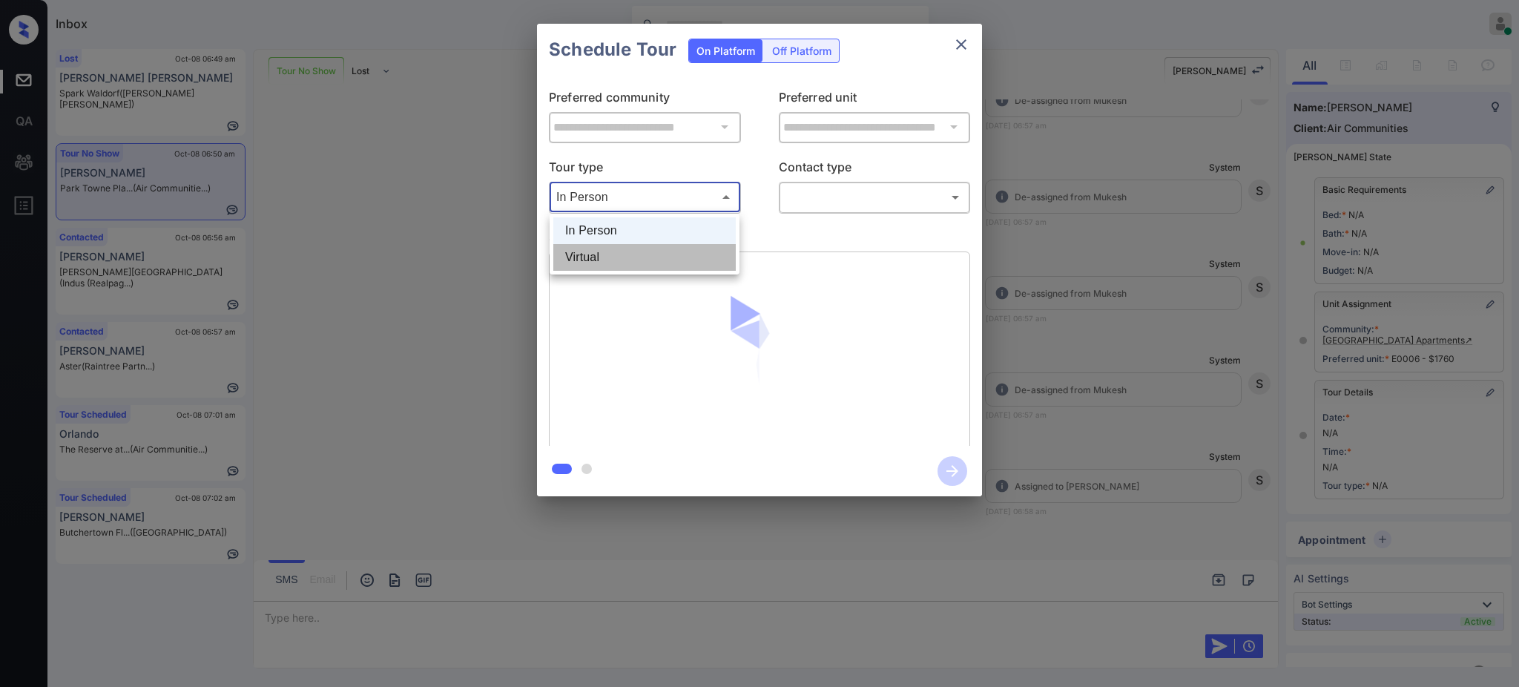
click at [590, 249] on li "Virtual" at bounding box center [644, 257] width 182 height 27
type input "*******"
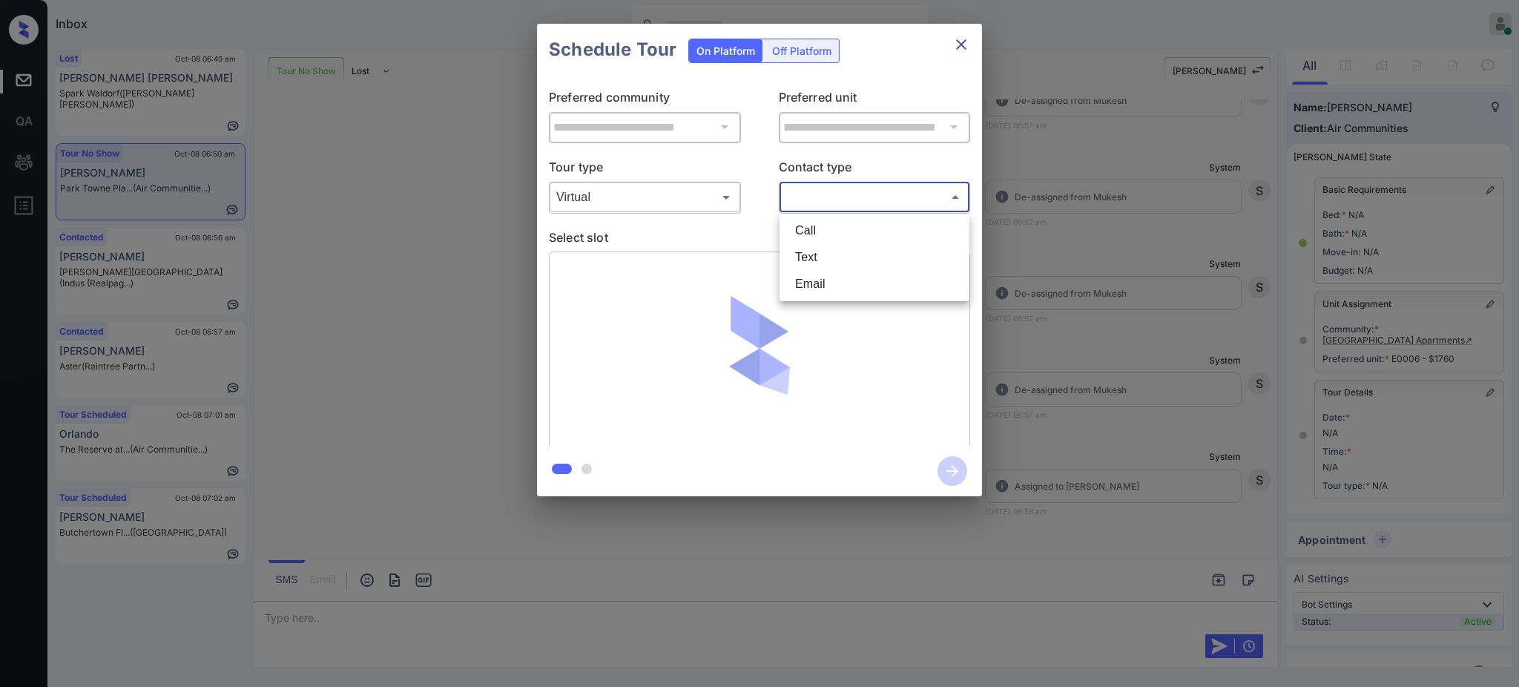
click at [798, 203] on body "Inbox Ajay Kumar Online Set yourself offline Set yourself on break Profile Swit…" at bounding box center [759, 343] width 1519 height 687
click at [810, 254] on li "Text" at bounding box center [874, 257] width 182 height 27
type input "****"
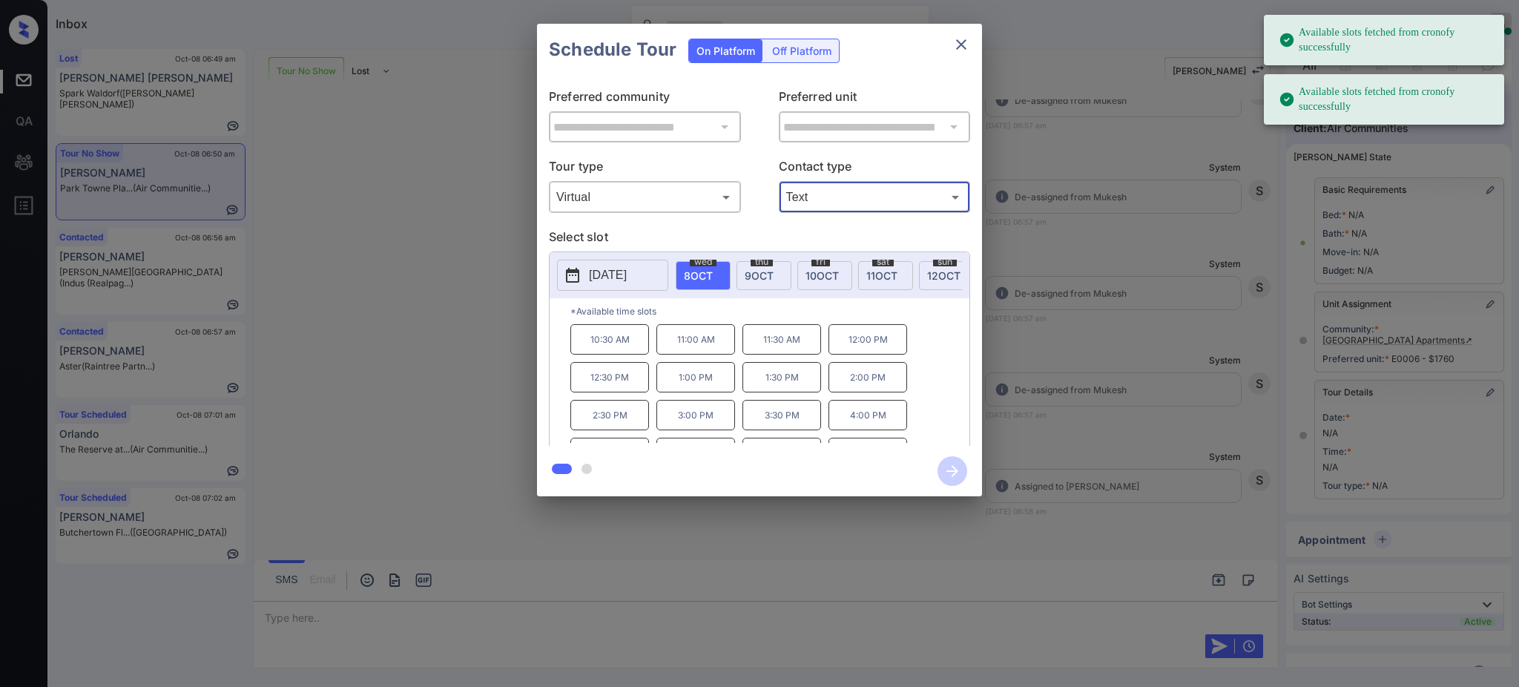
click at [702, 271] on span "8 OCT" at bounding box center [698, 275] width 29 height 13
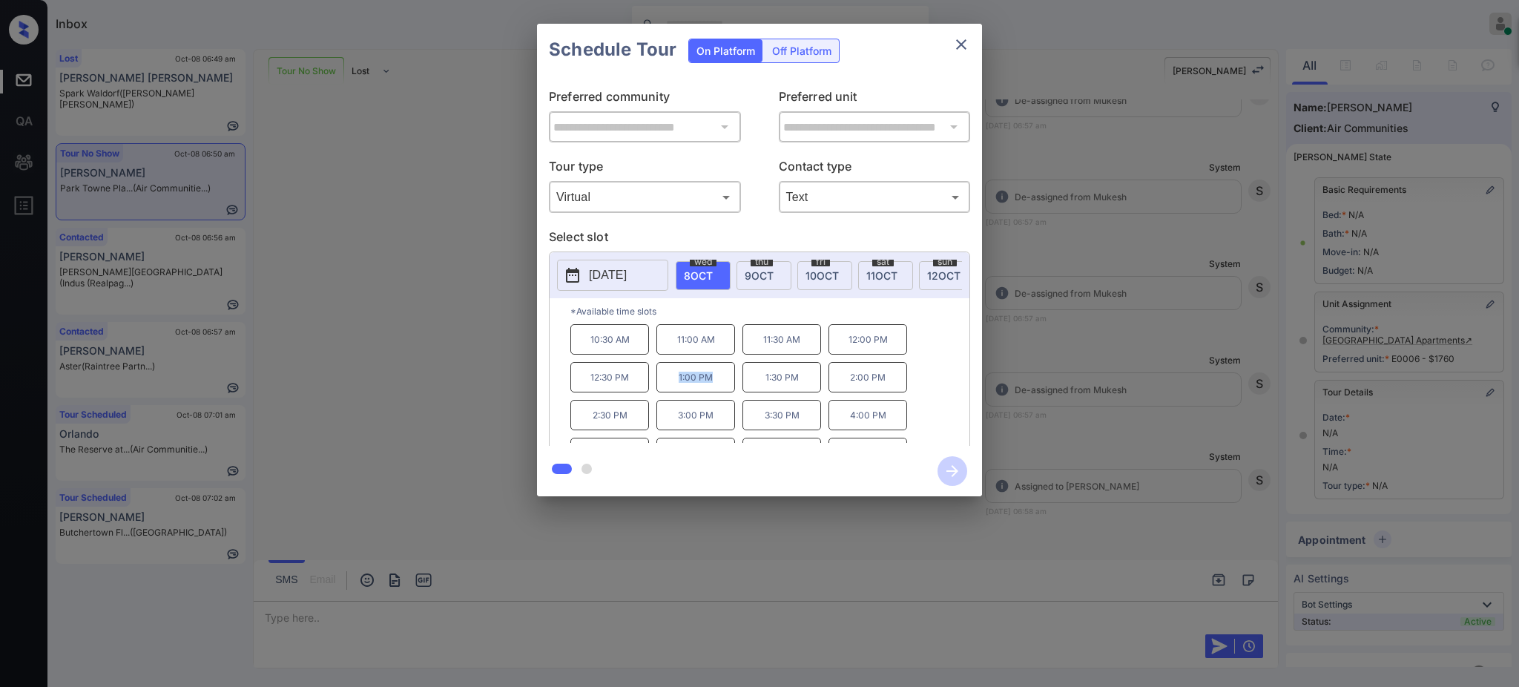
drag, startPoint x: 670, startPoint y: 389, endPoint x: 766, endPoint y: 366, distance: 98.9
click at [732, 391] on p "1:00 PM" at bounding box center [695, 377] width 79 height 30
copy p "1:00 PM"
click at [950, 49] on button "close" at bounding box center [961, 45] width 30 height 30
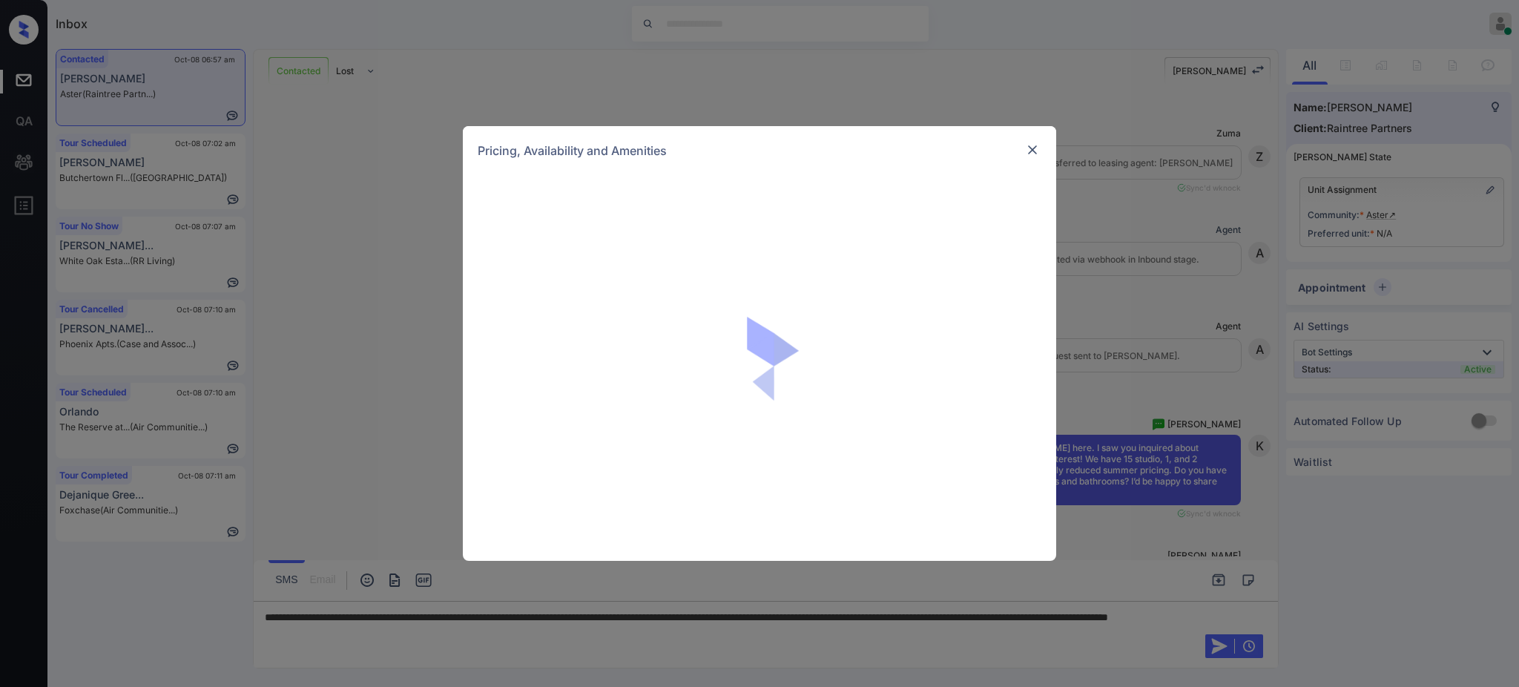
scroll to position [681, 0]
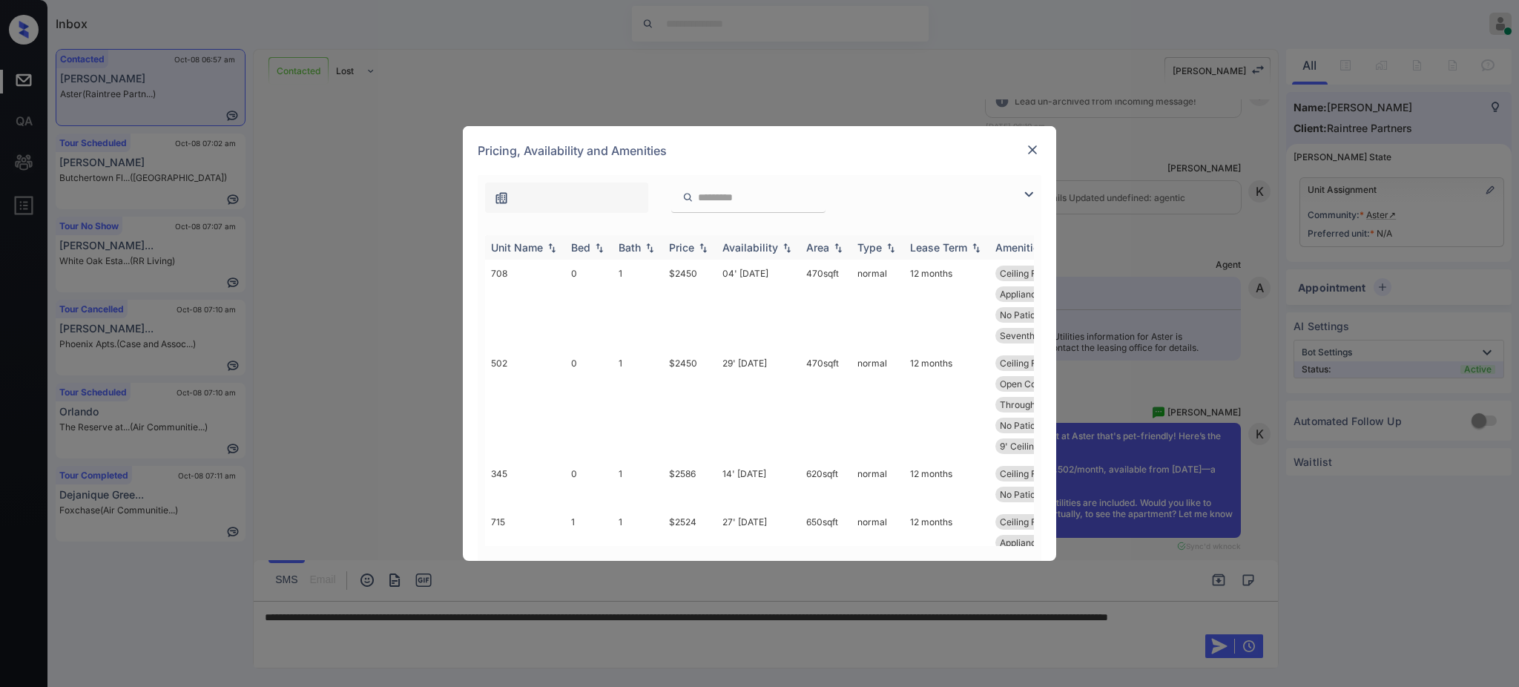
click at [586, 248] on div "Bed" at bounding box center [580, 247] width 19 height 13
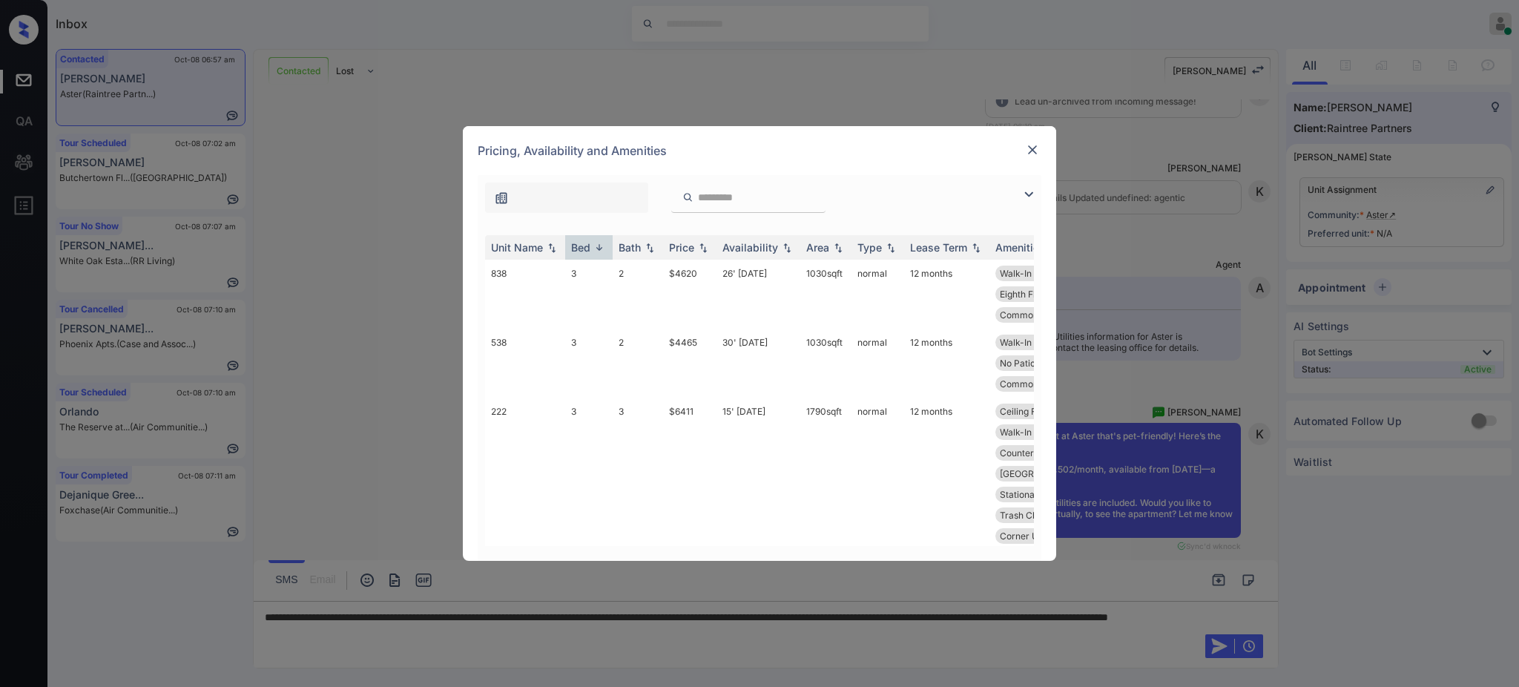
click at [586, 231] on div "Unit Name Bed Bath Price Availability Area Type Lease Term Amenities 838 3 2 $4…" at bounding box center [760, 390] width 564 height 340
click at [590, 242] on div "Bed" at bounding box center [589, 247] width 36 height 13
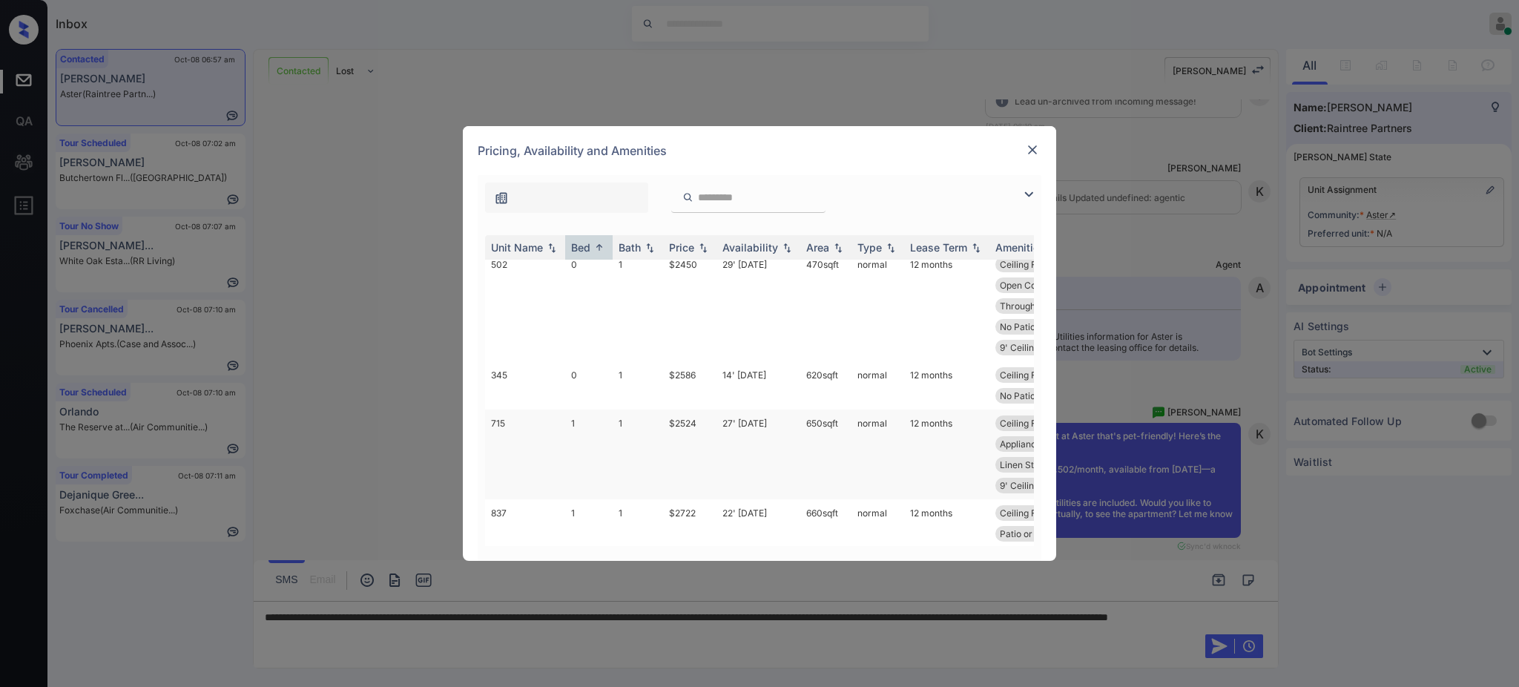
scroll to position [197, 0]
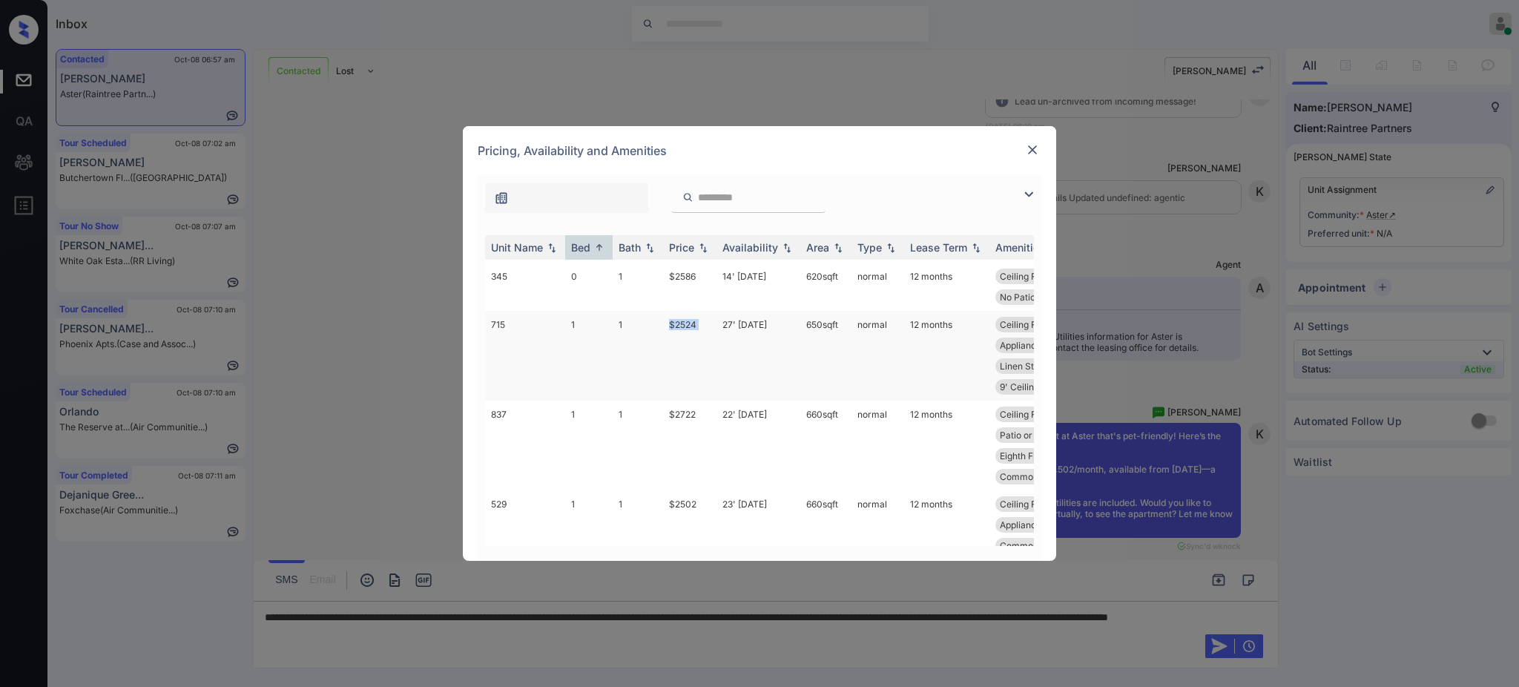
drag, startPoint x: 668, startPoint y: 302, endPoint x: 722, endPoint y: 325, distance: 58.8
click at [724, 311] on tr "715 1 1 $2524 27' [DATE] 650 sqft normal 12 months Ceiling Fan Walk-In Closets …" at bounding box center [872, 356] width 775 height 90
copy td "$2524"
drag, startPoint x: 660, startPoint y: 463, endPoint x: 709, endPoint y: 466, distance: 49.1
click at [699, 490] on tr "529 1 1 $2502 23' [DATE] 660 sqft normal 12 months Ceiling Fan Walk-In Closets …" at bounding box center [872, 524] width 775 height 69
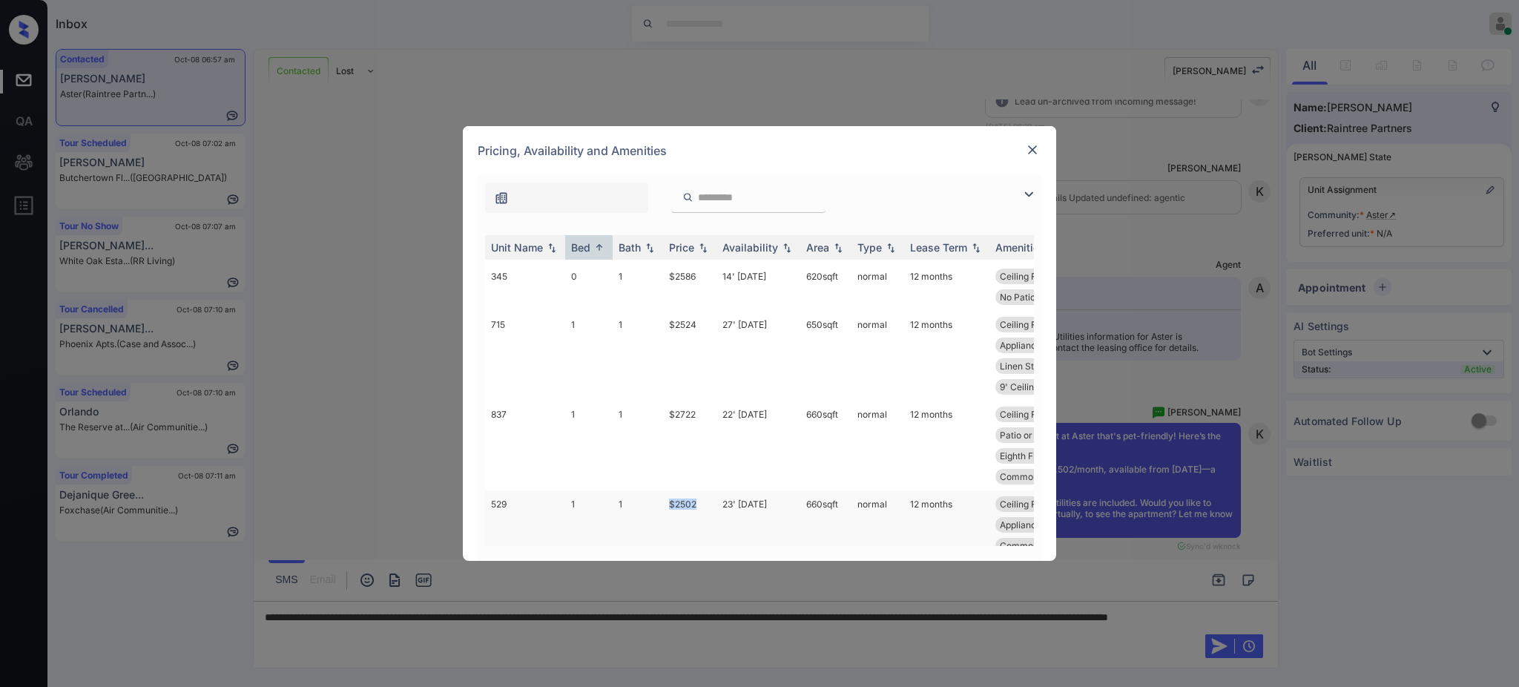
copy tr "$2502"
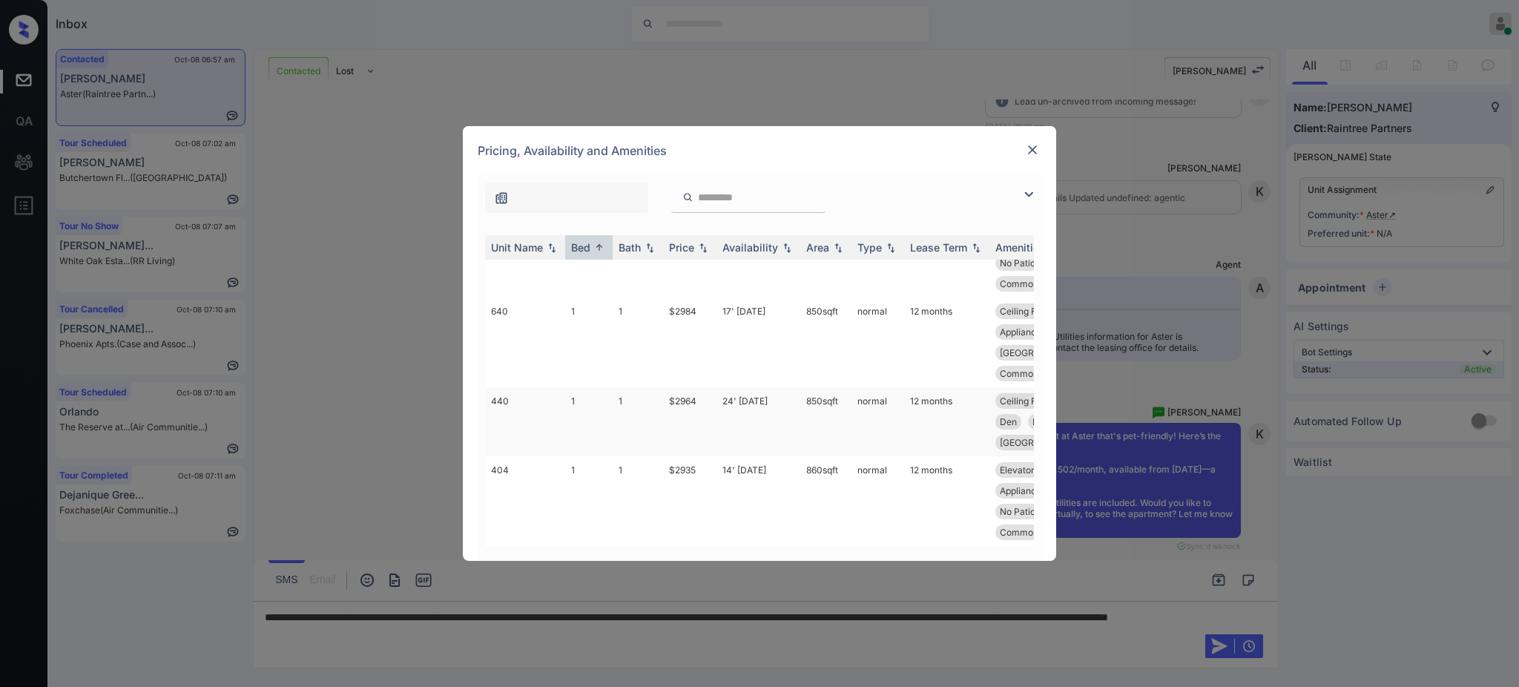
scroll to position [890, 0]
click at [1023, 152] on div at bounding box center [1032, 150] width 18 height 18
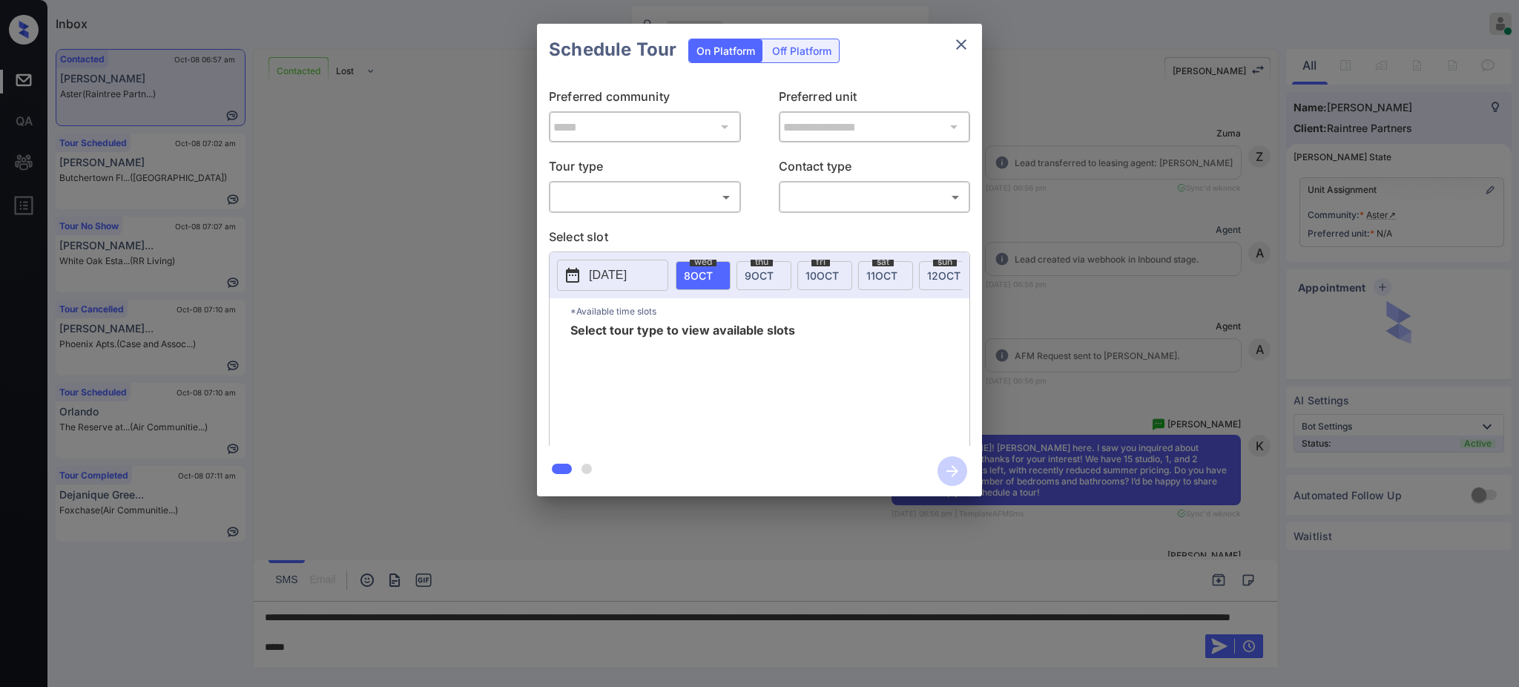
scroll to position [2460, 0]
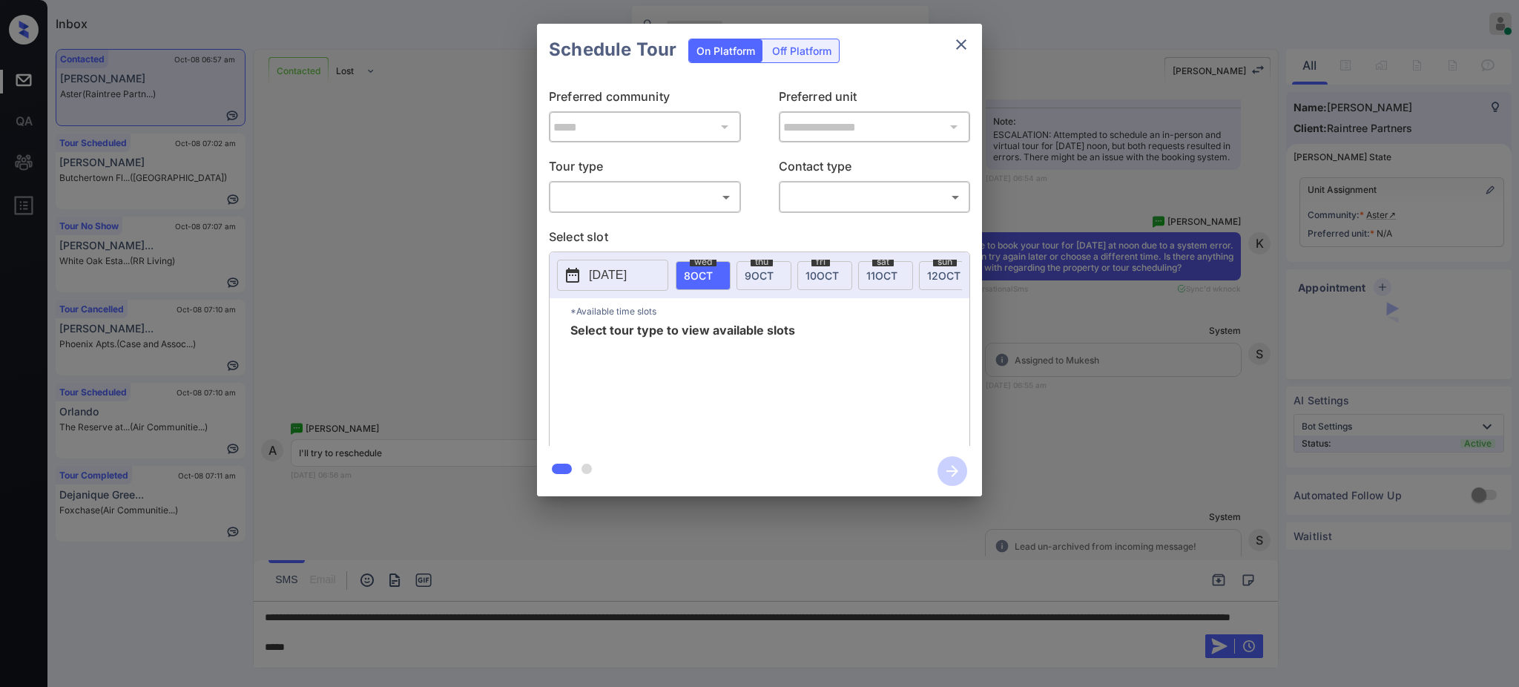
click at [621, 202] on body "Inbox [PERSON_NAME] Online Set yourself offline Set yourself on break Profile S…" at bounding box center [759, 343] width 1519 height 687
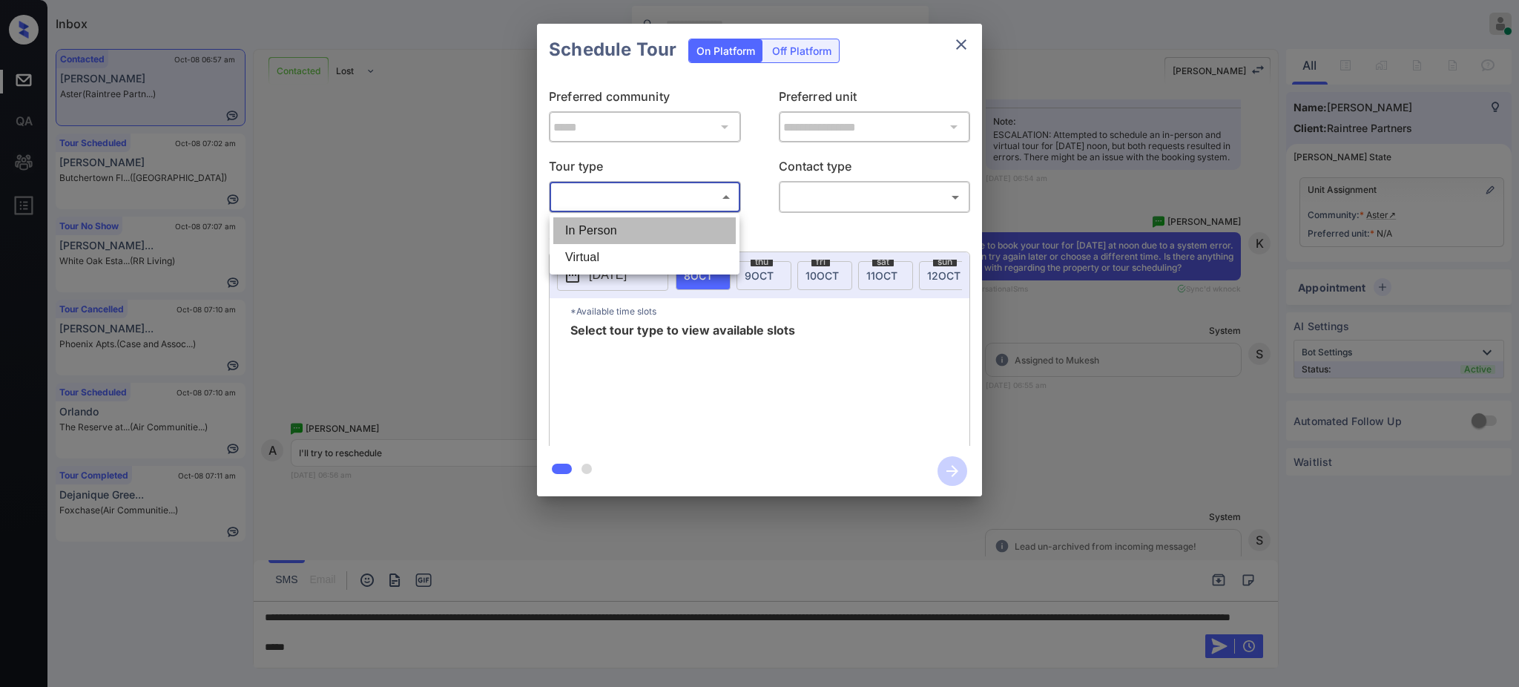
click at [601, 231] on li "In Person" at bounding box center [644, 230] width 182 height 27
type input "********"
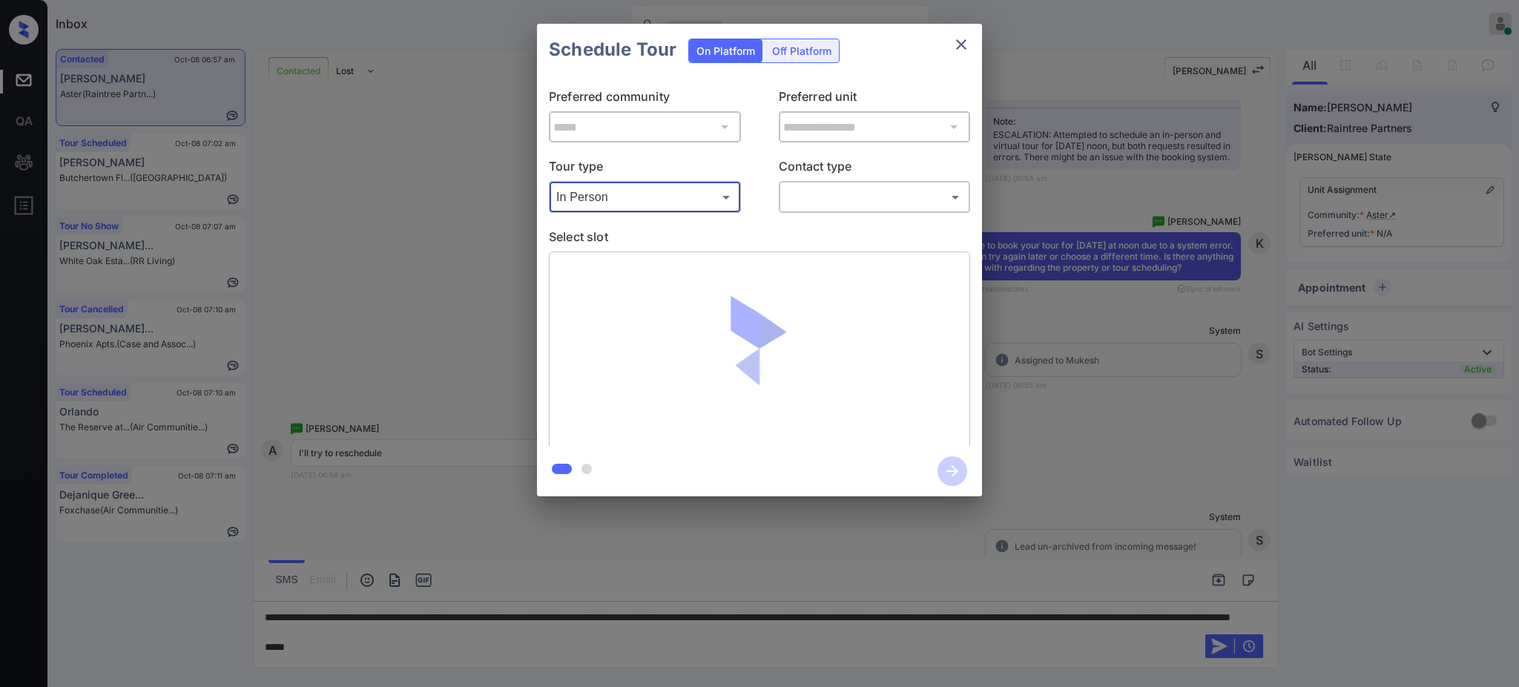
click at [809, 197] on body "Inbox Ajay Kumar Online Set yourself offline Set yourself on break Profile Swit…" at bounding box center [759, 343] width 1519 height 687
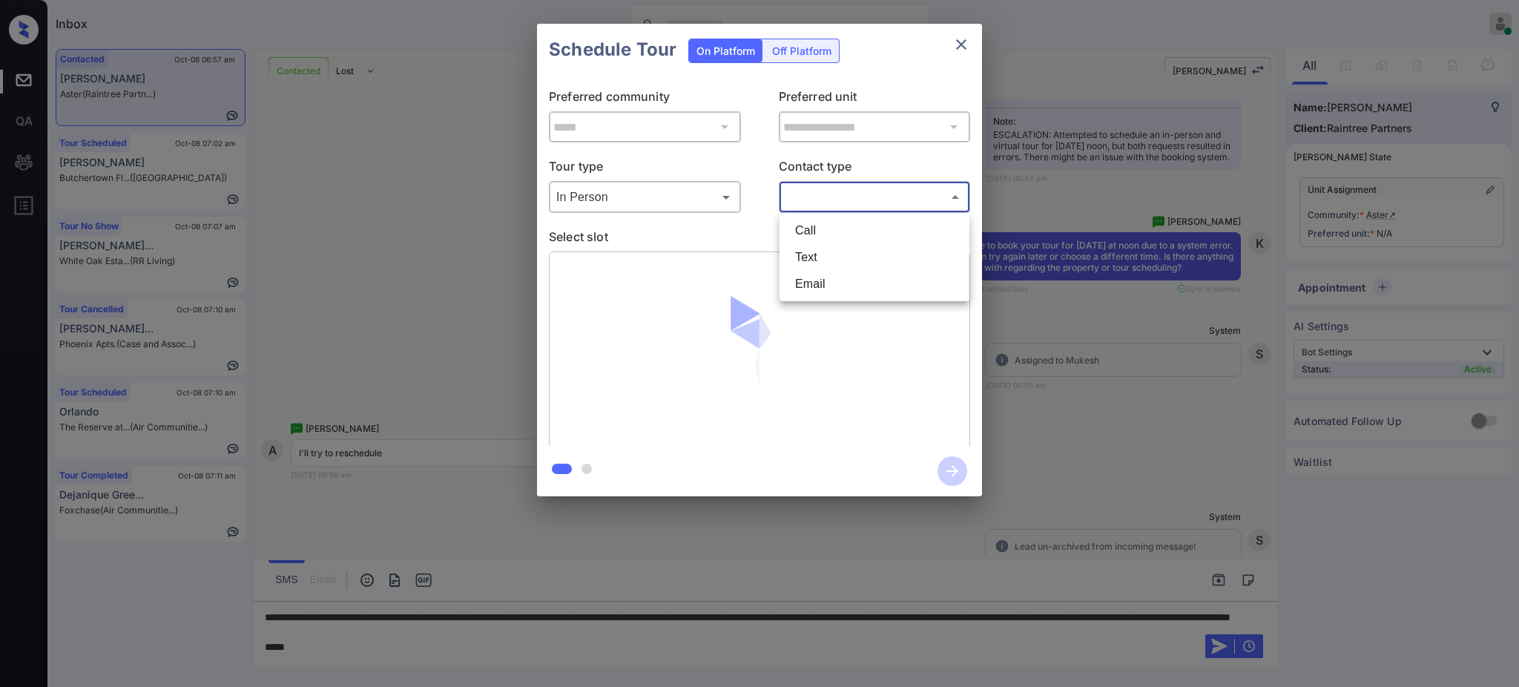
click at [798, 260] on li "Text" at bounding box center [874, 257] width 182 height 27
type input "****"
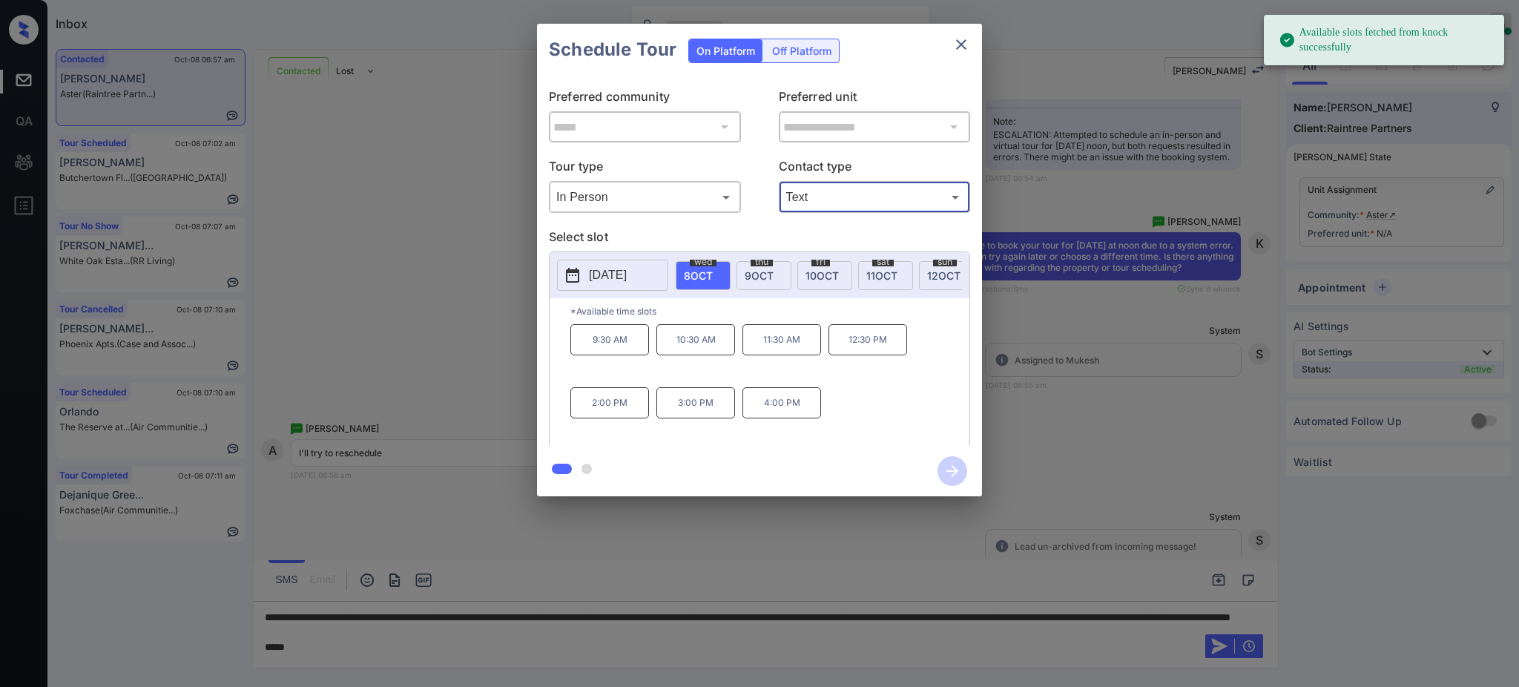
click at [627, 273] on p "[DATE]" at bounding box center [608, 275] width 38 height 18
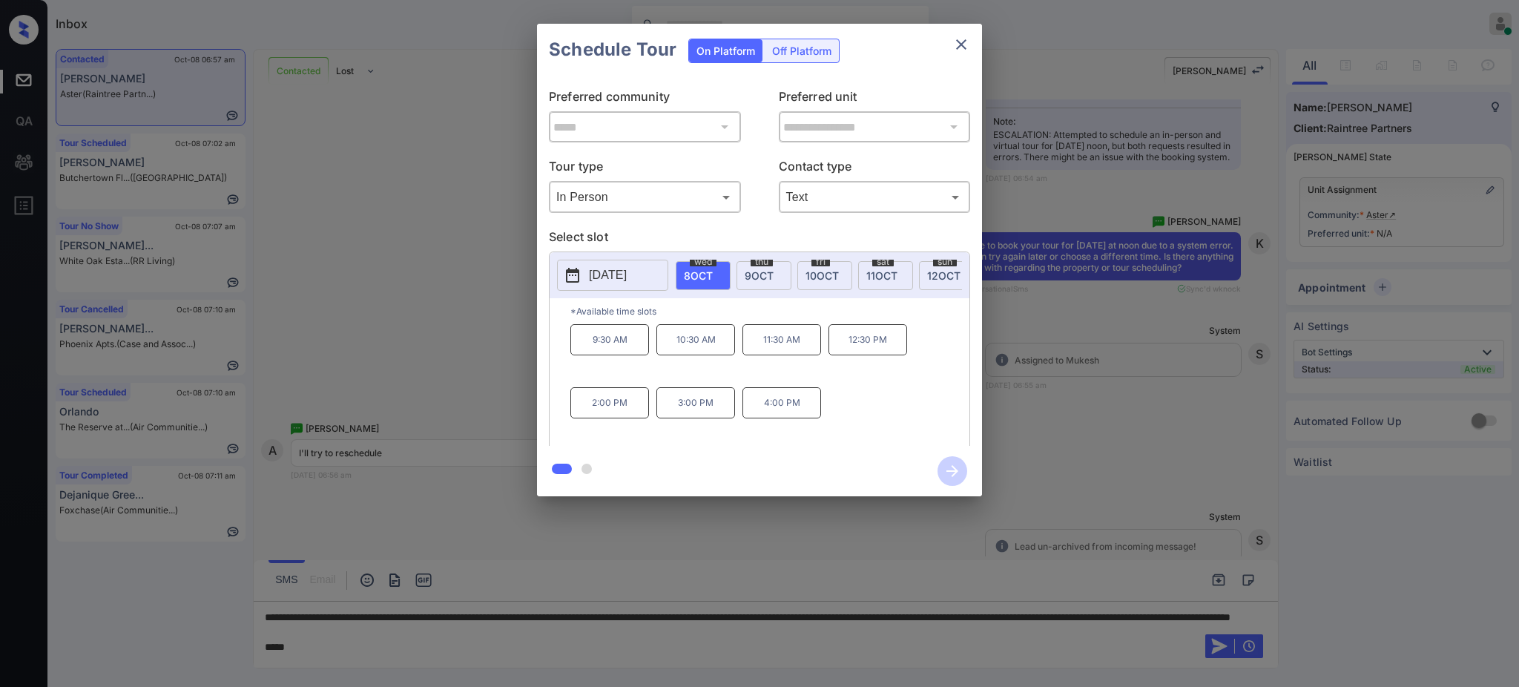
click at [366, 641] on div at bounding box center [759, 343] width 1519 height 687
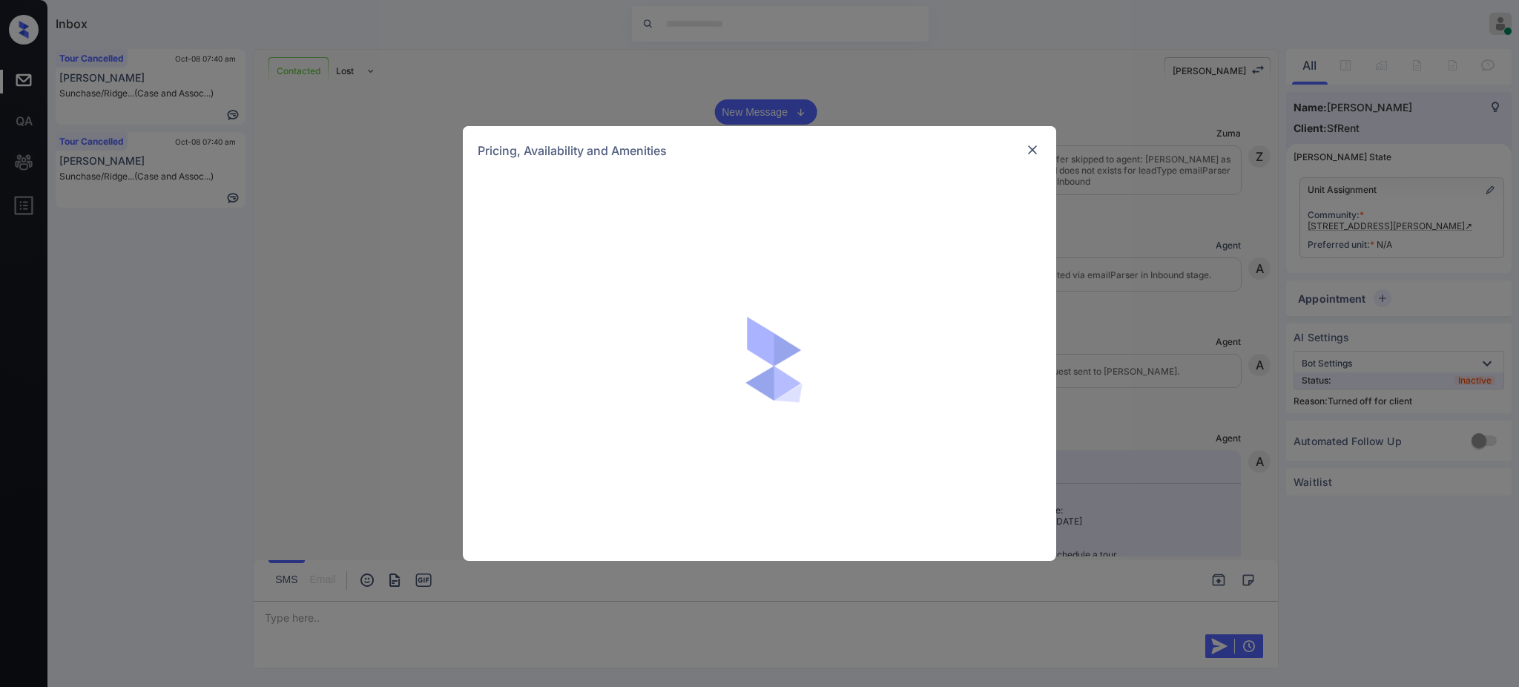
scroll to position [1516, 0]
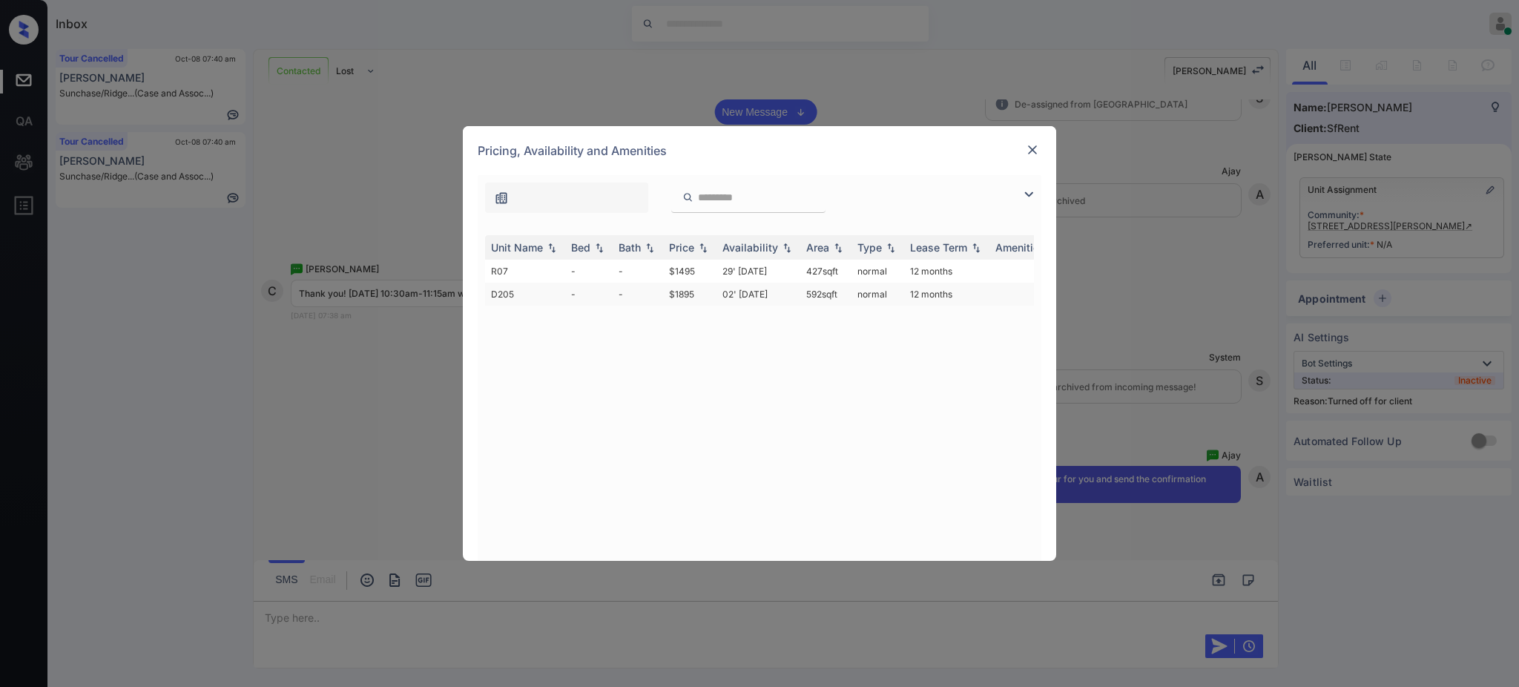
click at [692, 284] on td "$1895" at bounding box center [689, 294] width 53 height 23
drag, startPoint x: 692, startPoint y: 284, endPoint x: 756, endPoint y: 276, distance: 65.0
click at [693, 284] on td "$1895" at bounding box center [689, 294] width 53 height 23
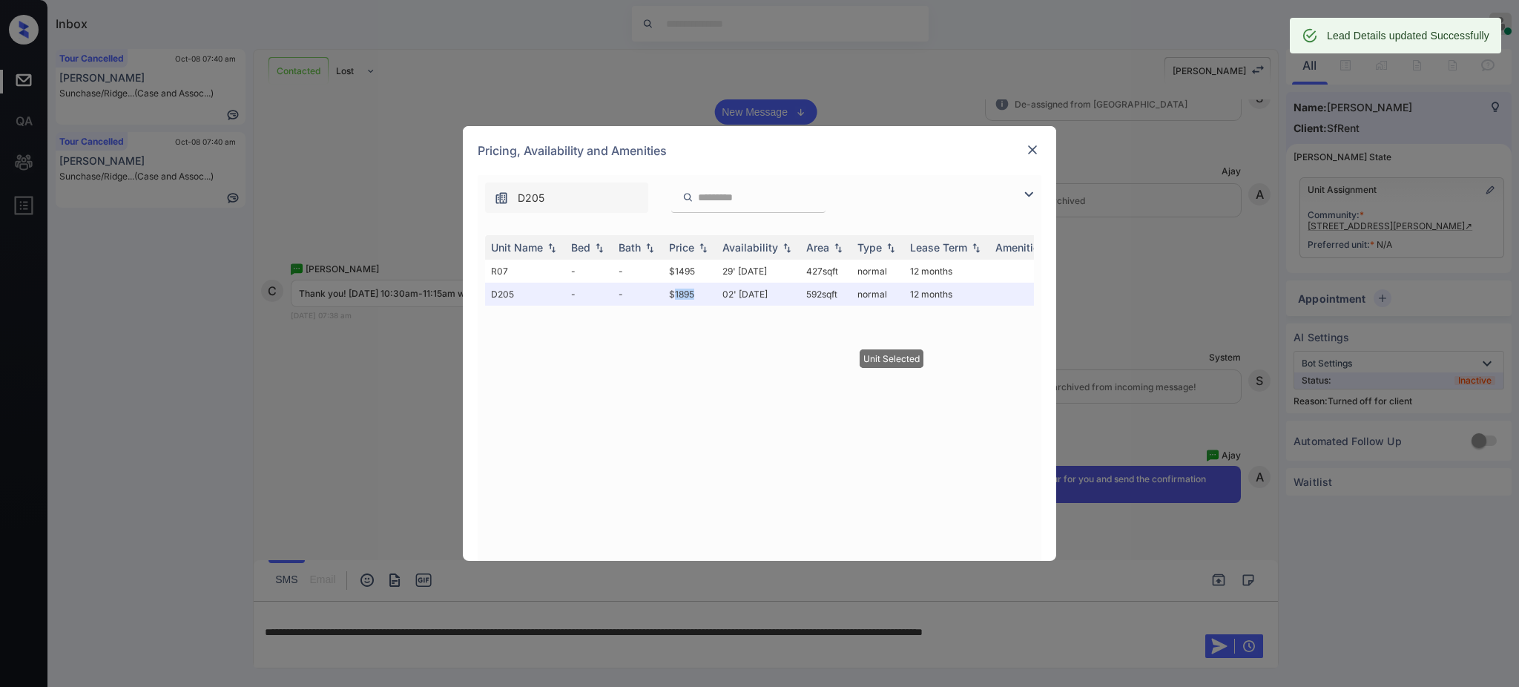
click at [1037, 147] on img at bounding box center [1032, 149] width 15 height 15
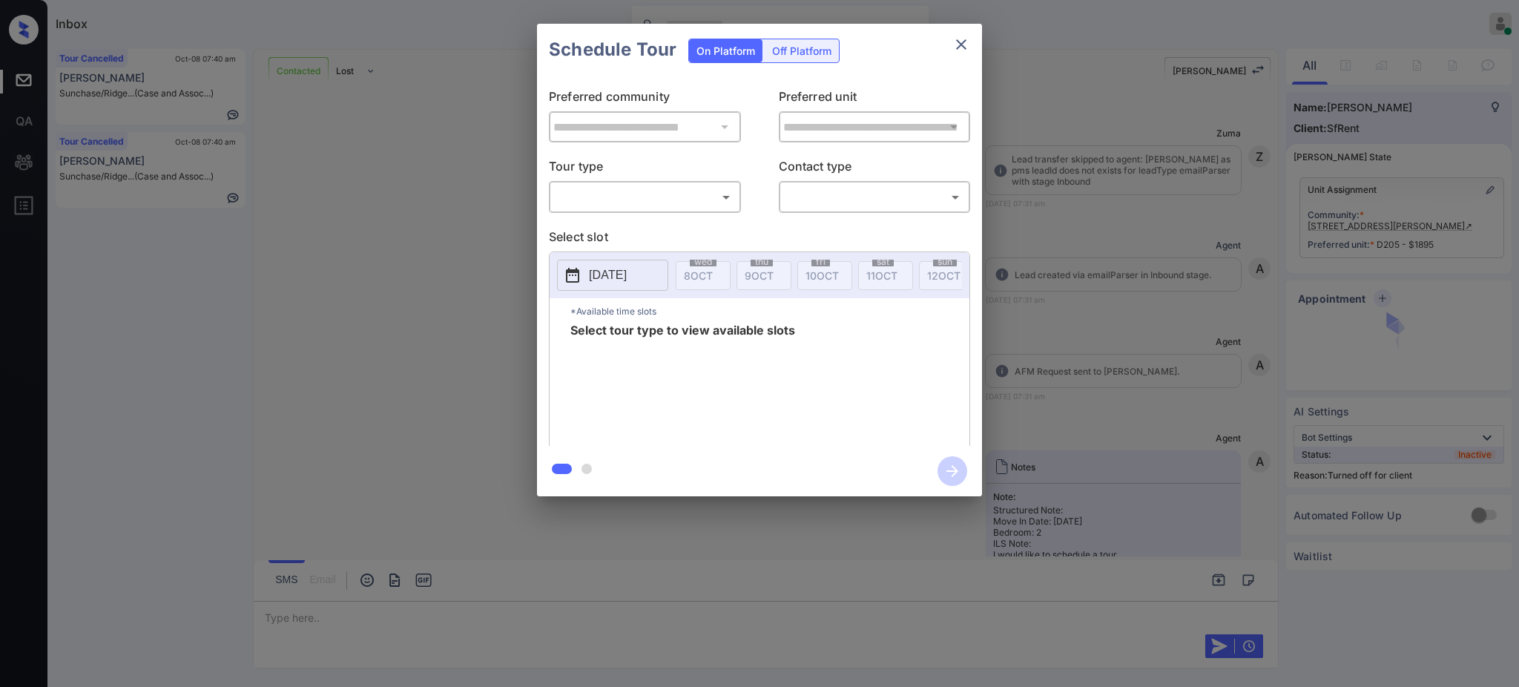
scroll to position [1616, 0]
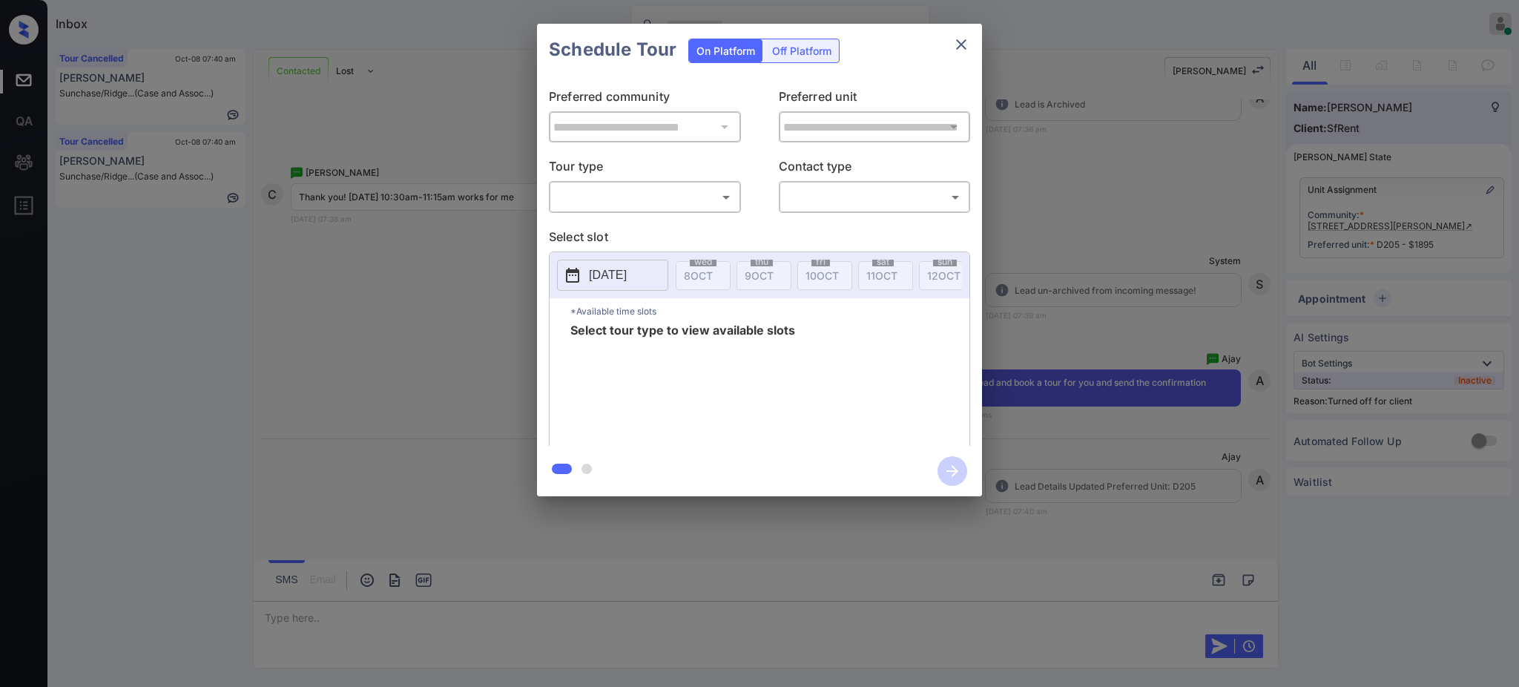
click at [813, 51] on div "Off Platform" at bounding box center [802, 50] width 74 height 23
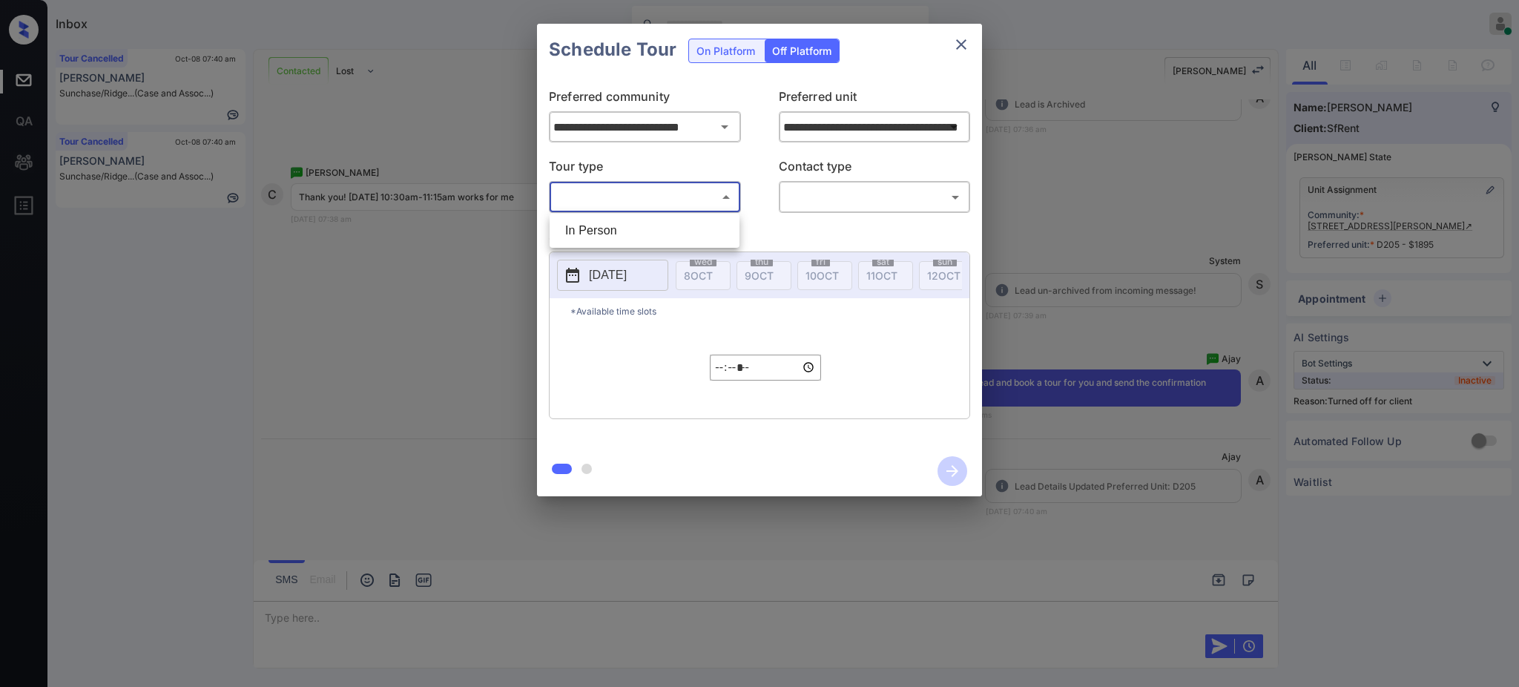
click at [619, 190] on body "Inbox [PERSON_NAME] Online Set yourself offline Set yourself on break Profile S…" at bounding box center [759, 343] width 1519 height 687
drag, startPoint x: 615, startPoint y: 223, endPoint x: 647, endPoint y: 225, distance: 31.2
click at [615, 222] on li "In Person" at bounding box center [644, 230] width 182 height 27
type input "********"
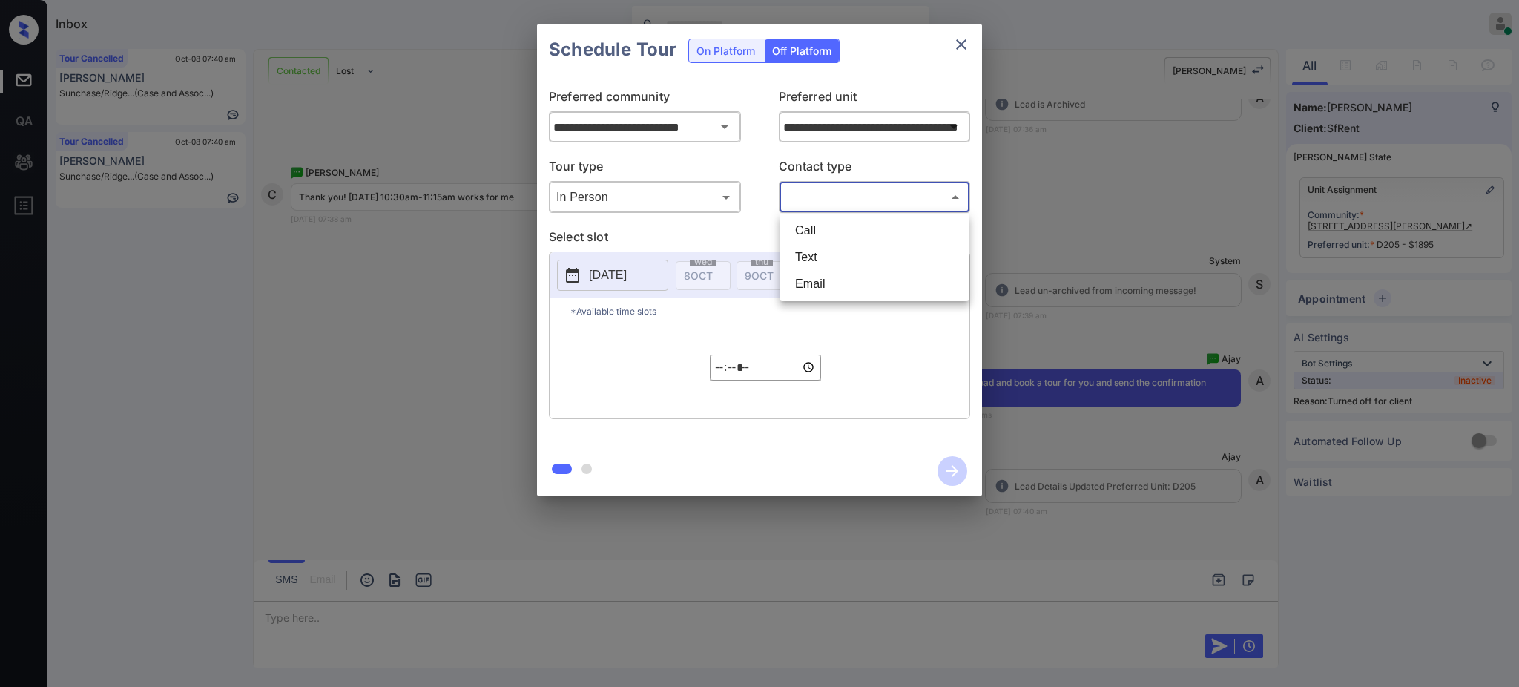
click at [850, 195] on body "Inbox Ajay Kumar Online Set yourself offline Set yourself on break Profile Swit…" at bounding box center [759, 343] width 1519 height 687
click at [821, 269] on li "Text" at bounding box center [874, 257] width 182 height 27
type input "****"
click at [627, 280] on p "2025-10-08" at bounding box center [608, 275] width 38 height 18
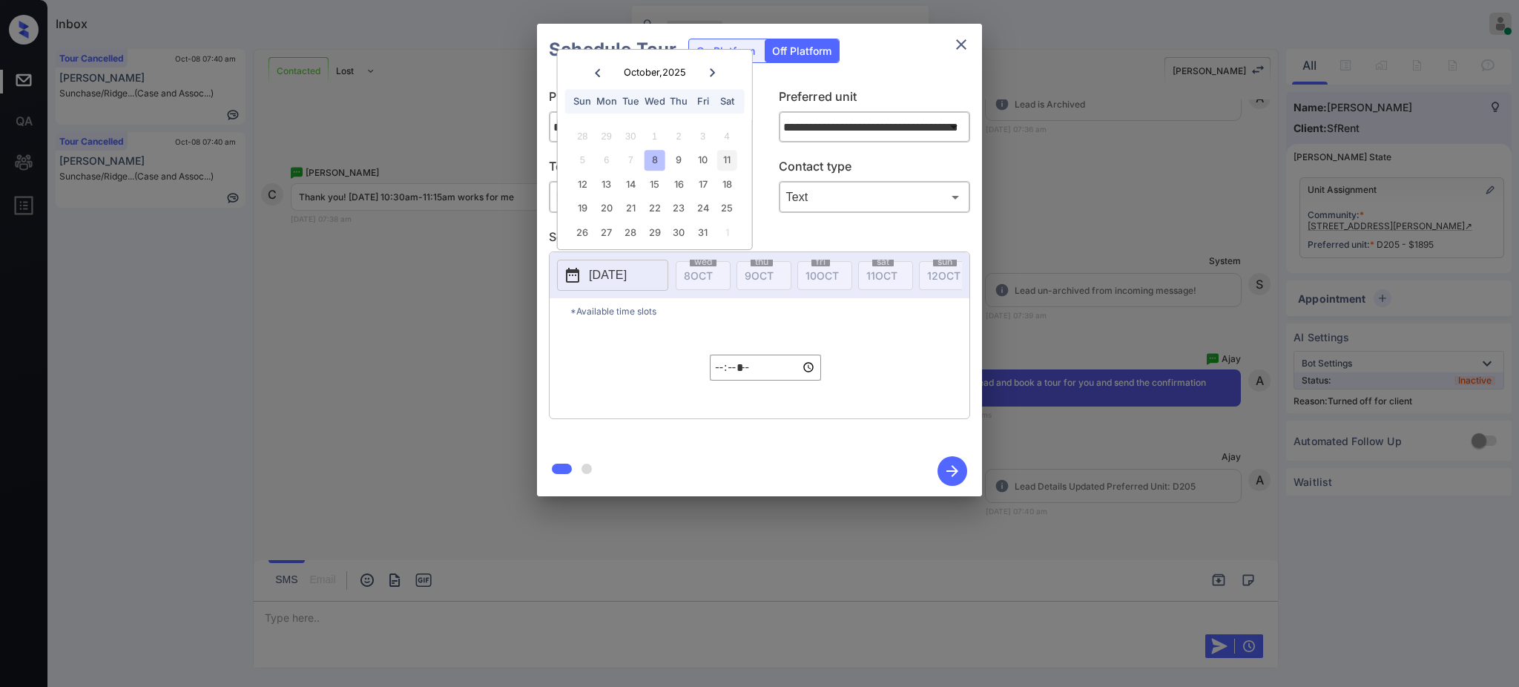
click at [727, 159] on div "11" at bounding box center [726, 160] width 20 height 20
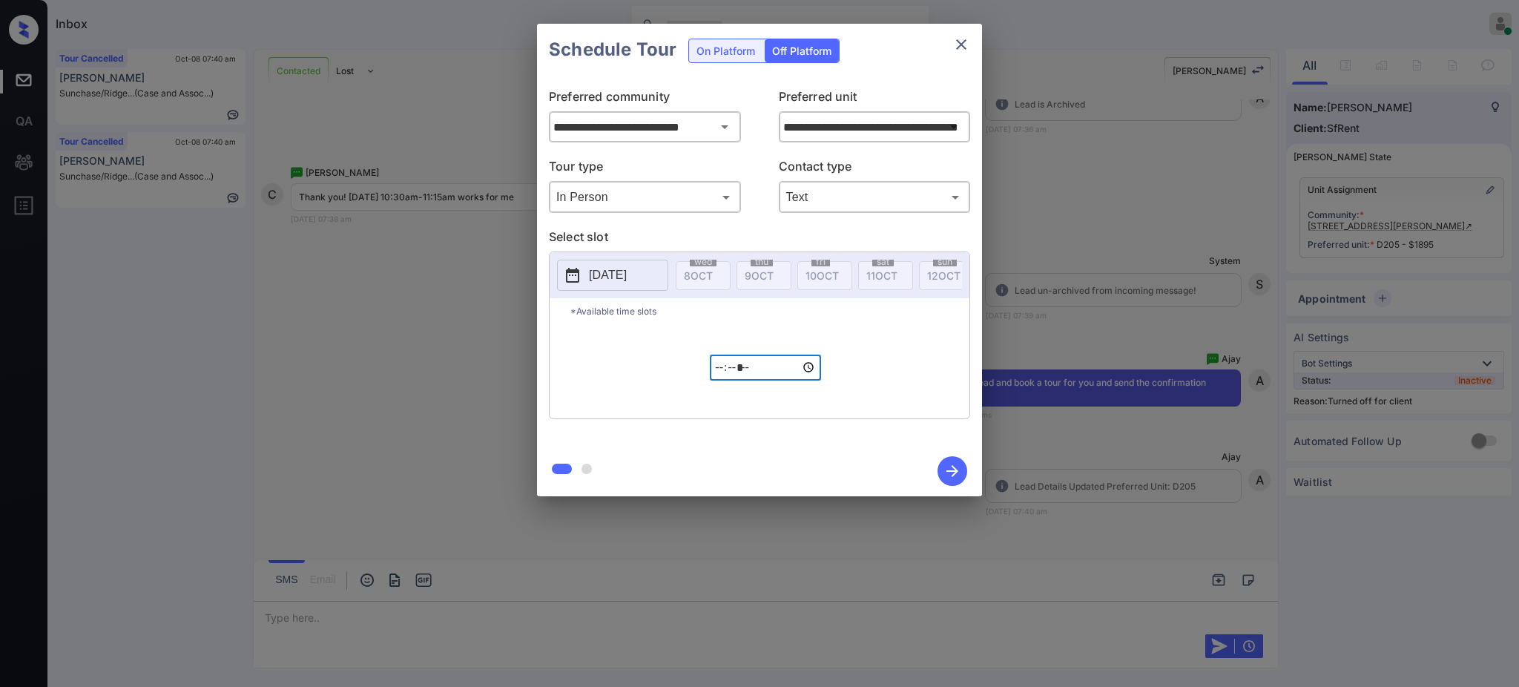
click at [716, 380] on input "*****" at bounding box center [765, 367] width 111 height 26
type input "*****"
click at [948, 469] on icon "button" at bounding box center [952, 471] width 30 height 30
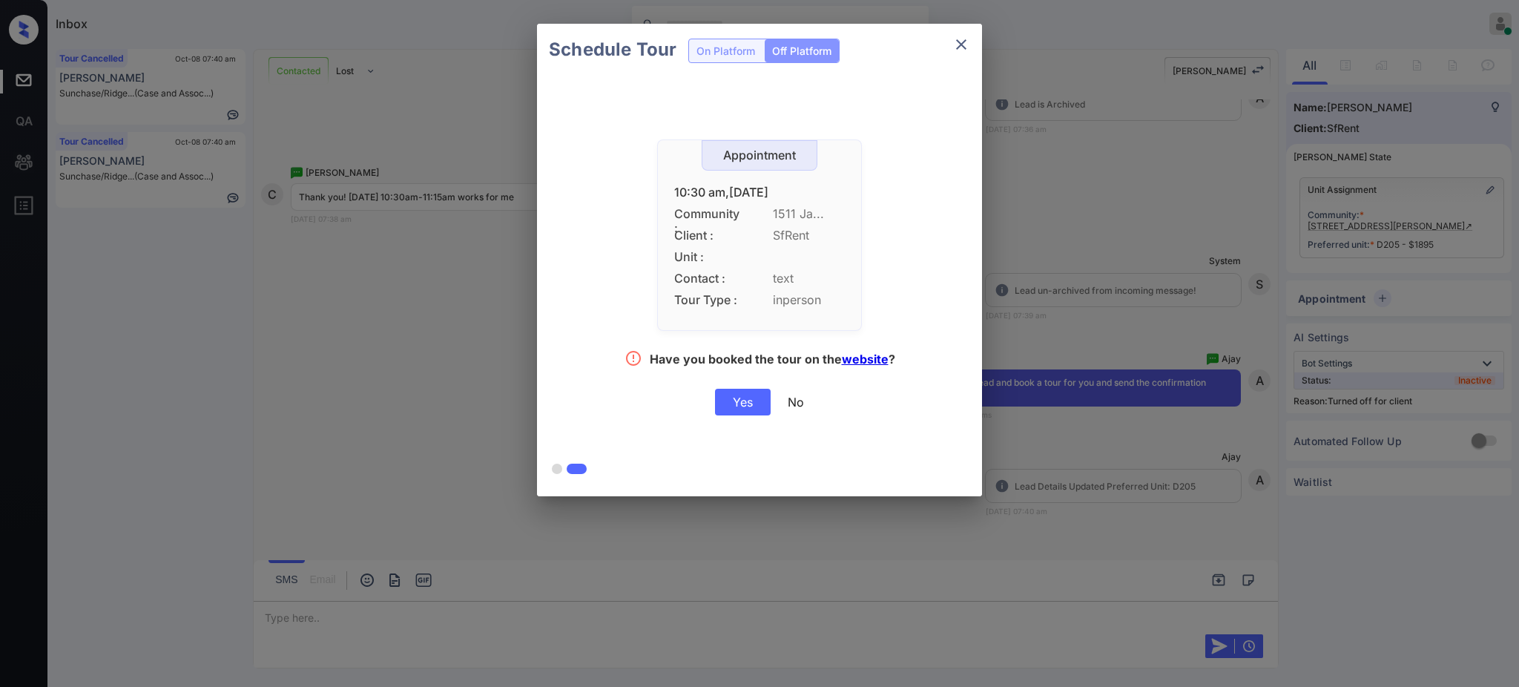
click at [746, 397] on div "Yes" at bounding box center [743, 402] width 56 height 27
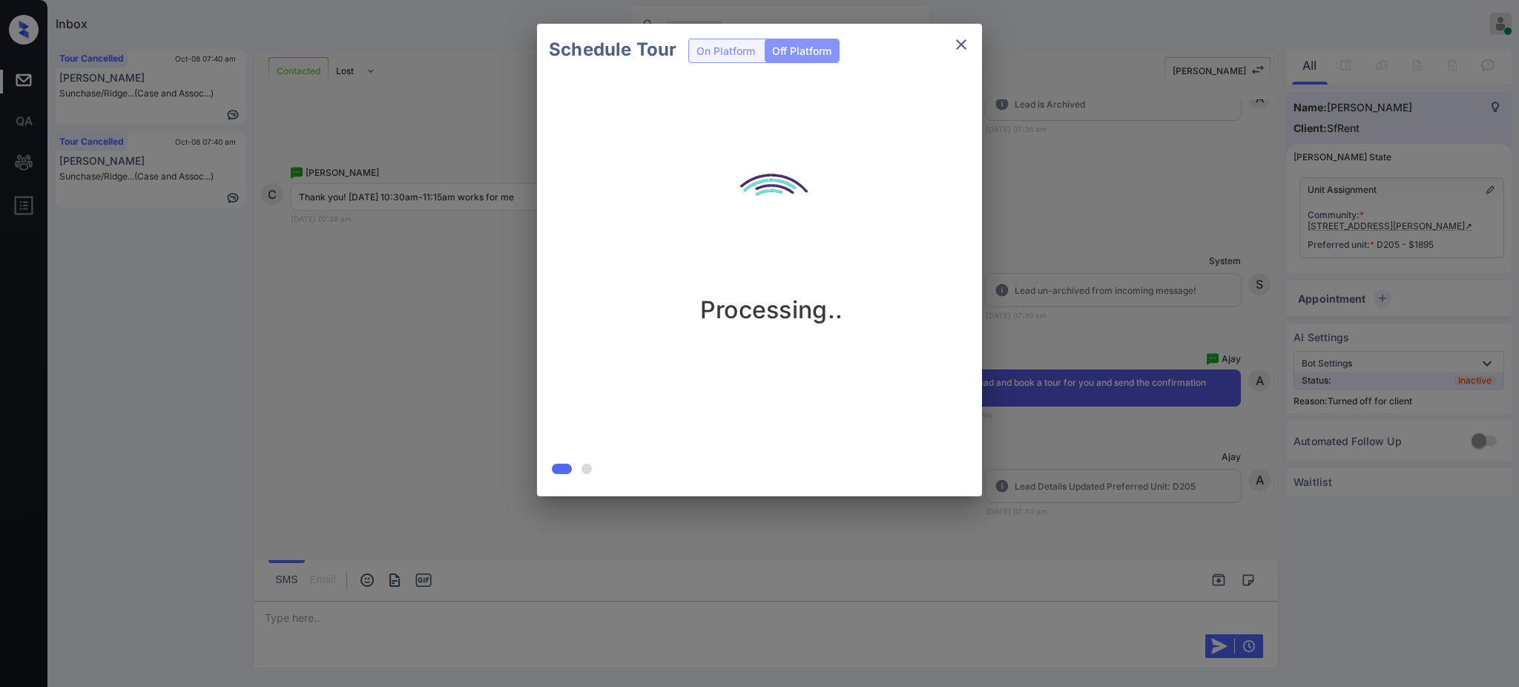
click at [746, 397] on div "Processing.." at bounding box center [771, 280] width 469 height 409
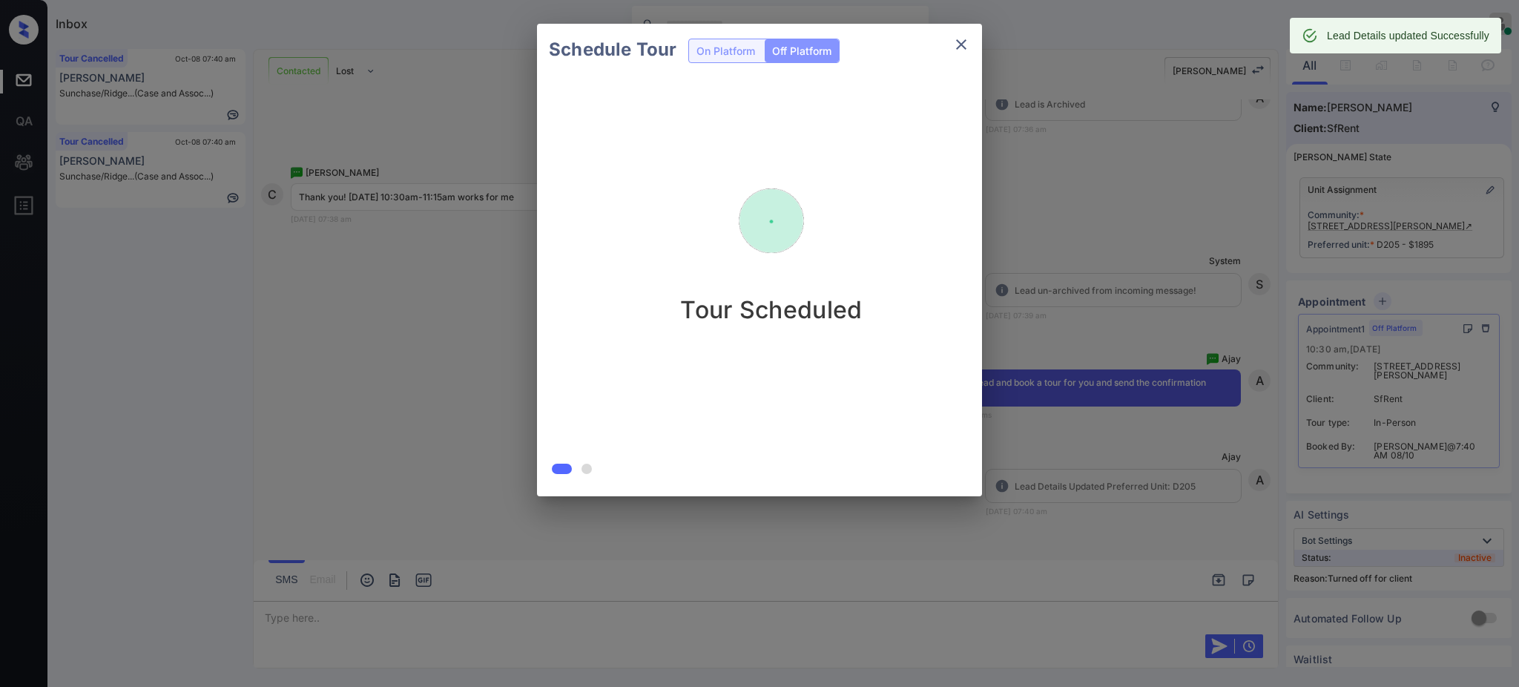
click at [1103, 206] on div "Schedule Tour On Platform Off Platform Tour Scheduled" at bounding box center [759, 260] width 1519 height 520
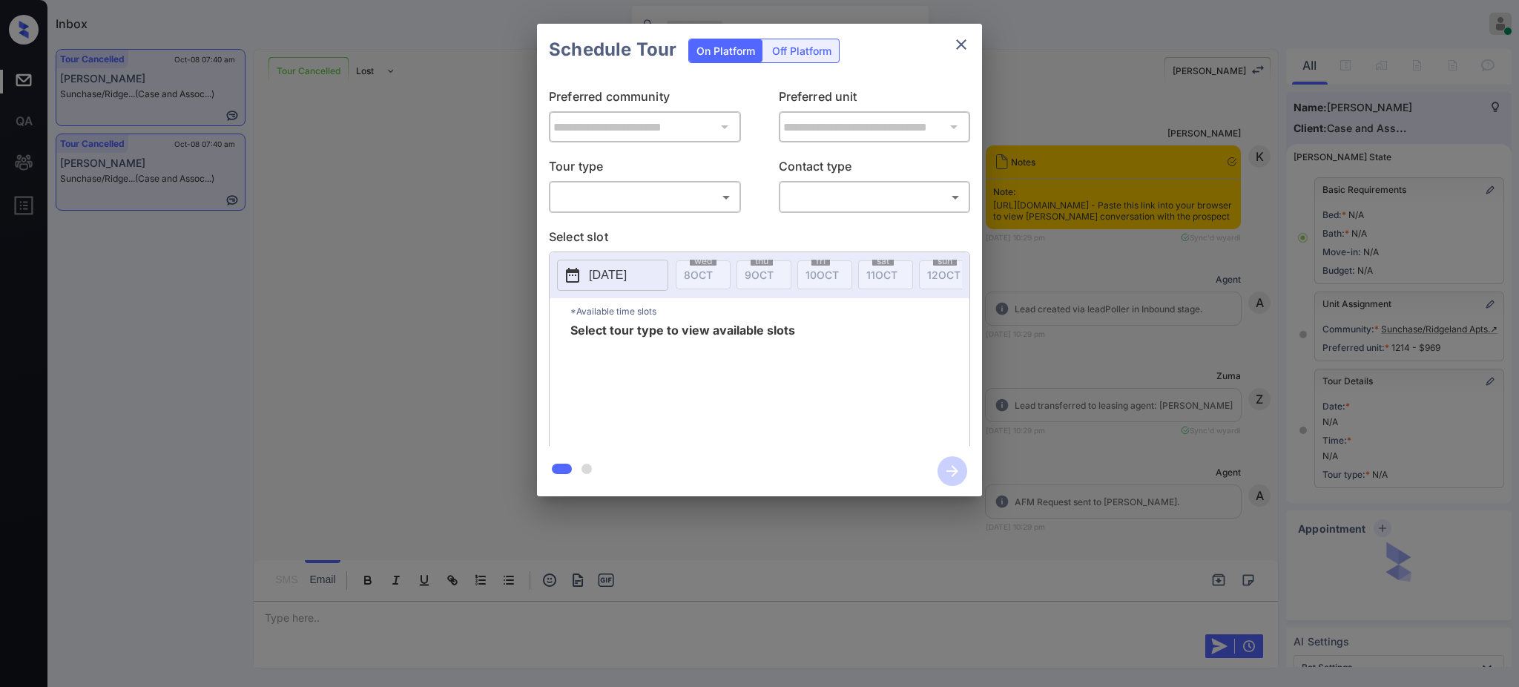
click at [630, 191] on body "Inbox Ajay Kumar Online Set yourself offline Set yourself on break Profile Swit…" at bounding box center [759, 343] width 1519 height 687
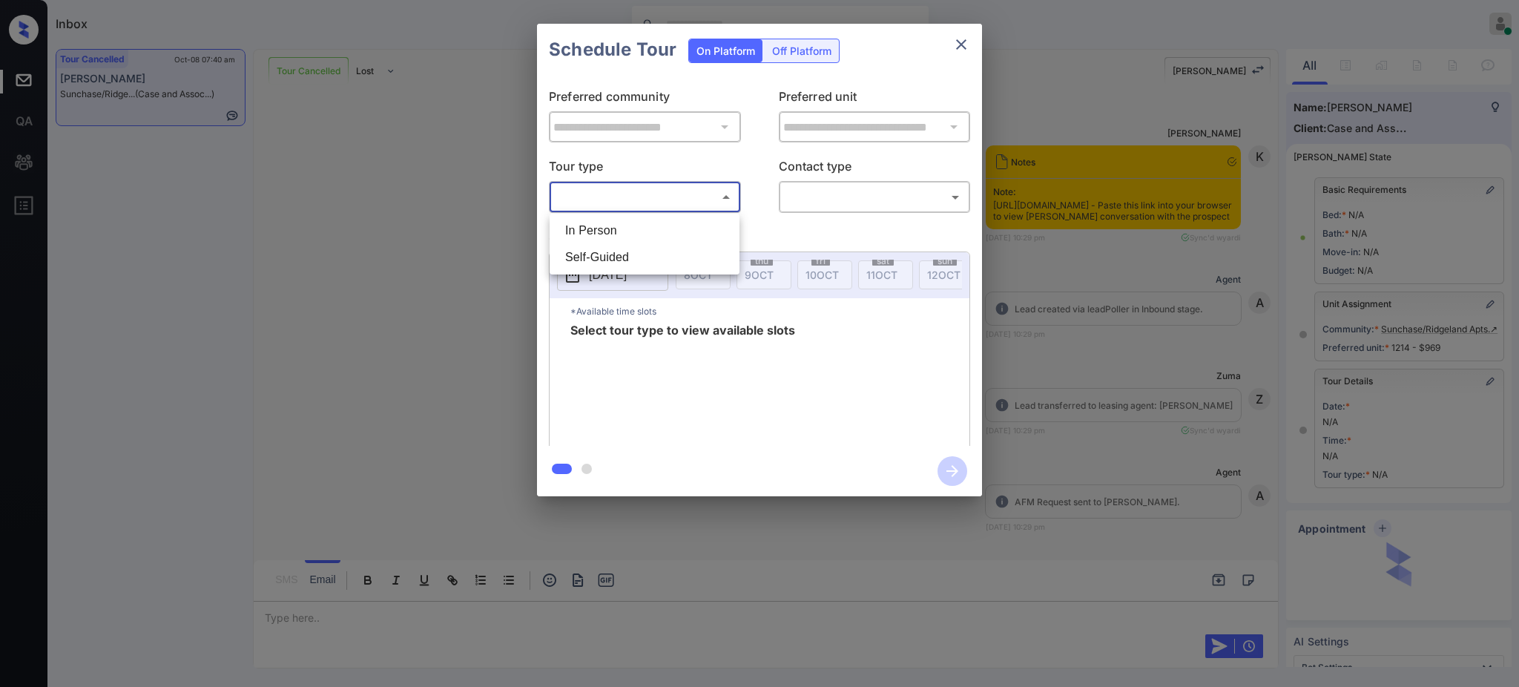
scroll to position [8179, 0]
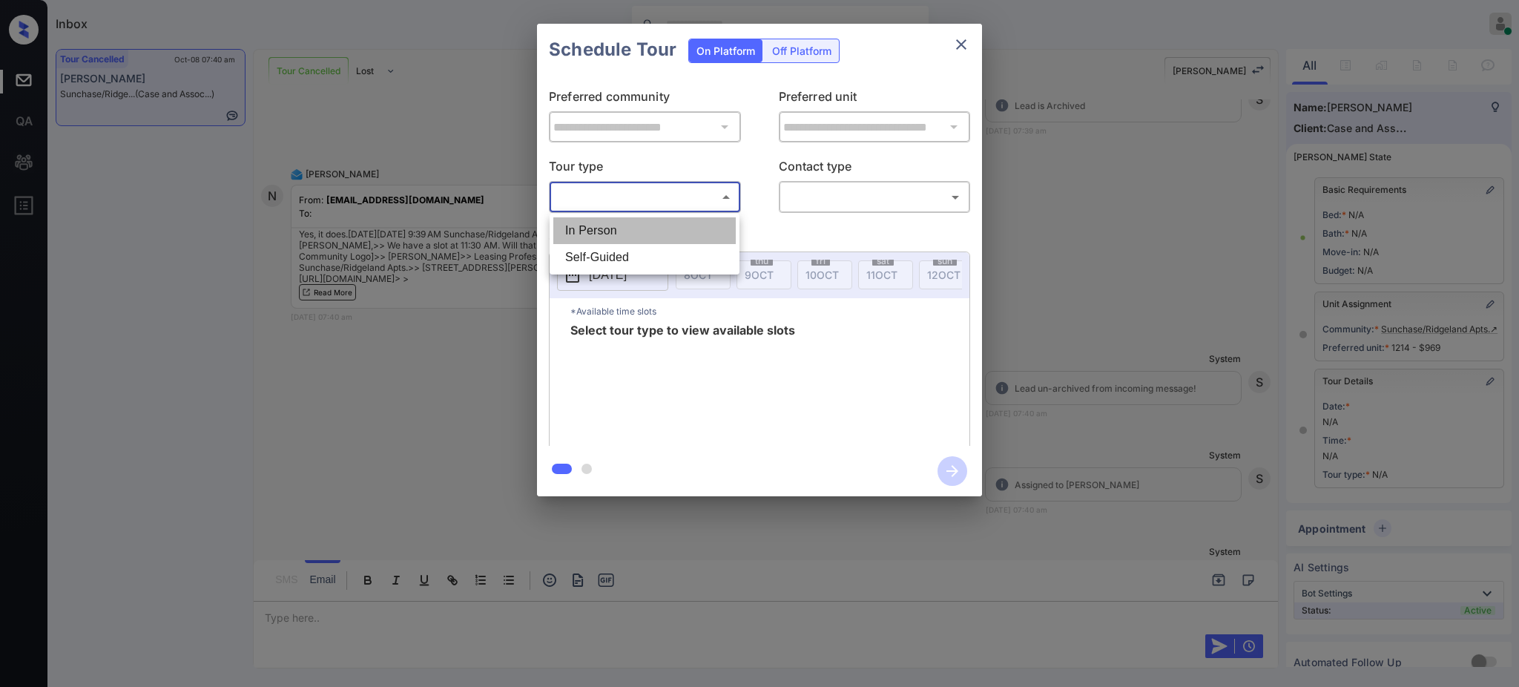
click at [607, 217] on li "In Person" at bounding box center [644, 230] width 182 height 27
type input "********"
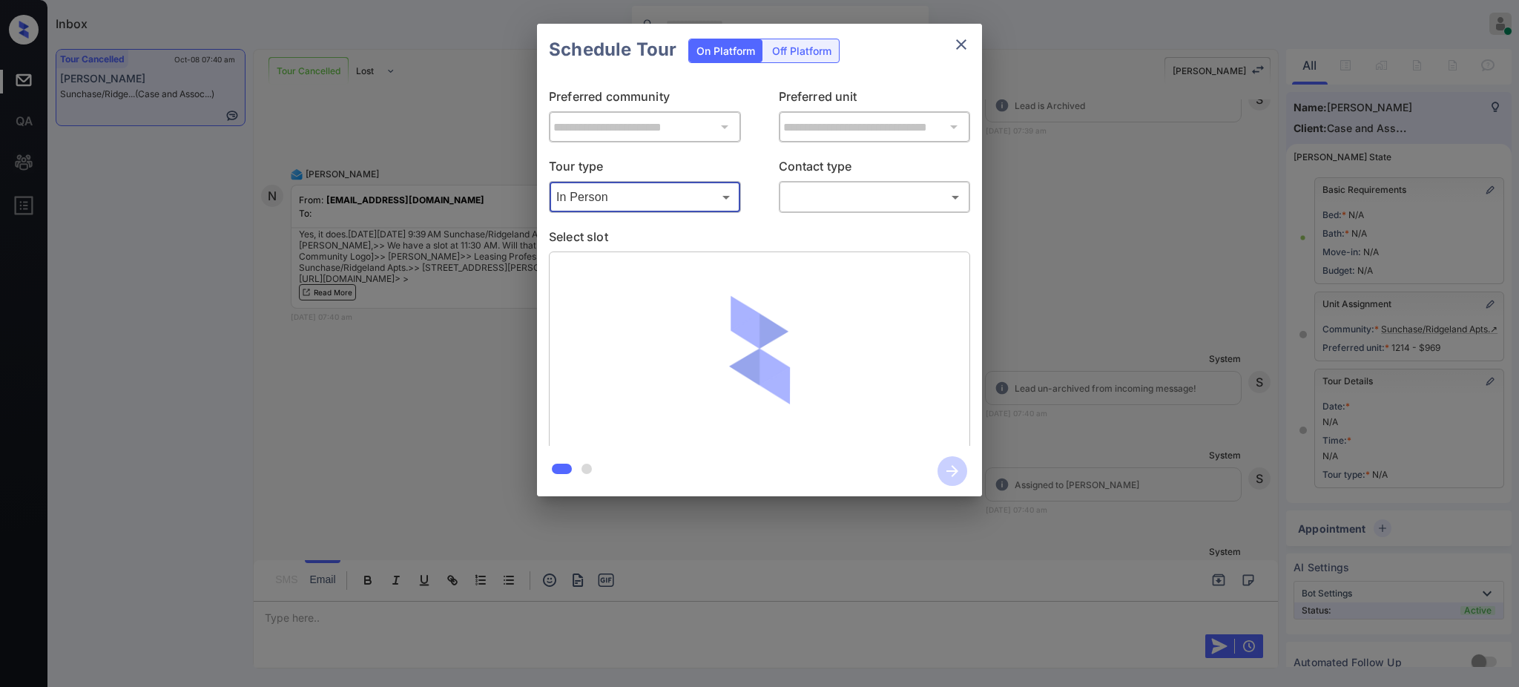
click at [823, 194] on body "Inbox Ajay Kumar Online Set yourself offline Set yourself on break Profile Swit…" at bounding box center [759, 343] width 1519 height 687
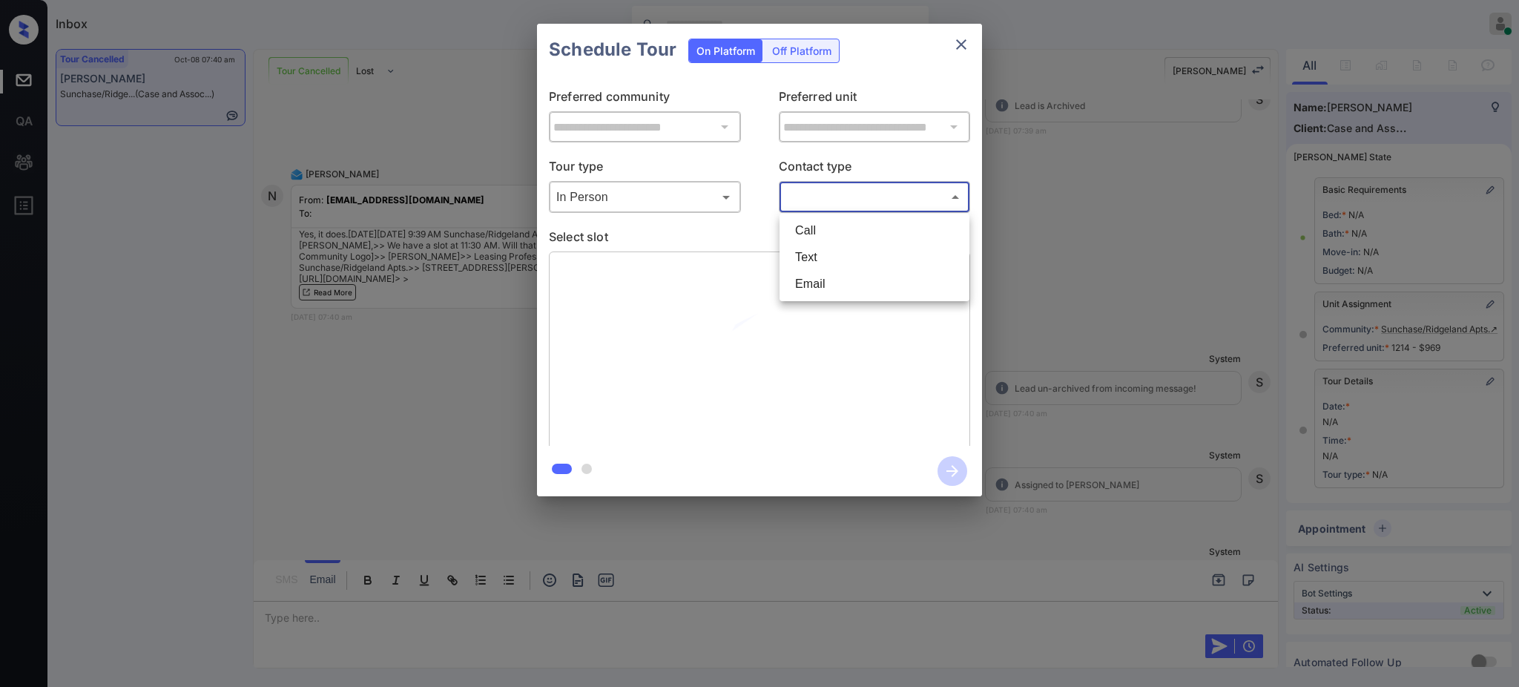
click at [808, 248] on li "Text" at bounding box center [874, 257] width 182 height 27
type input "****"
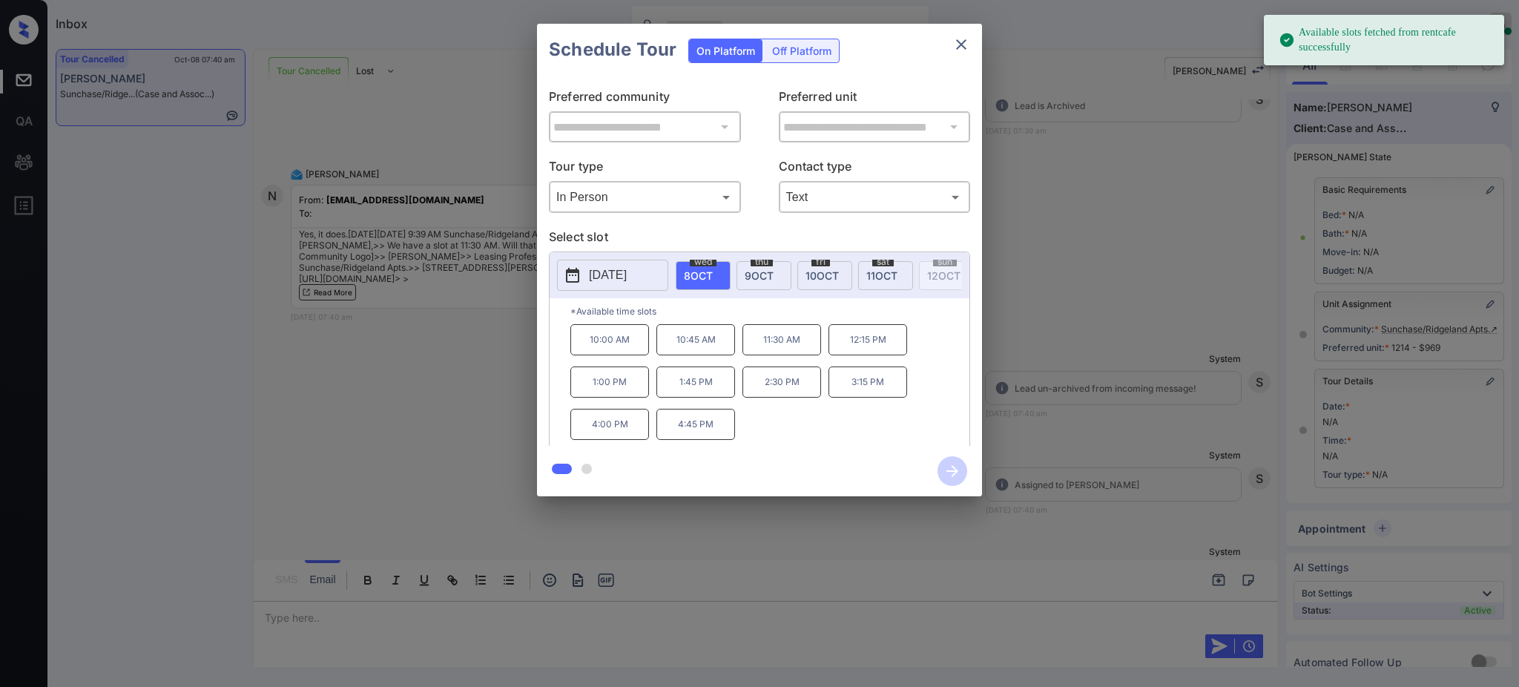
click at [704, 271] on span "8 OCT" at bounding box center [698, 275] width 29 height 13
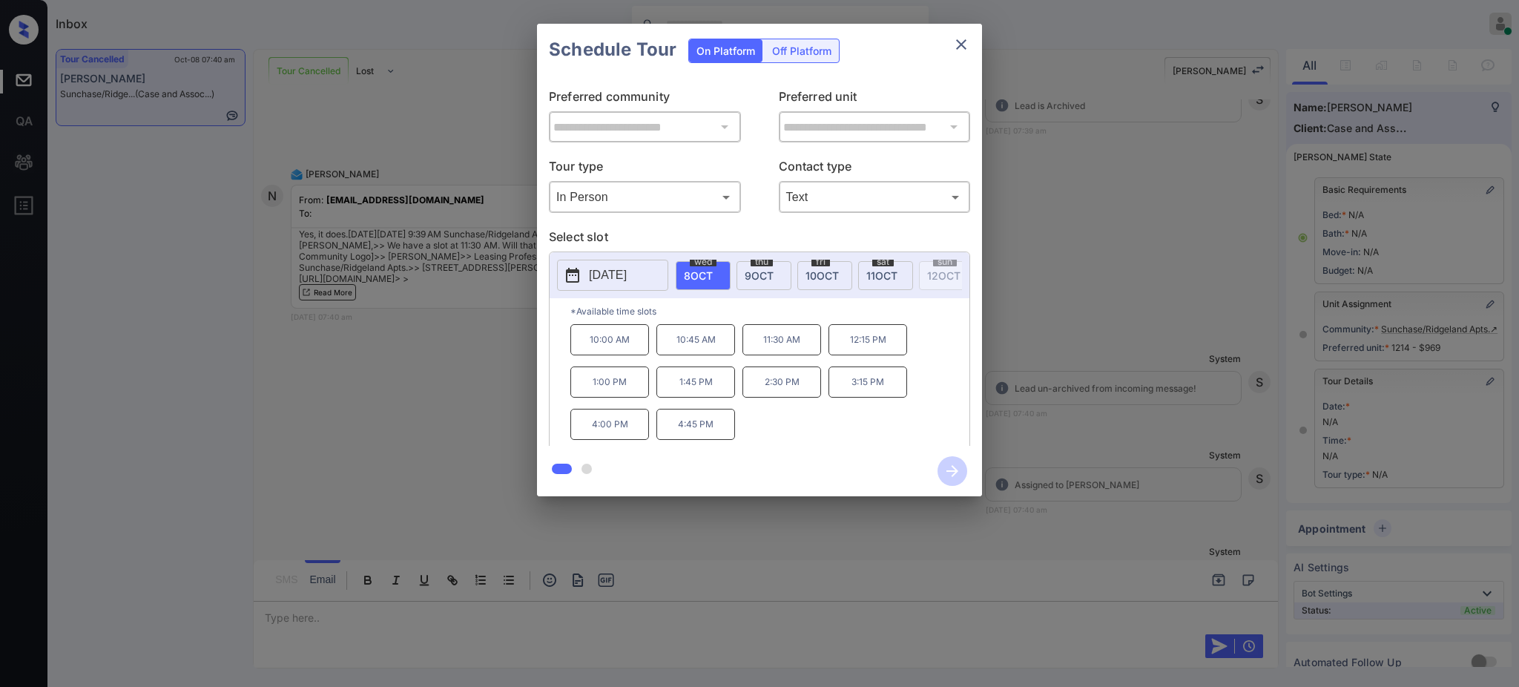
click at [793, 352] on p "11:30 AM" at bounding box center [781, 339] width 79 height 31
click at [950, 468] on icon "button" at bounding box center [952, 471] width 30 height 30
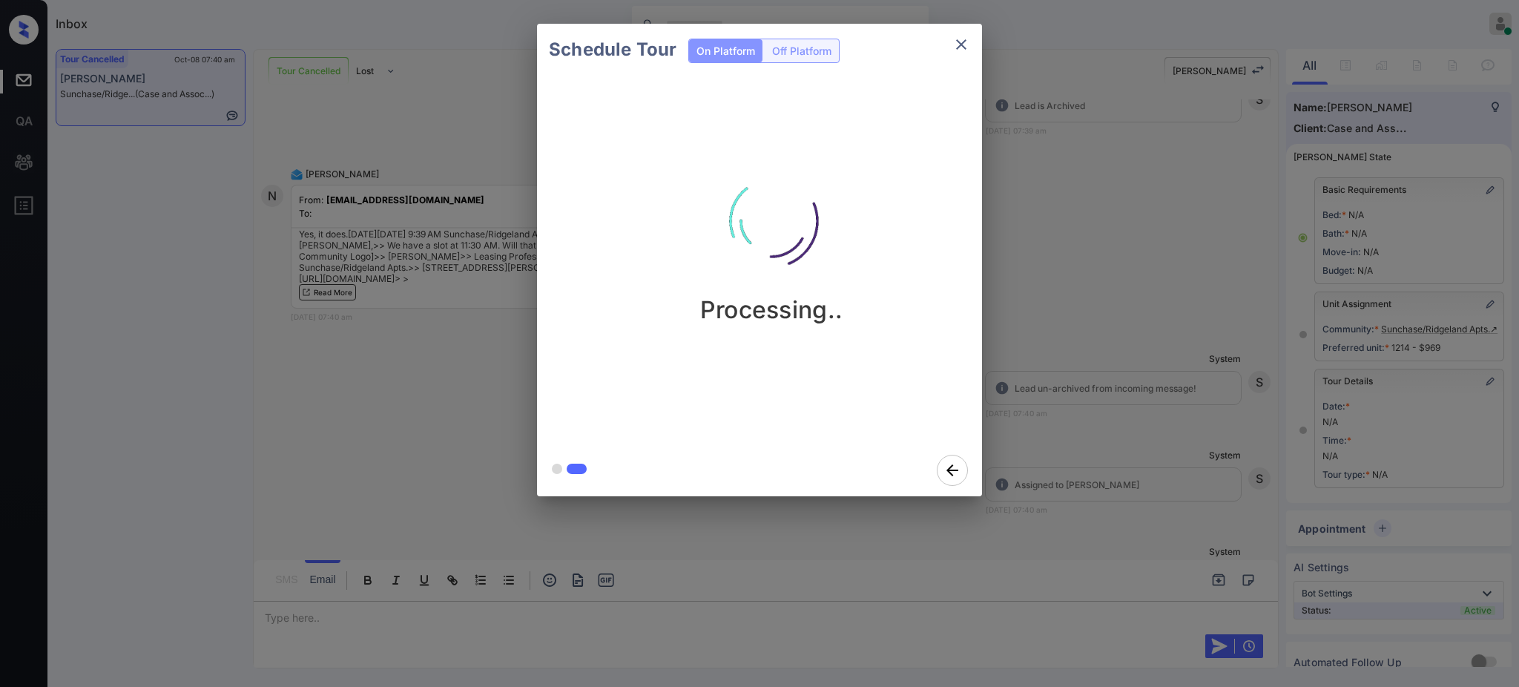
click at [1075, 443] on div "Schedule Tour On Platform Off Platform Processing.." at bounding box center [759, 260] width 1519 height 520
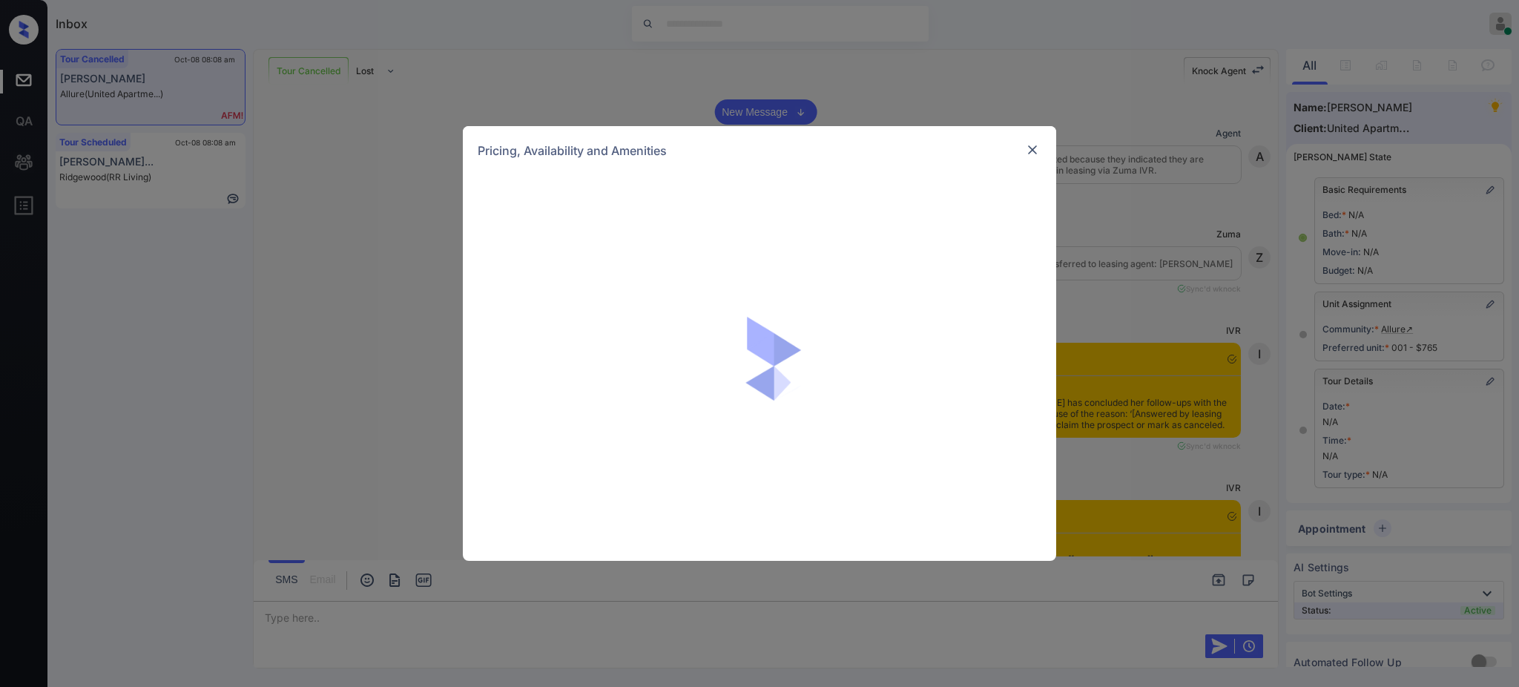
scroll to position [1571, 0]
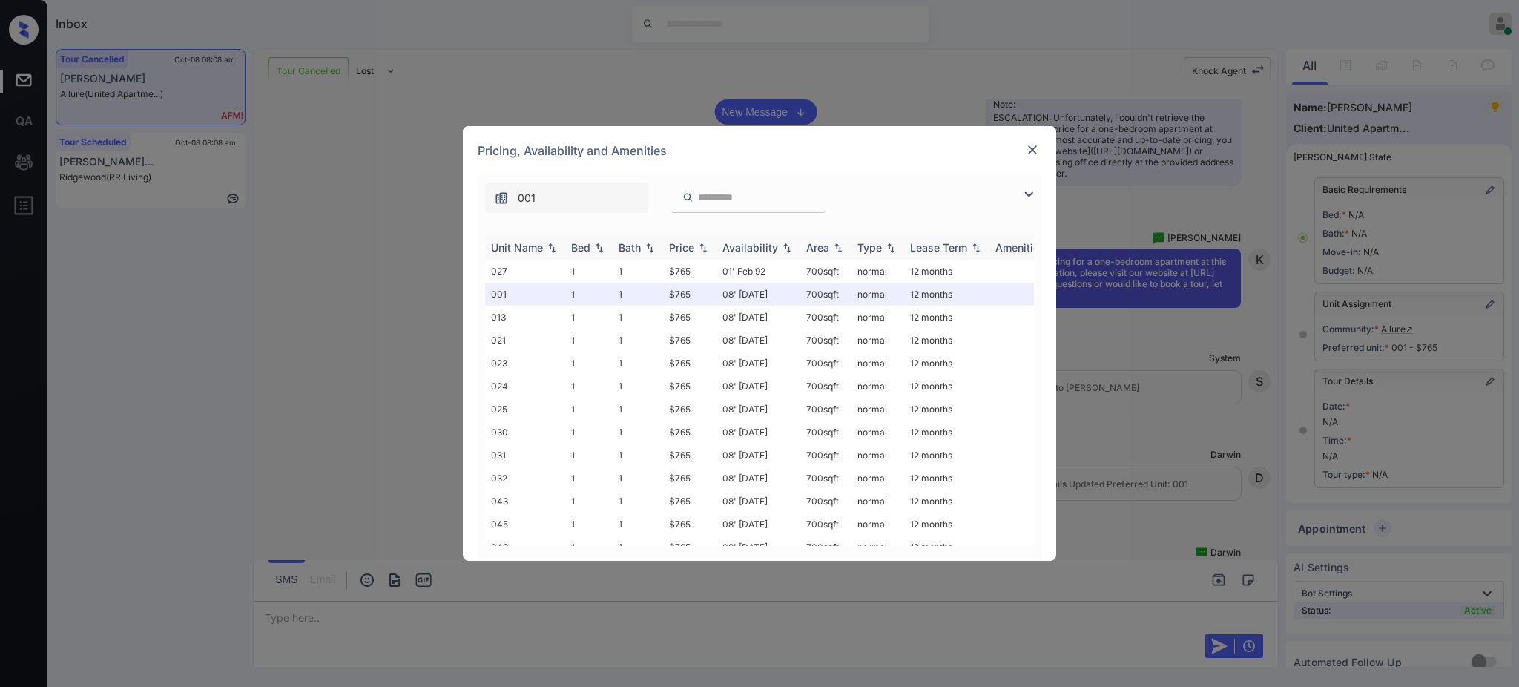
click at [575, 248] on div "Bed" at bounding box center [580, 247] width 19 height 13
drag, startPoint x: 659, startPoint y: 451, endPoint x: 724, endPoint y: 457, distance: 64.8
click at [691, 457] on tr "031 1 1 $765 08' May 25 700 sqft normal 12 months" at bounding box center [872, 454] width 775 height 23
copy tr "$765"
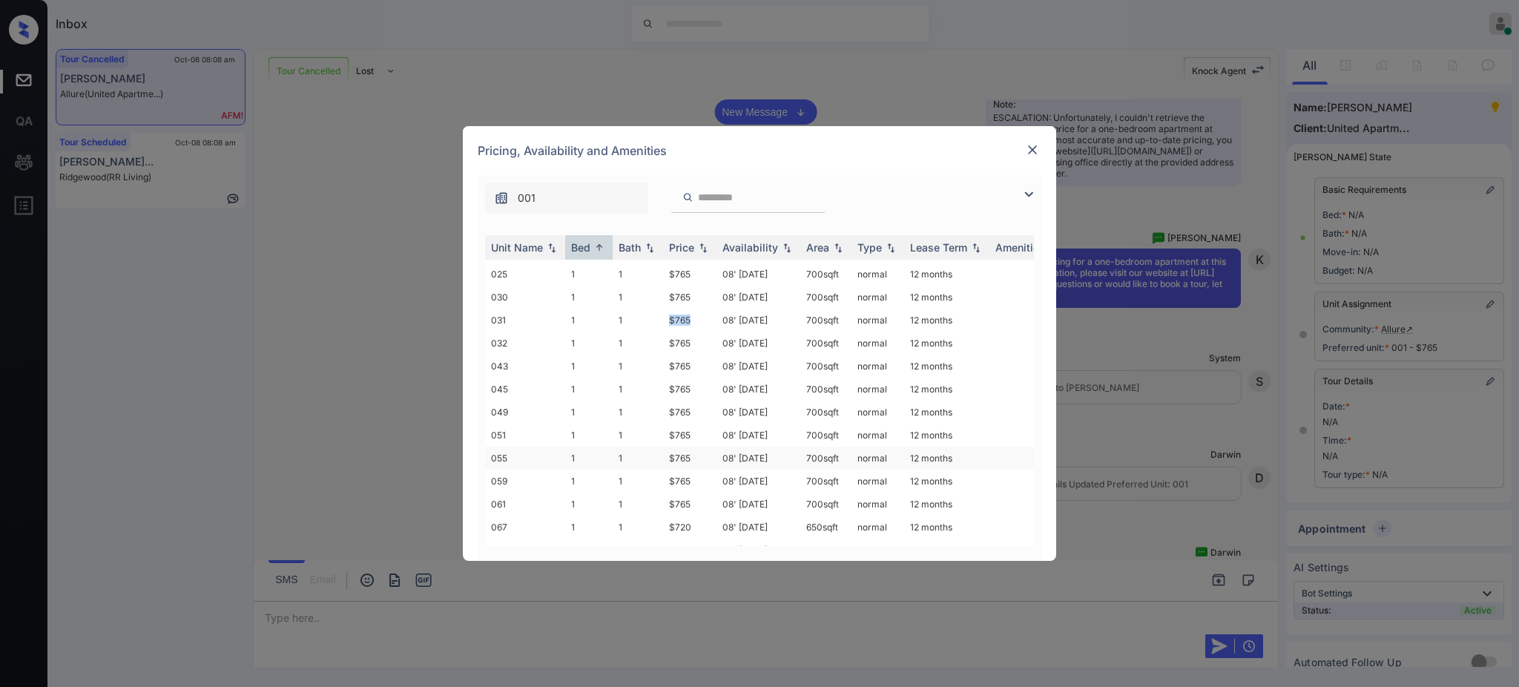
scroll to position [297, 0]
drag, startPoint x: 664, startPoint y: 385, endPoint x: 695, endPoint y: 387, distance: 30.5
click at [694, 387] on td "$720" at bounding box center [689, 388] width 53 height 23
copy td "$720"
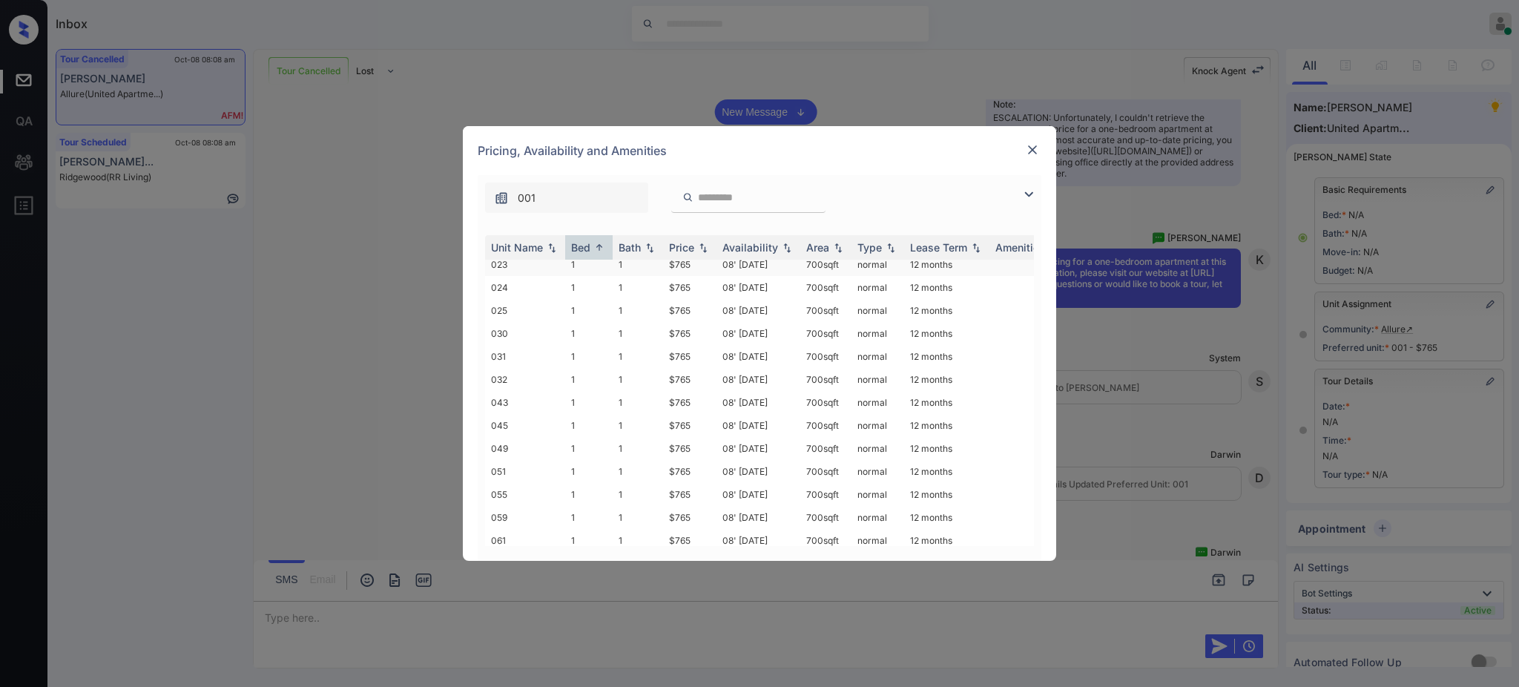
copy td "$720"
click at [1031, 141] on div at bounding box center [1032, 150] width 18 height 18
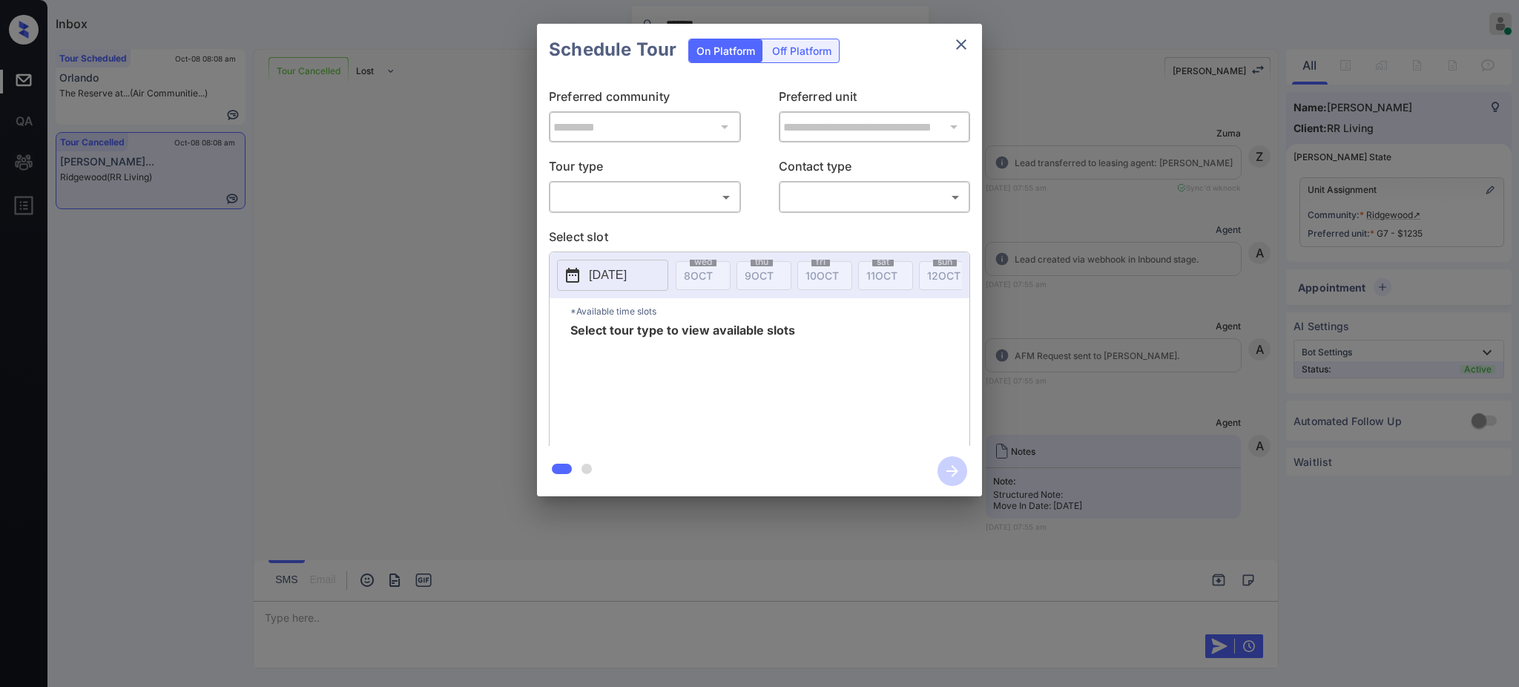
click at [647, 184] on div "​ ​" at bounding box center [645, 197] width 192 height 32
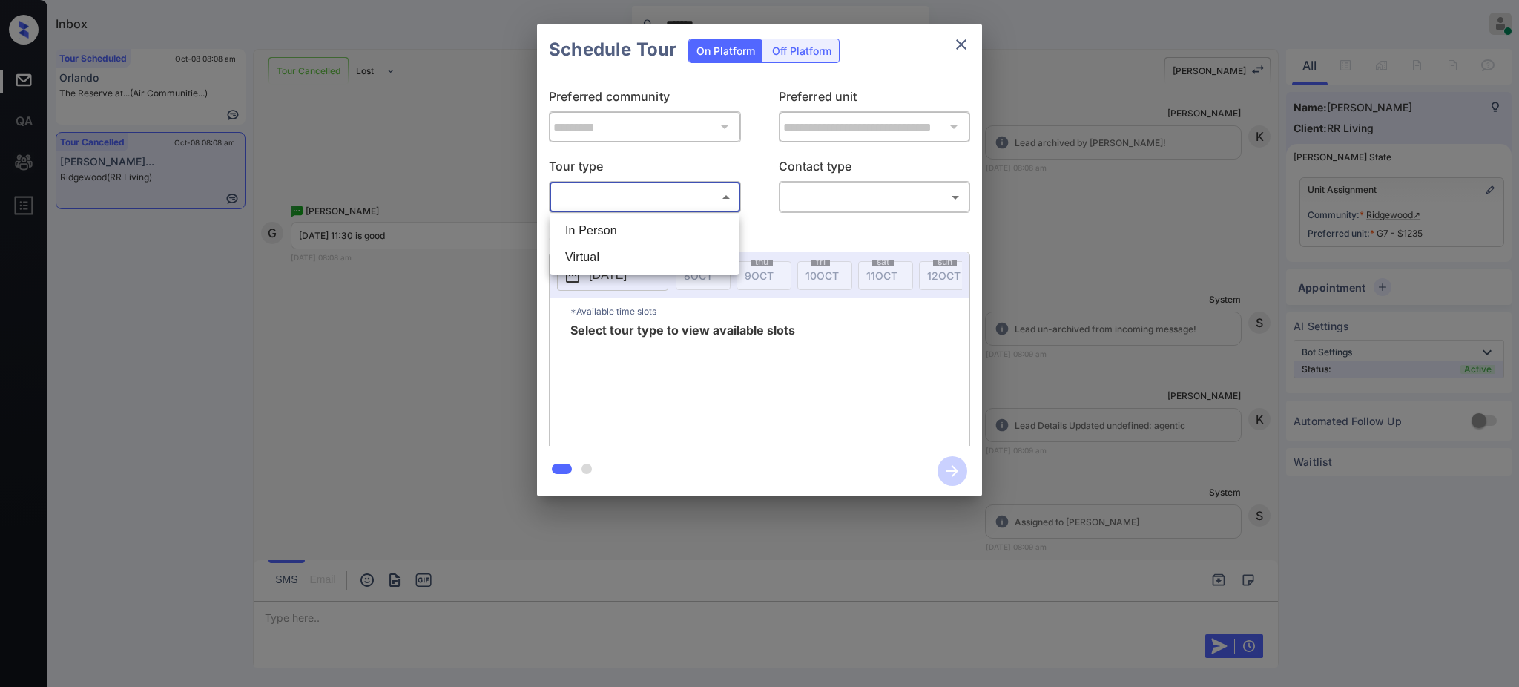
click at [619, 199] on body "Inbox ******* Ajay Kumar Online Set yourself offline Set yourself on break Prof…" at bounding box center [759, 343] width 1519 height 687
drag, startPoint x: 610, startPoint y: 234, endPoint x: 715, endPoint y: 221, distance: 106.1
click at [610, 234] on li "In Person" at bounding box center [644, 230] width 182 height 27
type input "********"
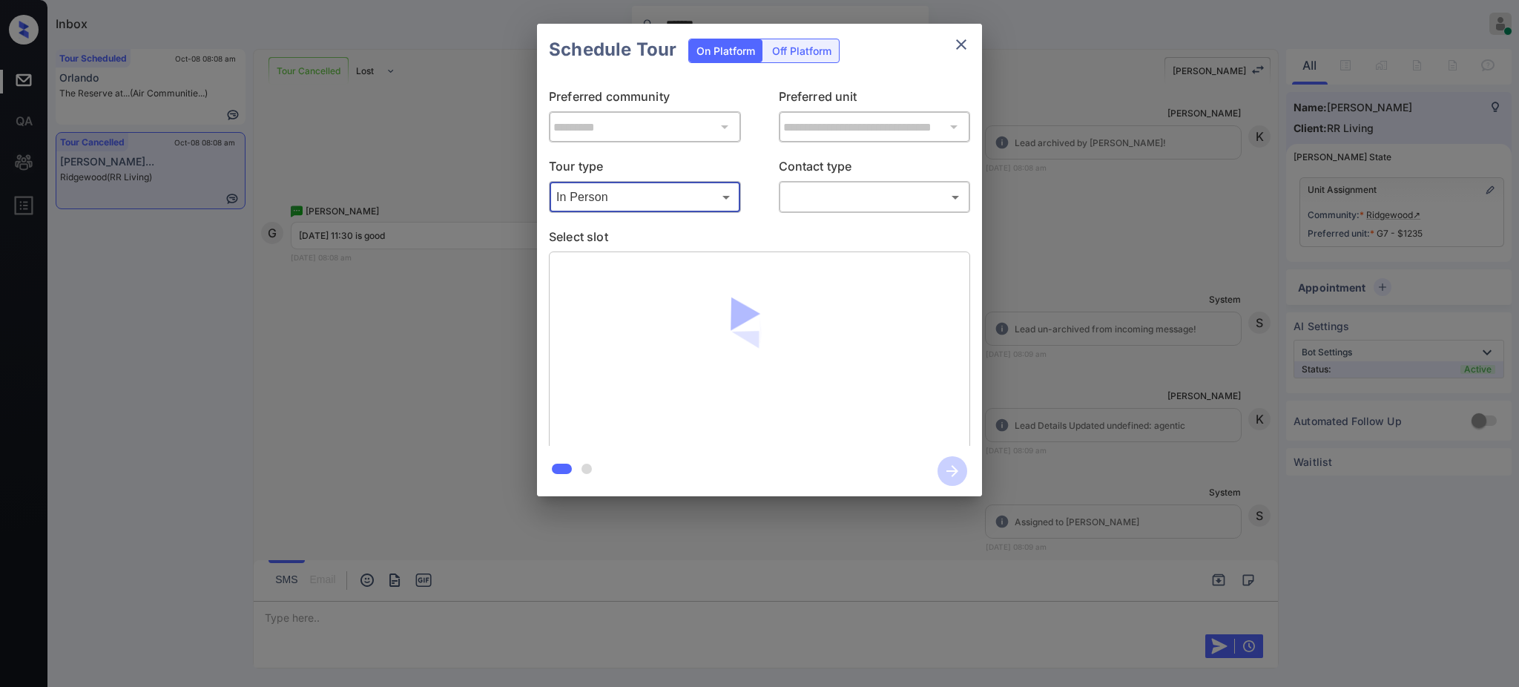
click at [802, 195] on body "Inbox ******* Ajay Kumar Online Set yourself offline Set yourself on break Prof…" at bounding box center [759, 343] width 1519 height 687
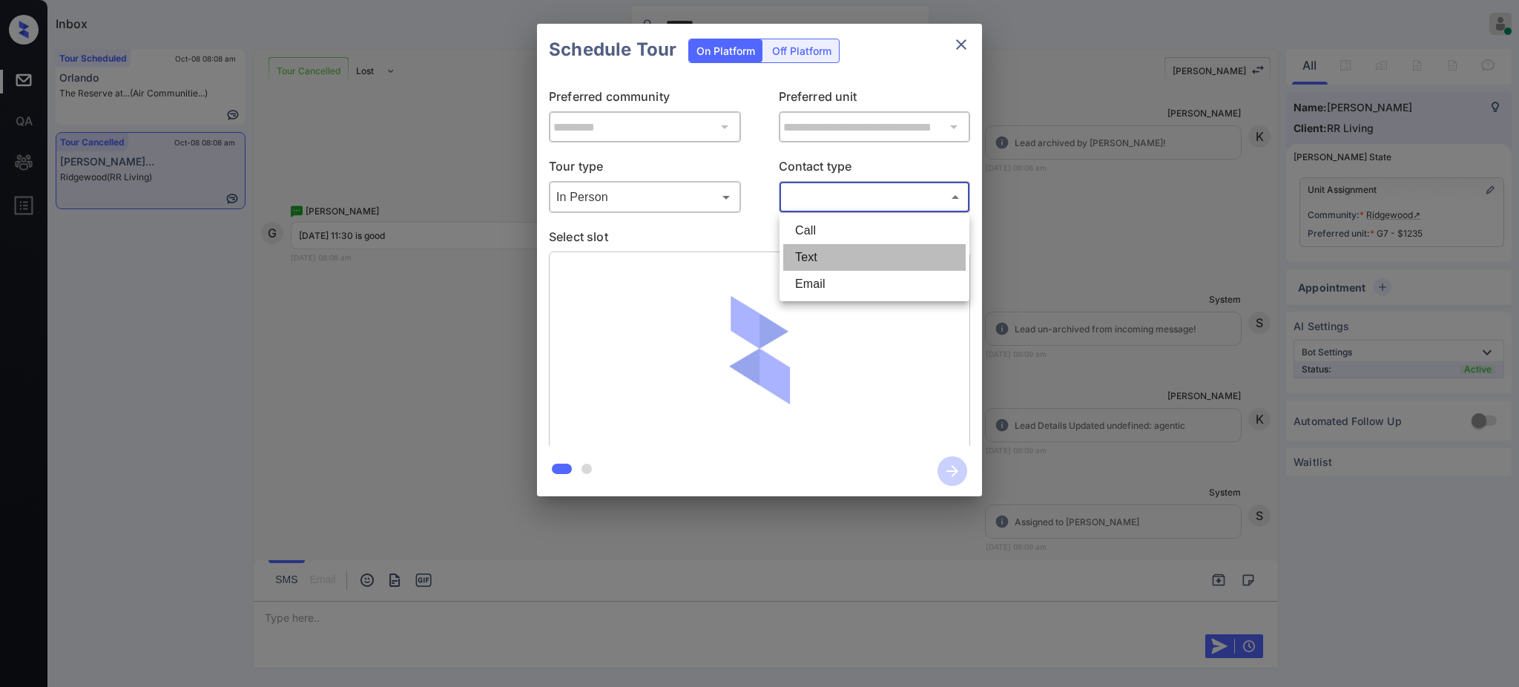
click at [804, 264] on li "Text" at bounding box center [874, 257] width 182 height 27
type input "****"
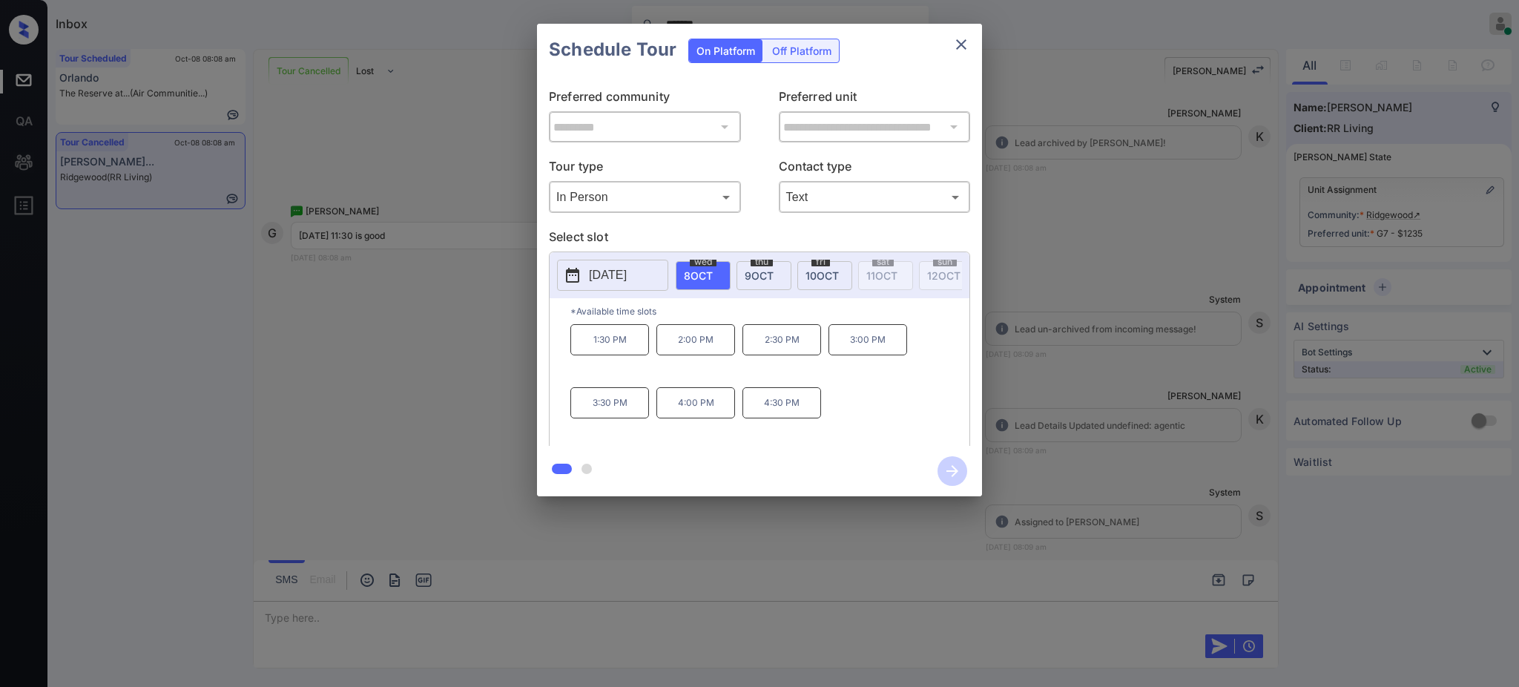
click at [760, 271] on span "9 OCT" at bounding box center [759, 275] width 29 height 13
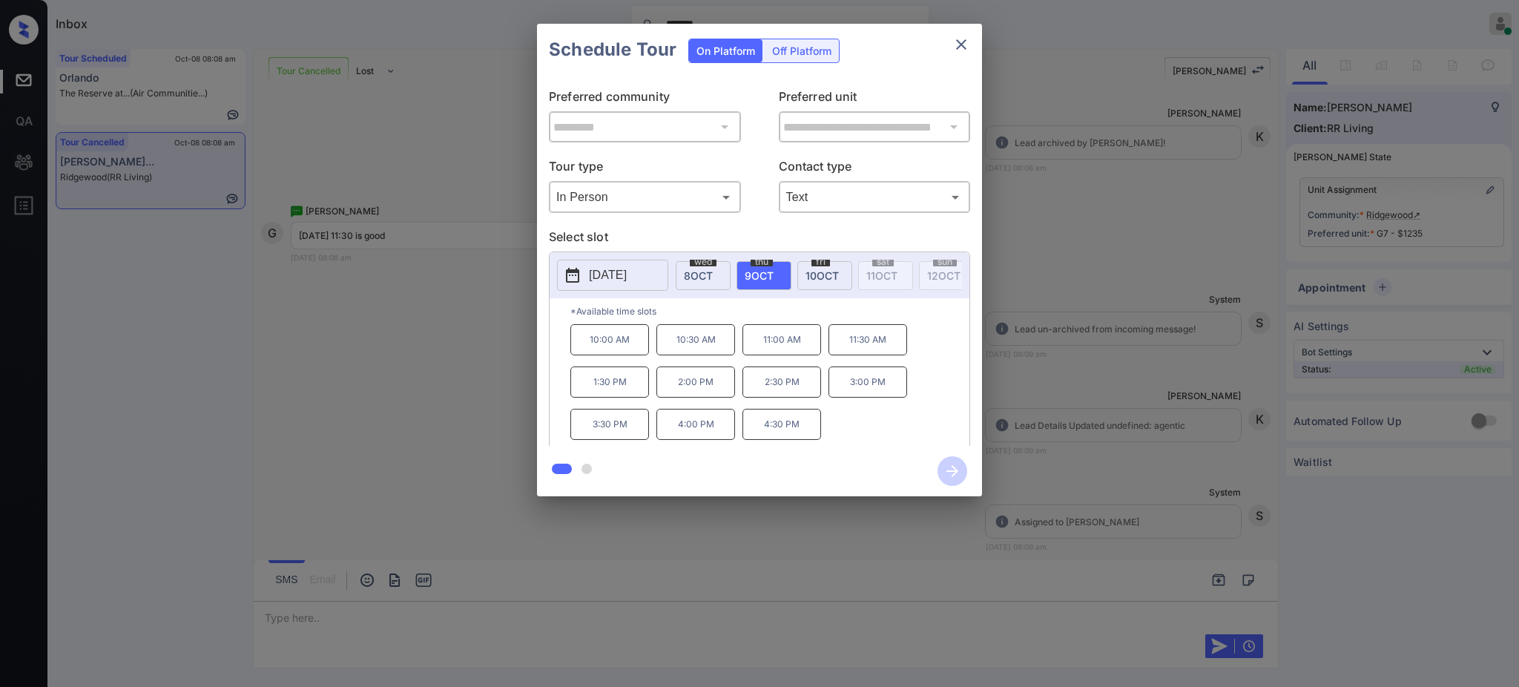
click at [858, 355] on p "11:30 AM" at bounding box center [867, 339] width 79 height 31
click at [947, 478] on icon "button" at bounding box center [952, 471] width 30 height 30
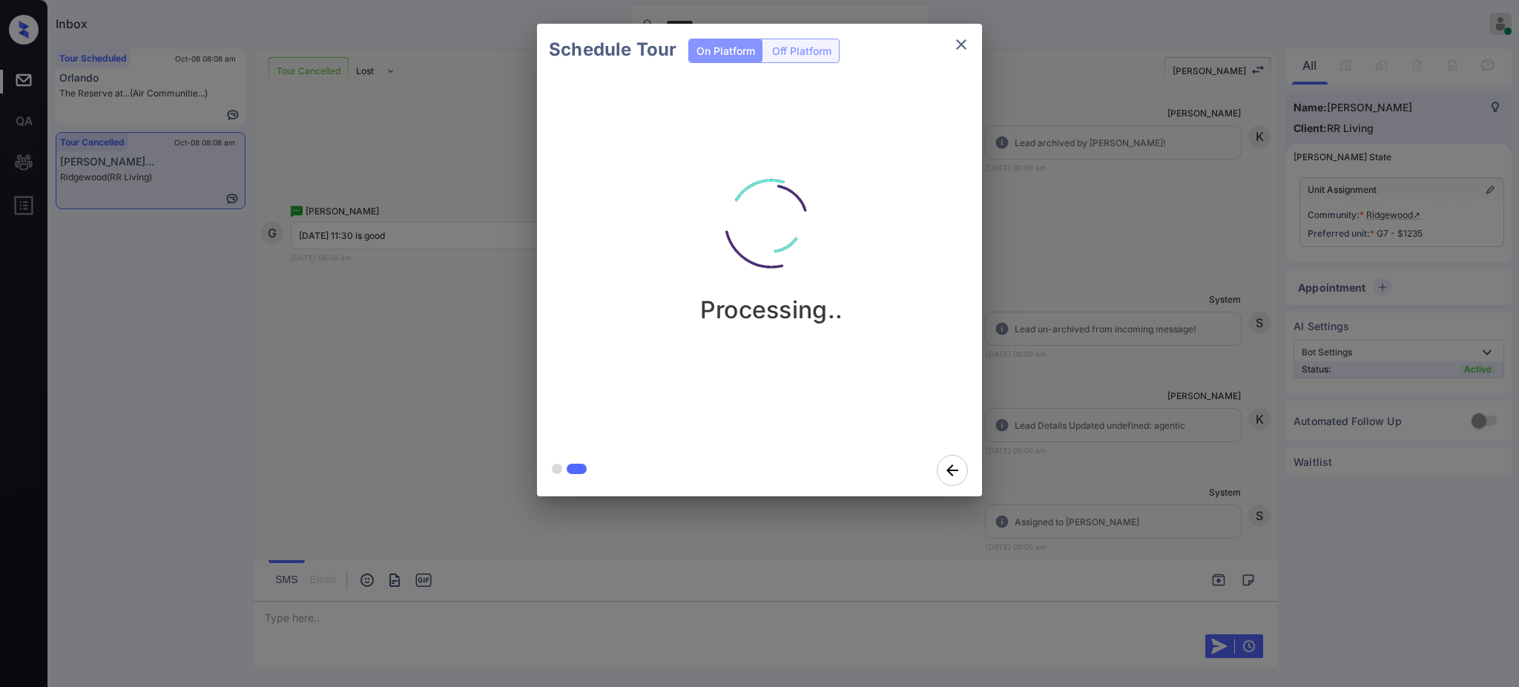
click at [1093, 427] on div "Schedule Tour On Platform Off Platform Processing.." at bounding box center [759, 260] width 1519 height 520
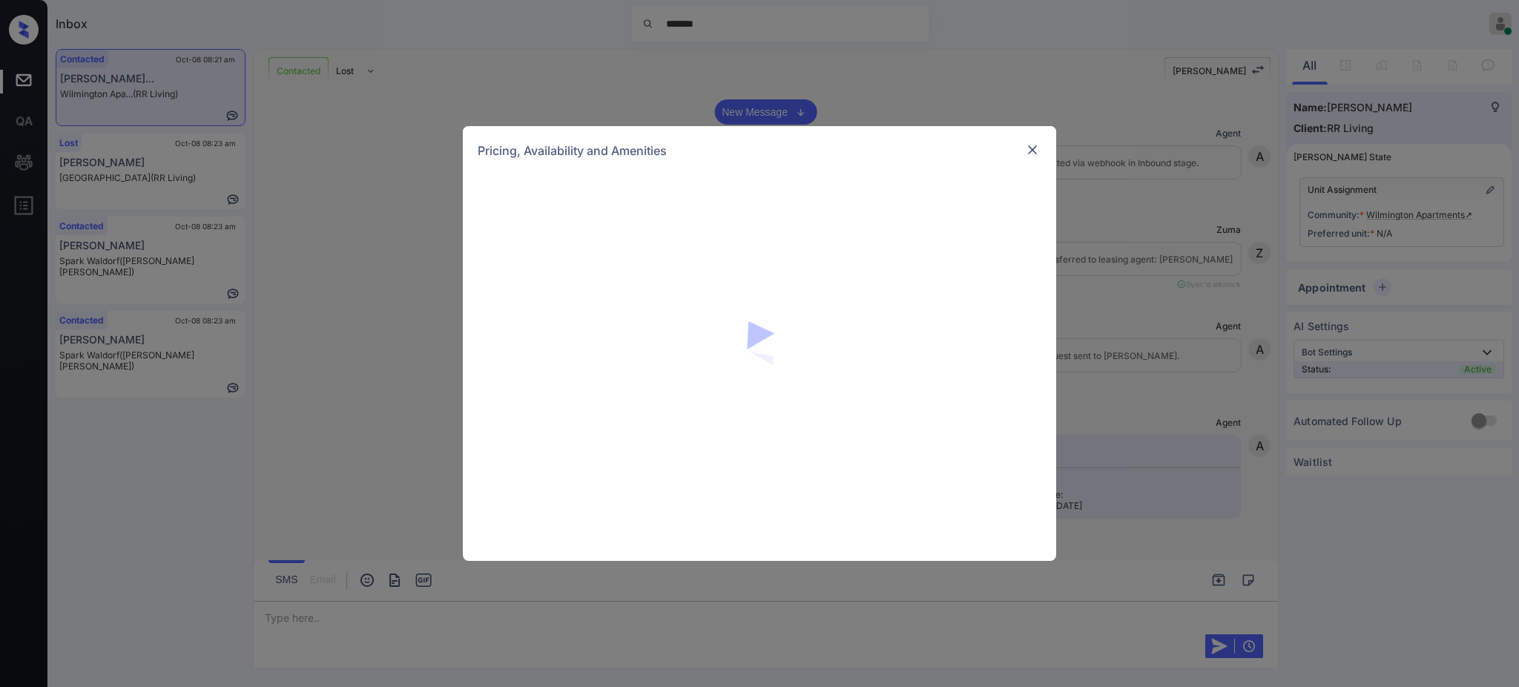
scroll to position [774, 0]
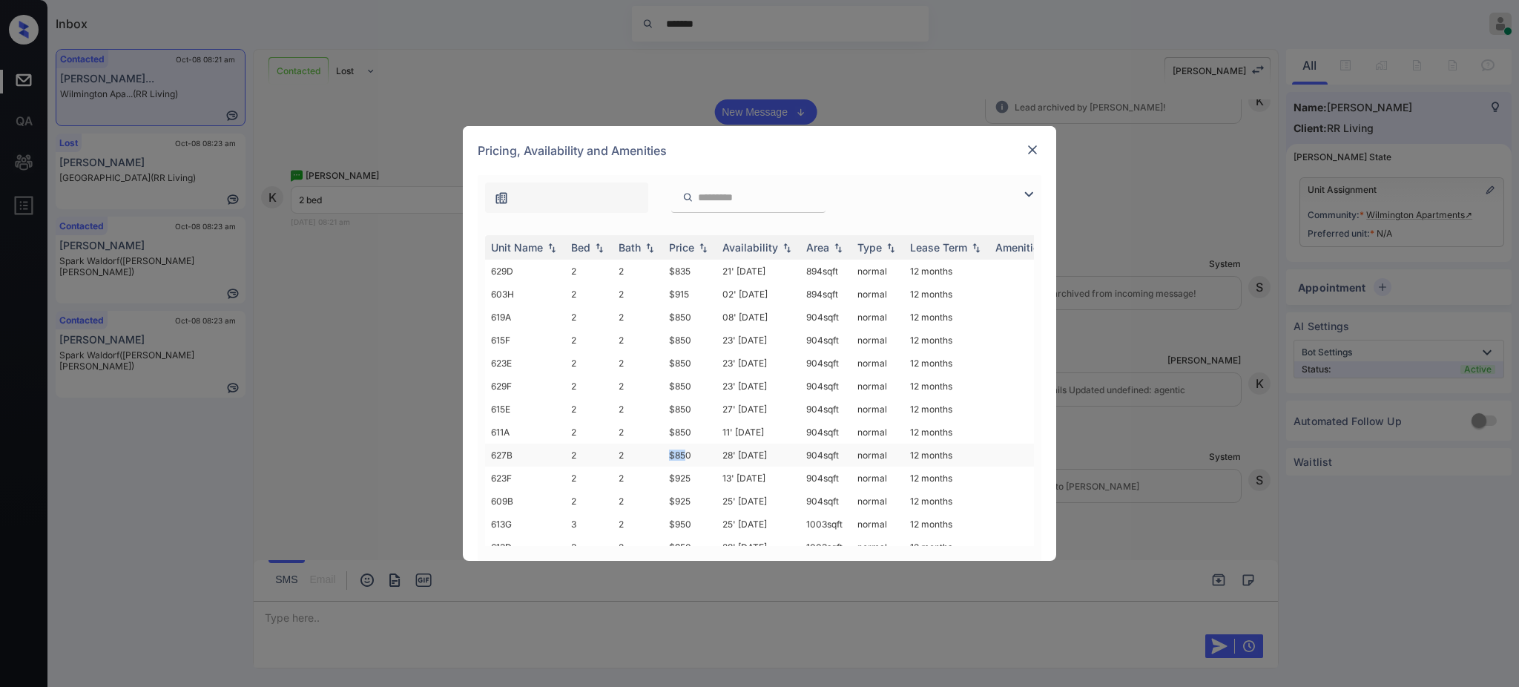
drag, startPoint x: 668, startPoint y: 459, endPoint x: 692, endPoint y: 463, distance: 24.0
click at [691, 463] on td "$850" at bounding box center [689, 454] width 53 height 23
copy td "$850"
click at [1026, 148] on img at bounding box center [1032, 149] width 15 height 15
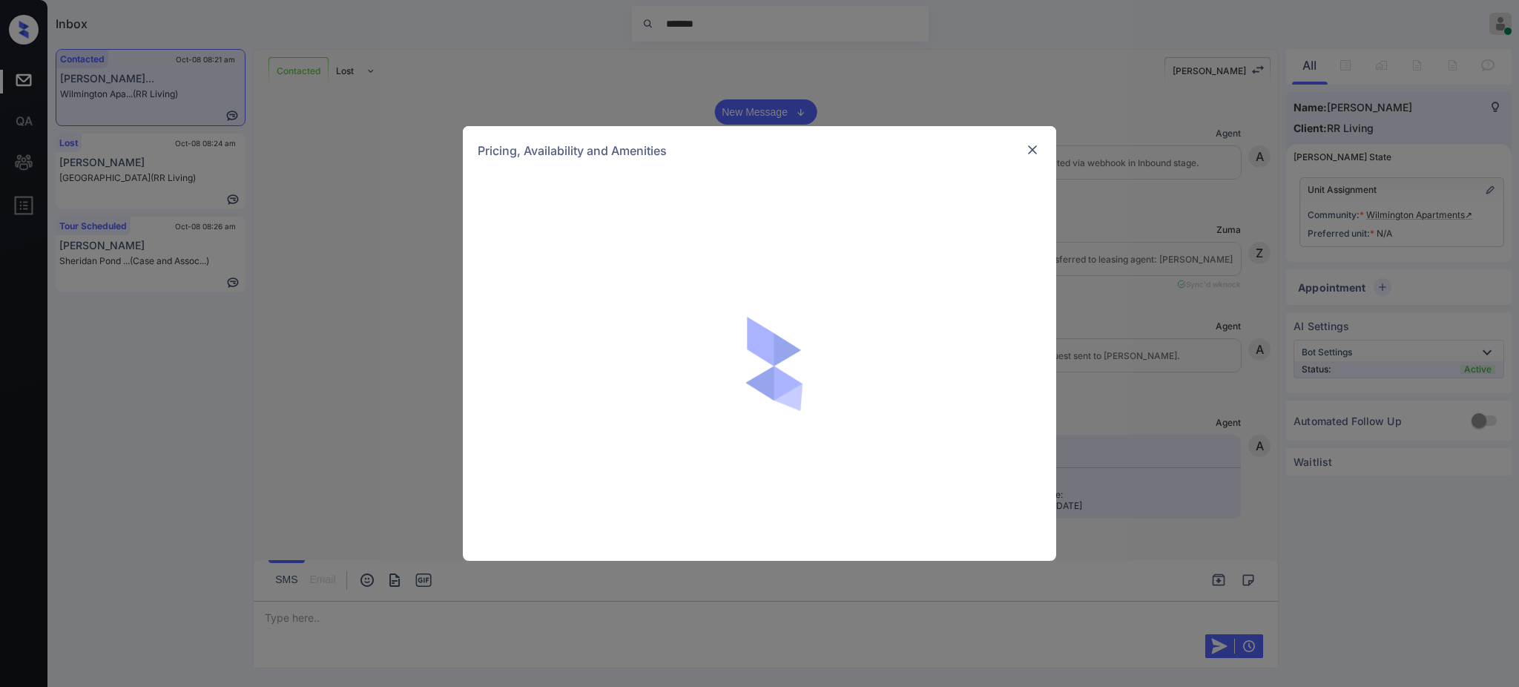
scroll to position [774, 0]
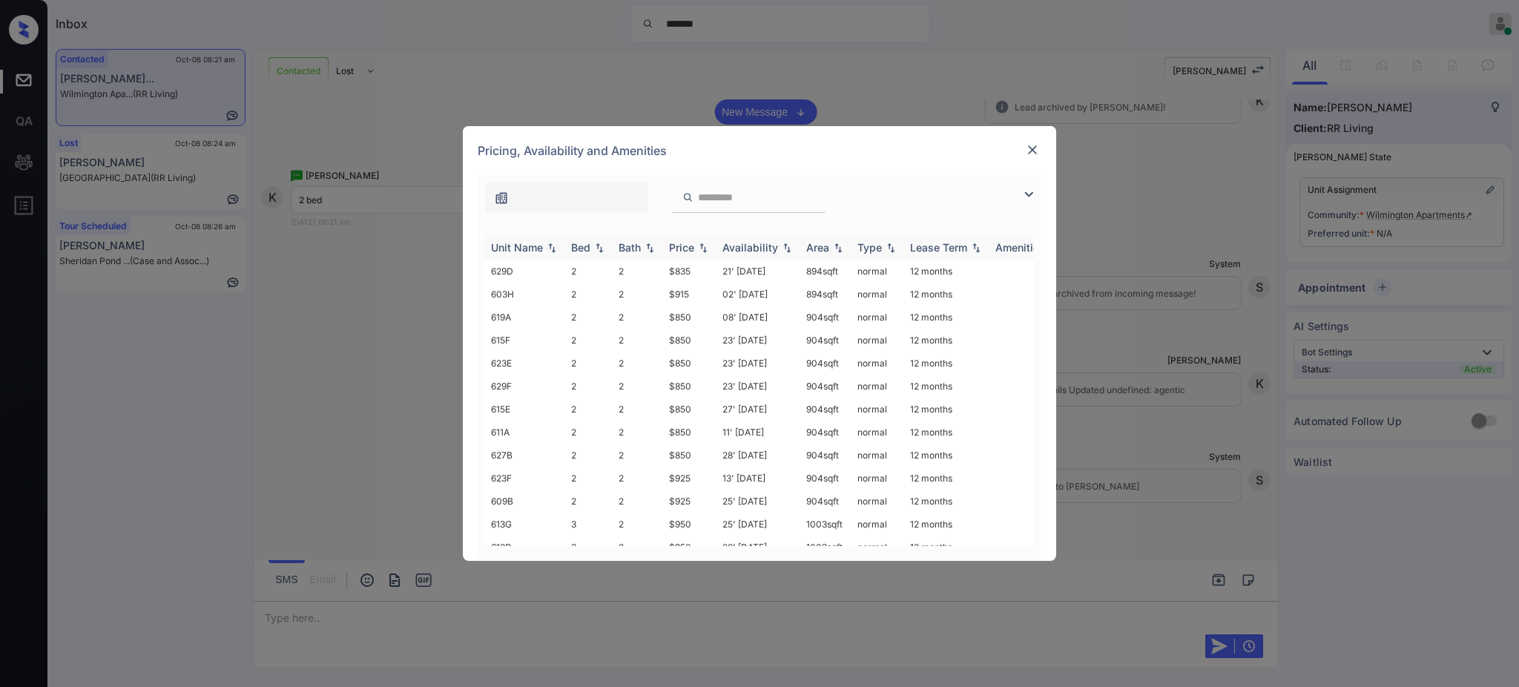
click at [581, 254] on div "Bed" at bounding box center [580, 247] width 19 height 13
drag, startPoint x: 662, startPoint y: 432, endPoint x: 796, endPoint y: 423, distance: 133.8
click at [694, 438] on td "$850" at bounding box center [689, 431] width 53 height 23
copy td "$850"
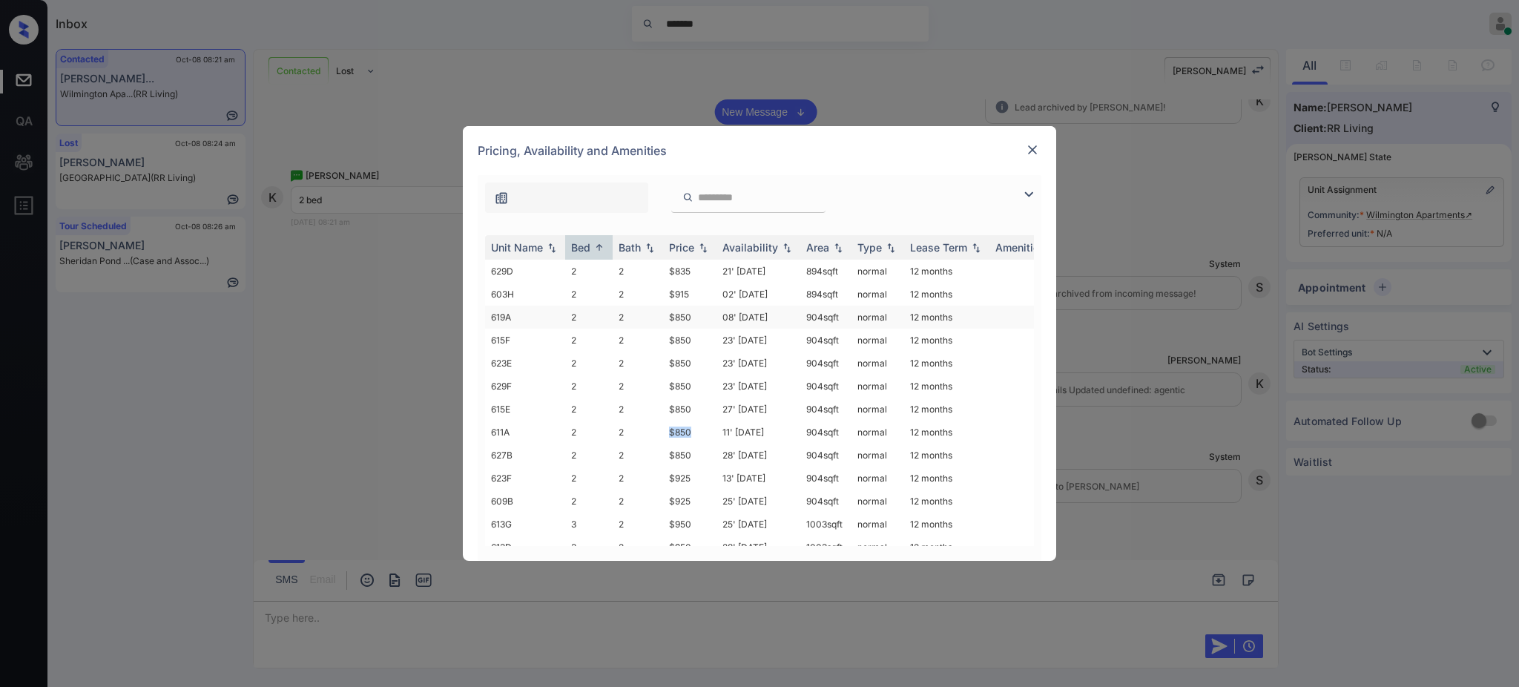
copy td "$850"
drag, startPoint x: 666, startPoint y: 272, endPoint x: 699, endPoint y: 276, distance: 32.8
click at [699, 276] on td "$835" at bounding box center [689, 271] width 53 height 23
copy td "$835"
click at [1029, 151] on img at bounding box center [1032, 149] width 15 height 15
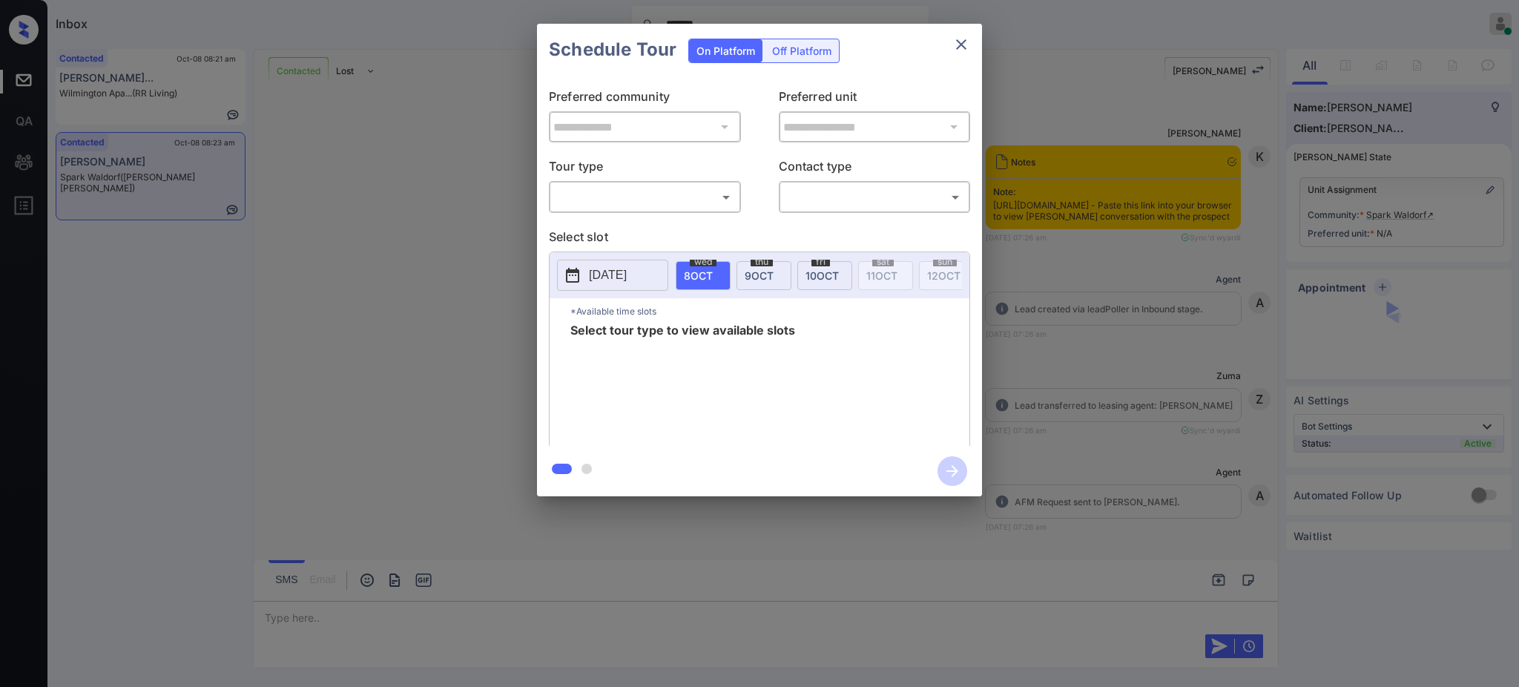
scroll to position [692, 0]
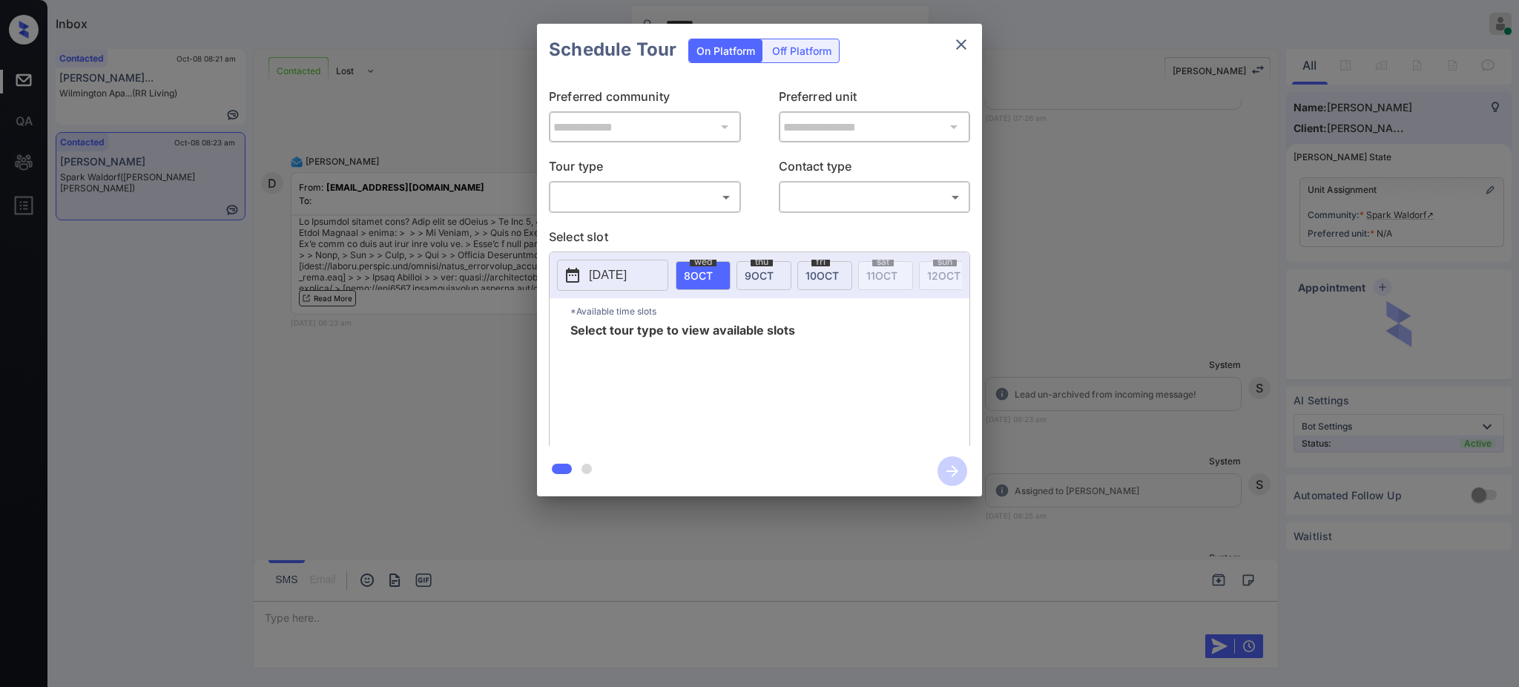
click at [685, 191] on body "Inbox ******* [PERSON_NAME] Online Set yourself offline Set yourself on break P…" at bounding box center [759, 343] width 1519 height 687
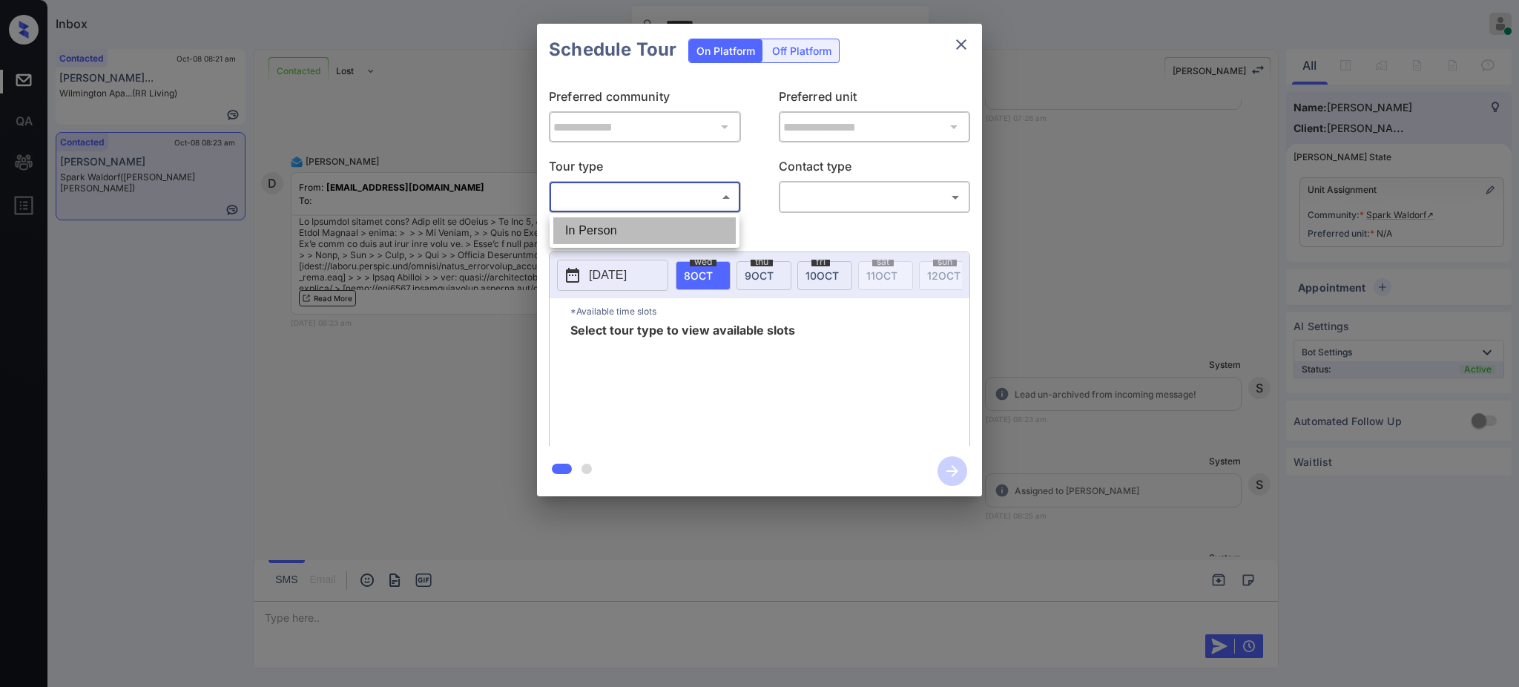
click at [650, 219] on li "In Person" at bounding box center [644, 230] width 182 height 27
type input "********"
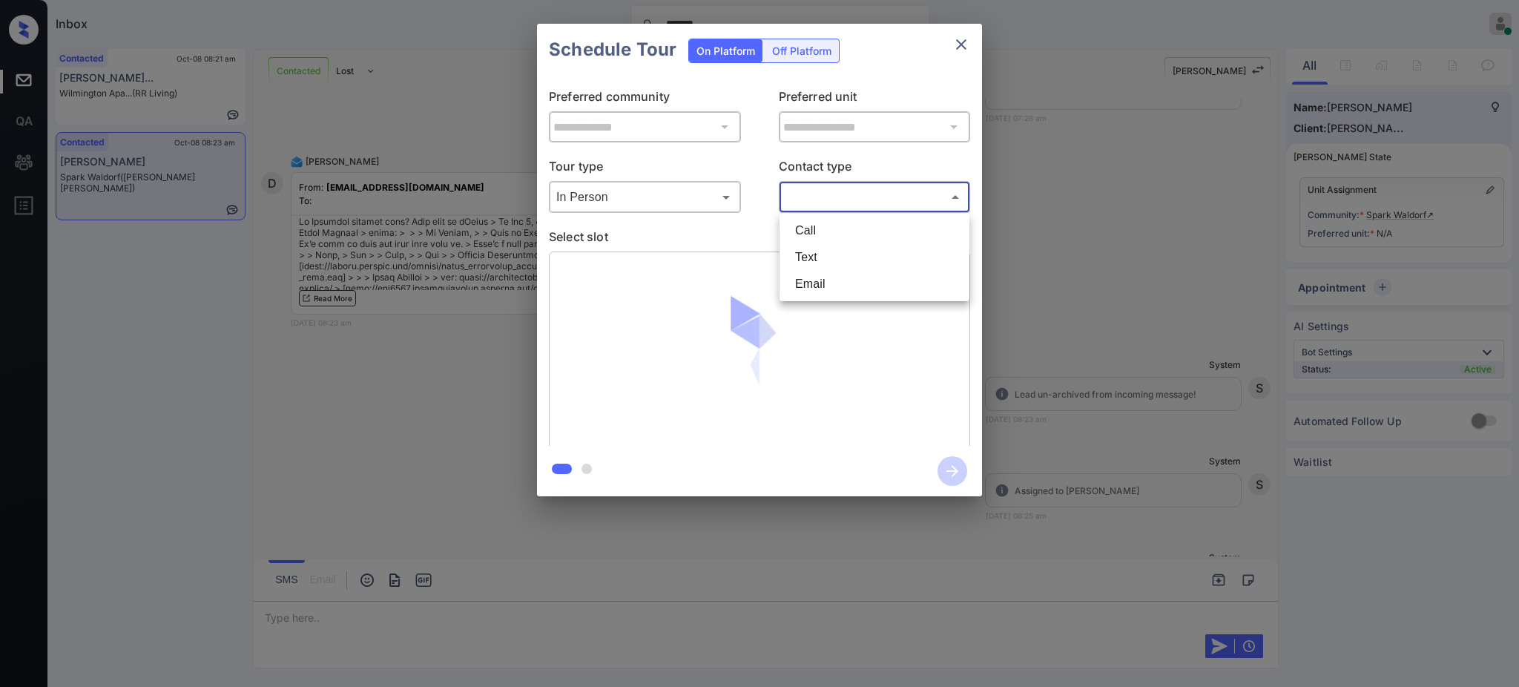
click at [840, 202] on body "Inbox ******* Ajay Kumar Online Set yourself offline Set yourself on break Prof…" at bounding box center [759, 343] width 1519 height 687
click at [816, 262] on li "Text" at bounding box center [874, 257] width 182 height 27
type input "****"
click at [669, 237] on p "Select slot" at bounding box center [759, 240] width 421 height 24
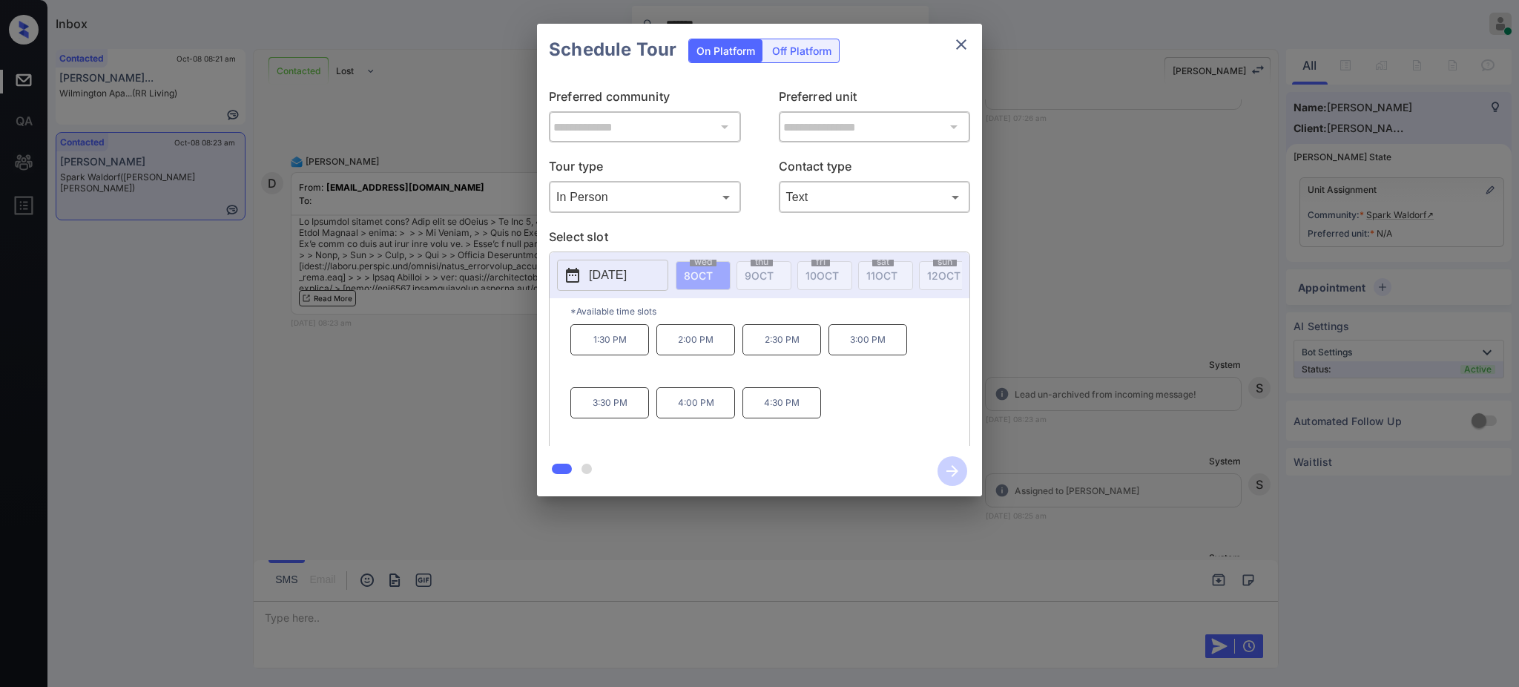
click at [627, 269] on p "[DATE]" at bounding box center [608, 275] width 38 height 18
click at [1109, 349] on div "**********" at bounding box center [759, 260] width 1519 height 520
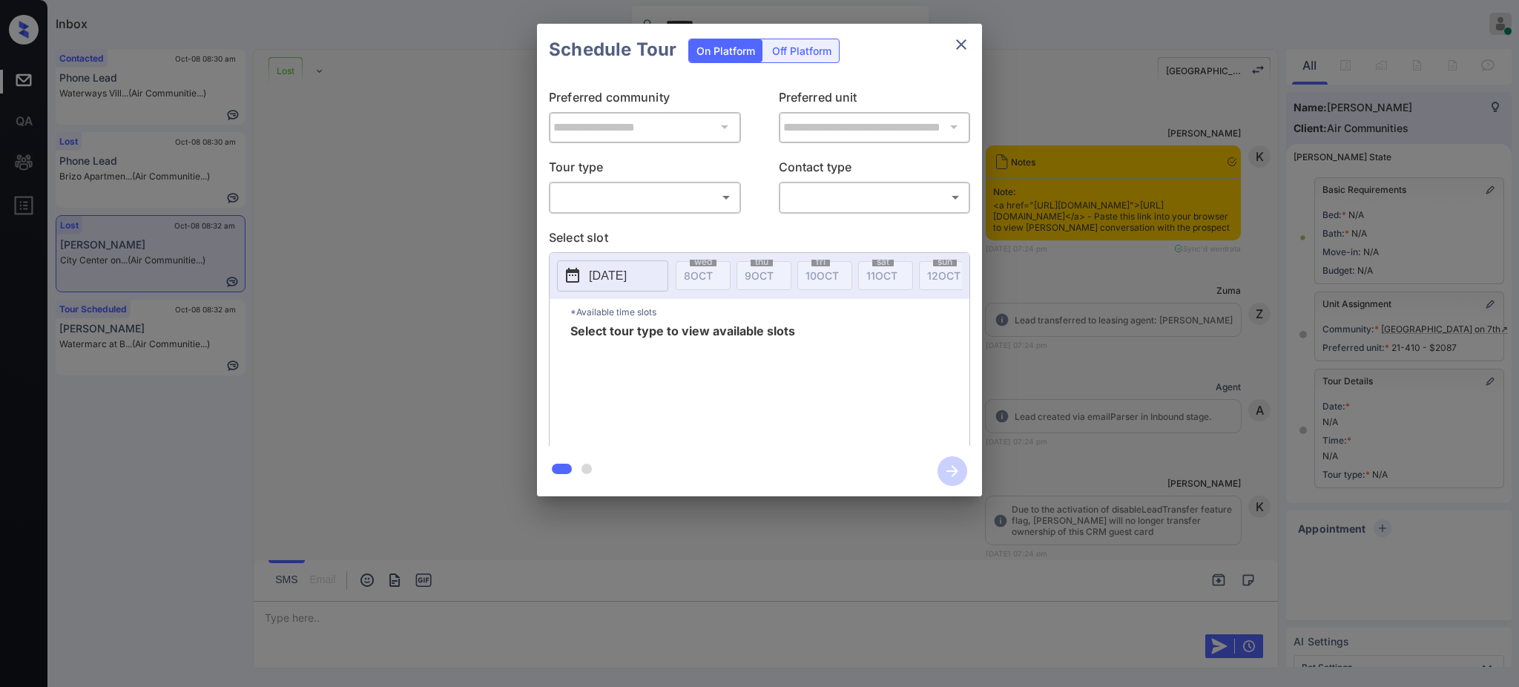
scroll to position [10070, 0]
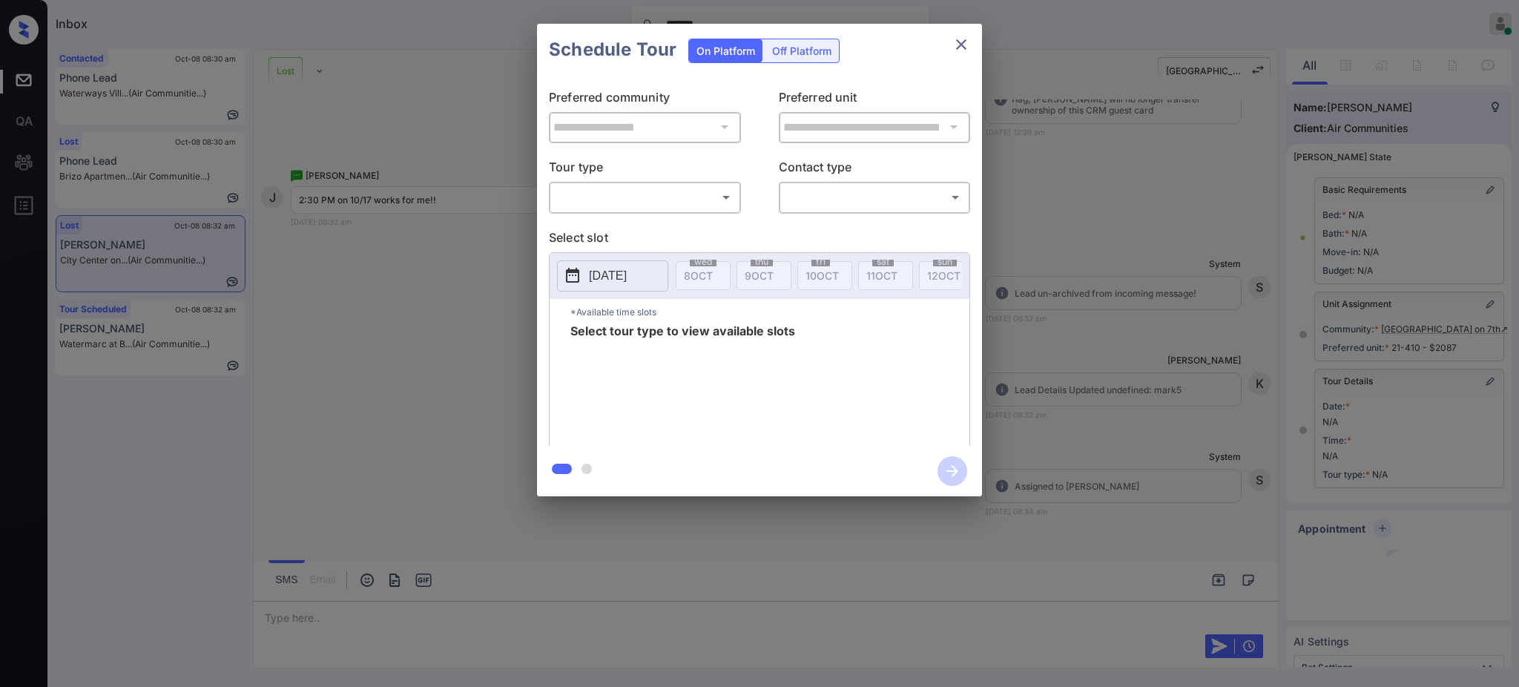
click at [634, 190] on body "Inbox ******* [PERSON_NAME] Online Set yourself offline Set yourself on break P…" at bounding box center [759, 343] width 1519 height 687
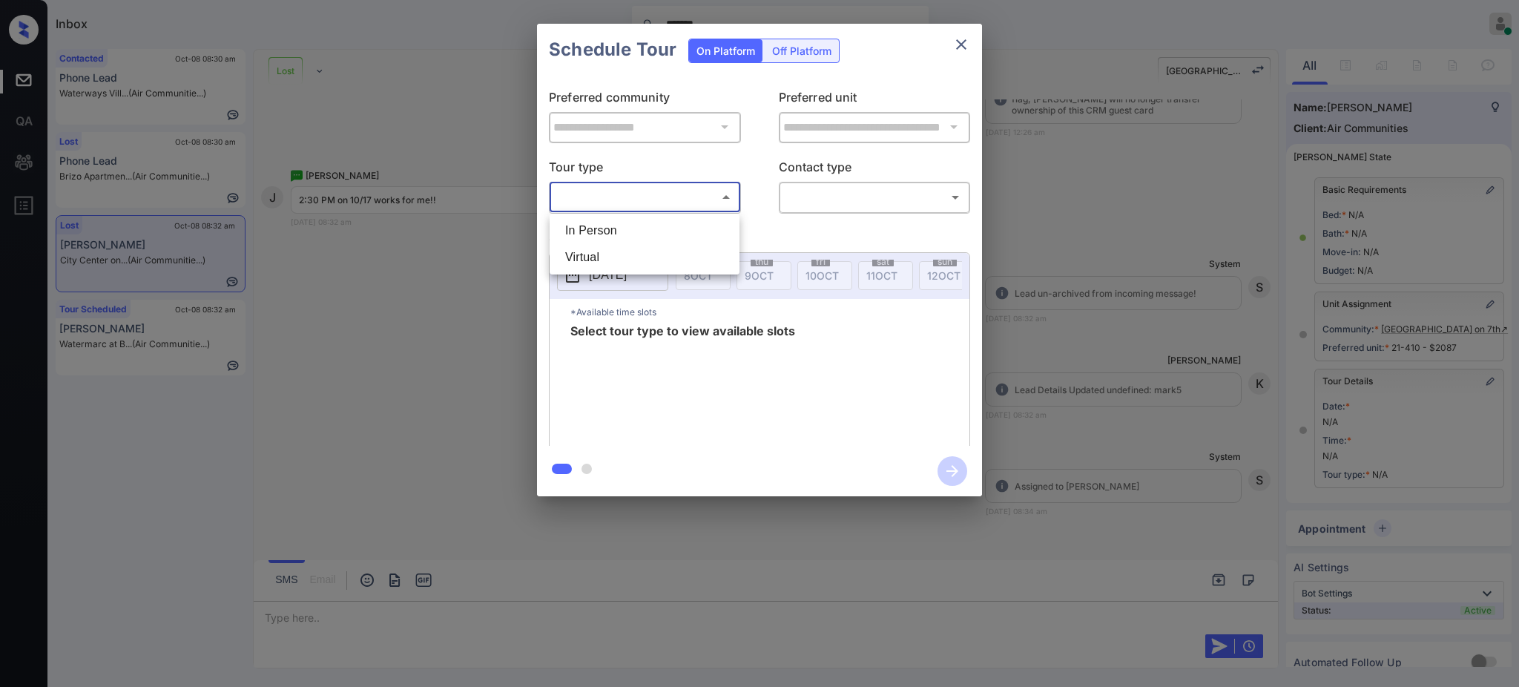
click at [627, 228] on li "In Person" at bounding box center [644, 230] width 182 height 27
type input "********"
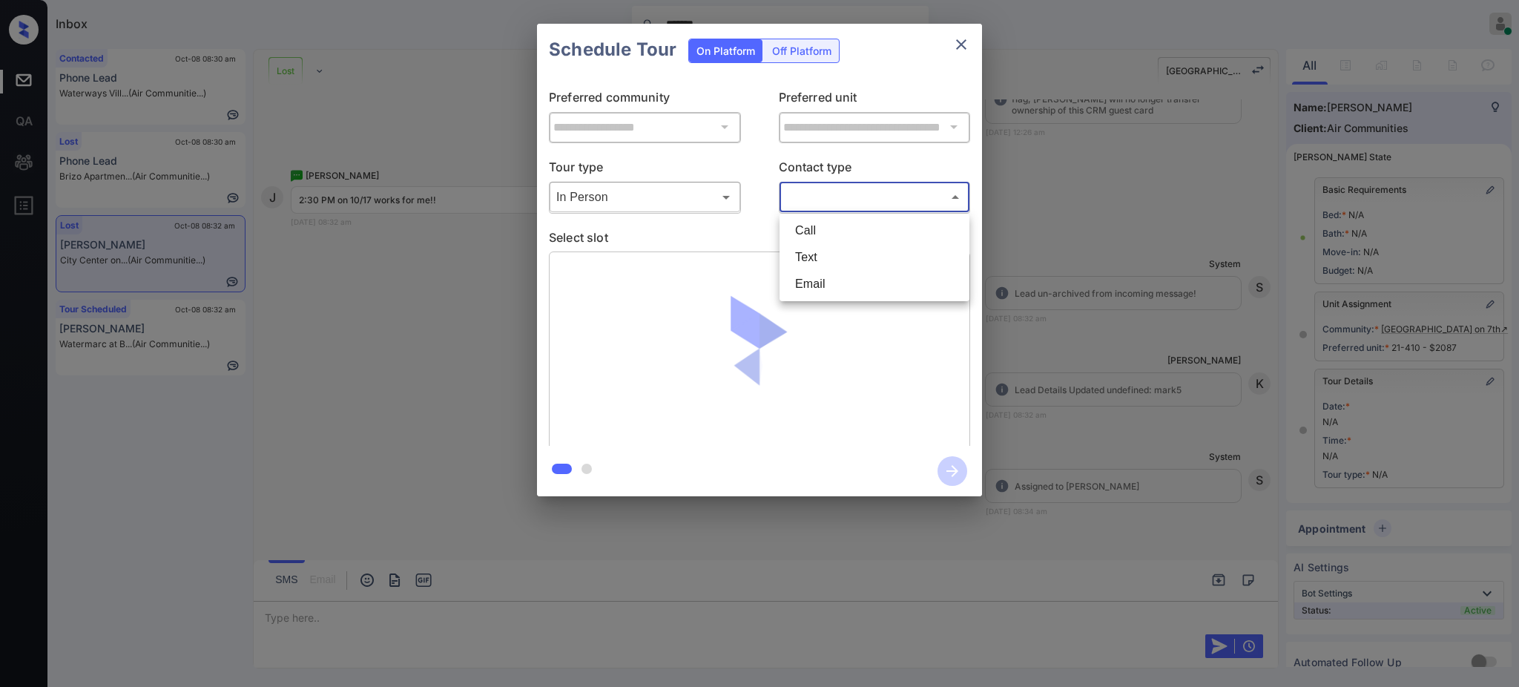
click at [799, 197] on body "Inbox ******* [PERSON_NAME] Online Set yourself offline Set yourself on break P…" at bounding box center [759, 343] width 1519 height 687
click at [803, 253] on li "Text" at bounding box center [874, 257] width 182 height 27
type input "****"
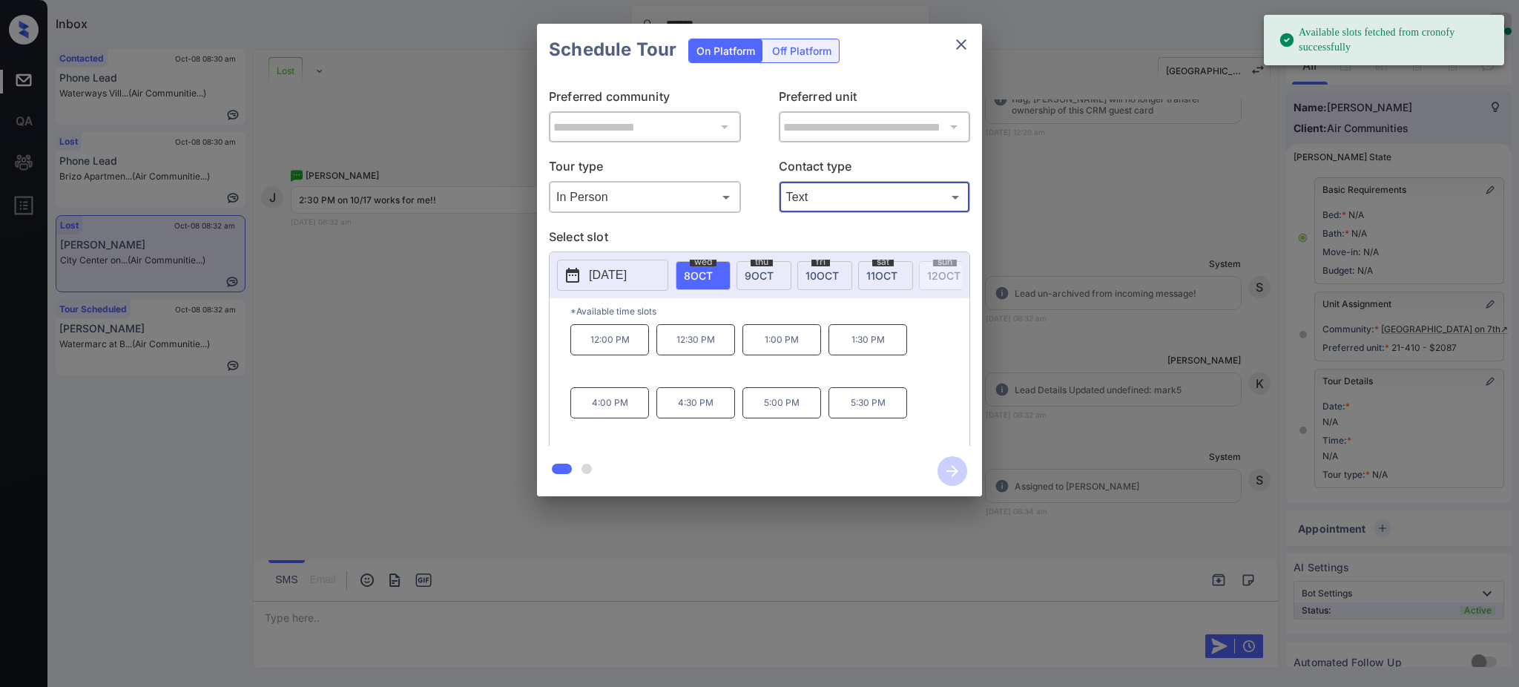
click at [606, 283] on p "2025-10-08" at bounding box center [608, 275] width 38 height 18
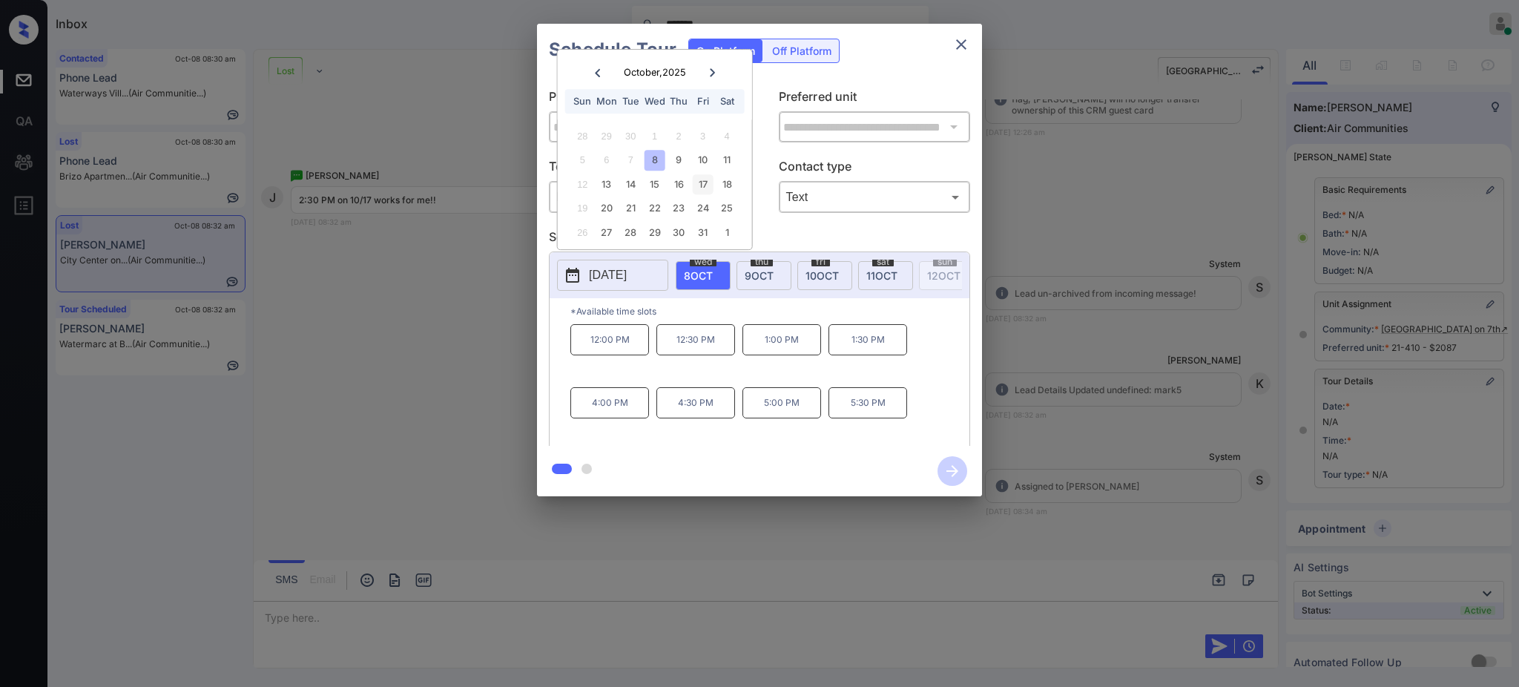
click at [699, 182] on div "17" at bounding box center [703, 184] width 20 height 20
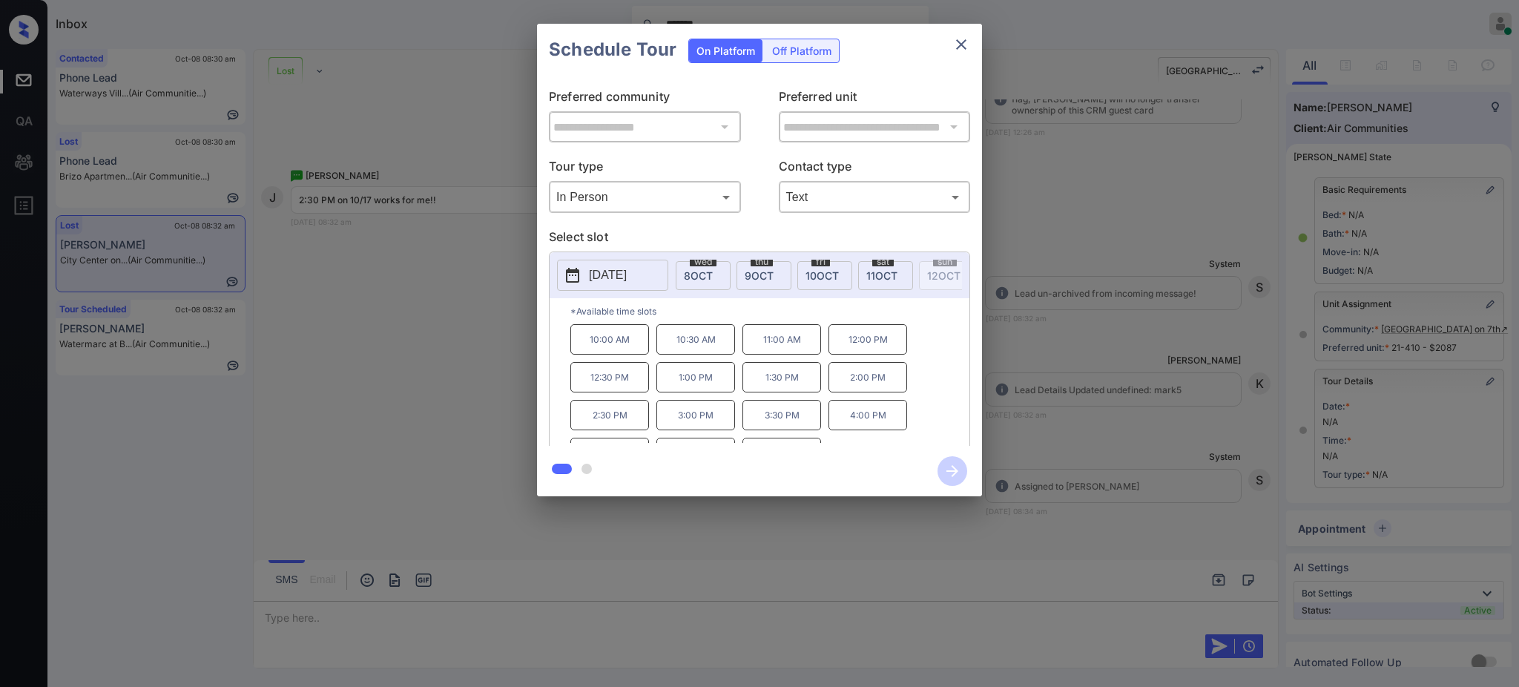
click at [1050, 366] on div "**********" at bounding box center [759, 260] width 1519 height 520
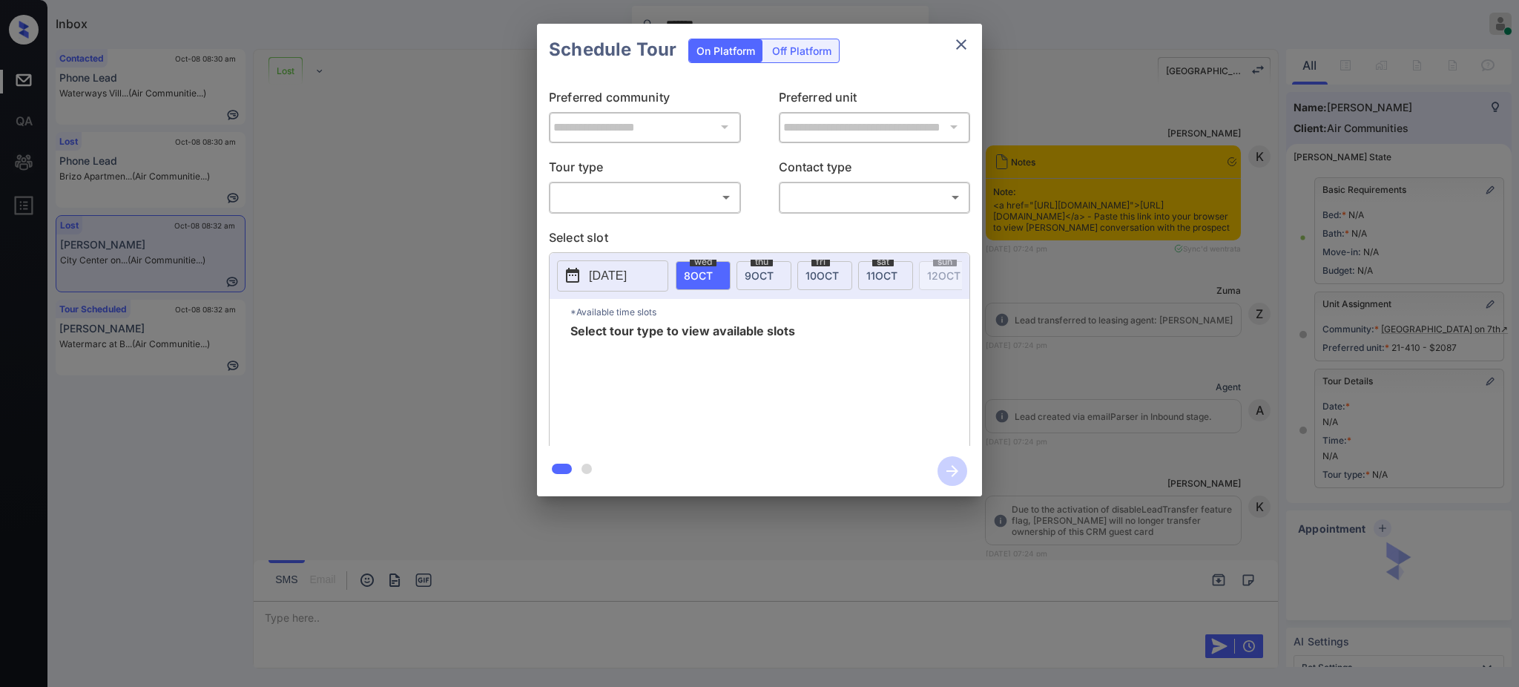
scroll to position [10268, 0]
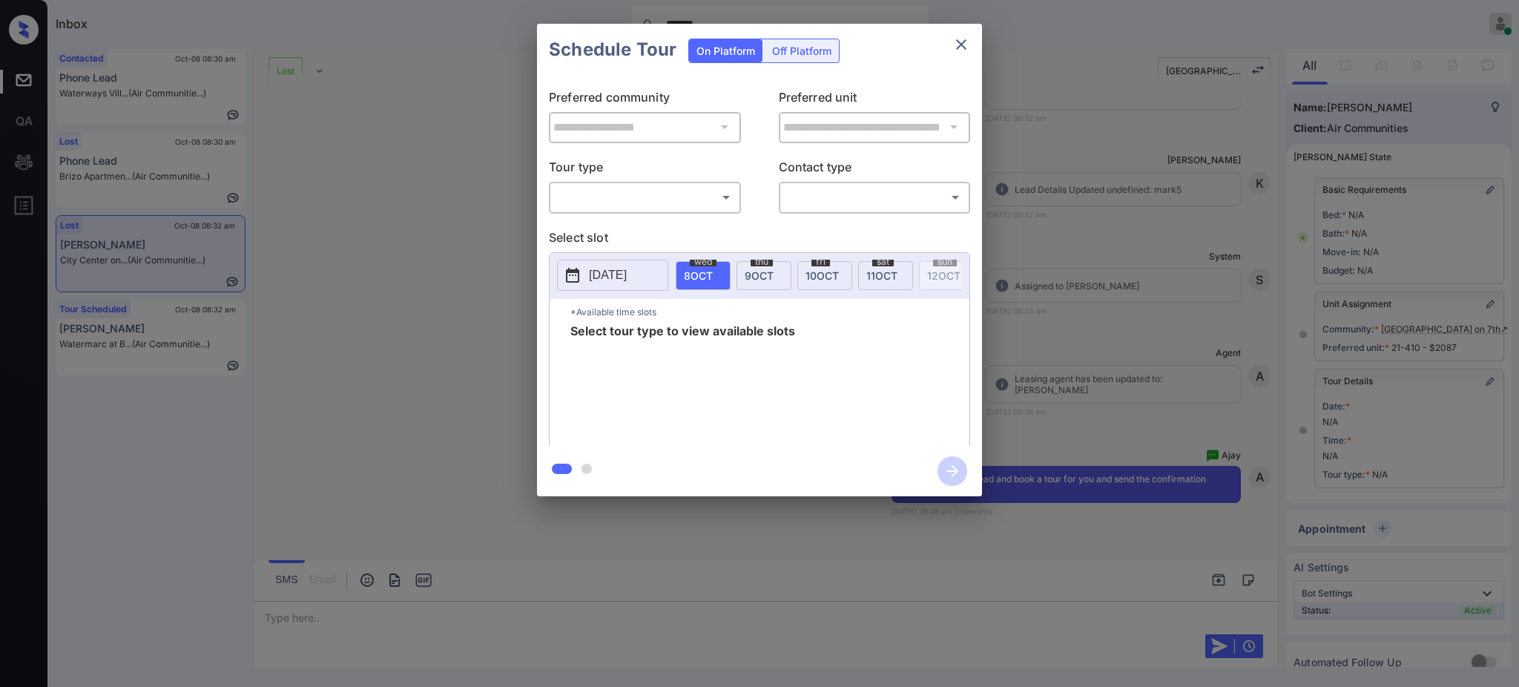
click at [983, 302] on div "**********" at bounding box center [759, 260] width 1519 height 520
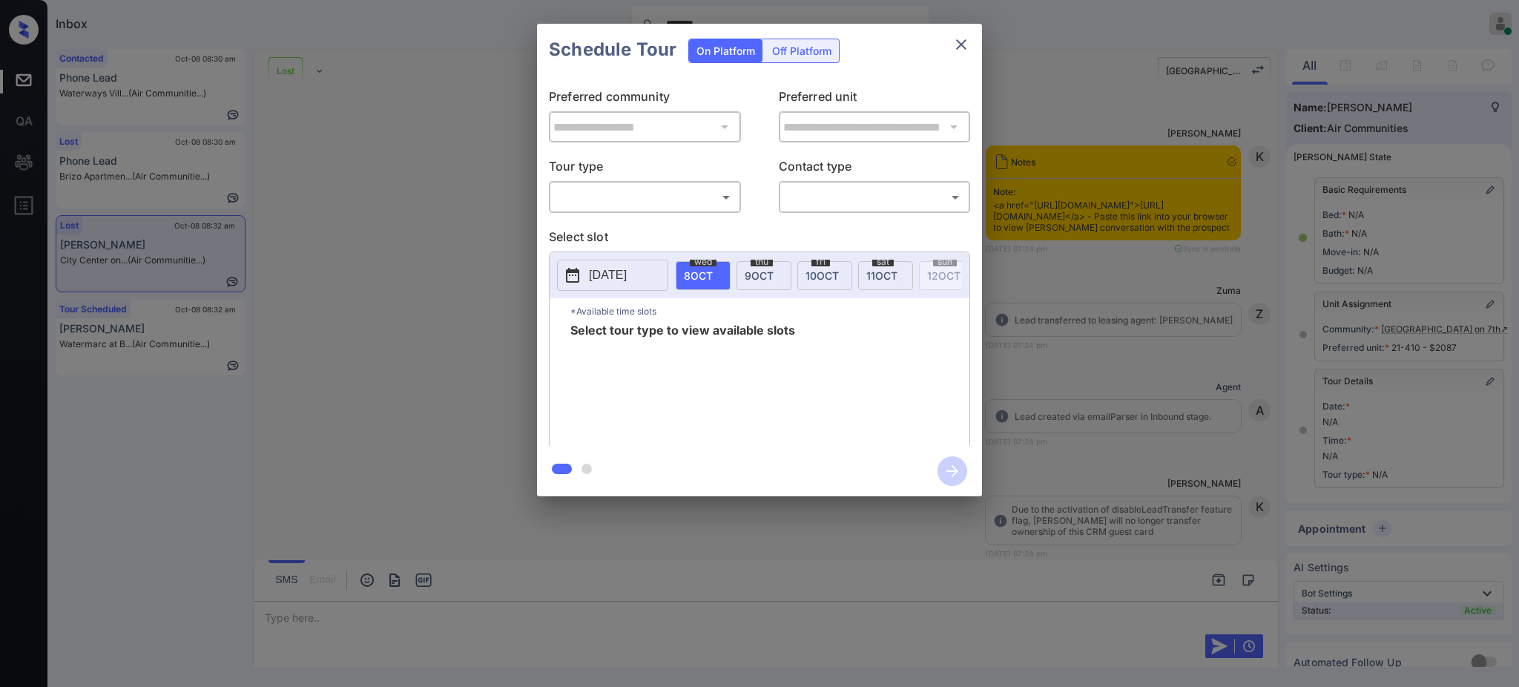
scroll to position [10070, 0]
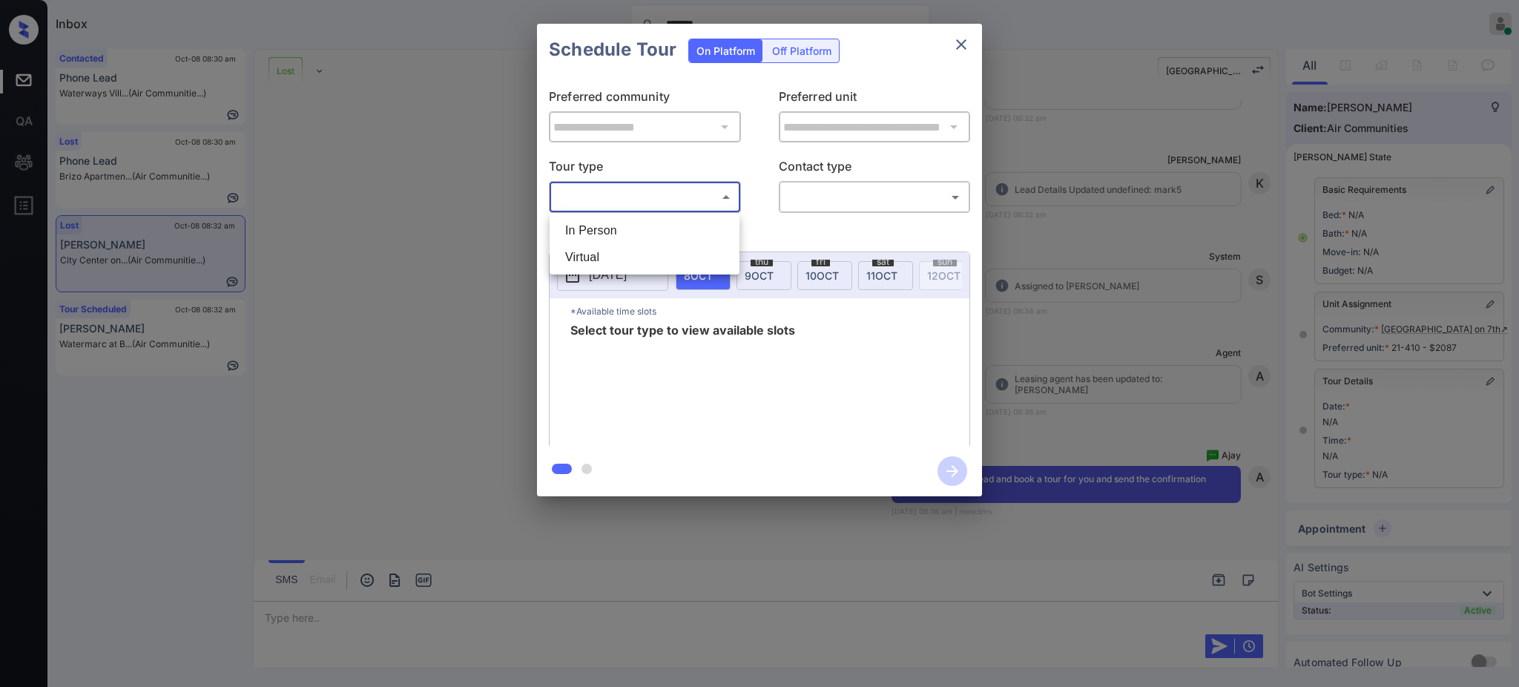
click at [670, 191] on body "Inbox ******* Ajay Kumar Online Set yourself offline Set yourself on break Prof…" at bounding box center [759, 343] width 1519 height 687
click at [618, 227] on li "In Person" at bounding box center [644, 230] width 182 height 27
type input "********"
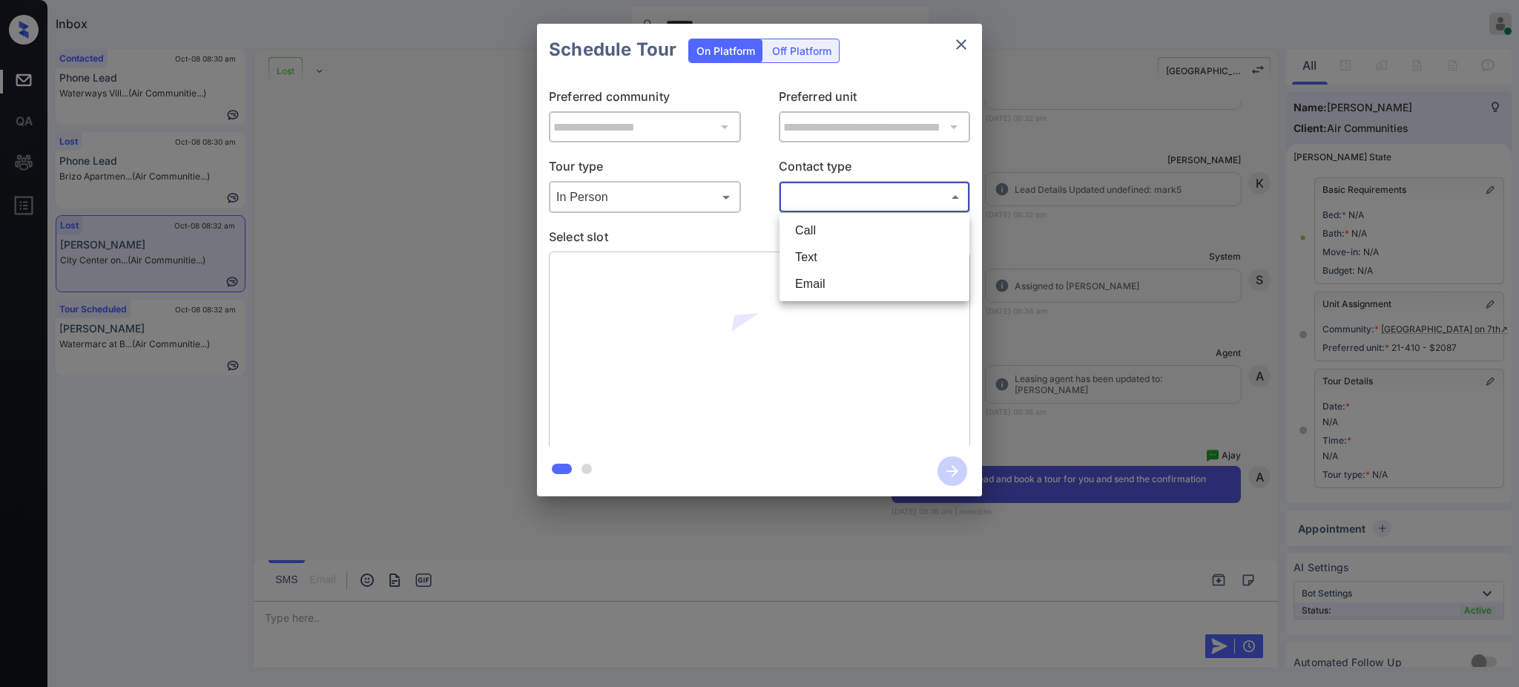
click at [849, 209] on body "Inbox ******* Ajay Kumar Online Set yourself offline Set yourself on break Prof…" at bounding box center [759, 343] width 1519 height 687
click at [809, 257] on li "Text" at bounding box center [874, 257] width 182 height 27
type input "****"
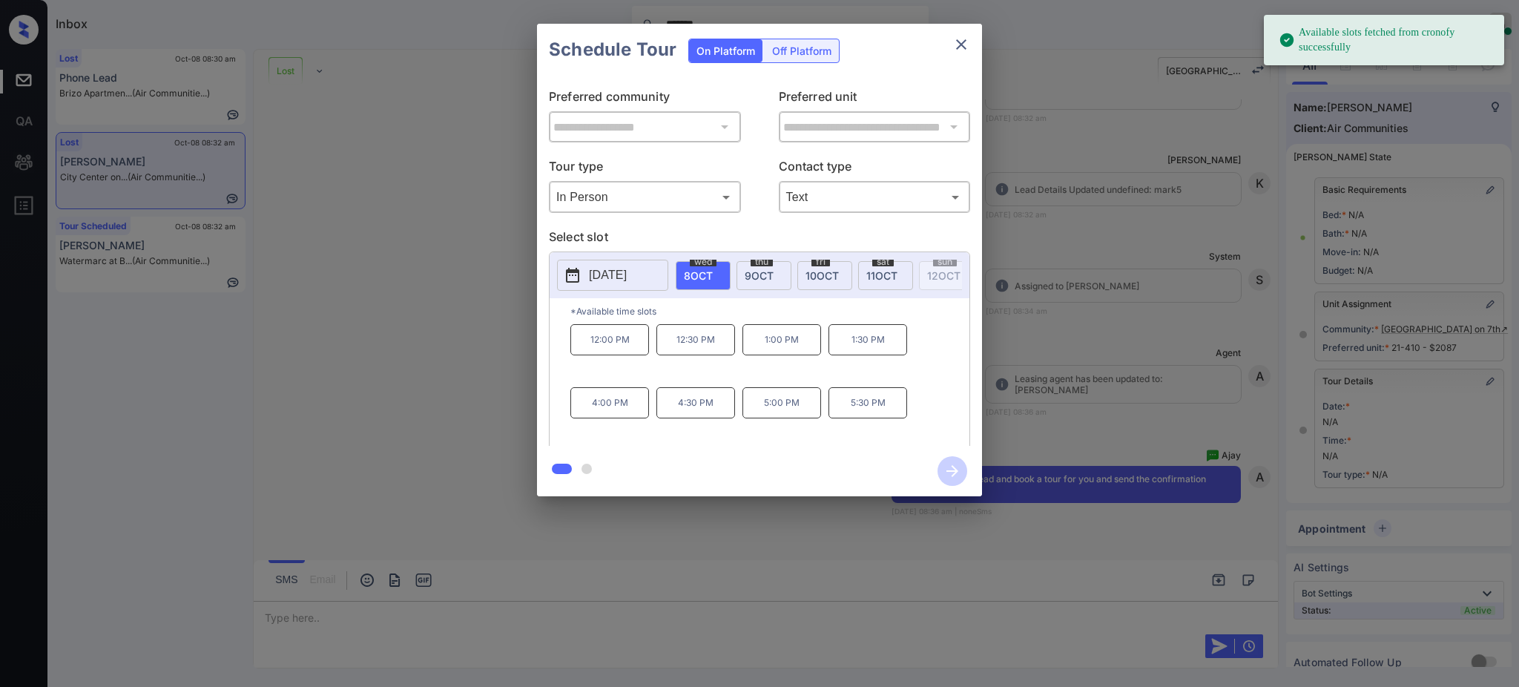
click at [638, 261] on button "[DATE]" at bounding box center [612, 275] width 111 height 31
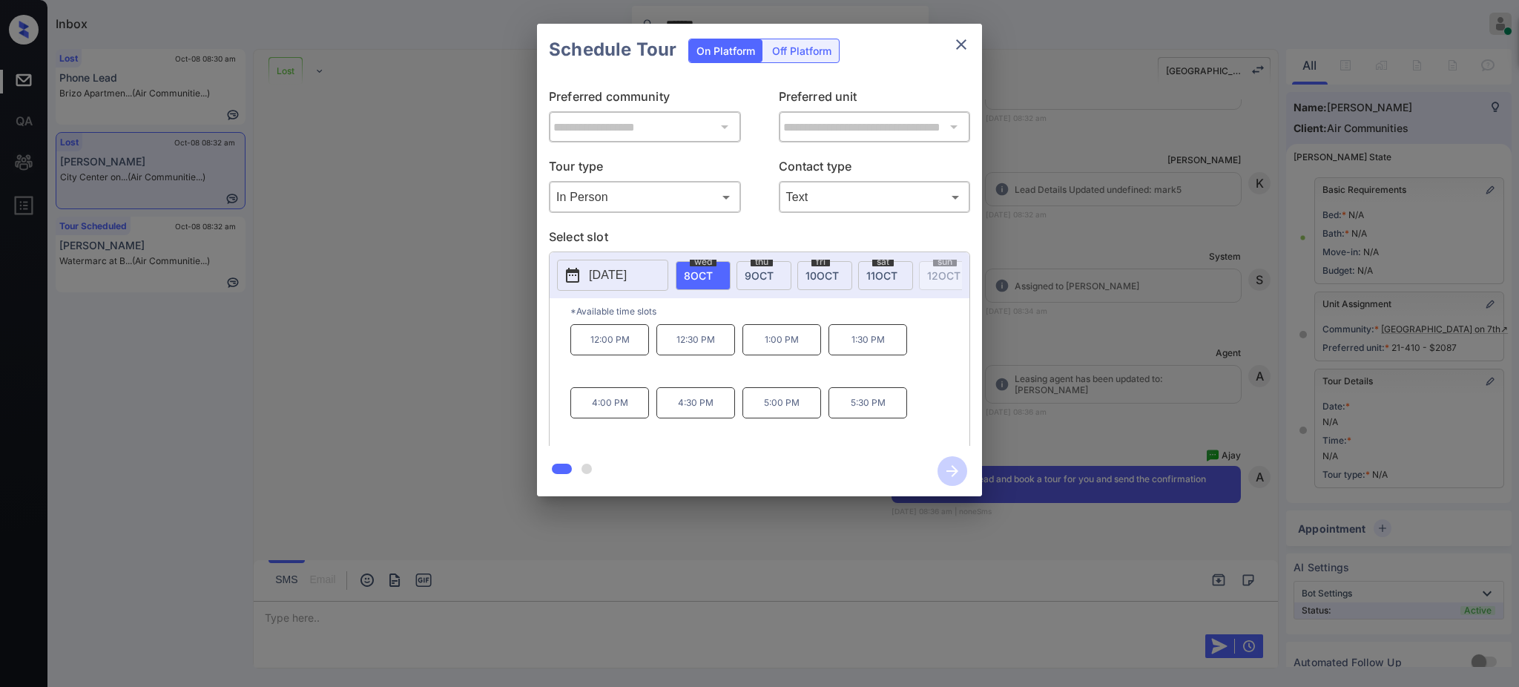
click at [627, 268] on p "[DATE]" at bounding box center [608, 275] width 38 height 18
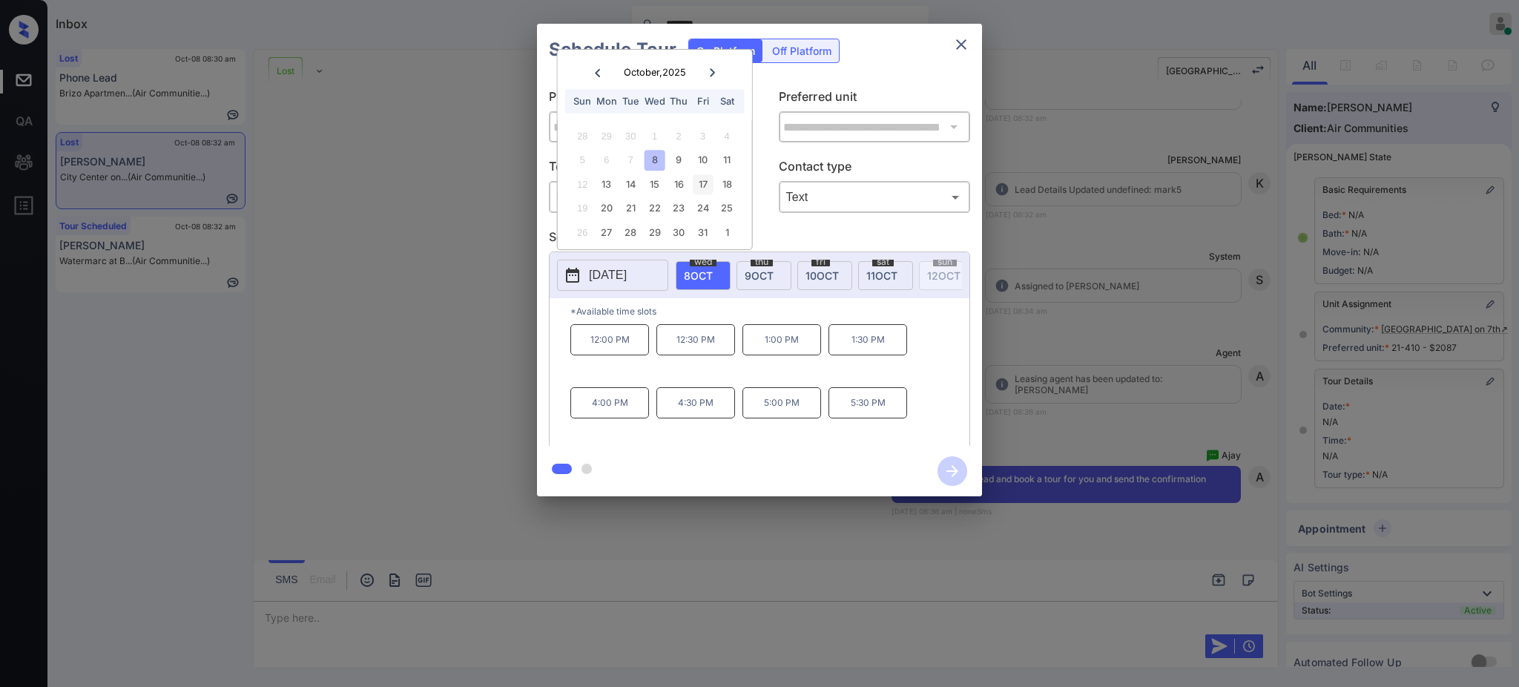
click at [699, 185] on div "17" at bounding box center [703, 184] width 20 height 20
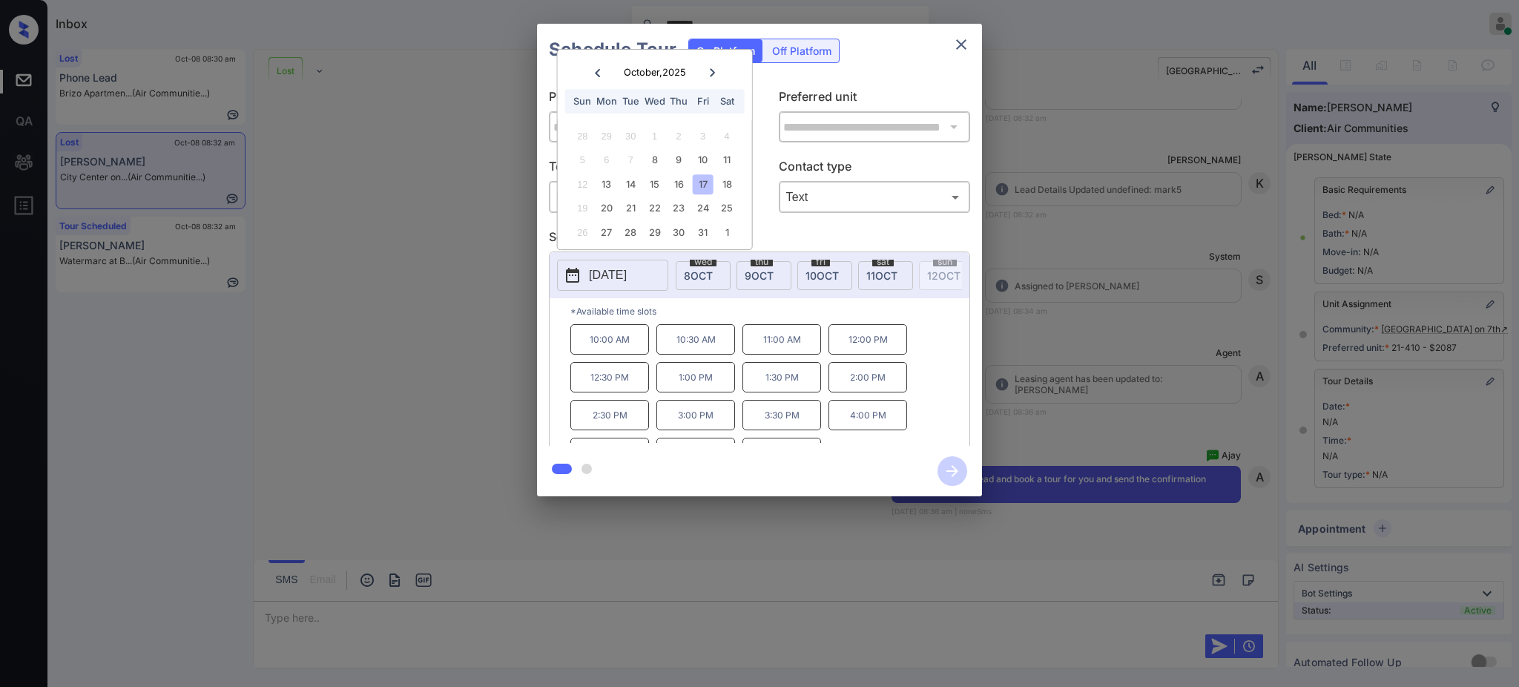
click at [608, 424] on p "2:30 PM" at bounding box center [609, 415] width 79 height 30
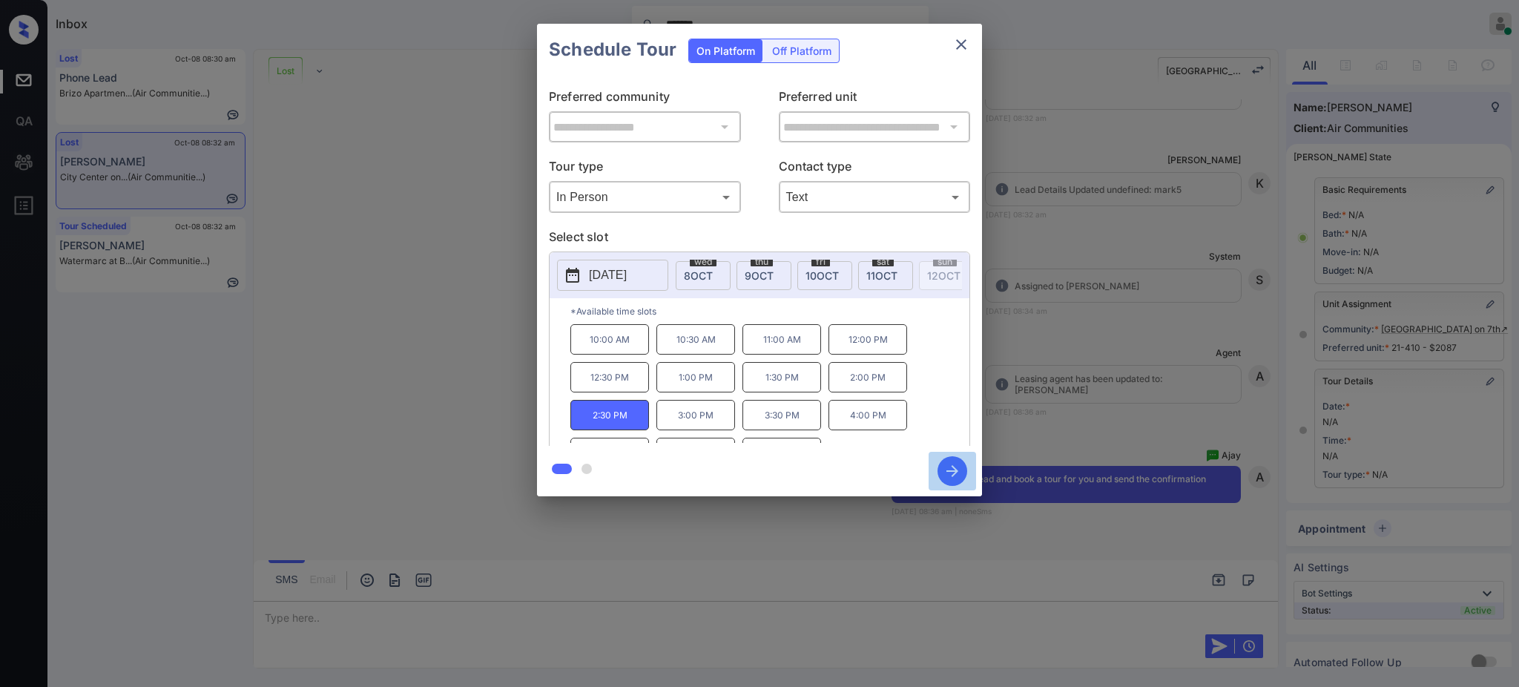
click at [949, 467] on icon "button" at bounding box center [952, 471] width 30 height 30
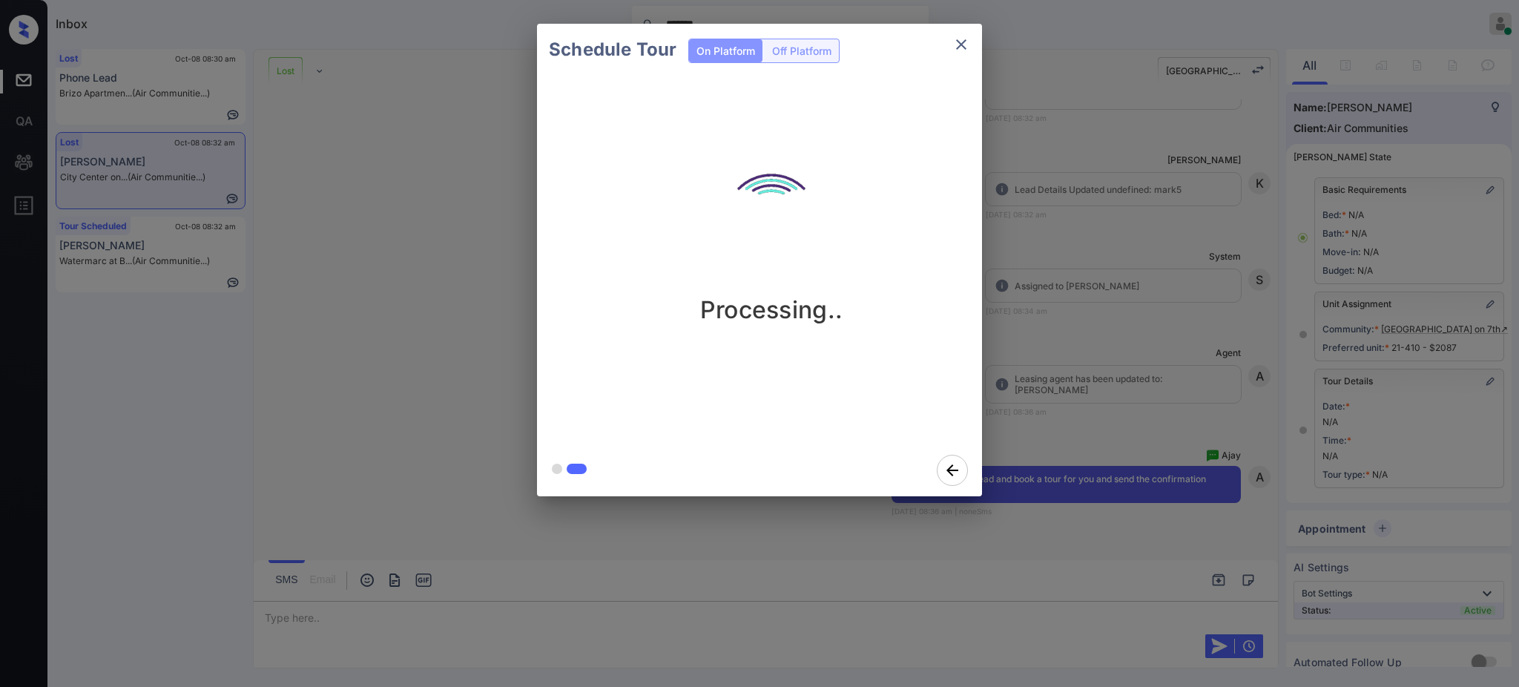
click at [1102, 392] on div "Schedule Tour On Platform Off Platform Processing.." at bounding box center [759, 260] width 1519 height 520
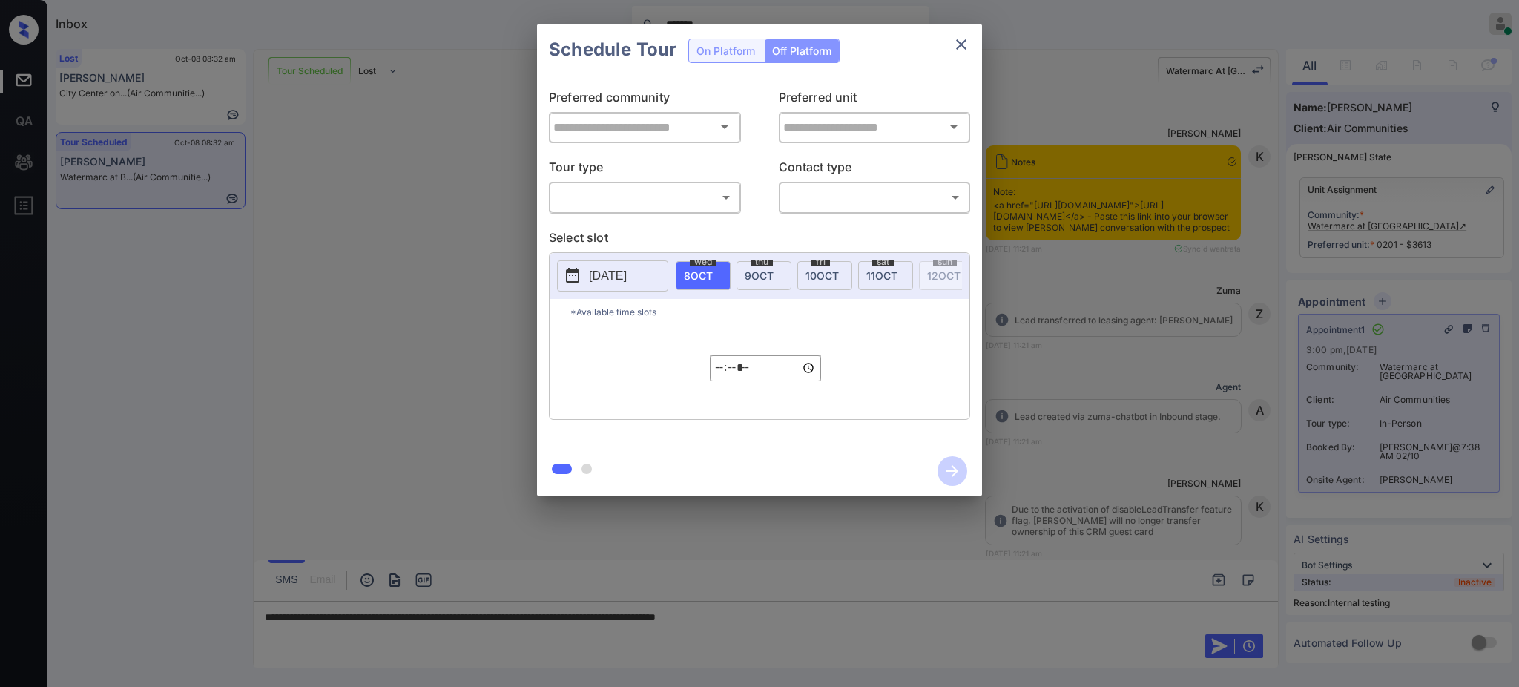
type input "**********"
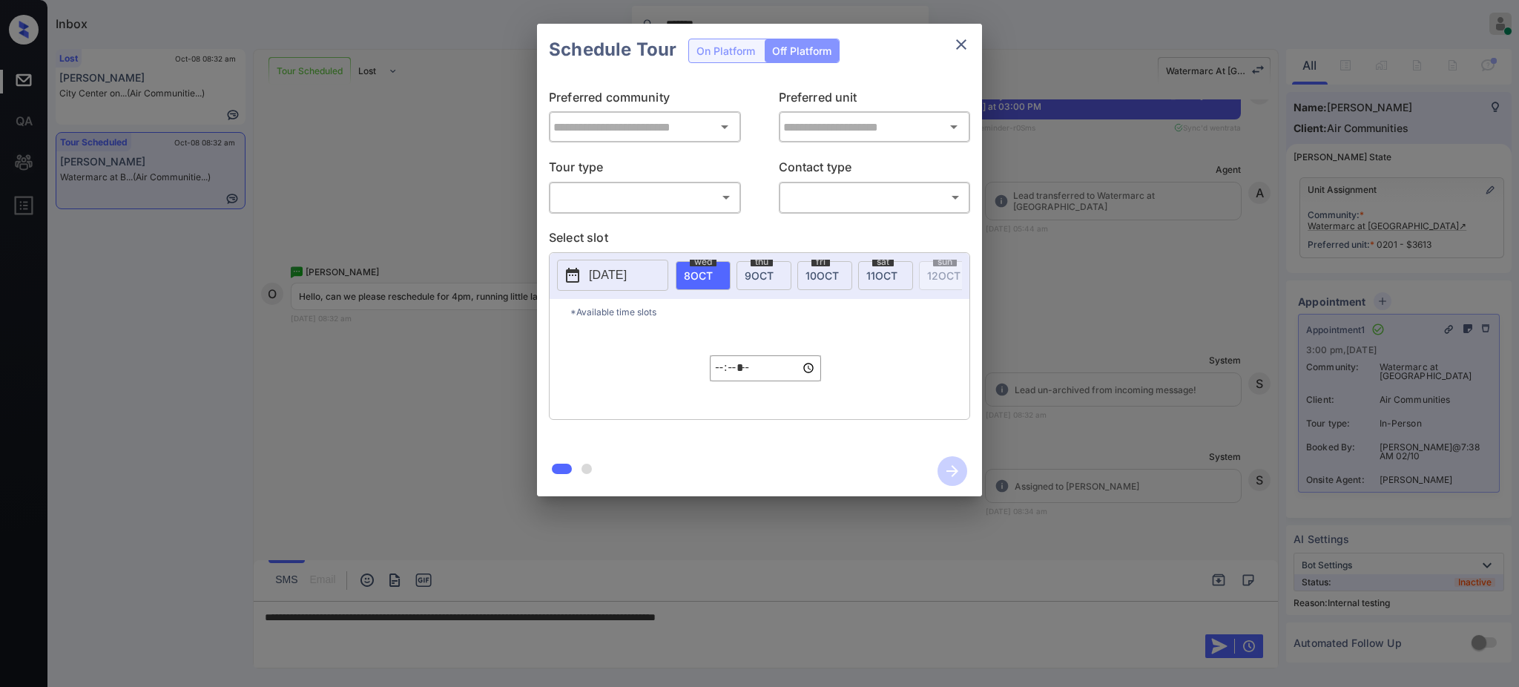
type input "**********"
click at [961, 46] on icon "close" at bounding box center [961, 45] width 18 height 18
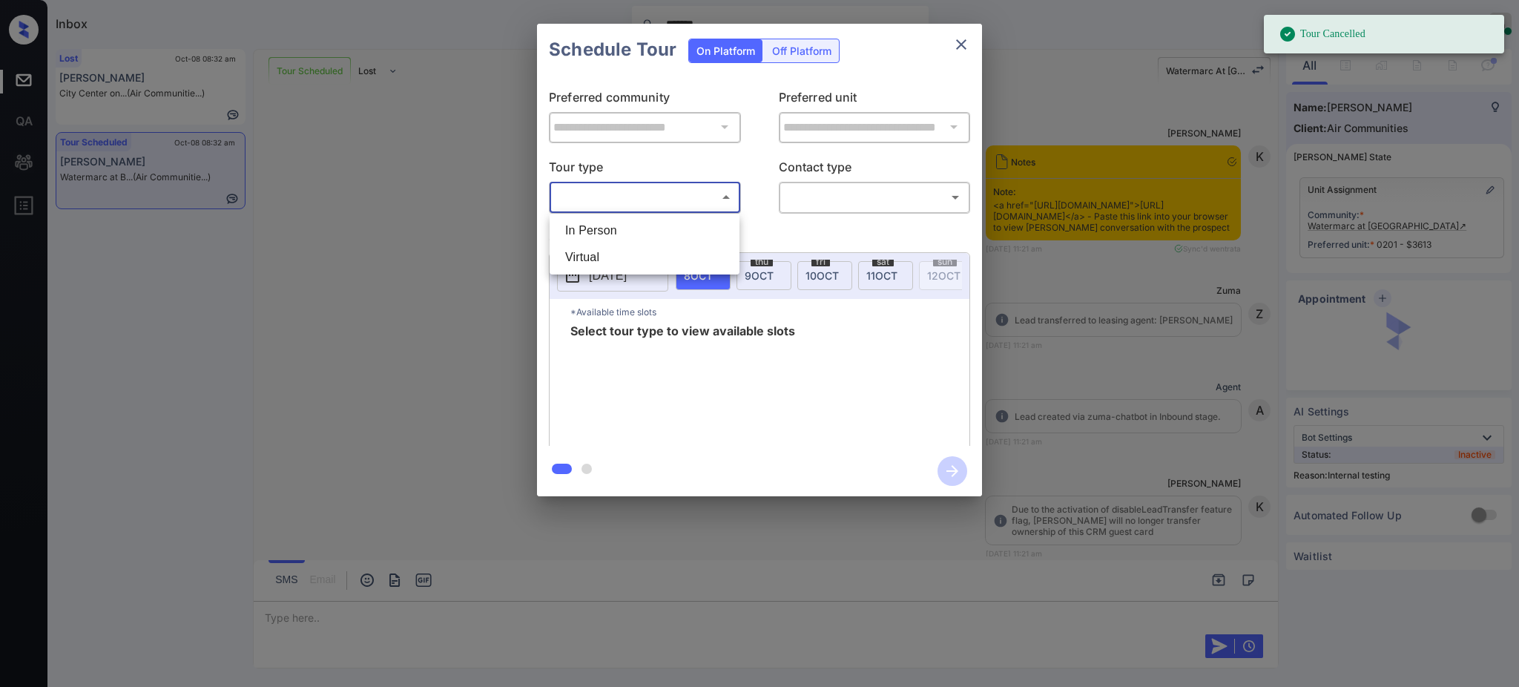
click at [601, 226] on li "In Person" at bounding box center [644, 230] width 182 height 27
type input "********"
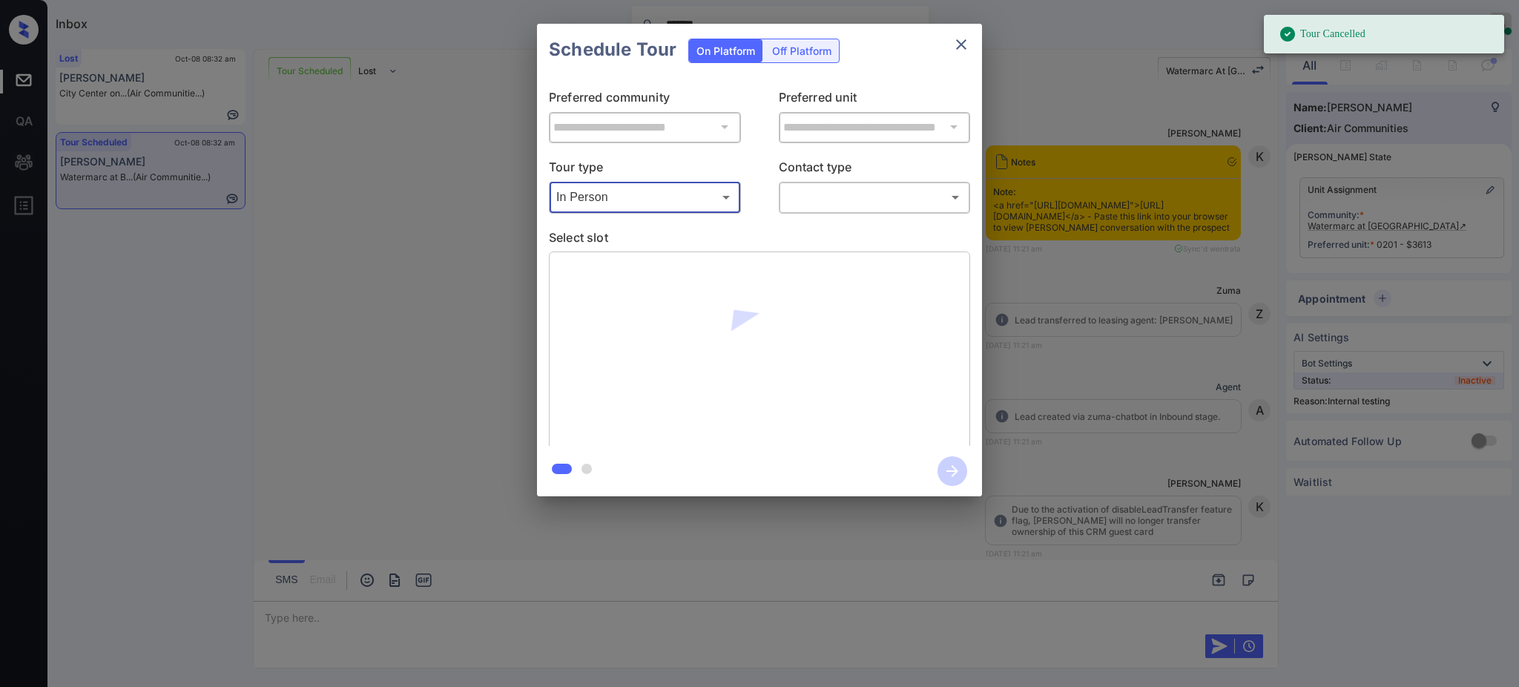
scroll to position [10904, 0]
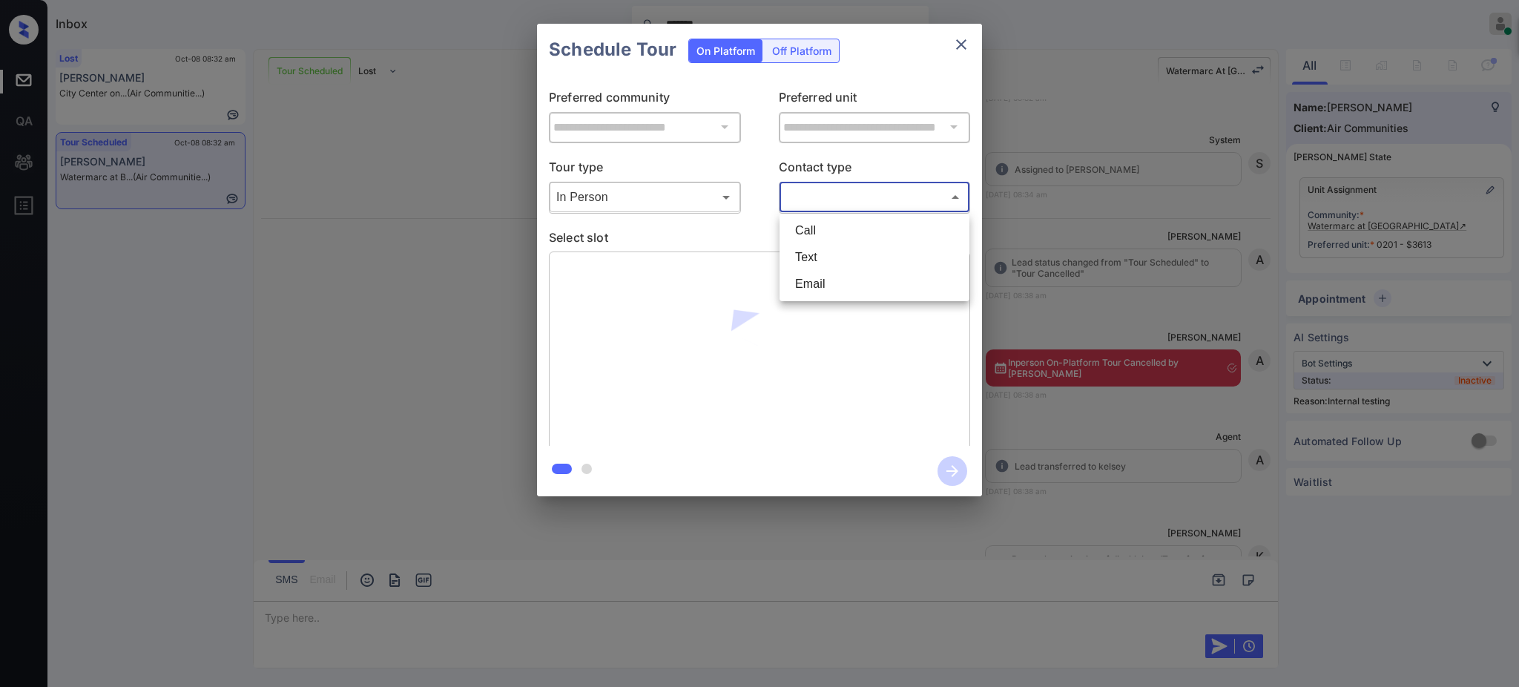
click at [821, 197] on body "Tour Cancelled Inbox ******* [PERSON_NAME] Online Set yourself offline Set your…" at bounding box center [759, 343] width 1519 height 687
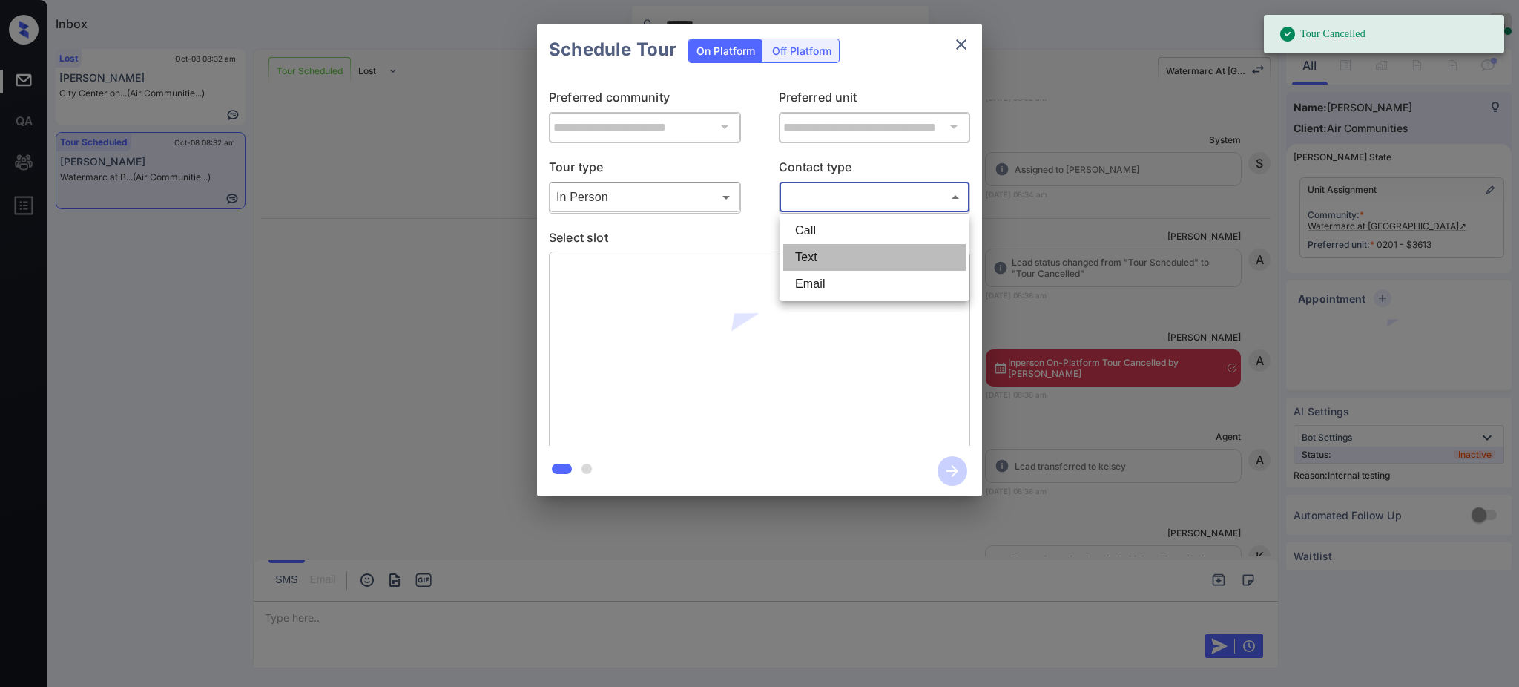
click at [816, 265] on li "Text" at bounding box center [874, 257] width 182 height 27
type input "****"
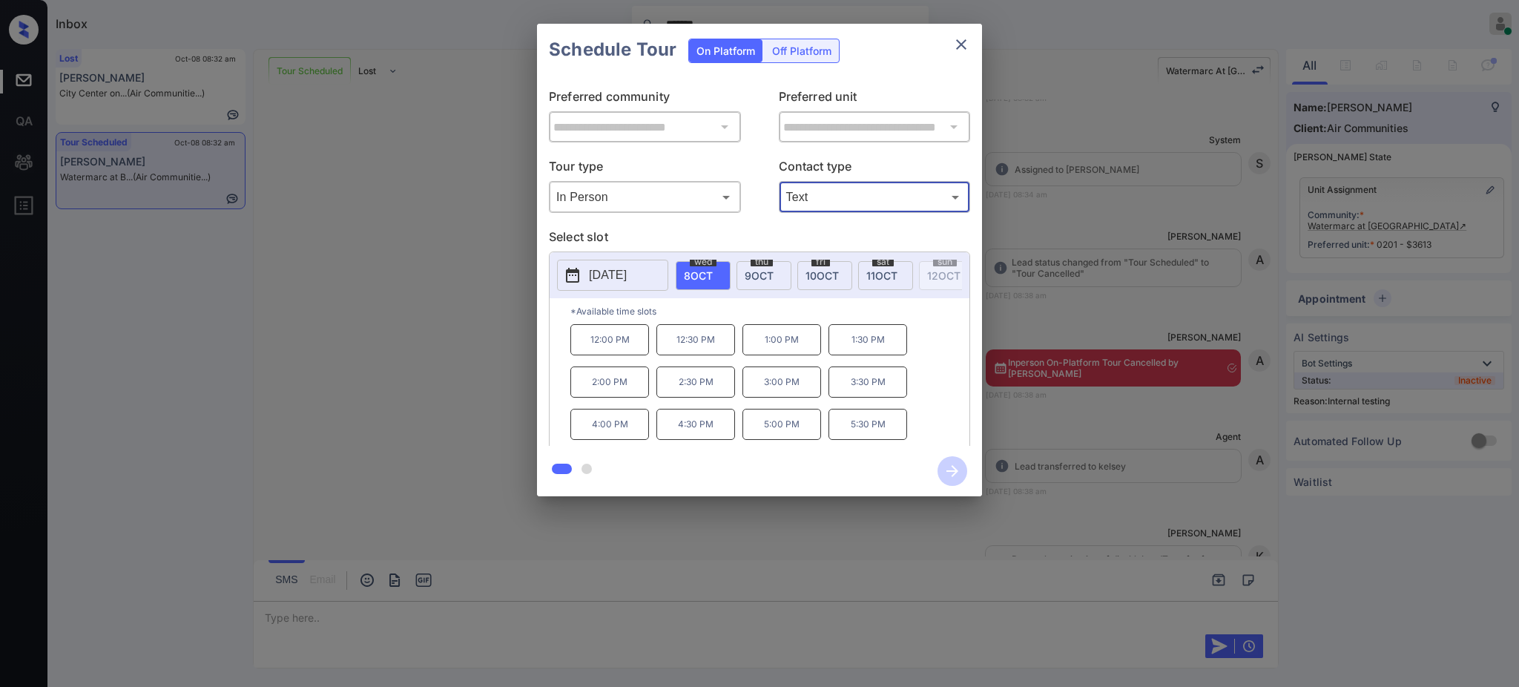
click at [1051, 363] on div "**********" at bounding box center [759, 260] width 1519 height 520
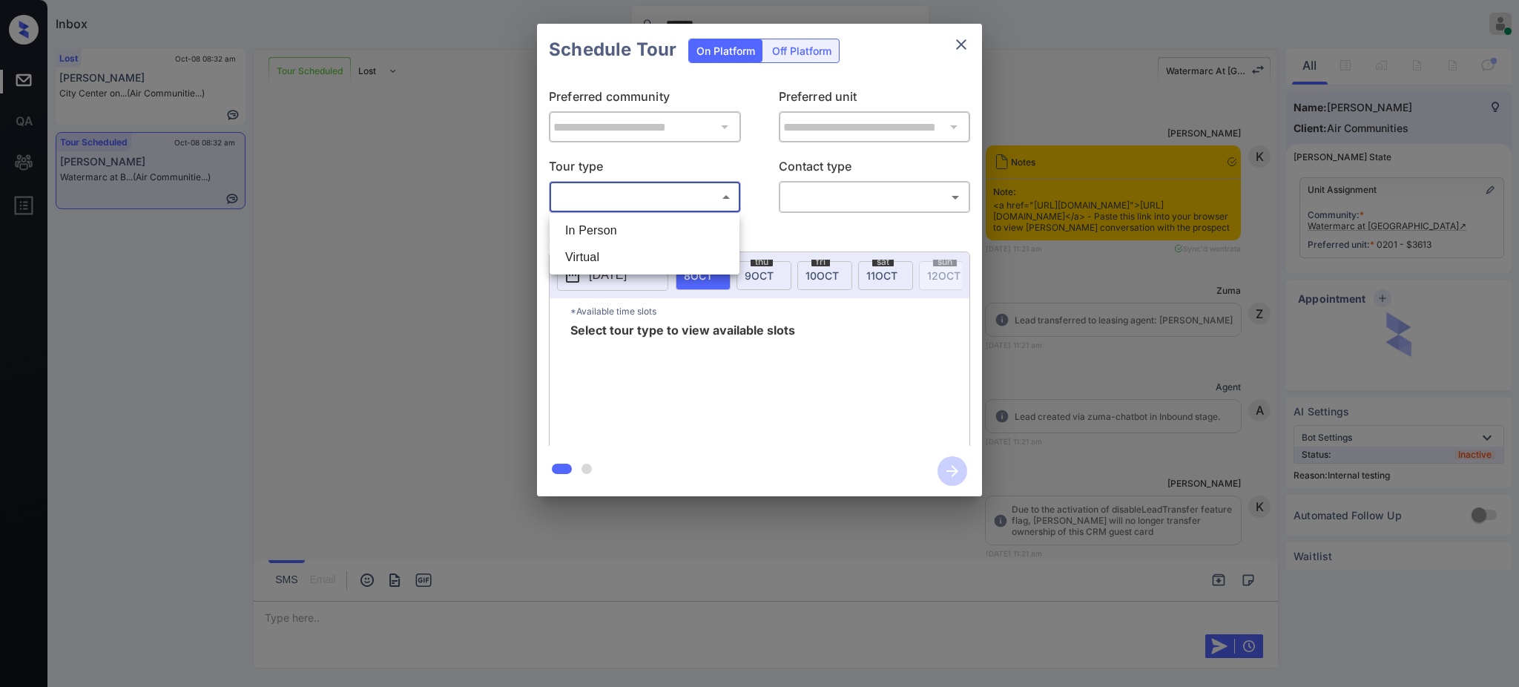
scroll to position [13355, 0]
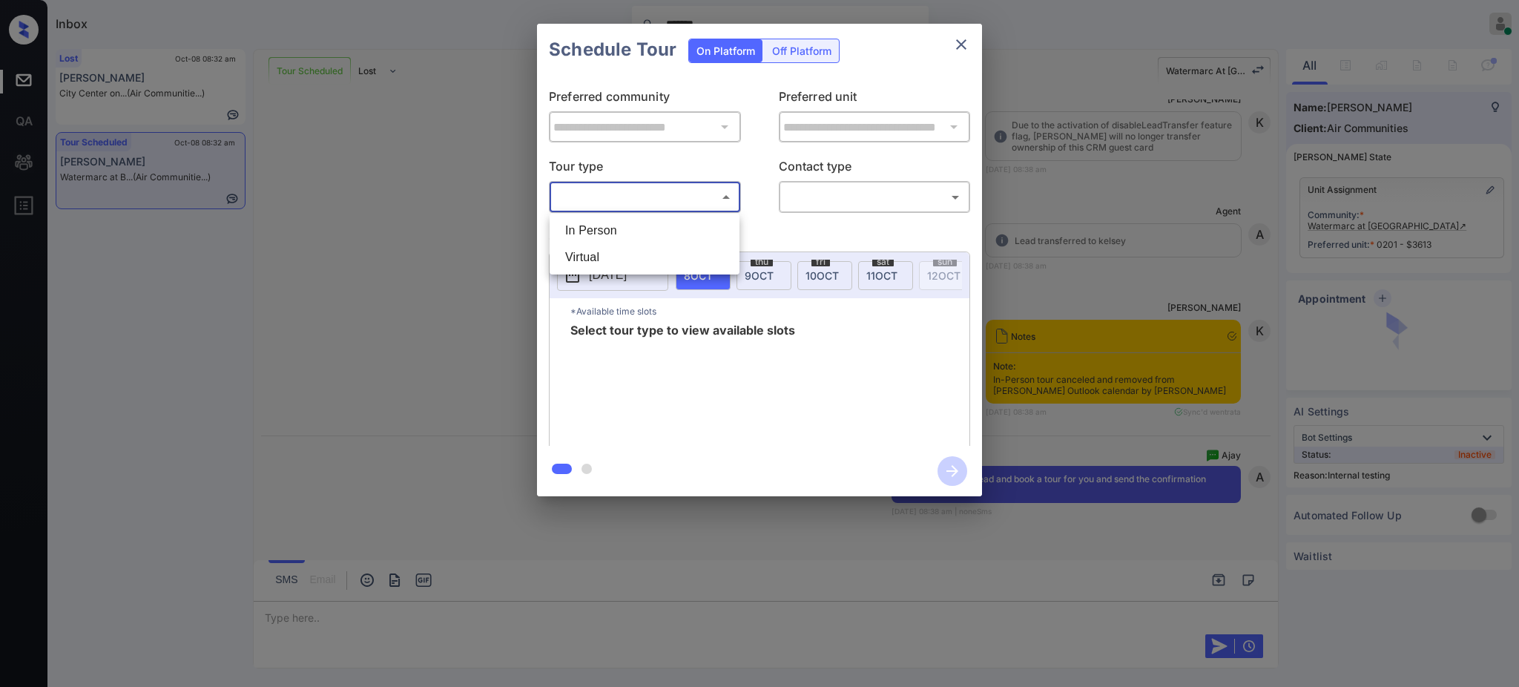
click at [627, 217] on li "In Person" at bounding box center [644, 230] width 182 height 27
type input "********"
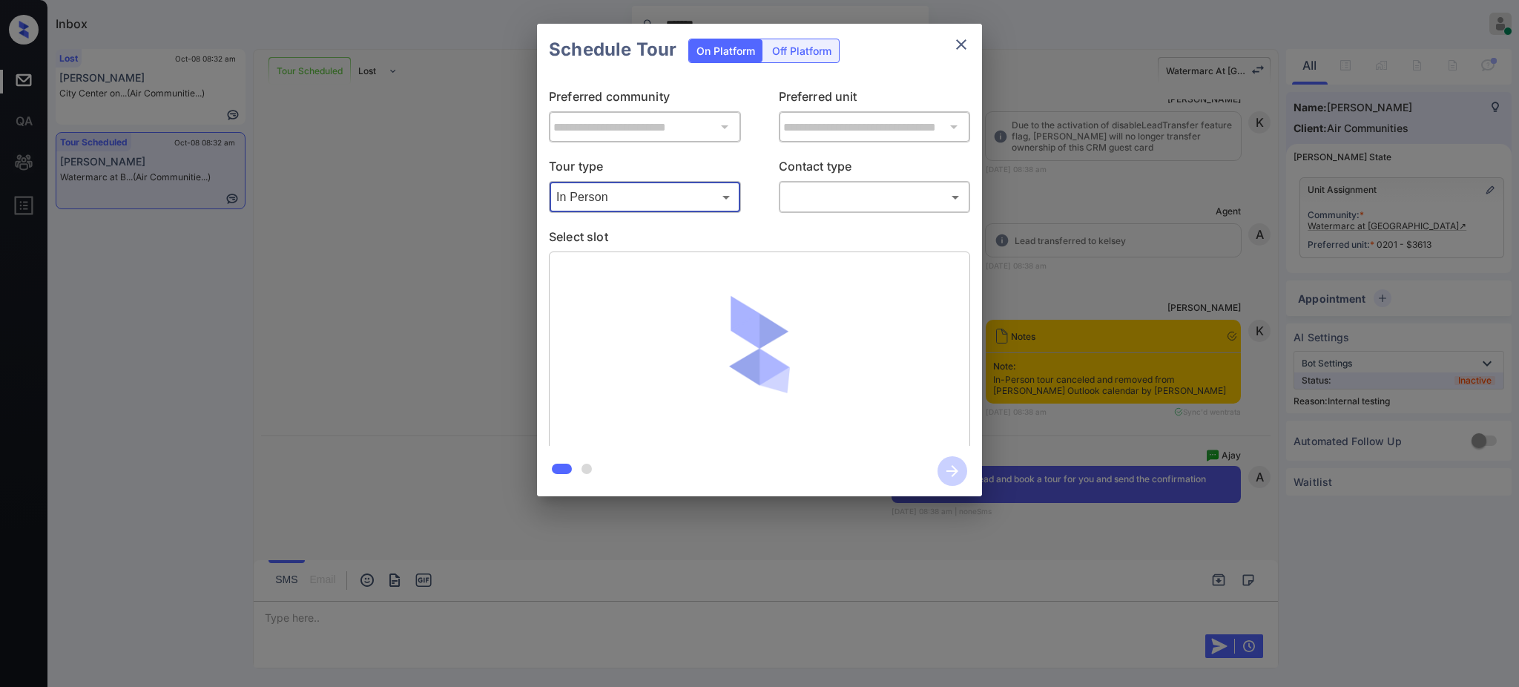
click at [822, 193] on body "Inbox ******* Ajay Kumar Online Set yourself offline Set yourself on break Prof…" at bounding box center [759, 343] width 1519 height 687
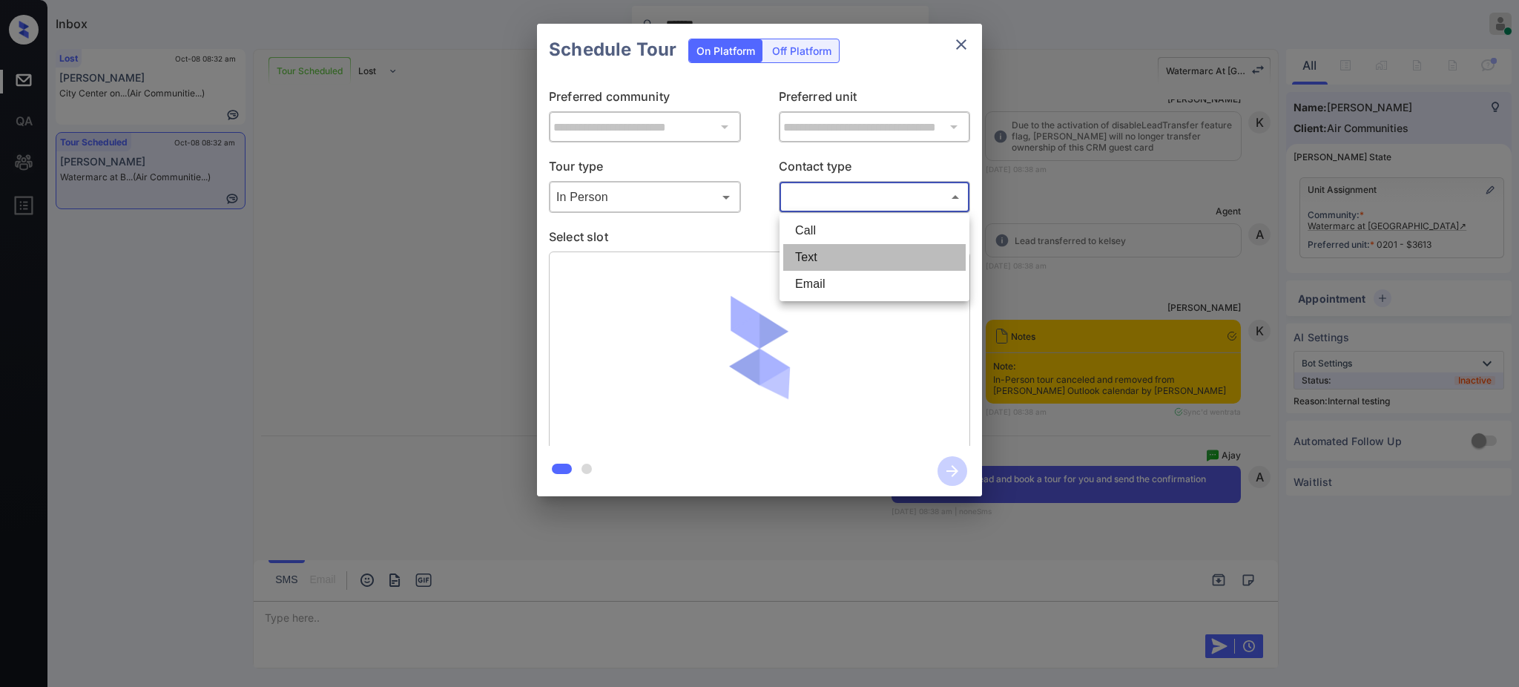
click at [828, 248] on li "Text" at bounding box center [874, 257] width 182 height 27
type input "****"
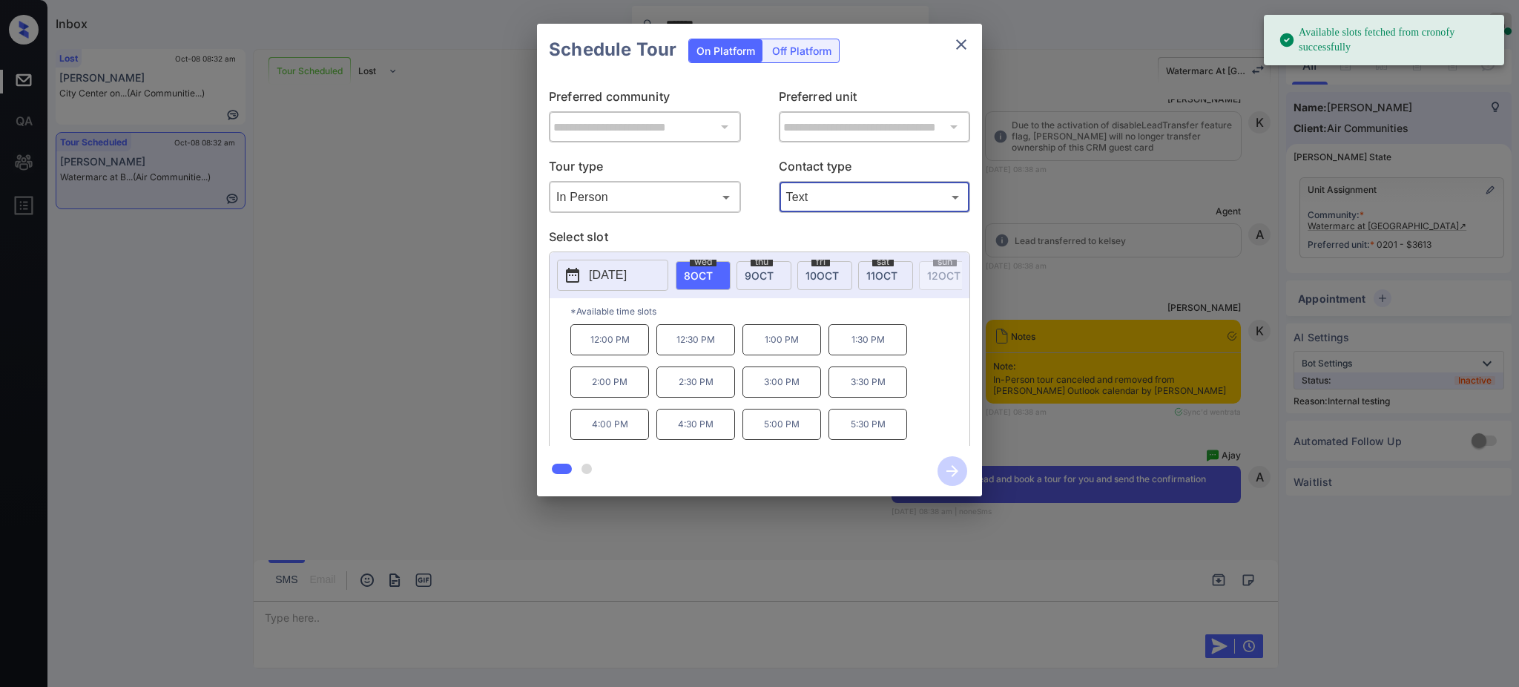
click at [703, 269] on span "8 OCT" at bounding box center [698, 275] width 29 height 13
click at [608, 440] on p "4:00 PM" at bounding box center [609, 424] width 79 height 31
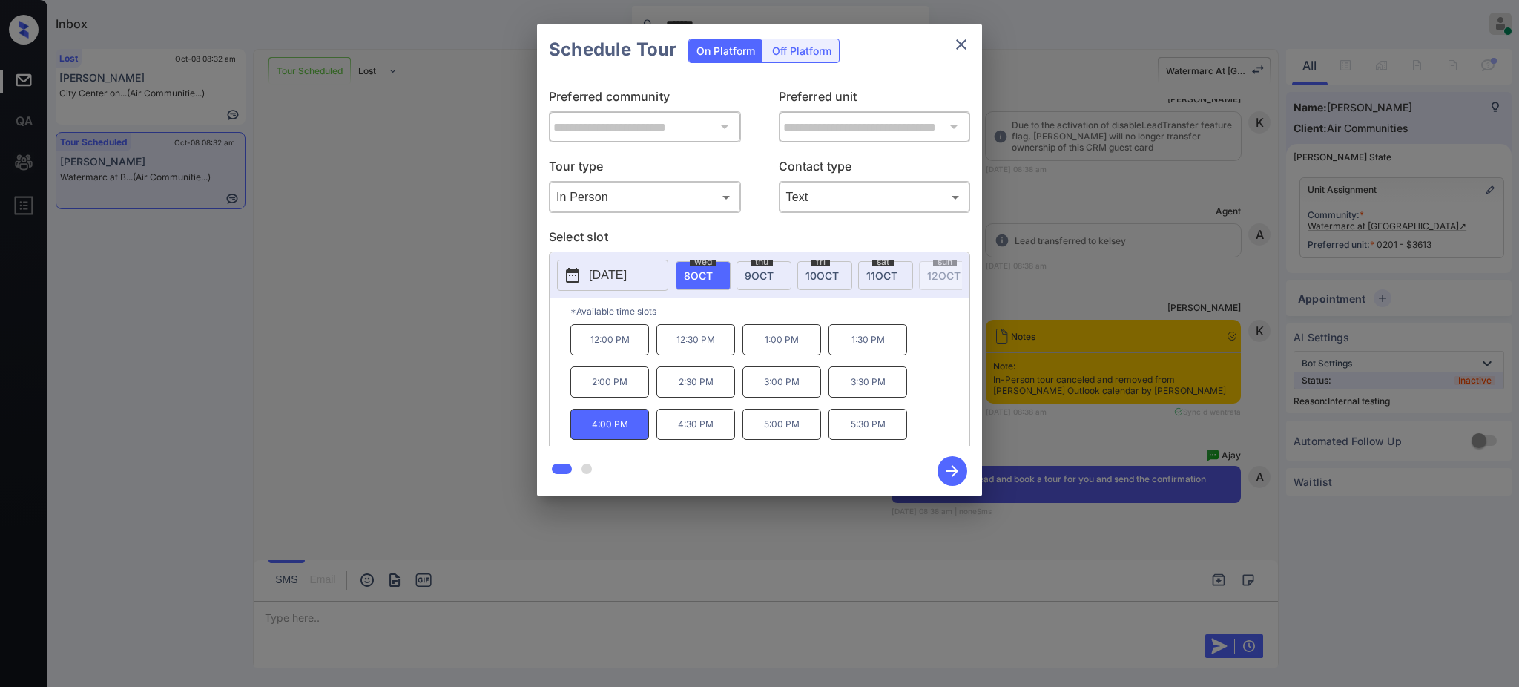
click at [961, 470] on icon "button" at bounding box center [952, 471] width 30 height 30
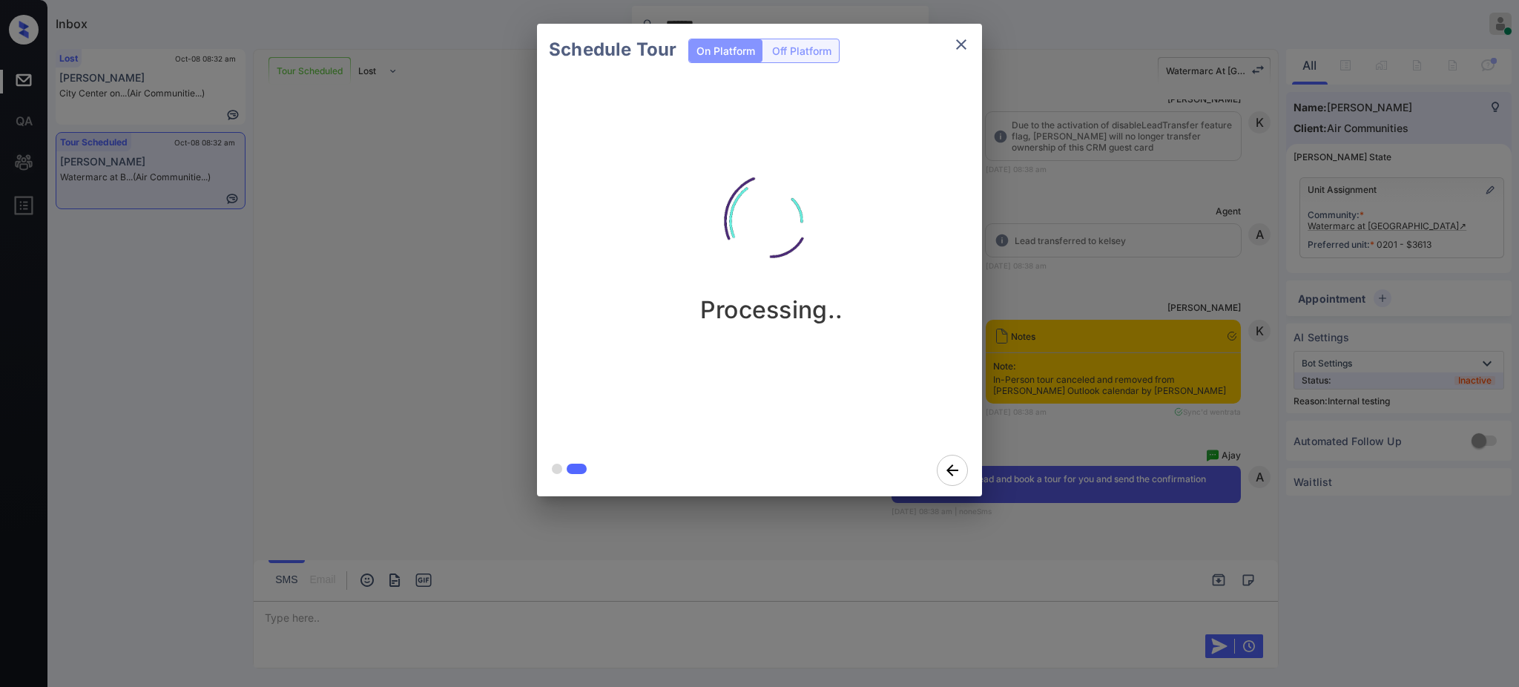
click at [1121, 437] on div "Schedule Tour On Platform Off Platform Processing.." at bounding box center [759, 260] width 1519 height 520
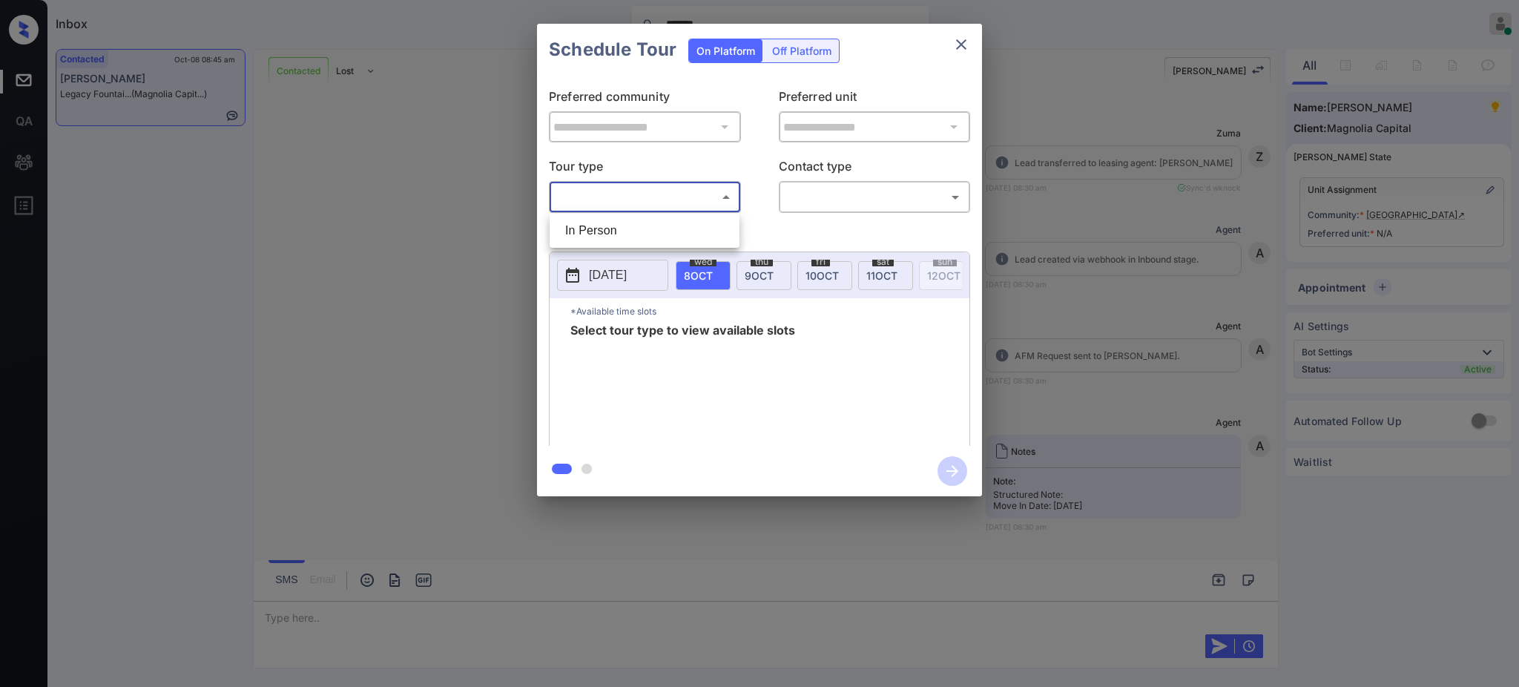
scroll to position [1499, 0]
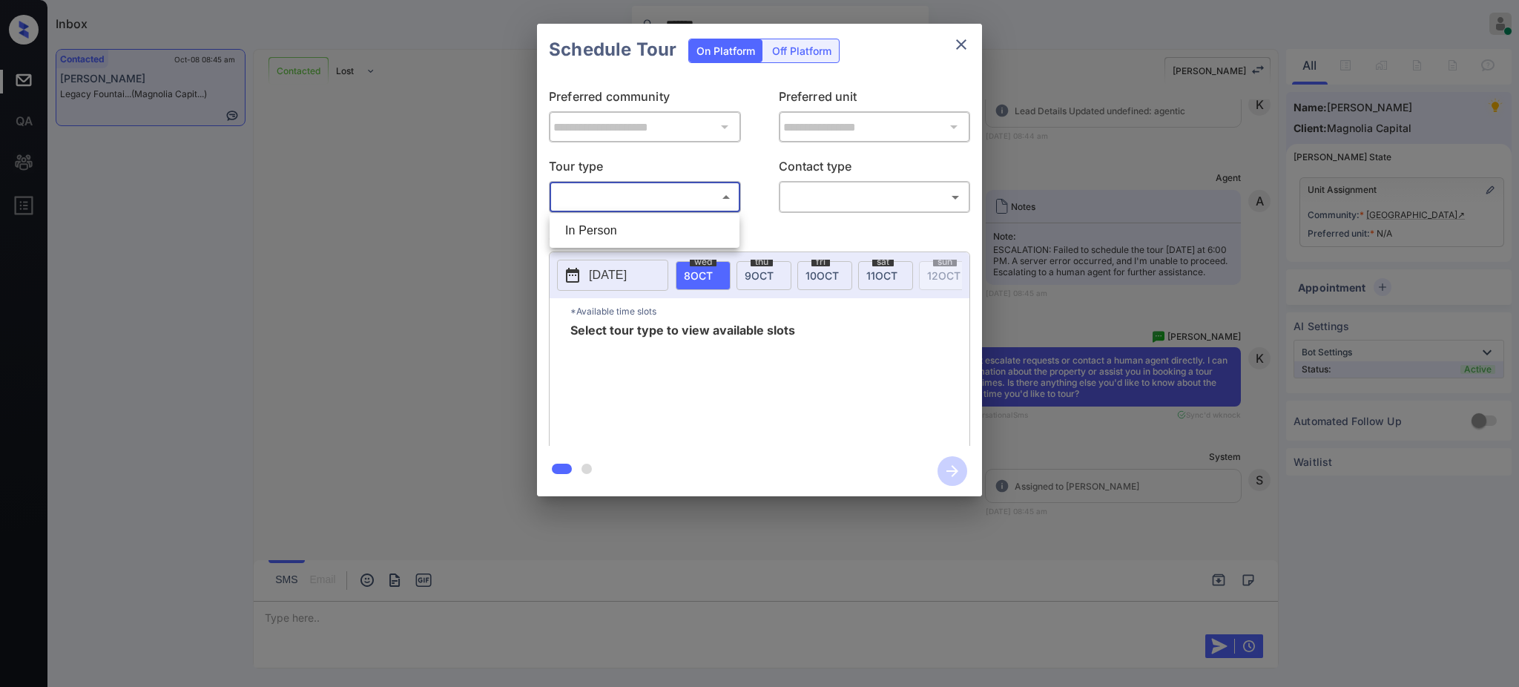
click at [613, 220] on li "In Person" at bounding box center [644, 230] width 182 height 27
type input "********"
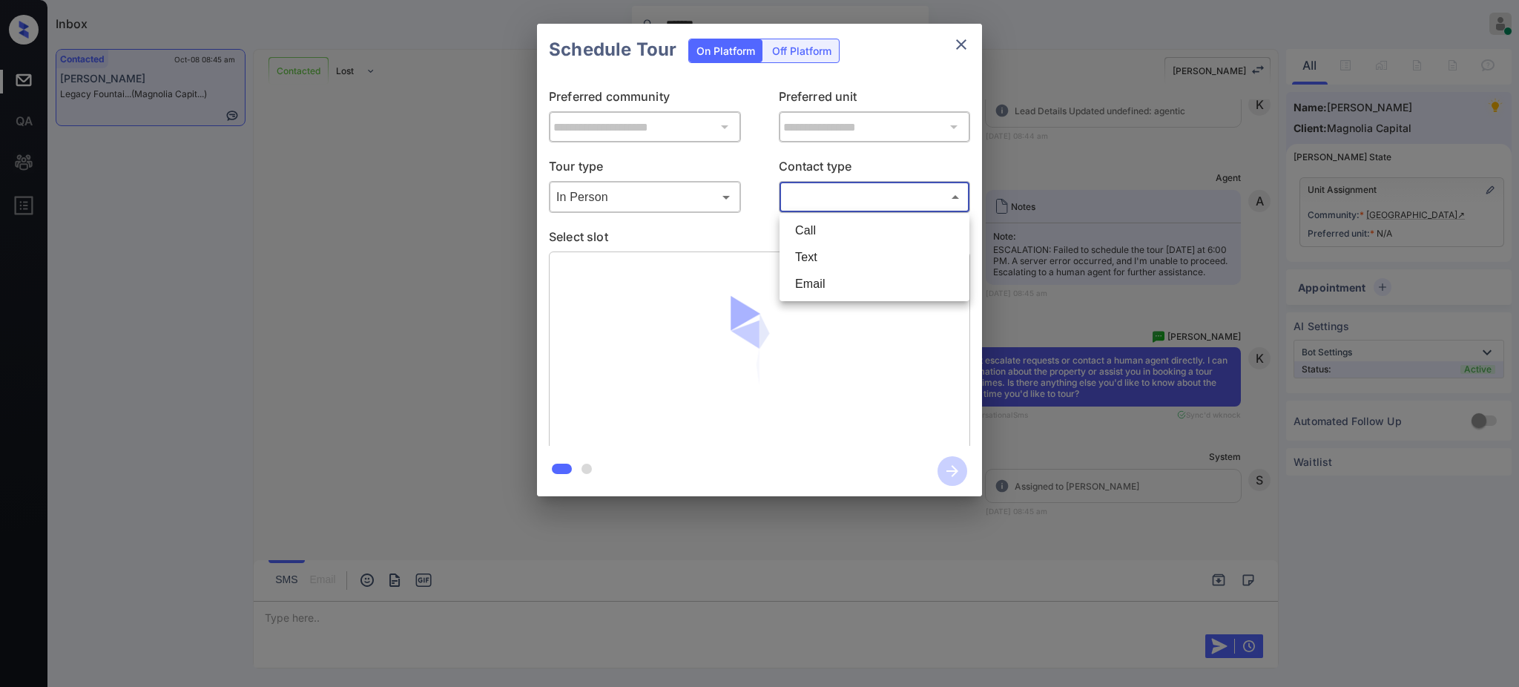
click at [825, 191] on body "Inbox ******* [PERSON_NAME] Online Set yourself offline Set yourself on break P…" at bounding box center [759, 343] width 1519 height 687
click at [843, 253] on li "Text" at bounding box center [874, 257] width 182 height 27
type input "****"
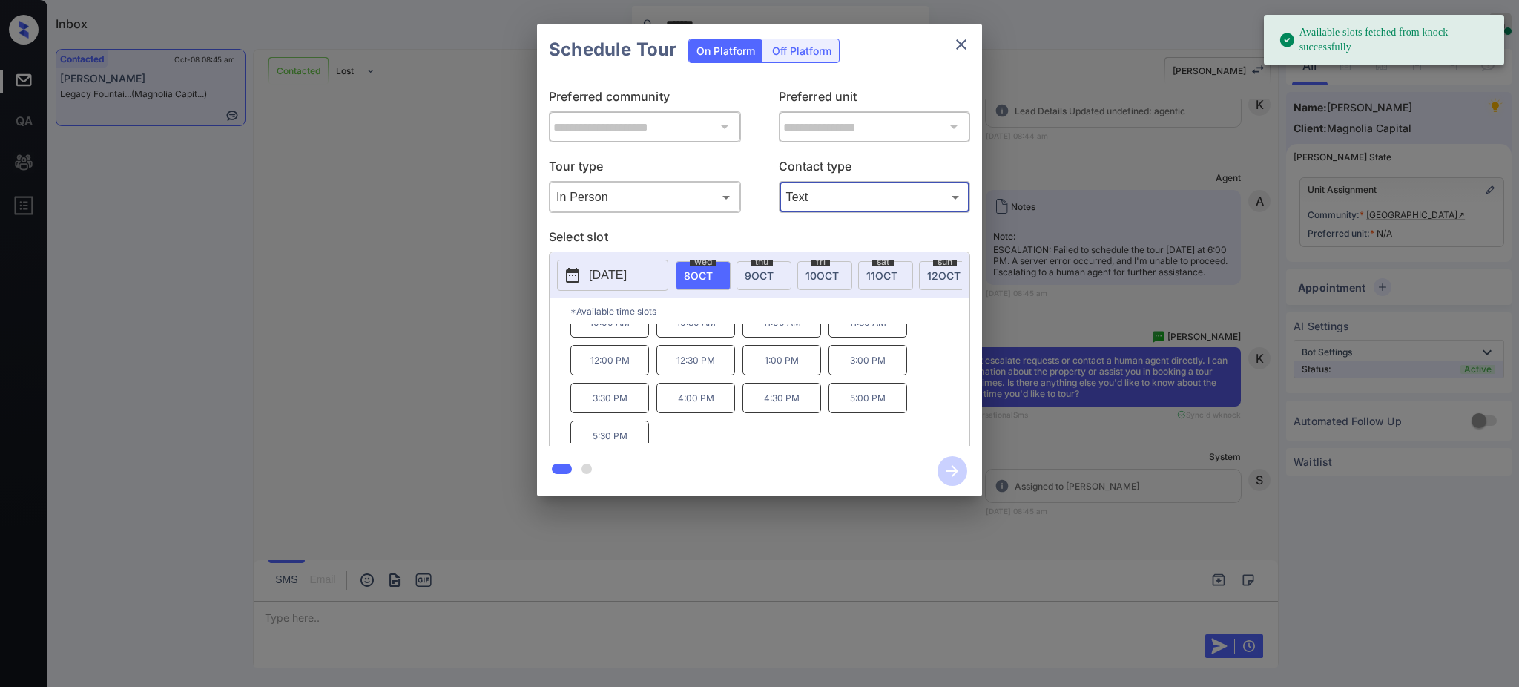
scroll to position [25, 0]
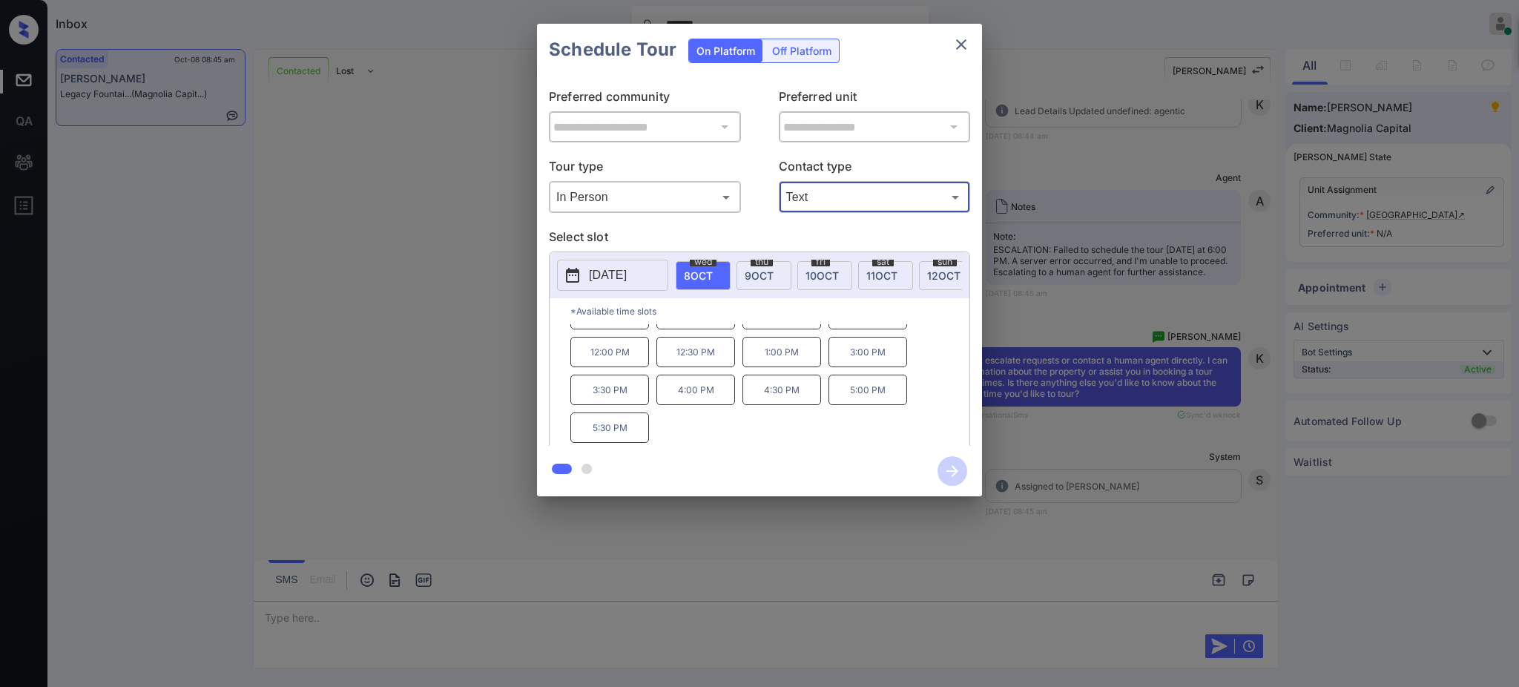
click at [757, 269] on span "[DATE]" at bounding box center [759, 275] width 29 height 13
click at [813, 274] on span "[DATE]" at bounding box center [821, 275] width 33 height 13
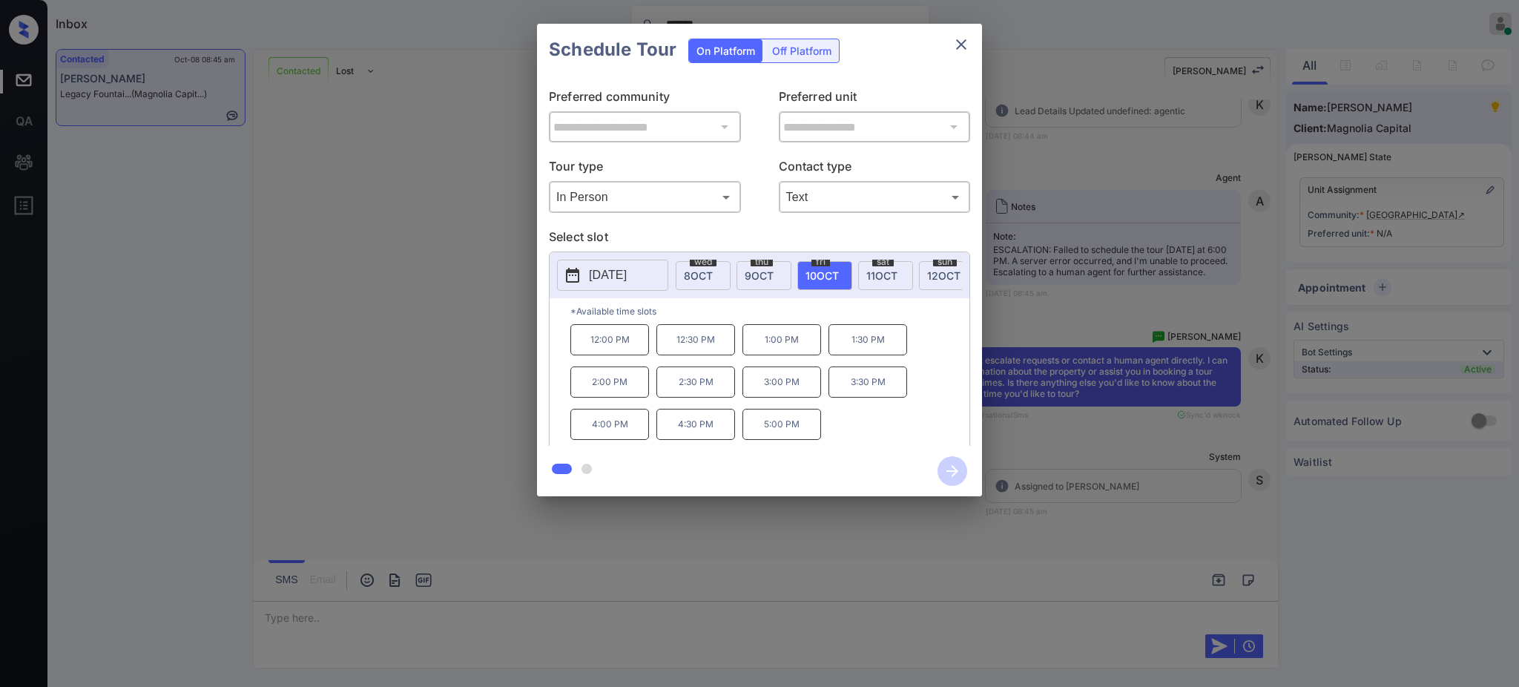
click at [877, 283] on div "[DATE]" at bounding box center [885, 275] width 55 height 29
click at [926, 278] on div "[DATE]" at bounding box center [946, 275] width 55 height 29
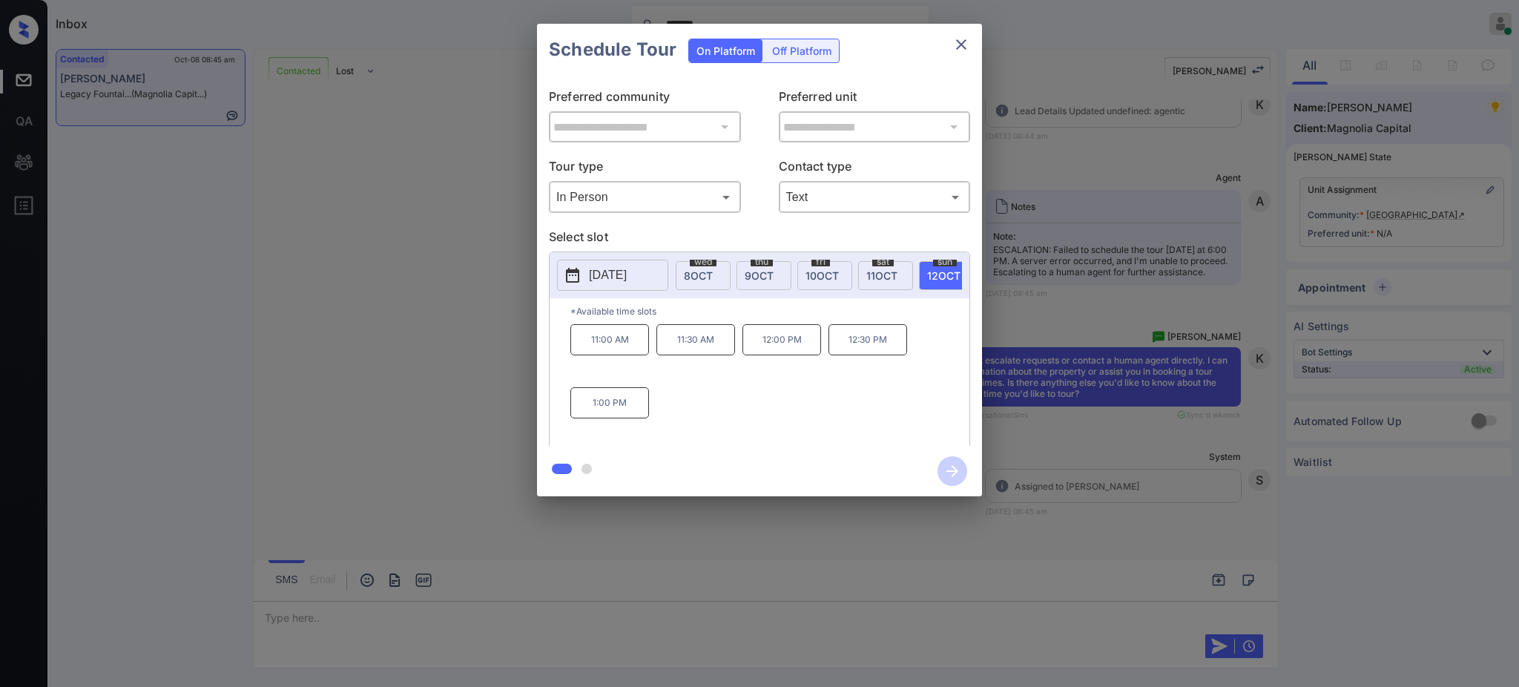
scroll to position [0, 0]
click at [599, 274] on p "[DATE]" at bounding box center [608, 275] width 38 height 18
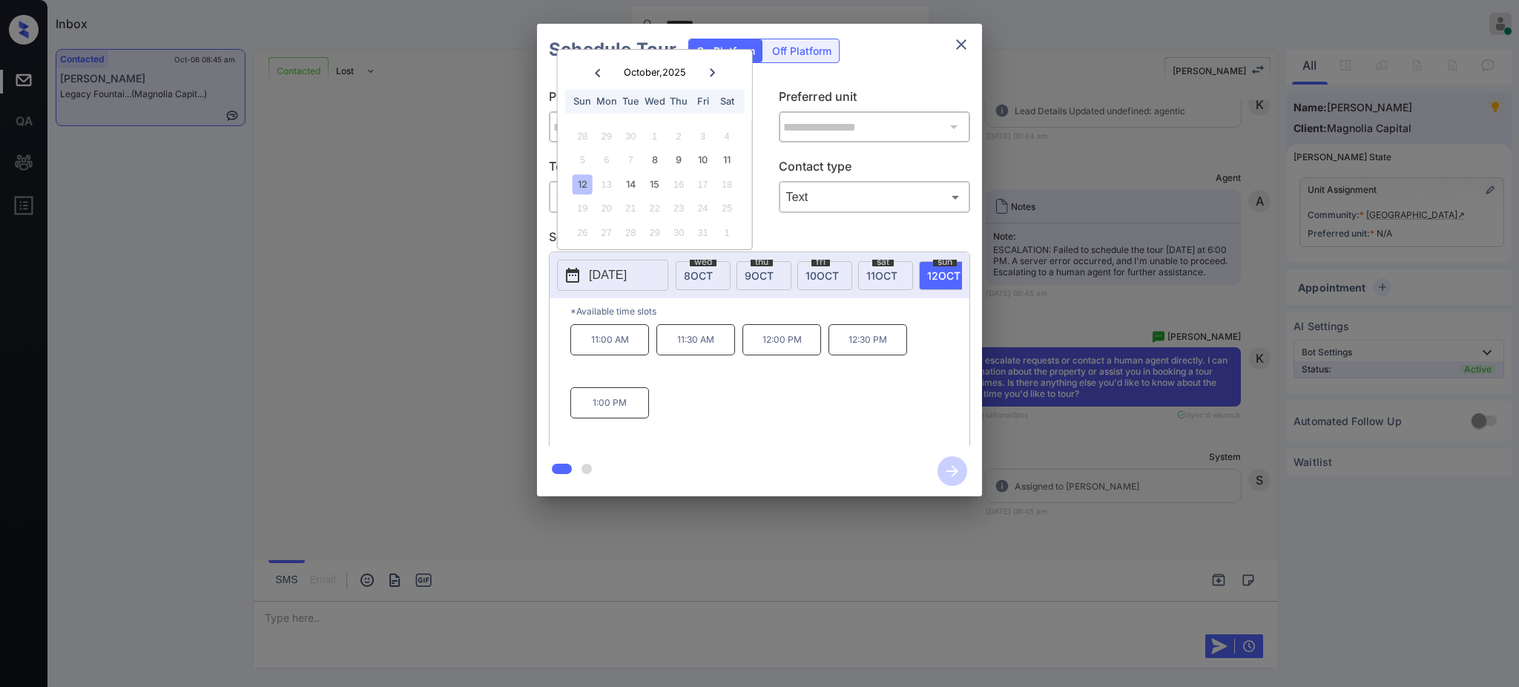
click at [642, 182] on div "12 13 14 15 16 17 18" at bounding box center [654, 184] width 185 height 24
click at [634, 181] on div "14" at bounding box center [631, 184] width 20 height 20
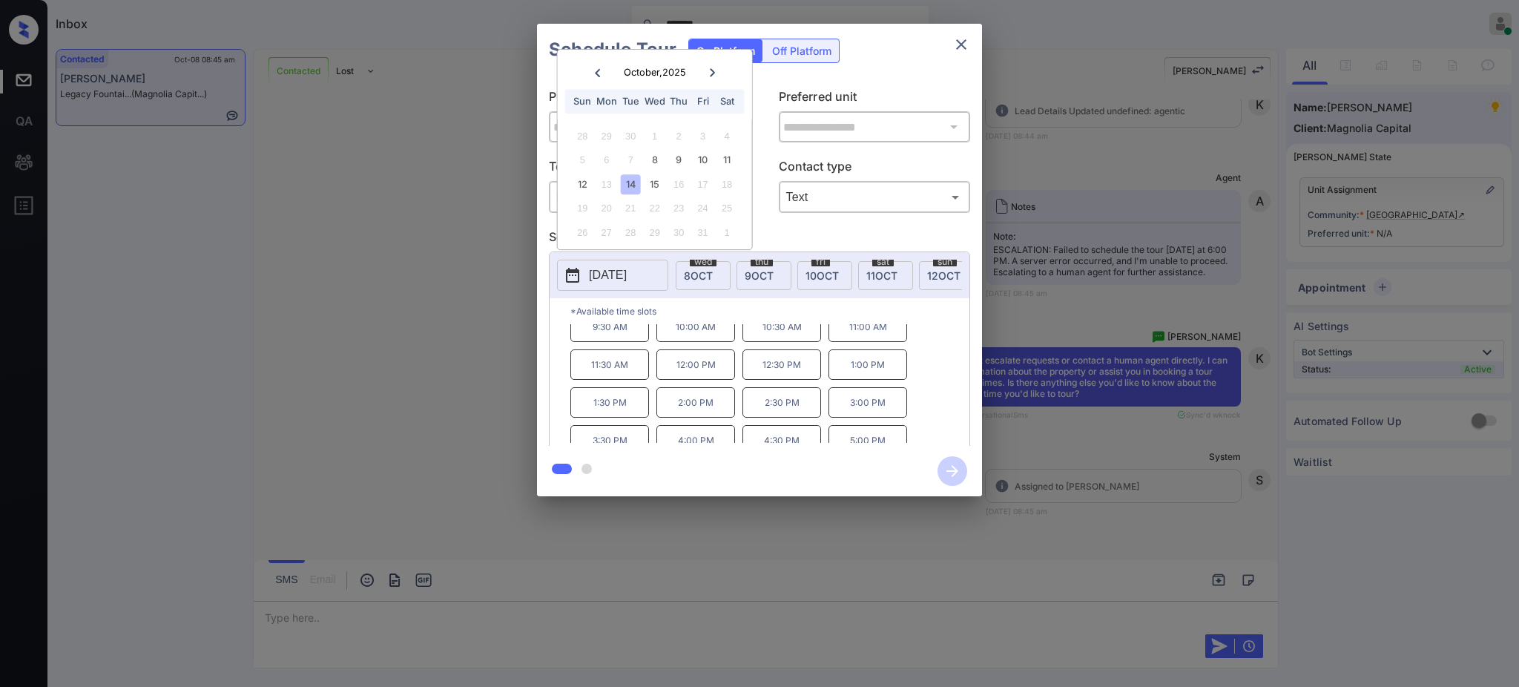
scroll to position [25, 0]
click at [658, 179] on div "15" at bounding box center [654, 184] width 20 height 20
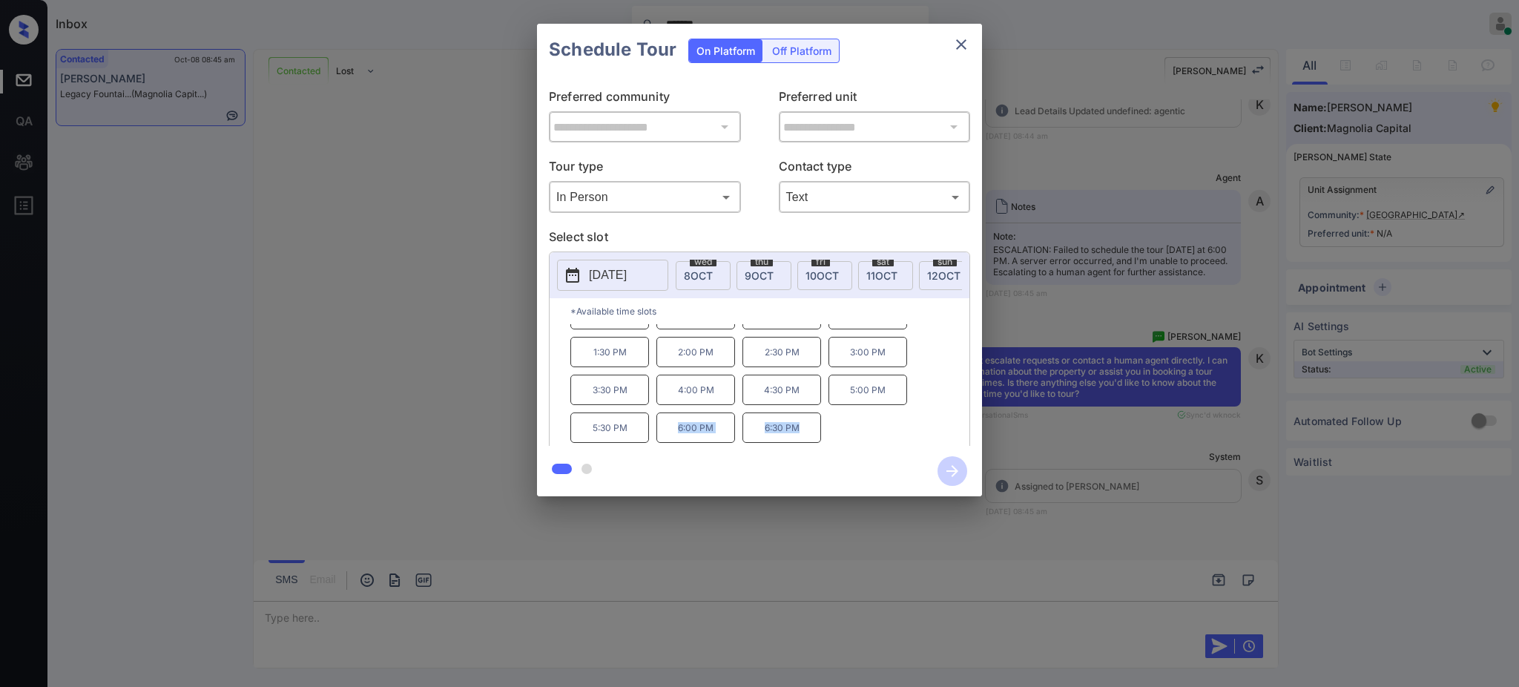
drag, startPoint x: 671, startPoint y: 443, endPoint x: 850, endPoint y: 417, distance: 180.6
click at [822, 435] on div "9:30 AM 10:00 AM 10:30 AM 11:00 AM 11:30 AM 12:00 PM 12:30 PM 1:00 PM 1:30 PM 2…" at bounding box center [769, 383] width 399 height 119
copy div "6:00 PM 6:30 PM"
click at [611, 265] on button "2025-10-15" at bounding box center [612, 275] width 111 height 31
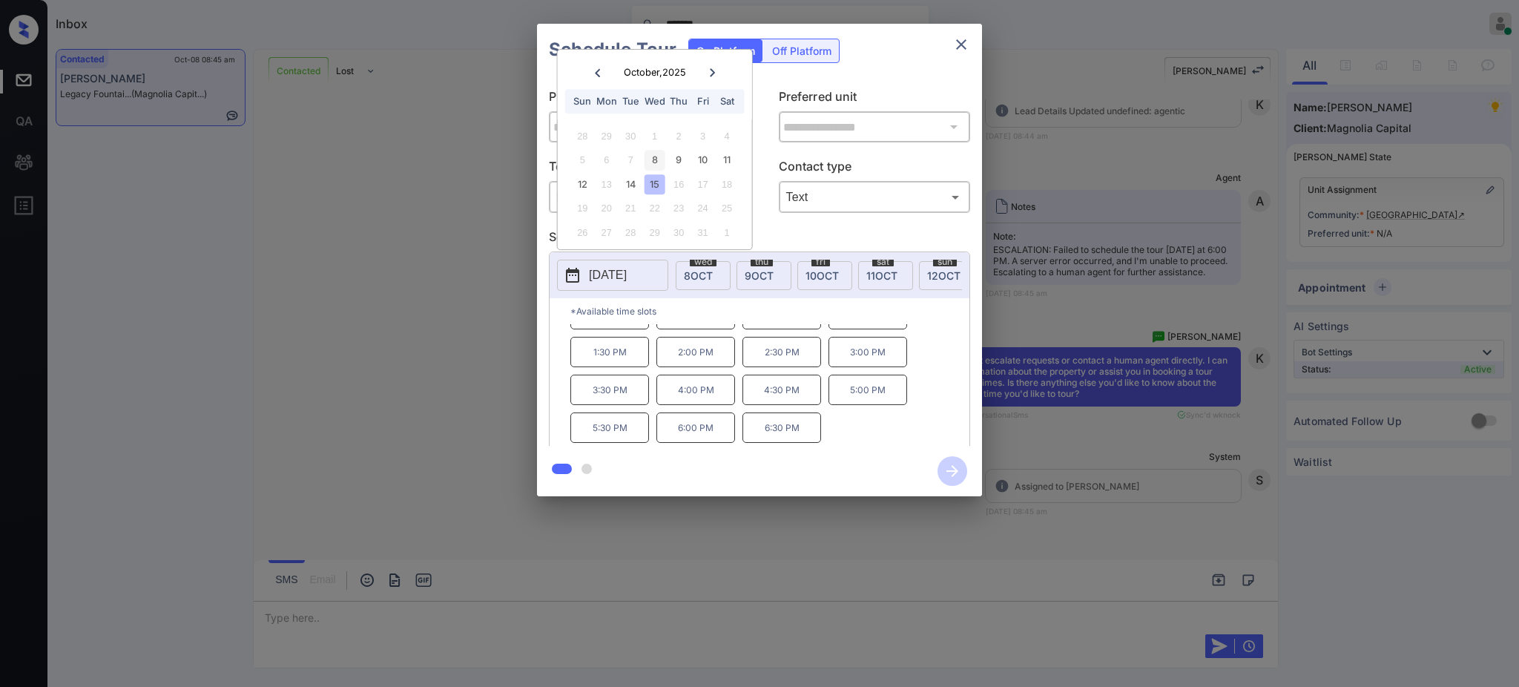
click at [656, 151] on div "8" at bounding box center [654, 160] width 20 height 20
click at [1094, 455] on div "**********" at bounding box center [759, 260] width 1519 height 520
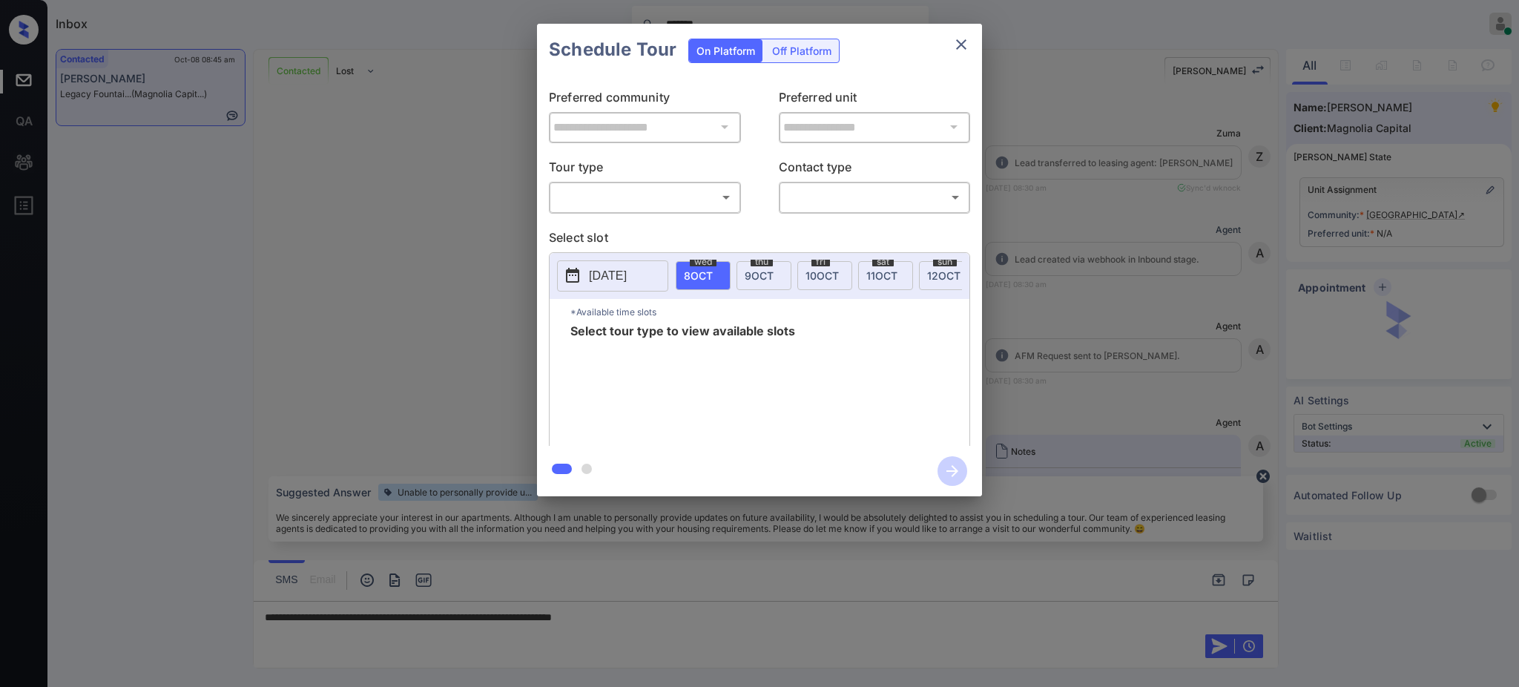
scroll to position [1499, 0]
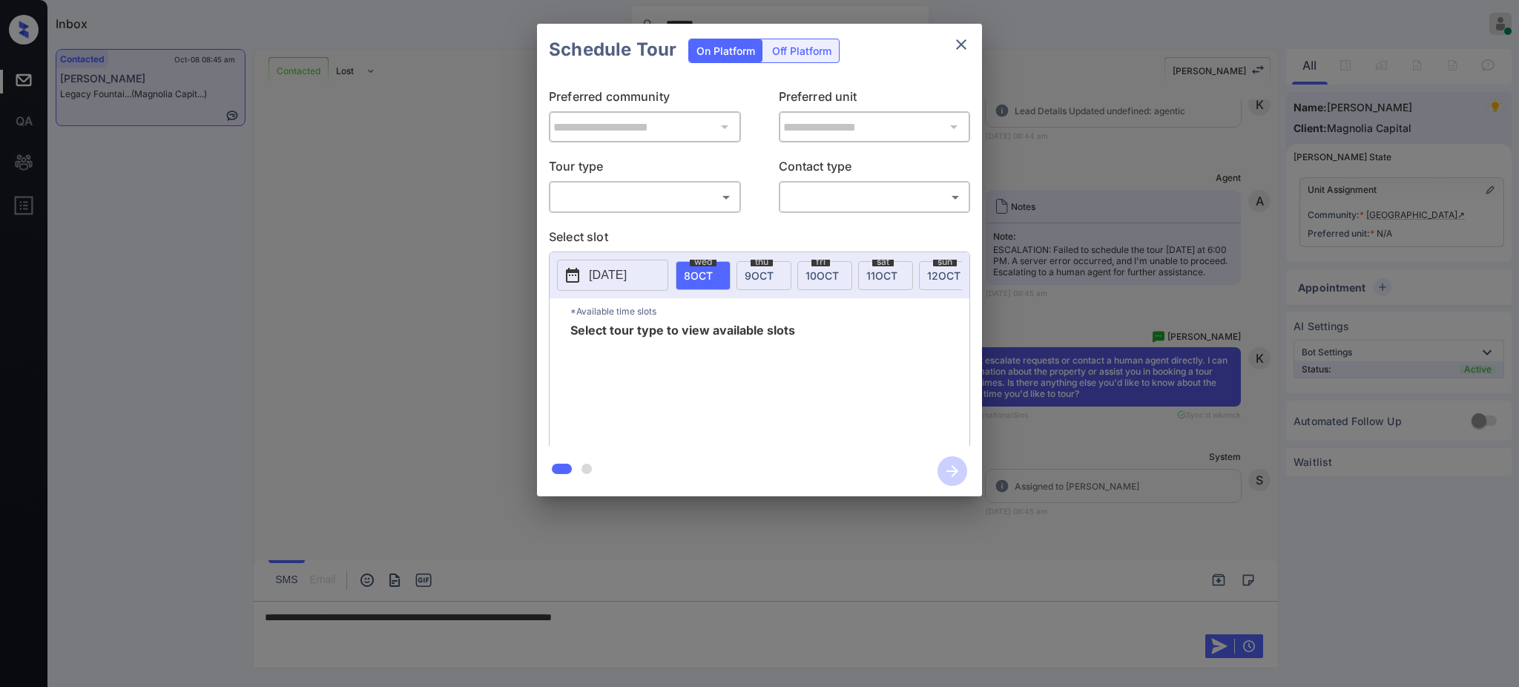
click at [592, 272] on p "[DATE]" at bounding box center [608, 275] width 38 height 18
click at [962, 54] on button "close" at bounding box center [961, 45] width 30 height 30
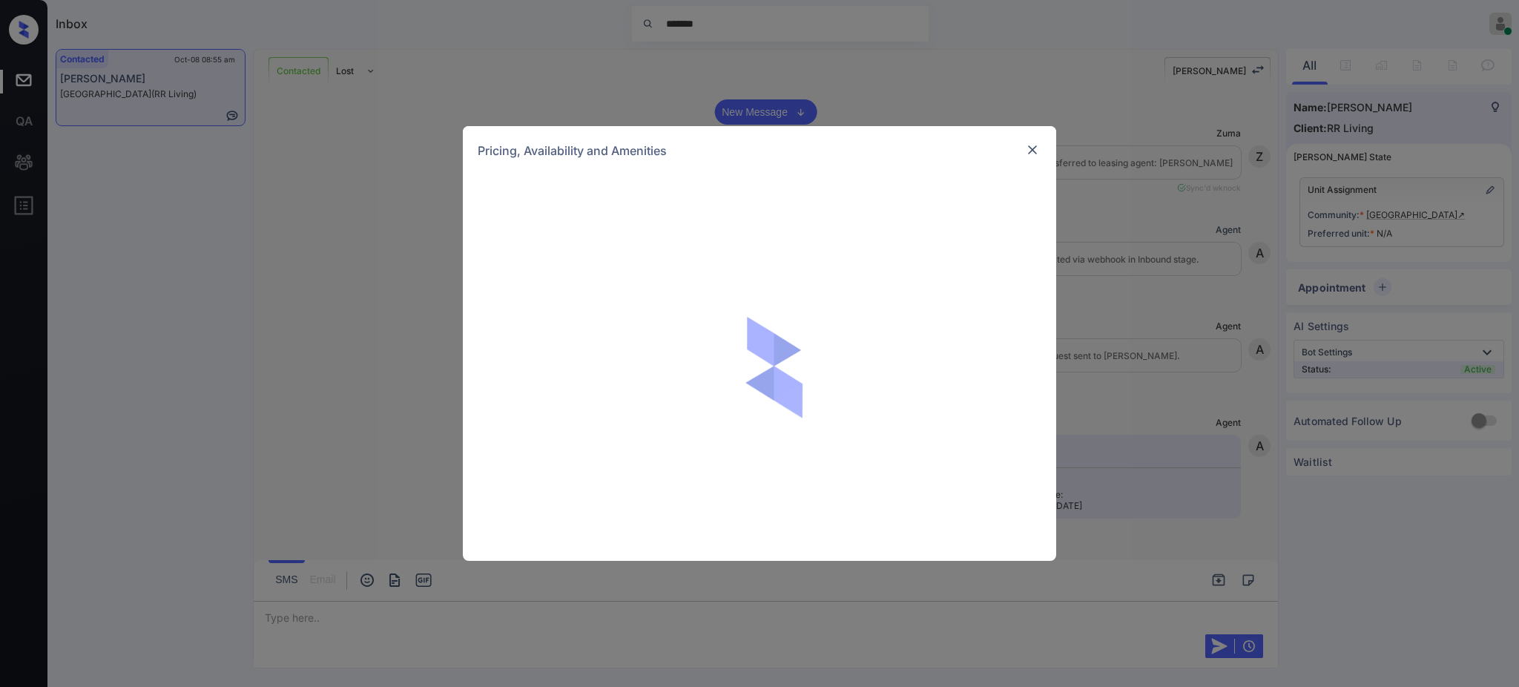
scroll to position [763, 0]
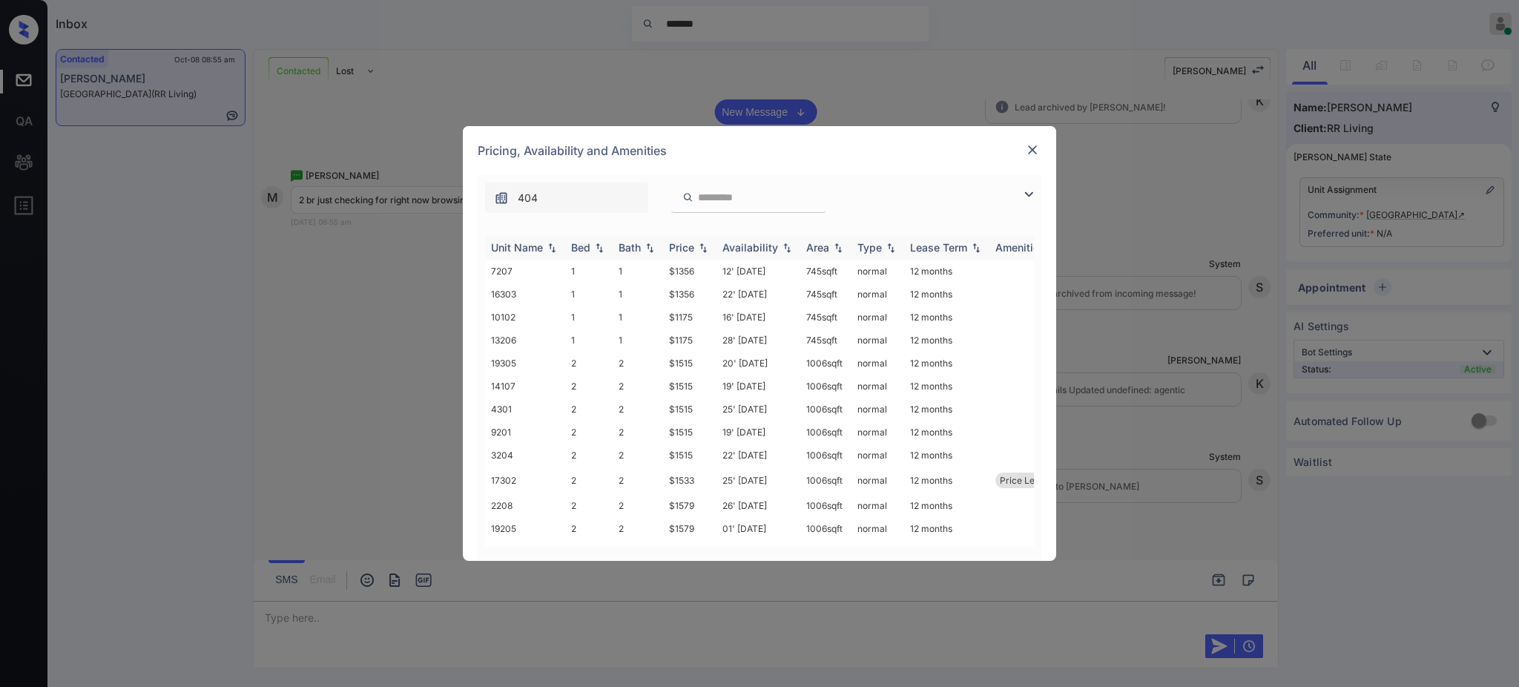
click at [586, 242] on div "Bed" at bounding box center [580, 247] width 19 height 13
drag, startPoint x: 666, startPoint y: 413, endPoint x: 734, endPoint y: 417, distance: 68.3
click at [700, 412] on td "$1515" at bounding box center [689, 408] width 53 height 23
copy td "$1515"
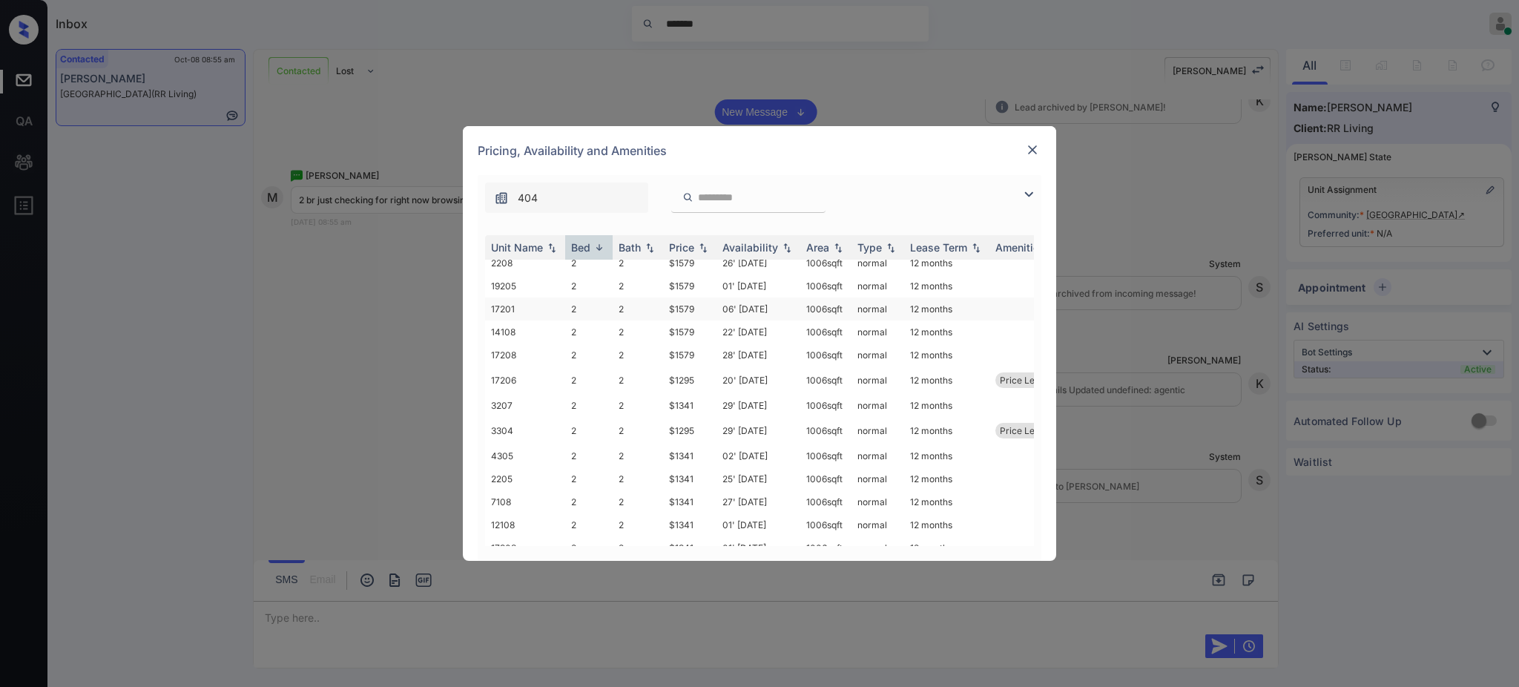
scroll to position [395, 0]
drag, startPoint x: 663, startPoint y: 478, endPoint x: 667, endPoint y: 427, distance: 50.6
click at [695, 475] on td "$1341" at bounding box center [689, 477] width 53 height 23
drag, startPoint x: 665, startPoint y: 426, endPoint x: 775, endPoint y: 434, distance: 110.0
click at [705, 426] on td "$1295" at bounding box center [689, 428] width 53 height 27
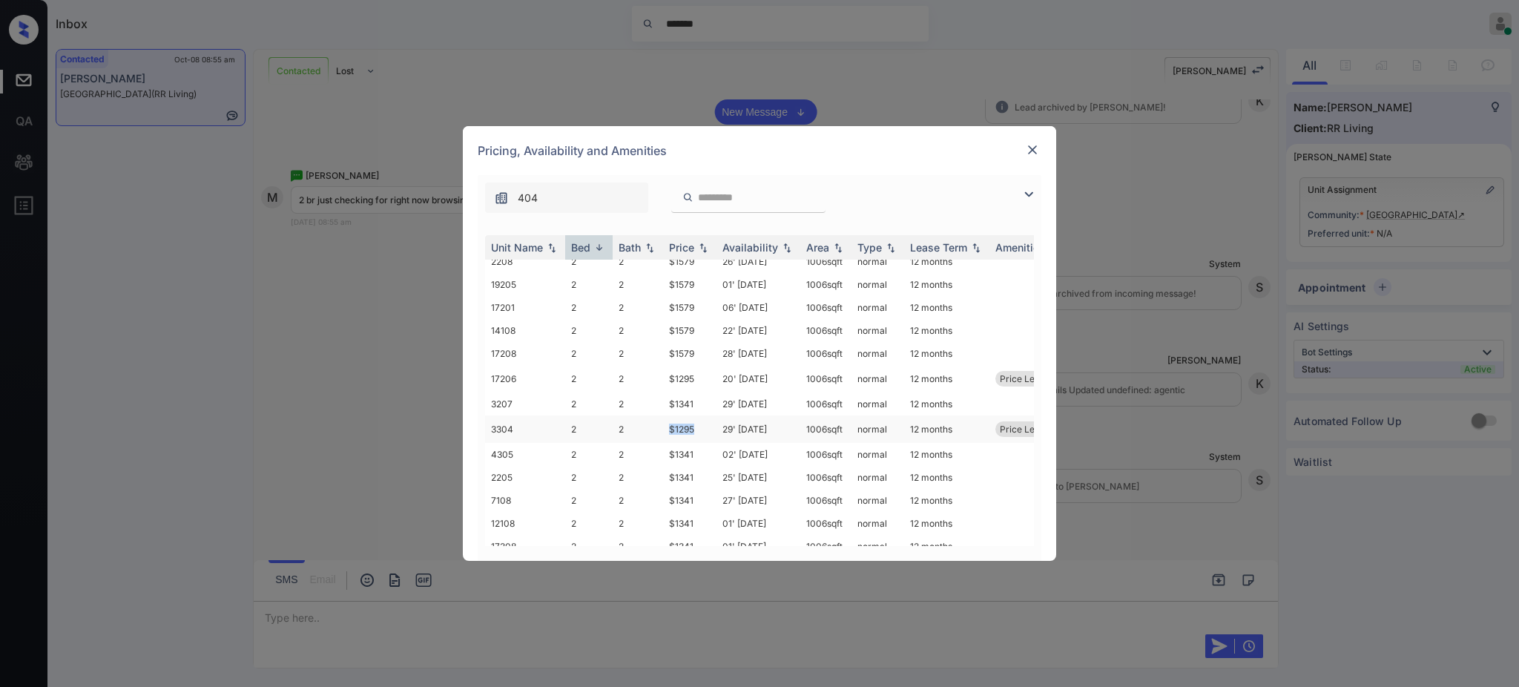
copy td "$1295"
click at [1032, 144] on img at bounding box center [1032, 149] width 15 height 15
